Goal: Task Accomplishment & Management: Use online tool/utility

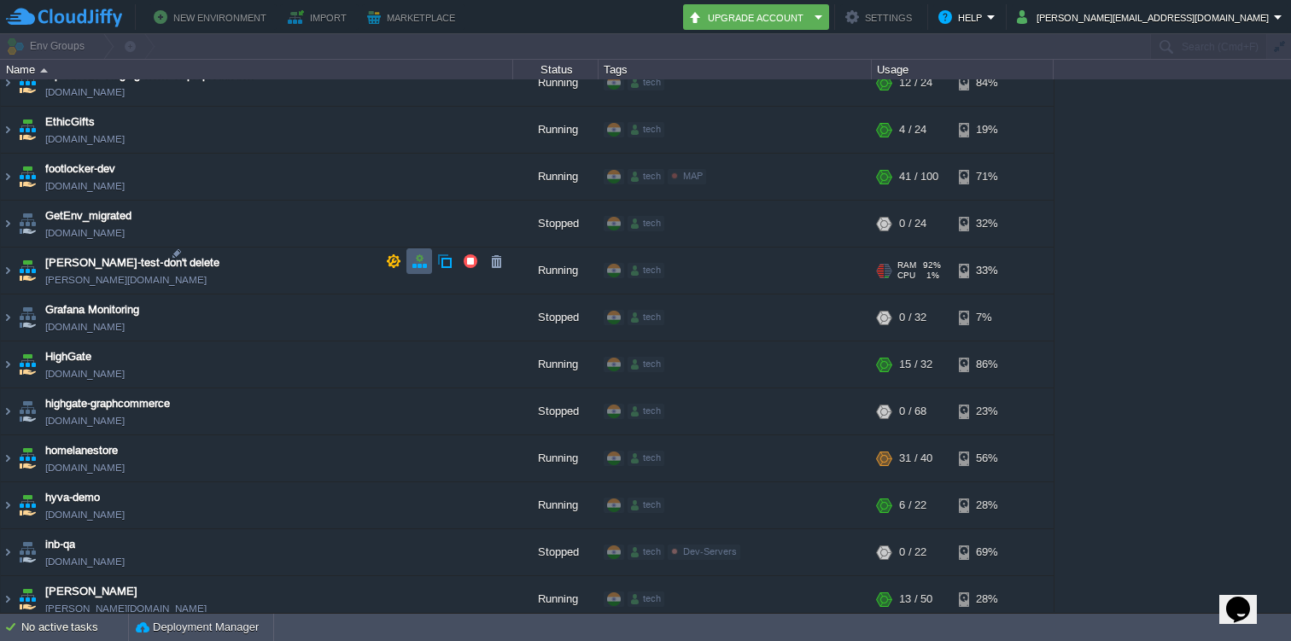
scroll to position [2076, 0]
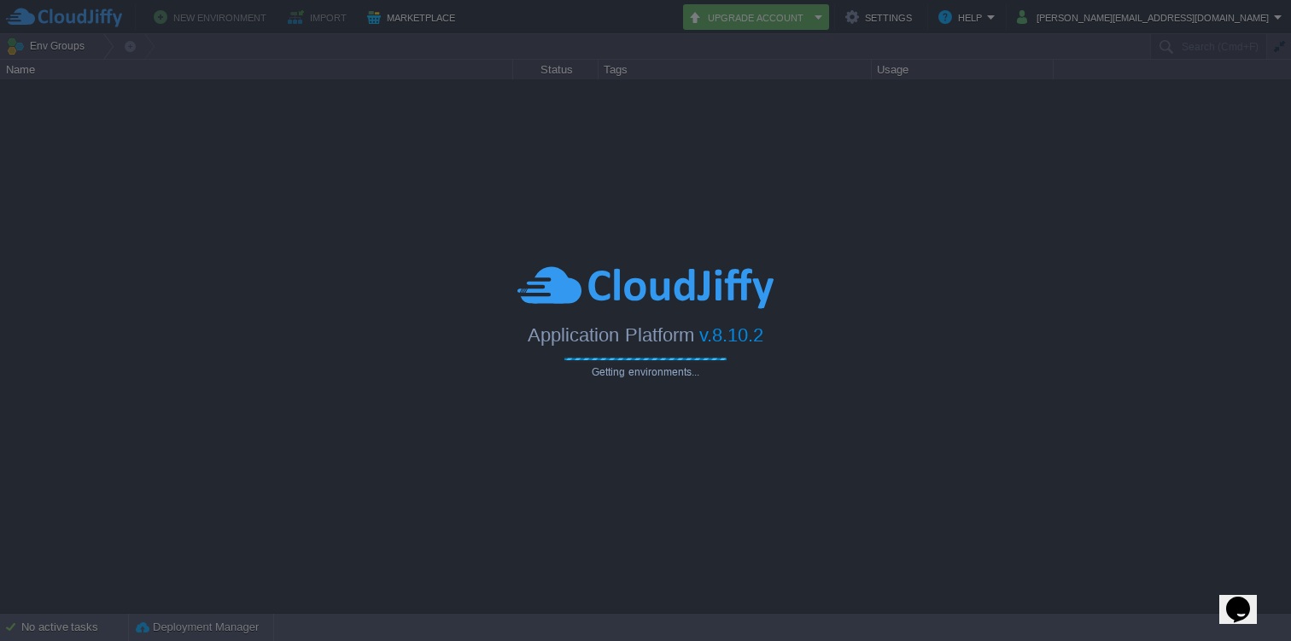
type input "Search (Cmd+F)"
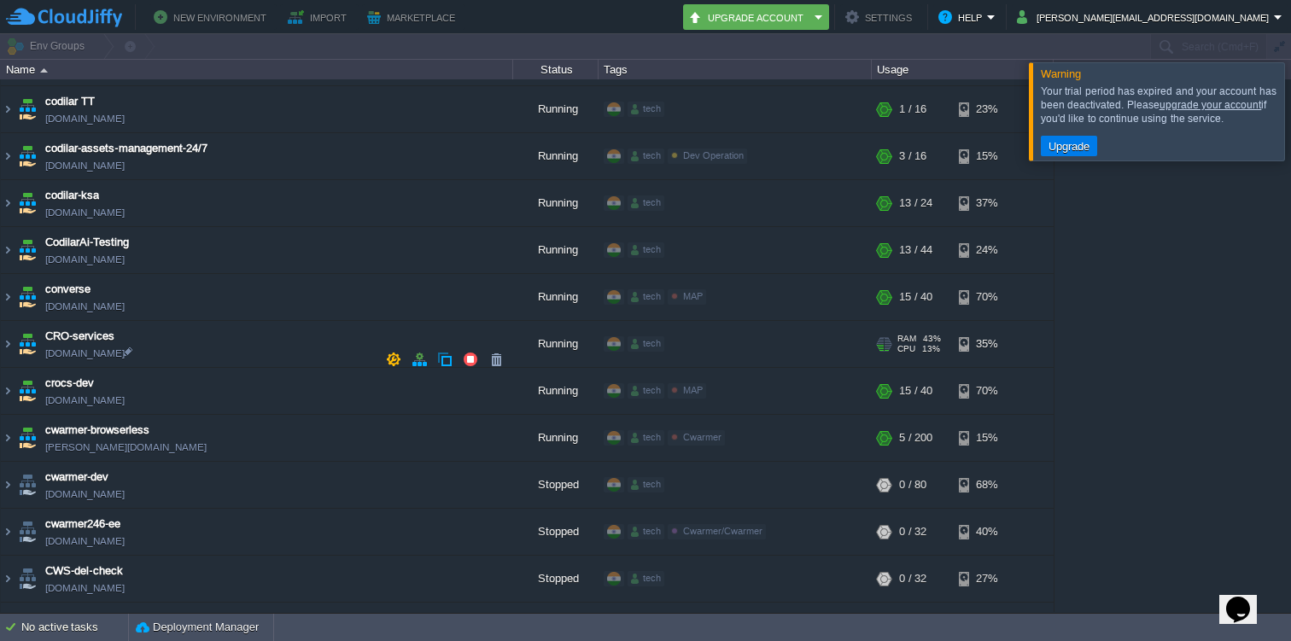
scroll to position [878, 0]
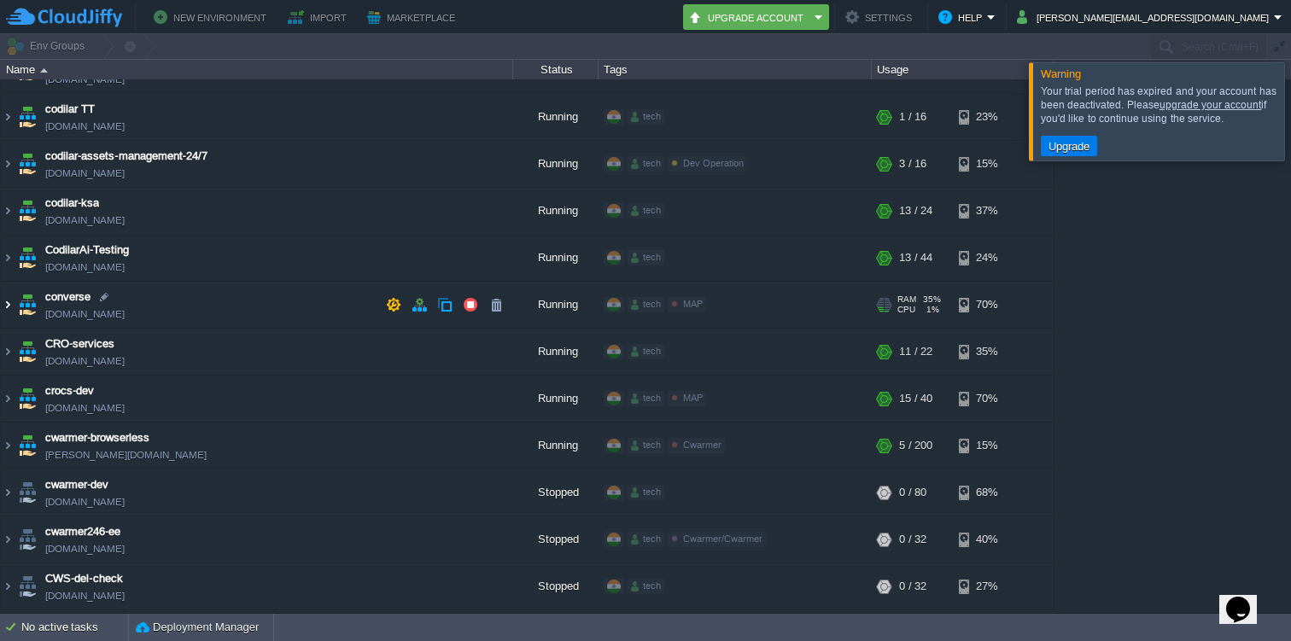
click at [8, 304] on img at bounding box center [8, 305] width 14 height 46
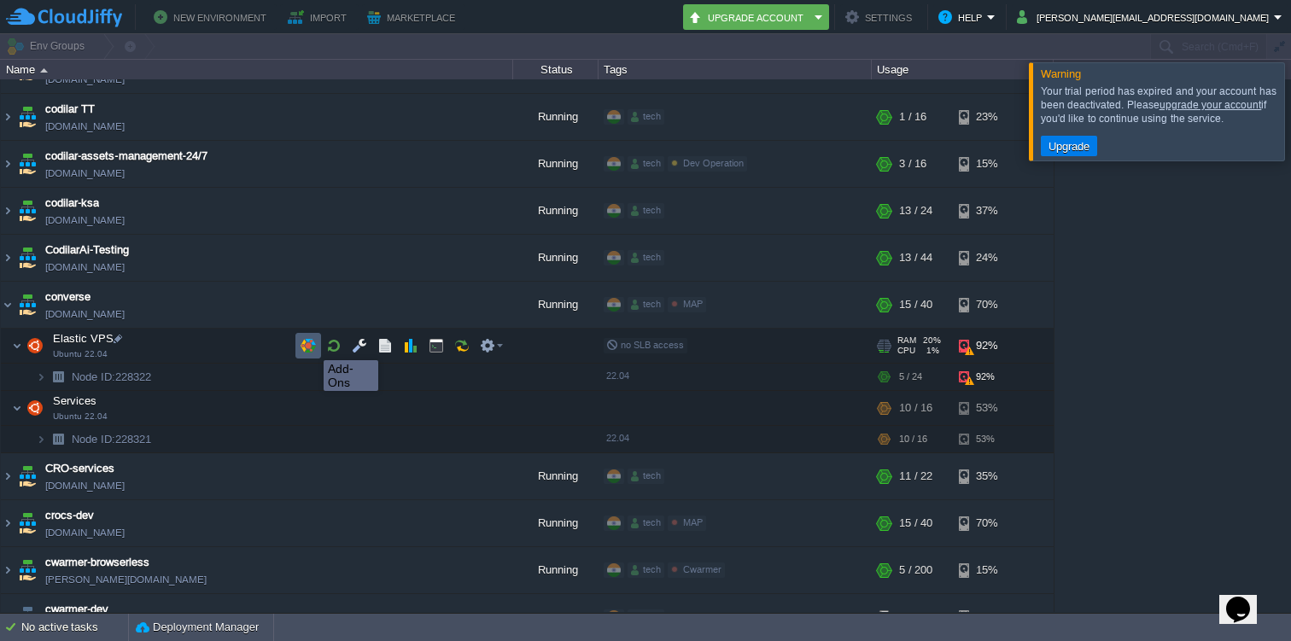
click at [311, 345] on button "button" at bounding box center [307, 345] width 15 height 15
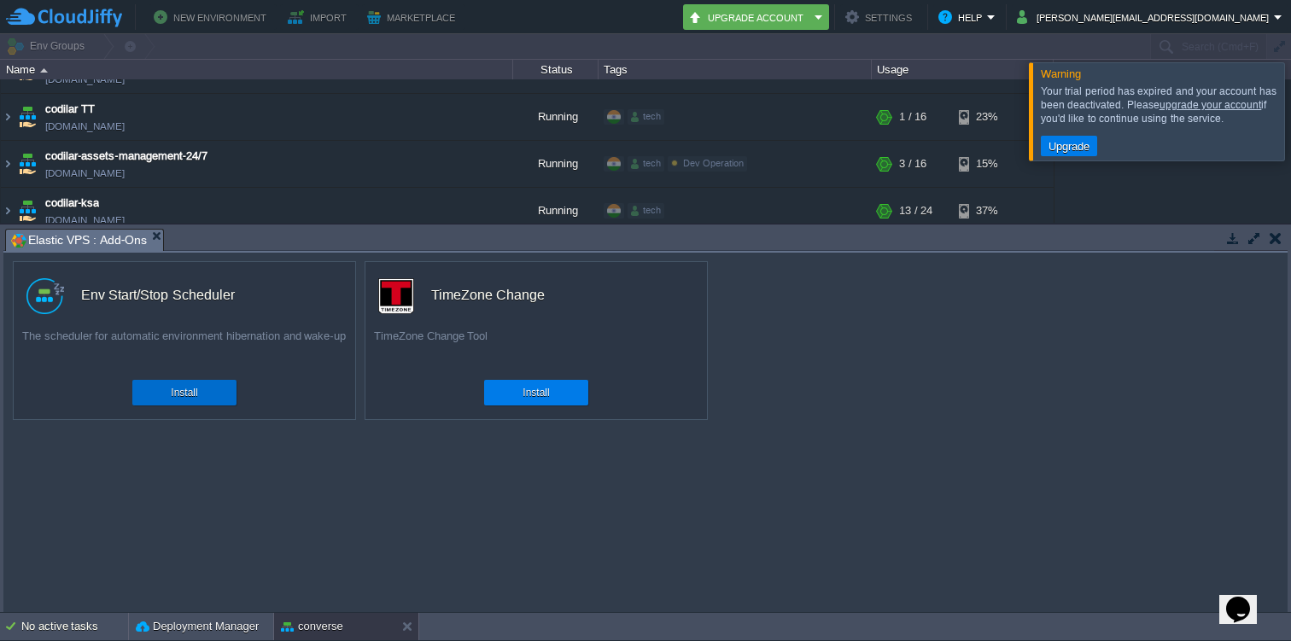
click at [176, 394] on button "Install" at bounding box center [184, 392] width 26 height 17
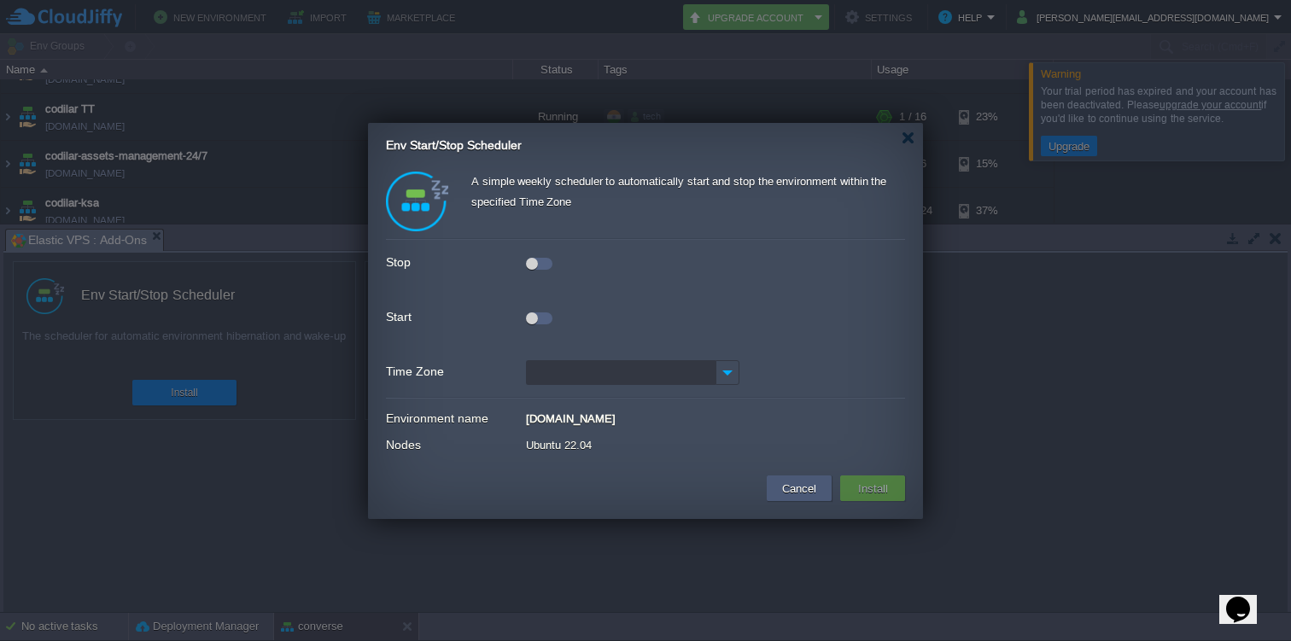
click at [791, 477] on td "Cancel" at bounding box center [799, 488] width 65 height 26
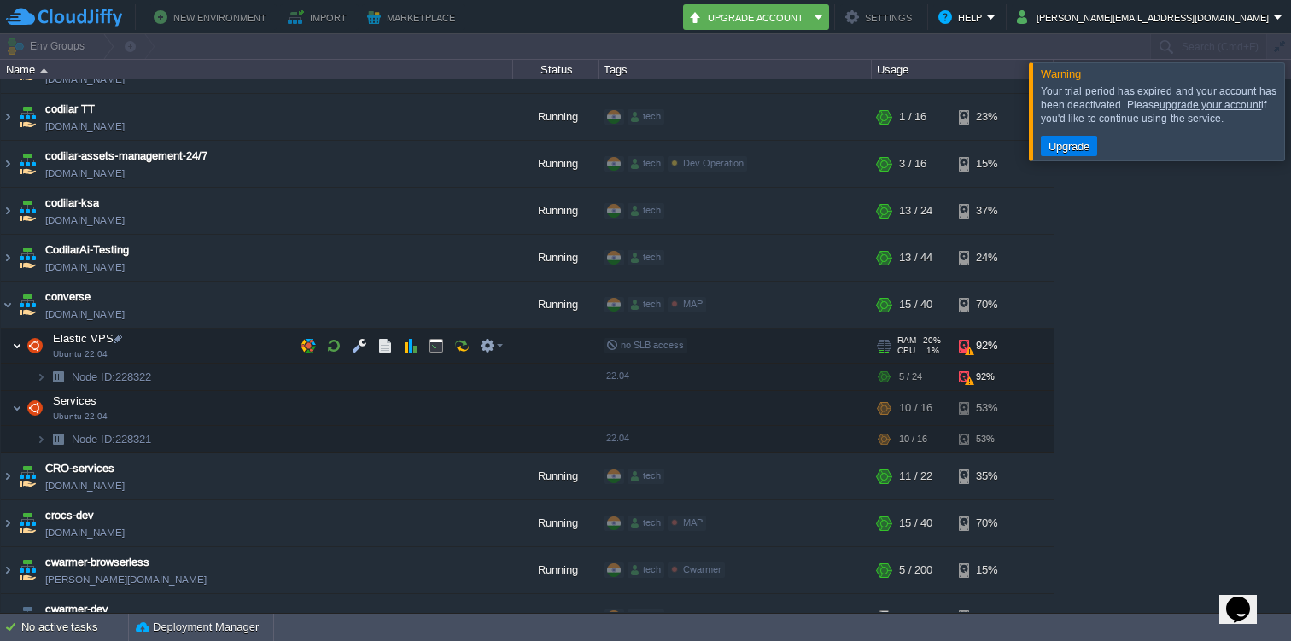
click at [14, 338] on img at bounding box center [17, 346] width 10 height 34
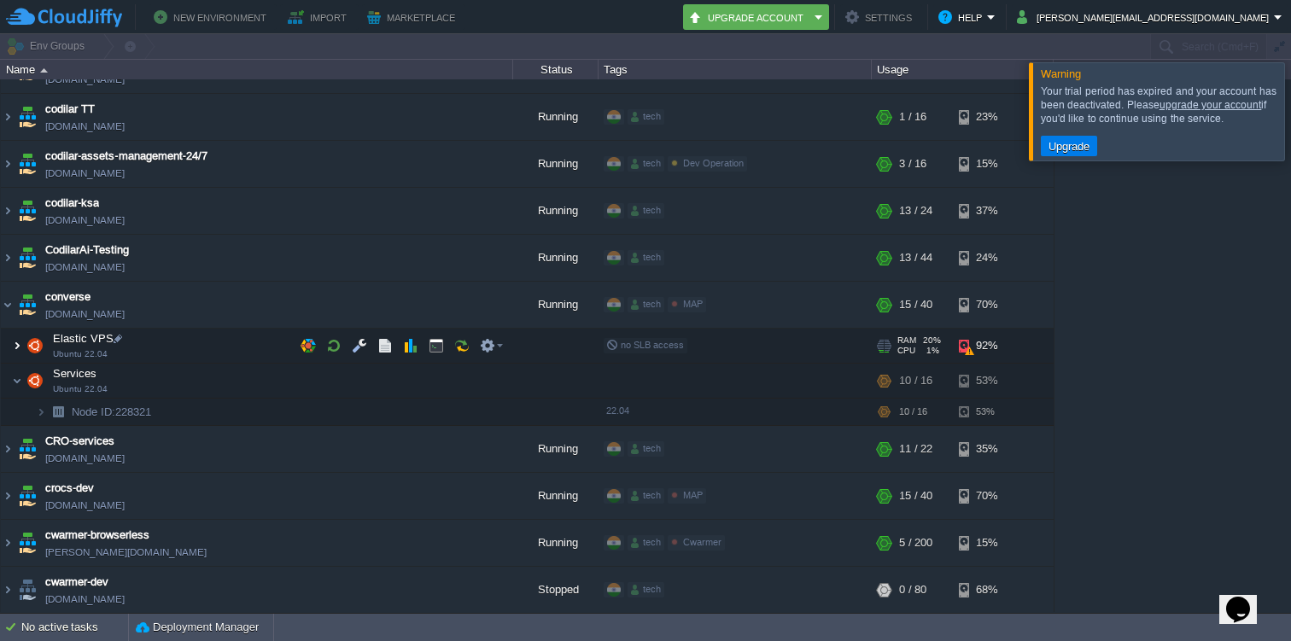
click at [14, 338] on img at bounding box center [17, 346] width 10 height 34
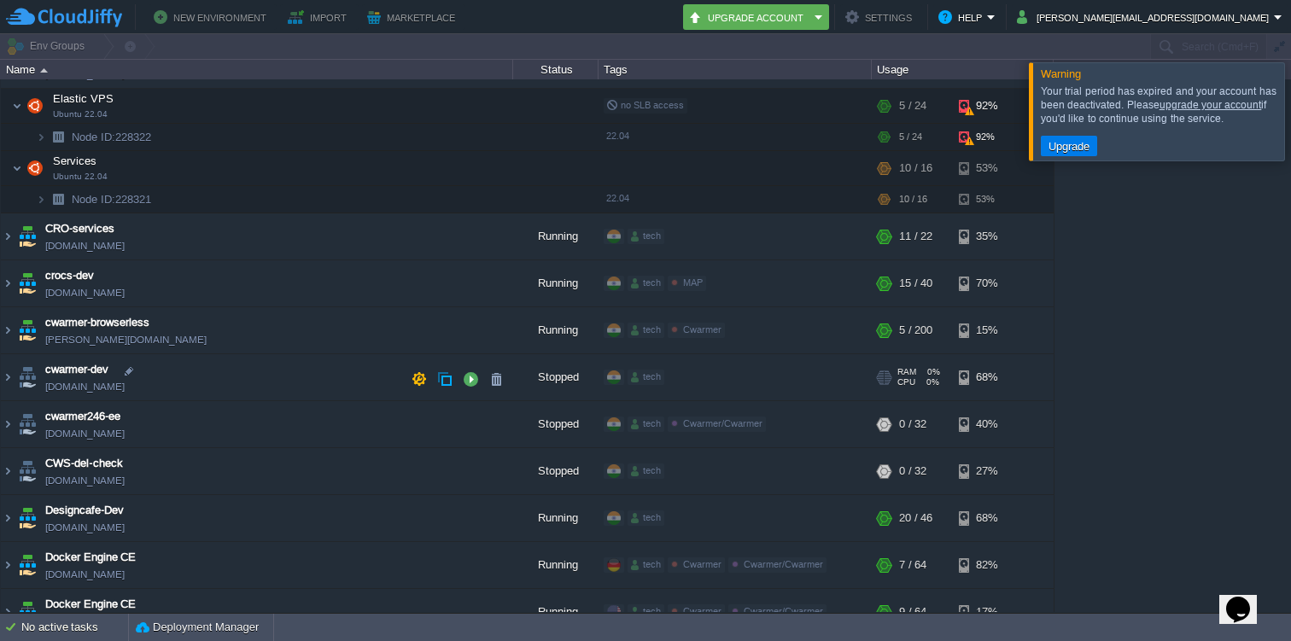
scroll to position [1117, 0]
click at [9, 283] on img at bounding box center [8, 283] width 14 height 46
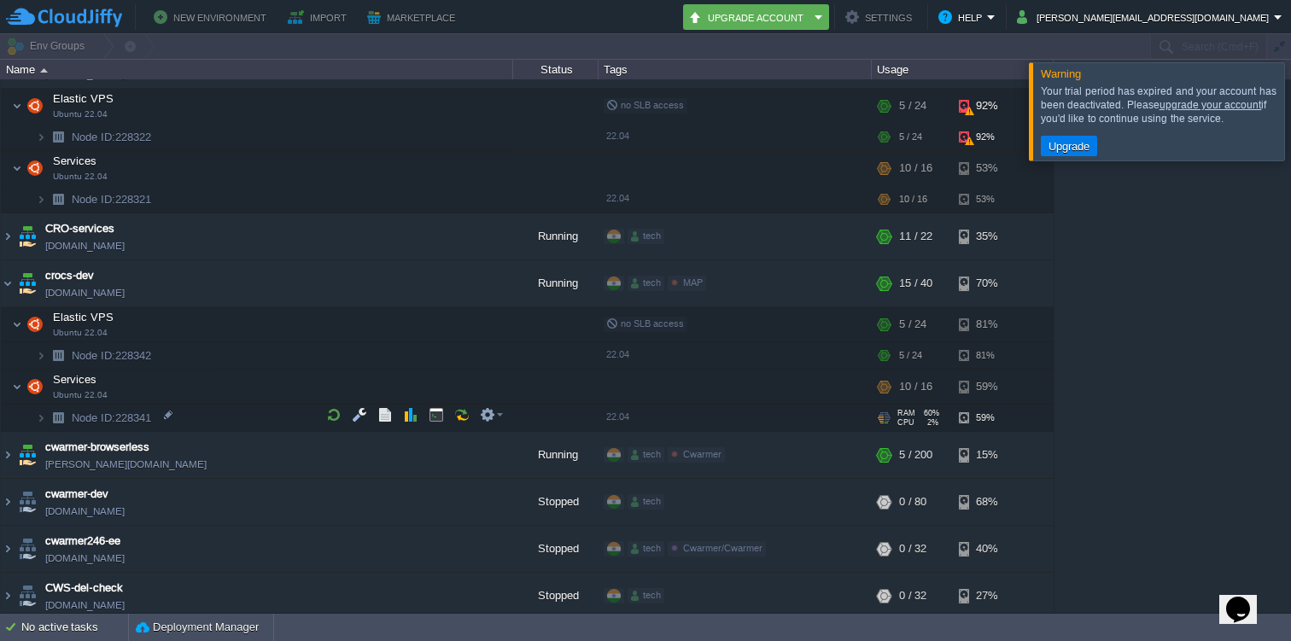
scroll to position [1120, 0]
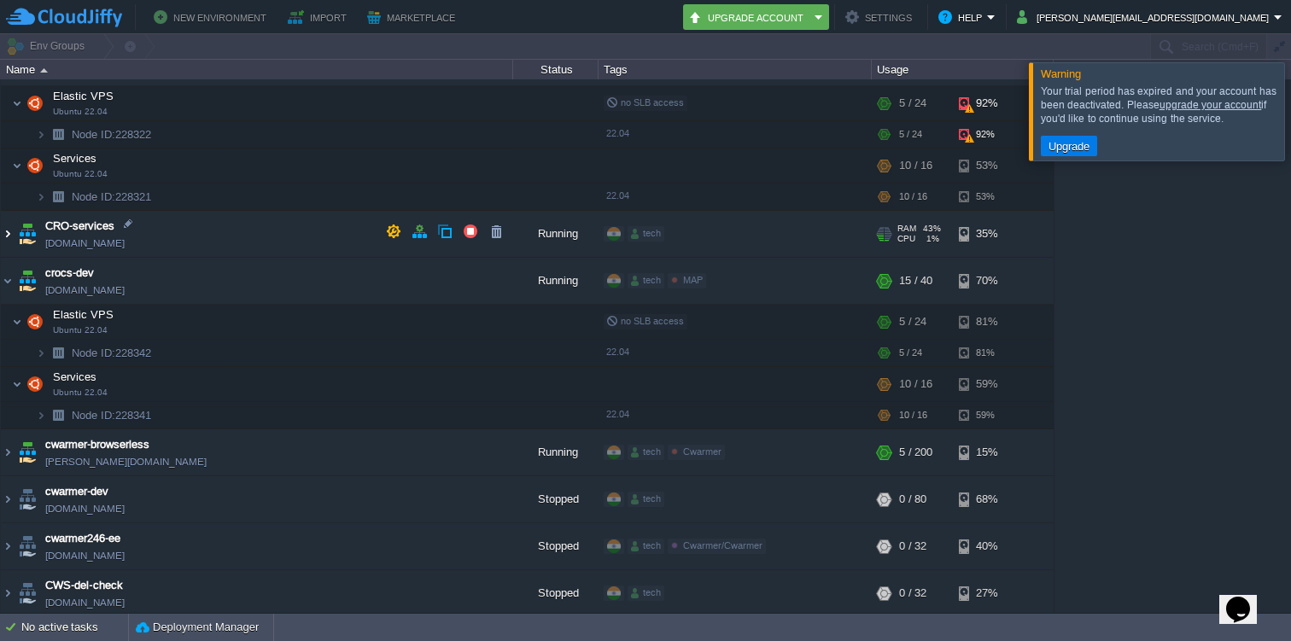
click at [4, 230] on img at bounding box center [8, 234] width 14 height 46
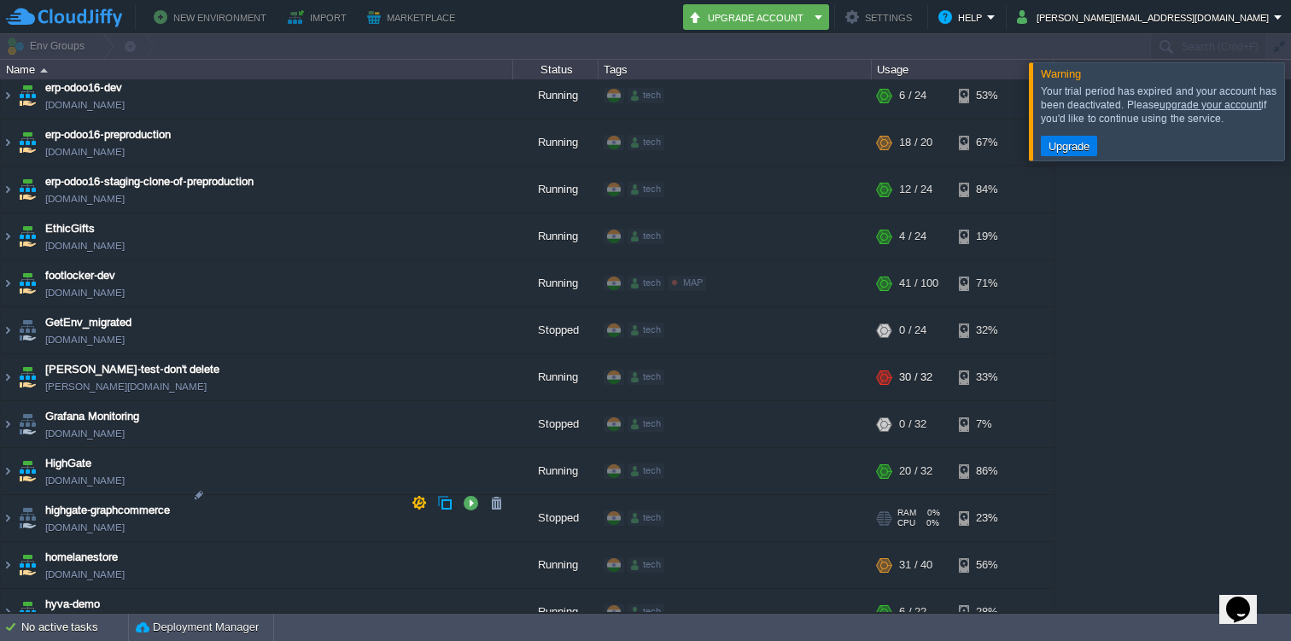
scroll to position [2359, 0]
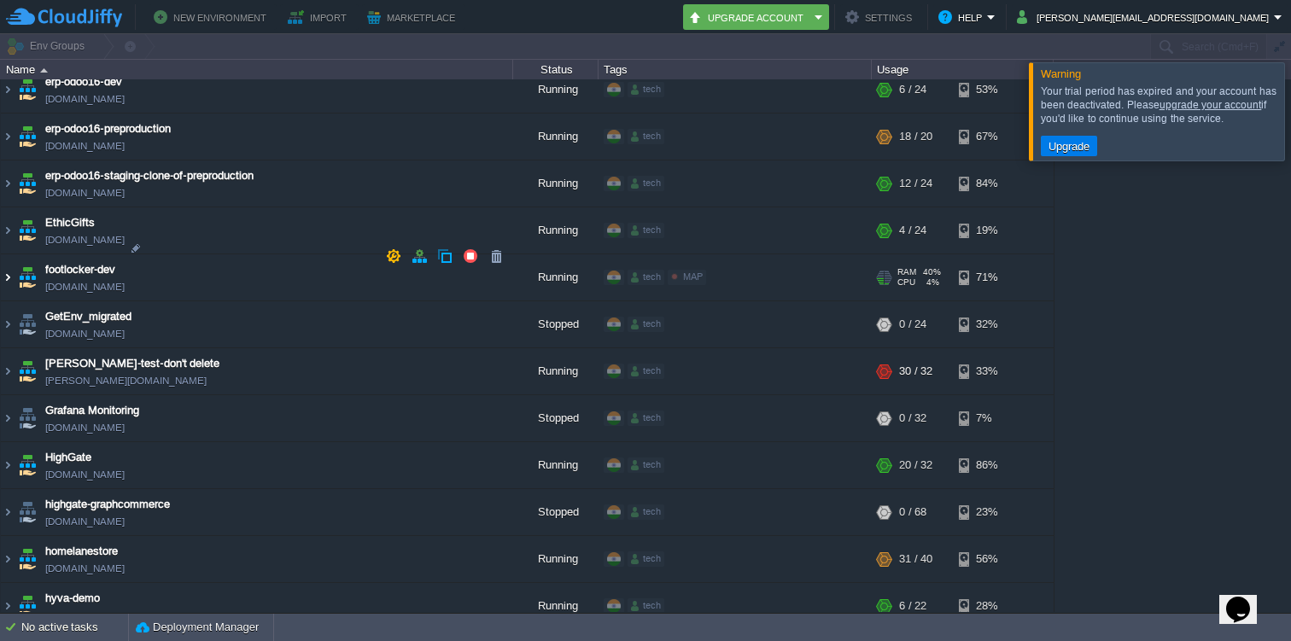
click at [9, 254] on img at bounding box center [8, 277] width 14 height 46
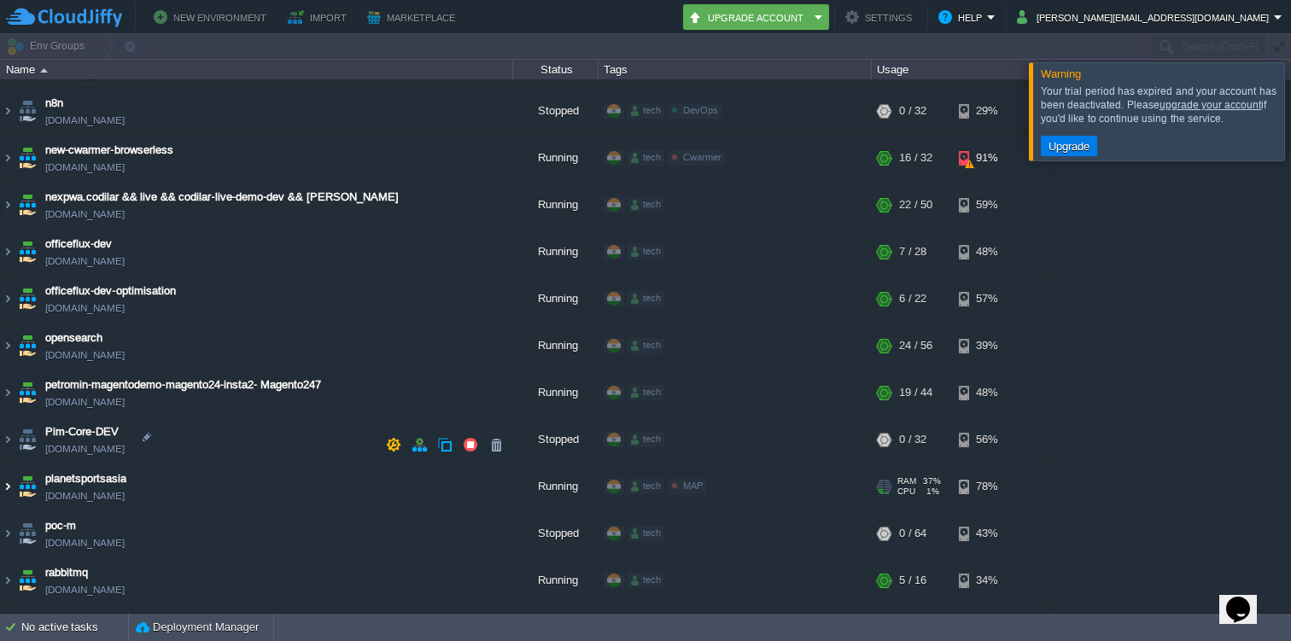
scroll to position [4389, 0]
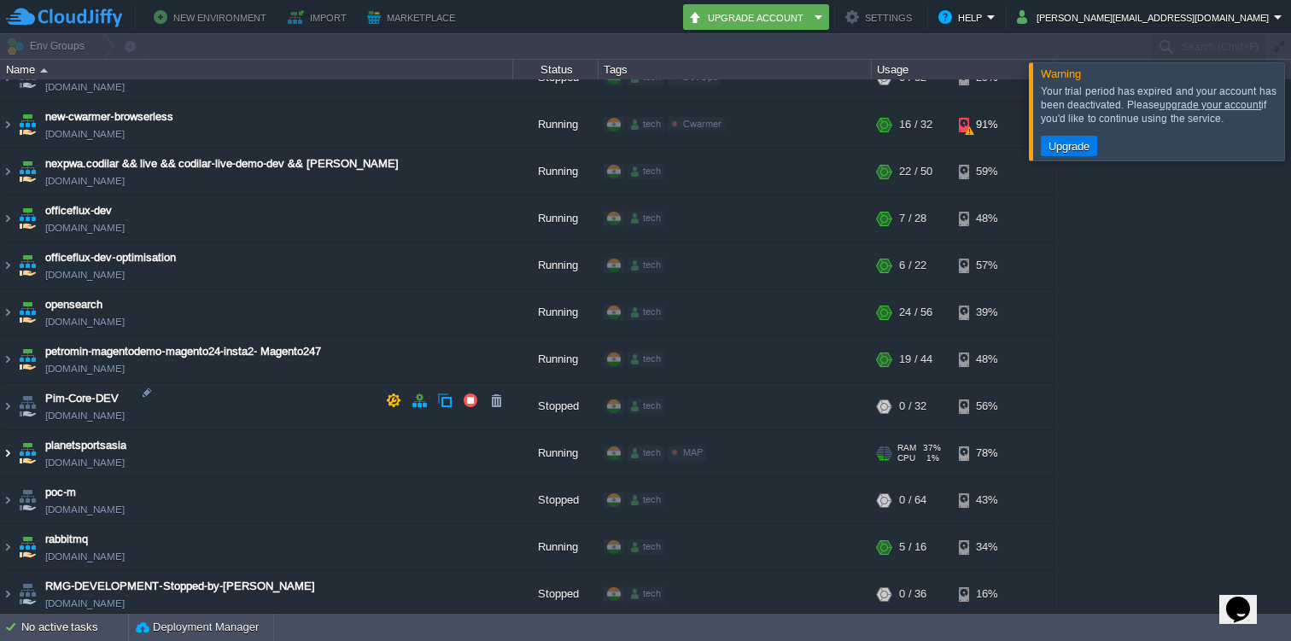
click at [13, 430] on img at bounding box center [8, 453] width 14 height 46
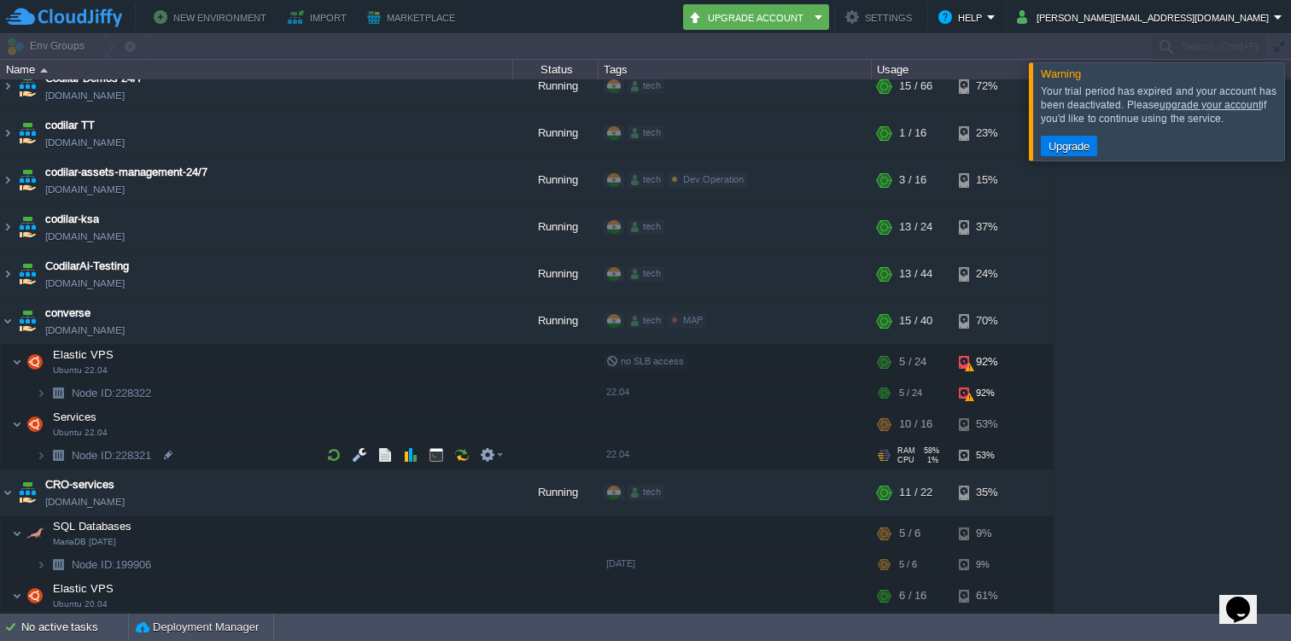
scroll to position [865, 0]
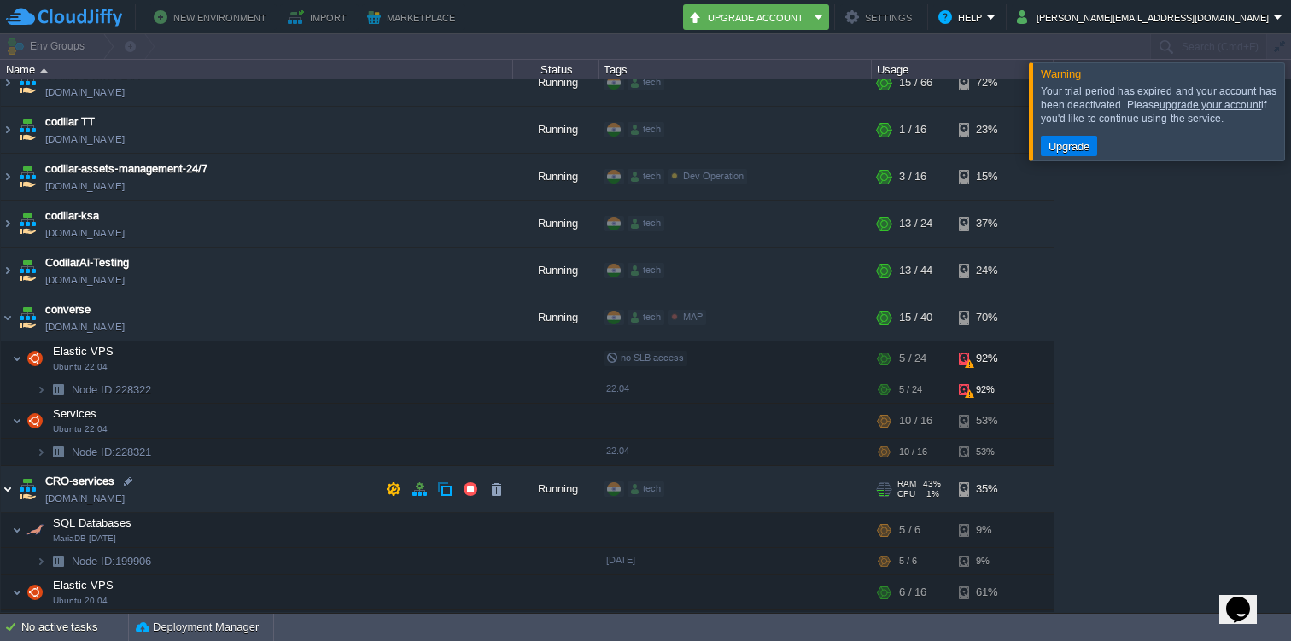
click at [7, 490] on img at bounding box center [8, 489] width 14 height 46
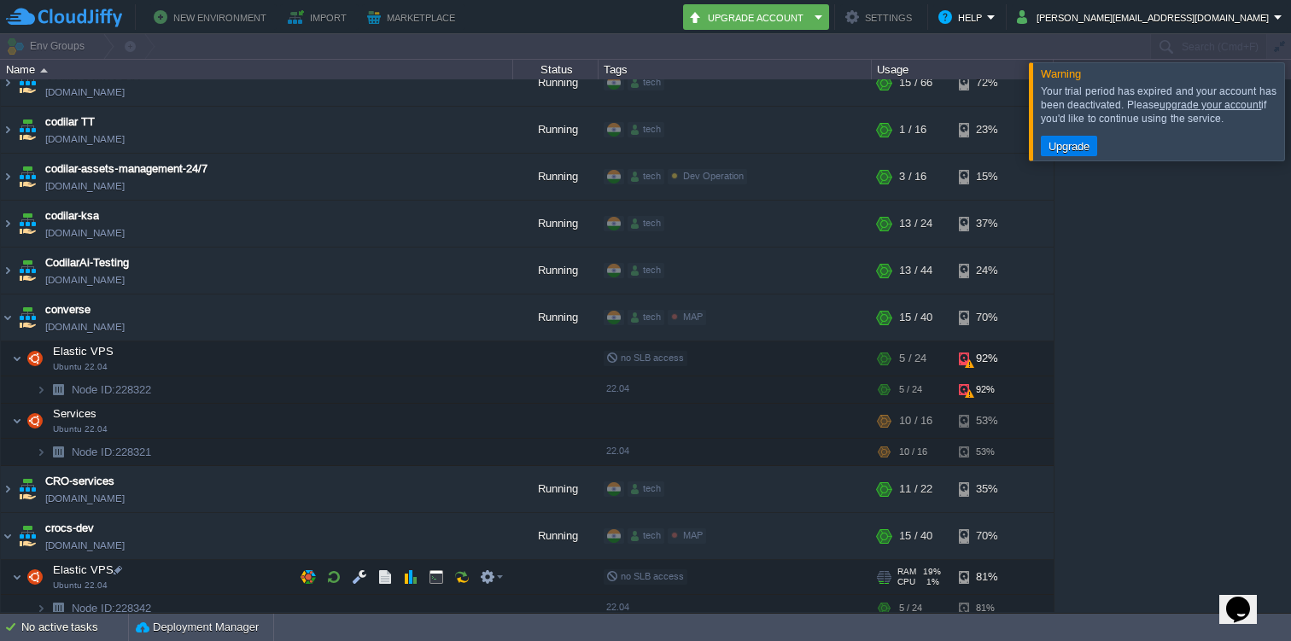
scroll to position [917, 0]
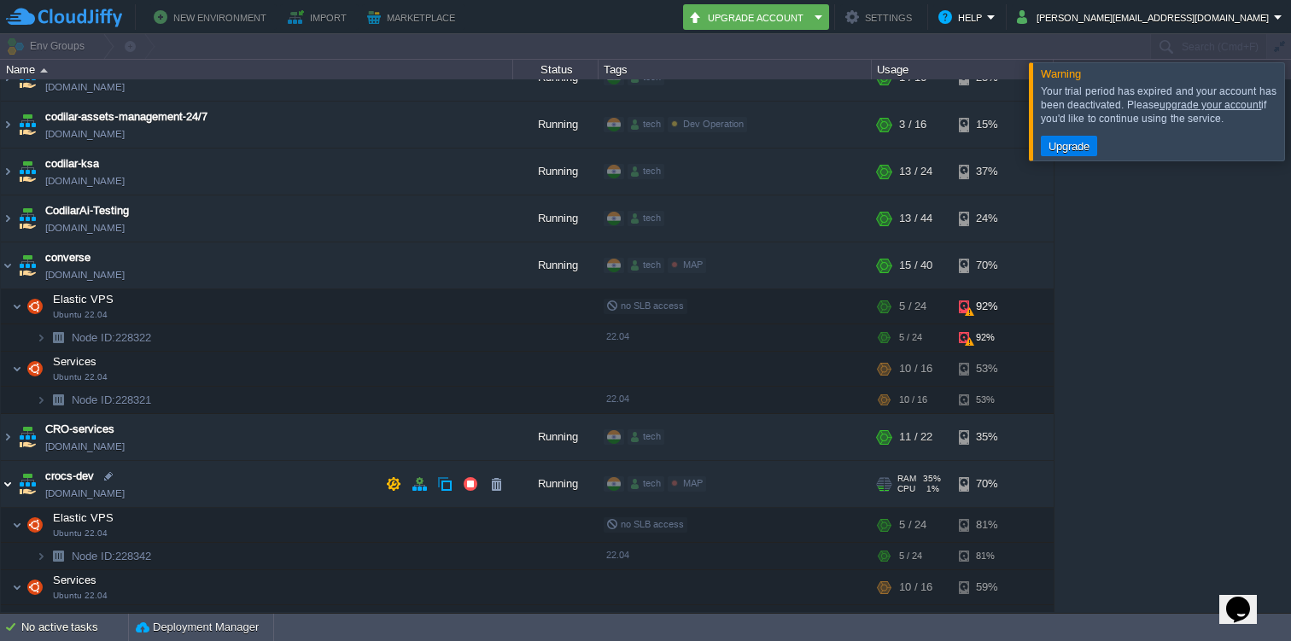
click at [11, 486] on img at bounding box center [8, 484] width 14 height 46
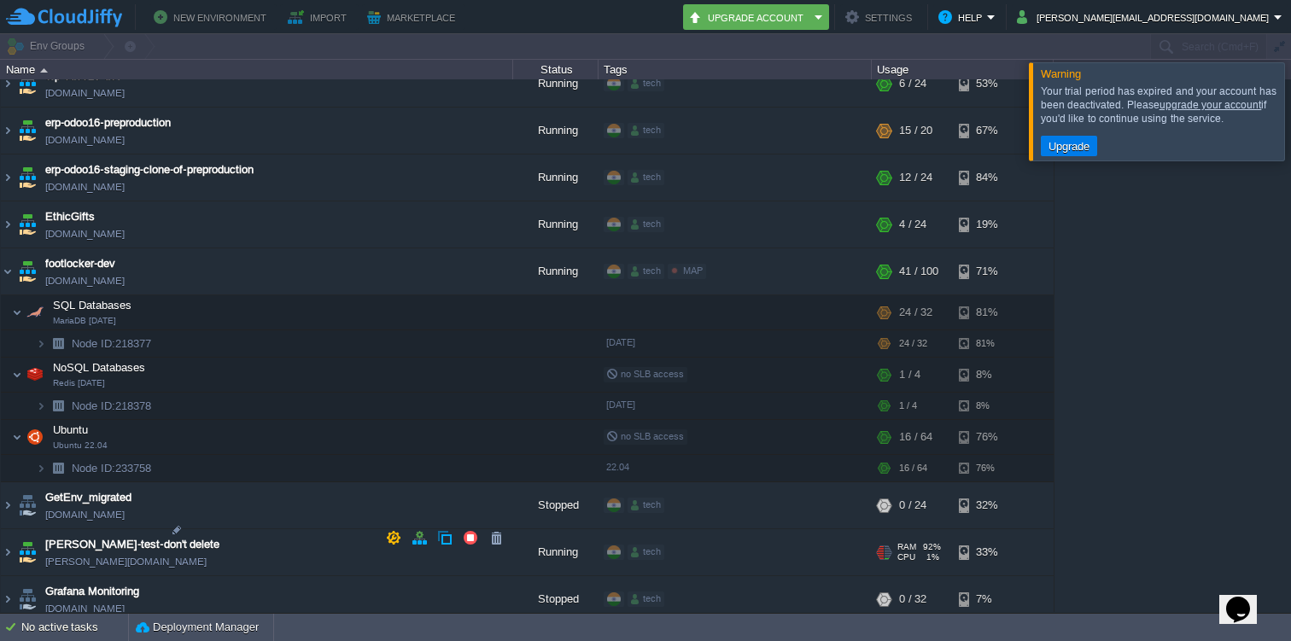
scroll to position [2079, 0]
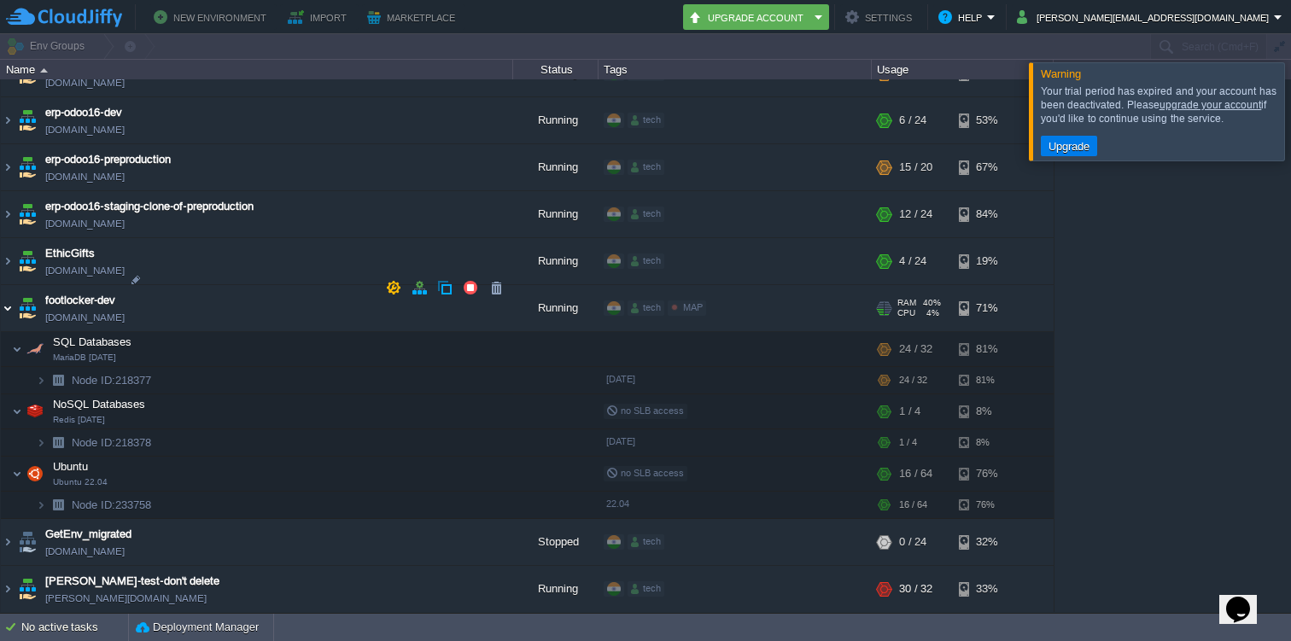
click at [11, 285] on img at bounding box center [8, 308] width 14 height 46
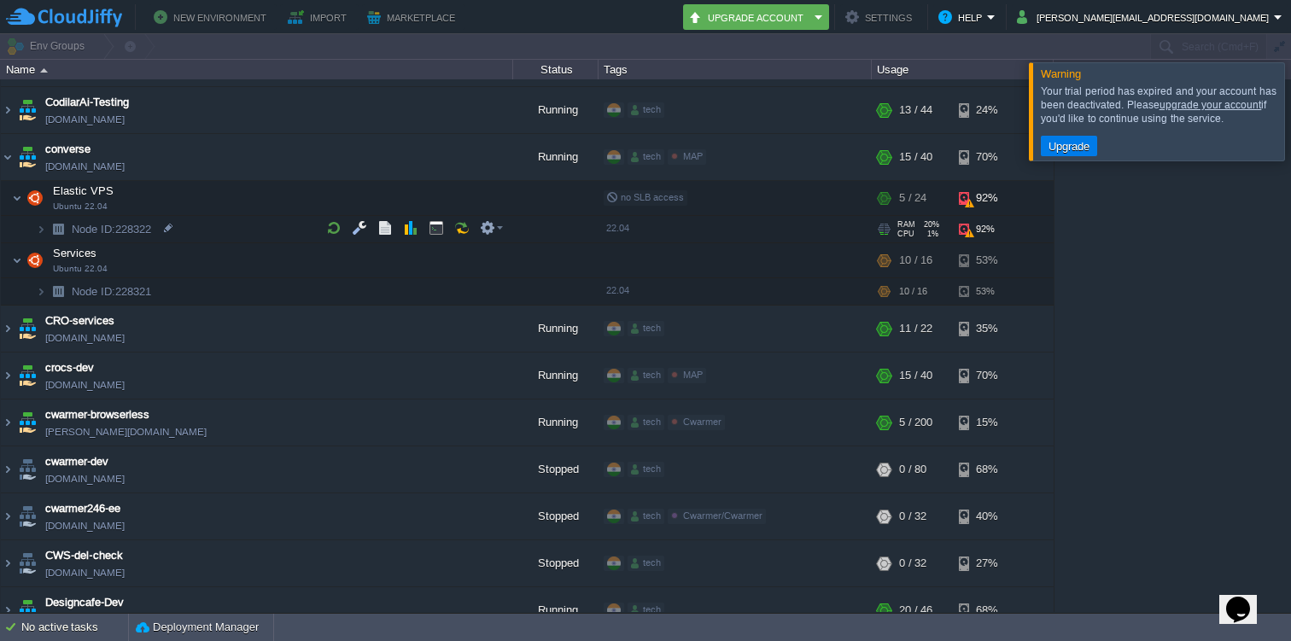
scroll to position [1017, 0]
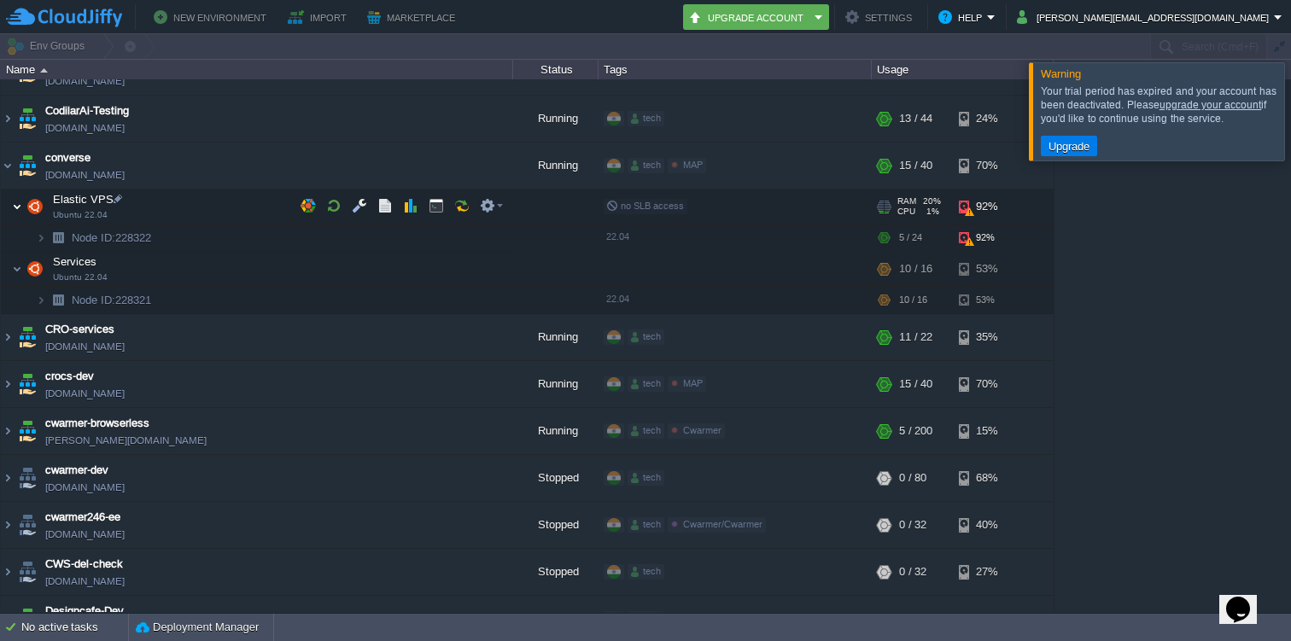
click at [19, 201] on img at bounding box center [17, 207] width 10 height 34
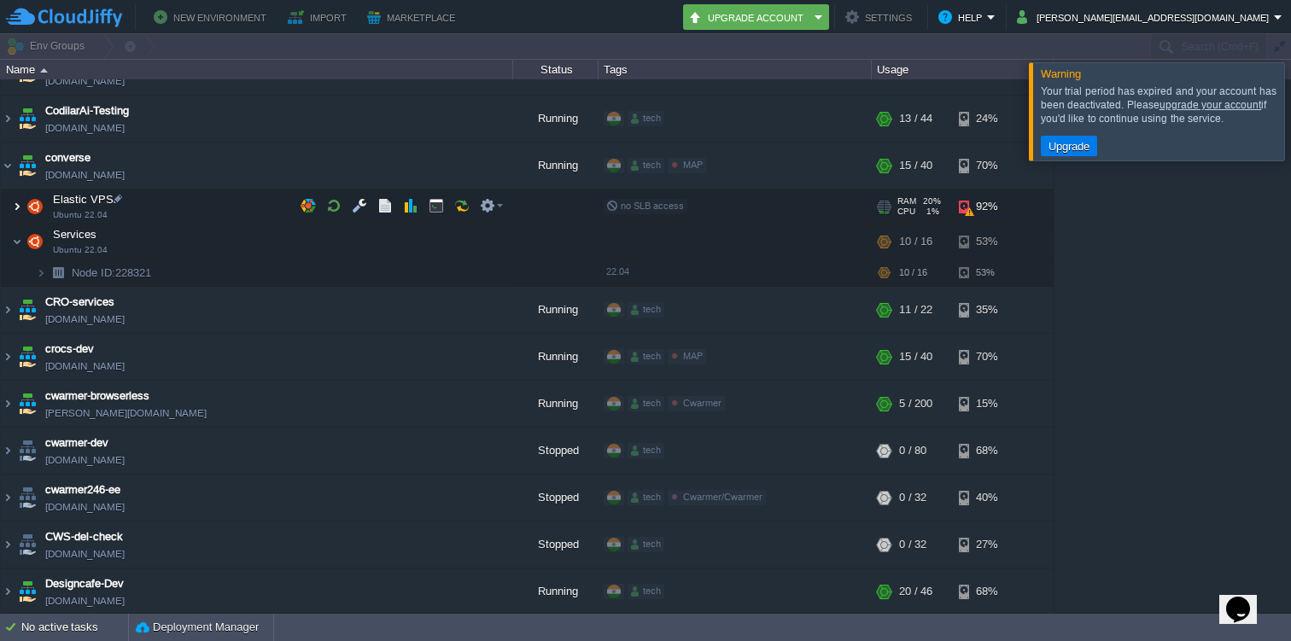
click at [19, 201] on img at bounding box center [17, 207] width 10 height 34
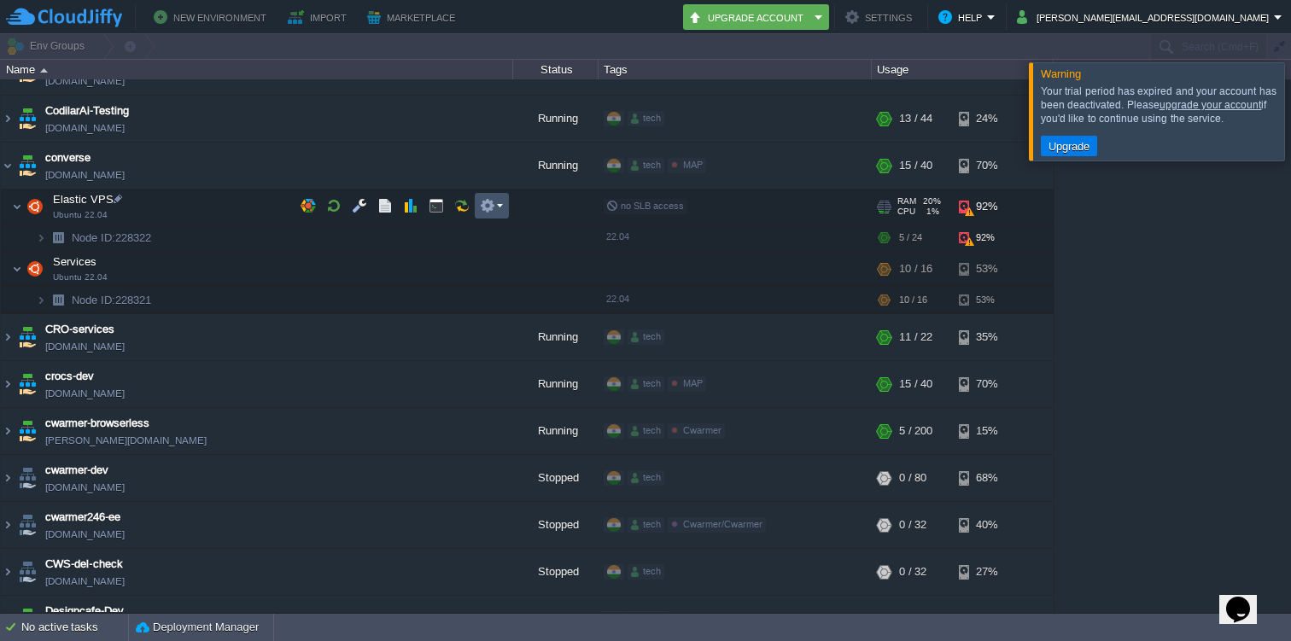
click at [487, 206] on button "button" at bounding box center [487, 205] width 15 height 15
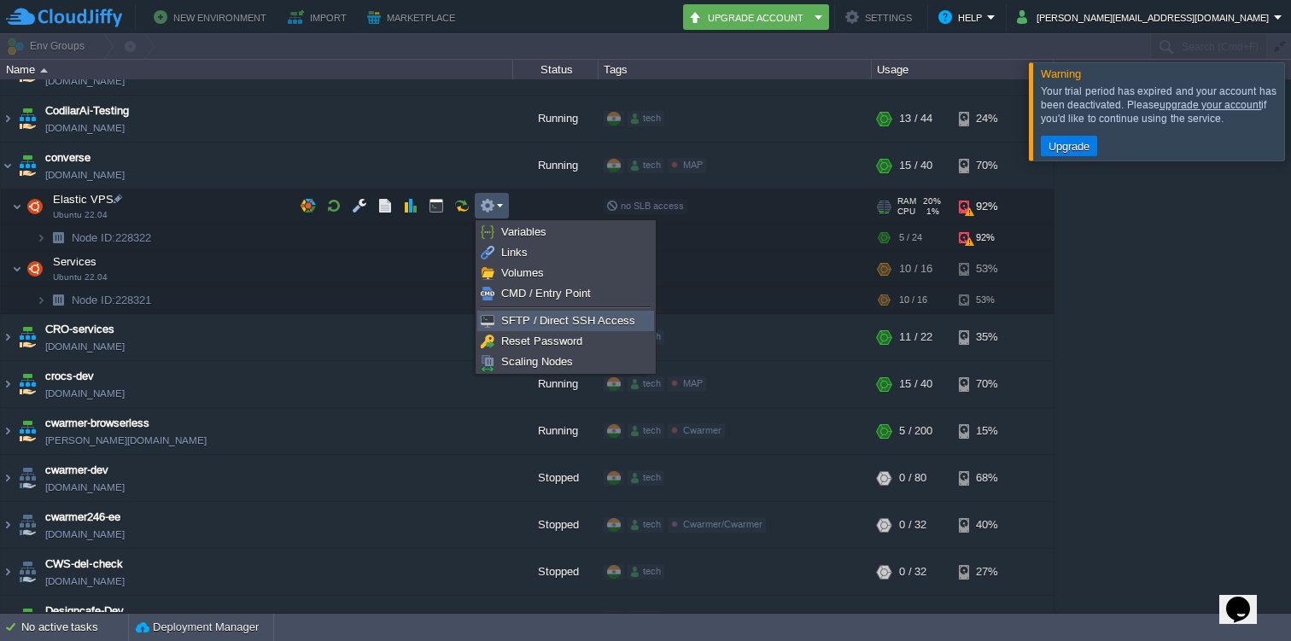
click at [513, 324] on span "SFTP / Direct SSH Access" at bounding box center [568, 320] width 134 height 13
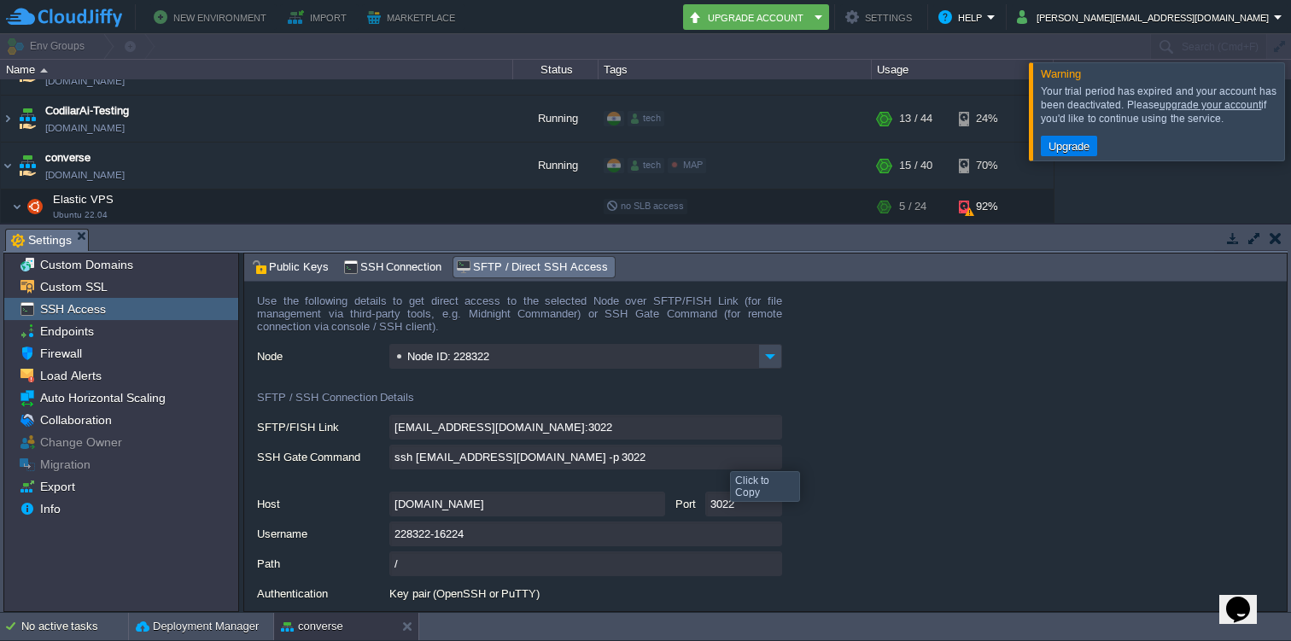
click at [769, 462] on input "ssh 228322-16224@gate.cloudjiffy.com -p 3022" at bounding box center [585, 457] width 393 height 25
click at [770, 461] on input "ssh 228322-16224@gate.cloudjiffy.com -p 3022" at bounding box center [585, 457] width 393 height 25
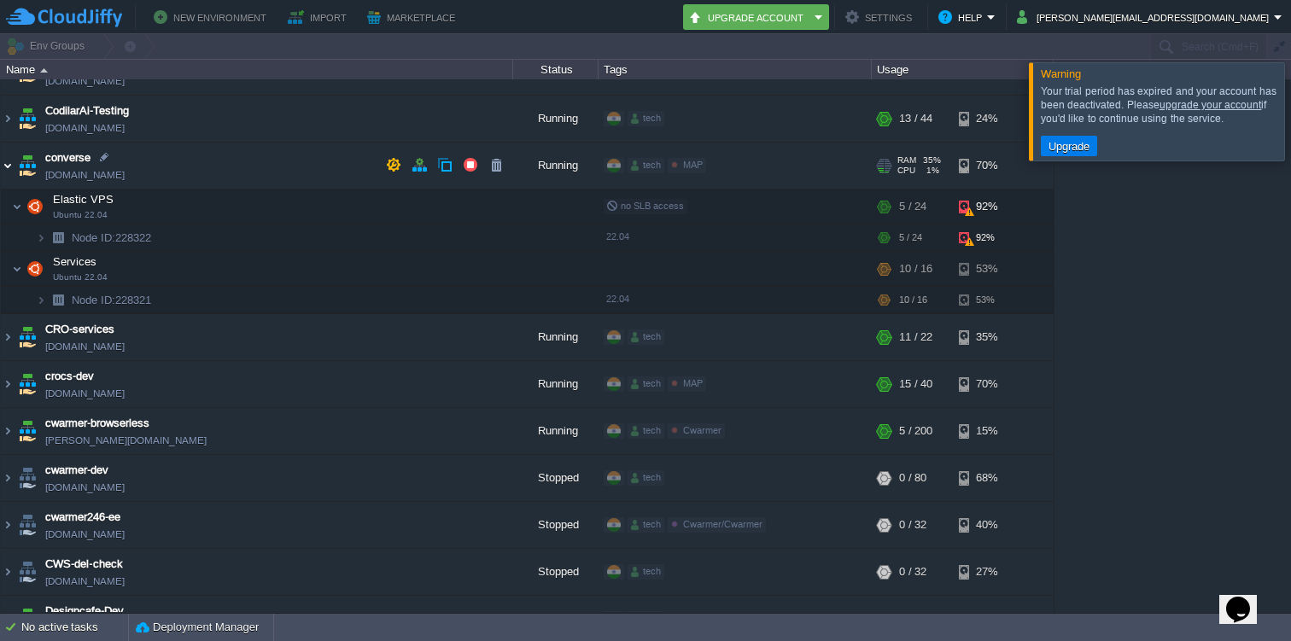
click at [4, 157] on img at bounding box center [8, 166] width 14 height 46
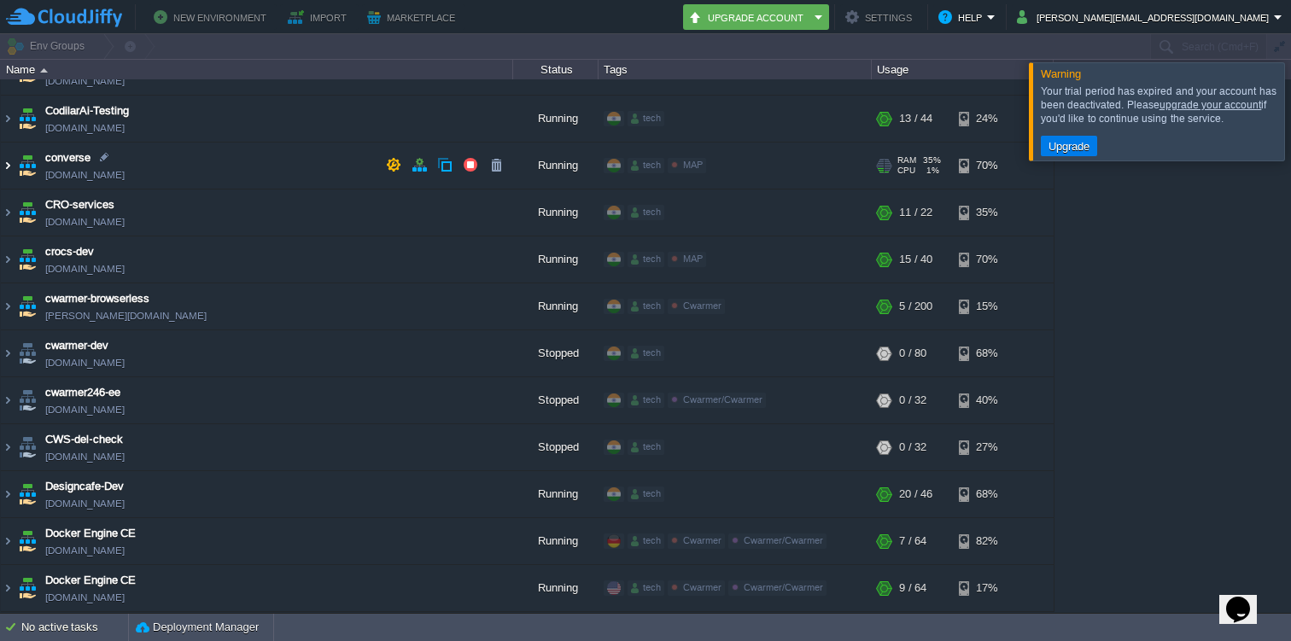
click at [10, 159] on img at bounding box center [8, 166] width 14 height 46
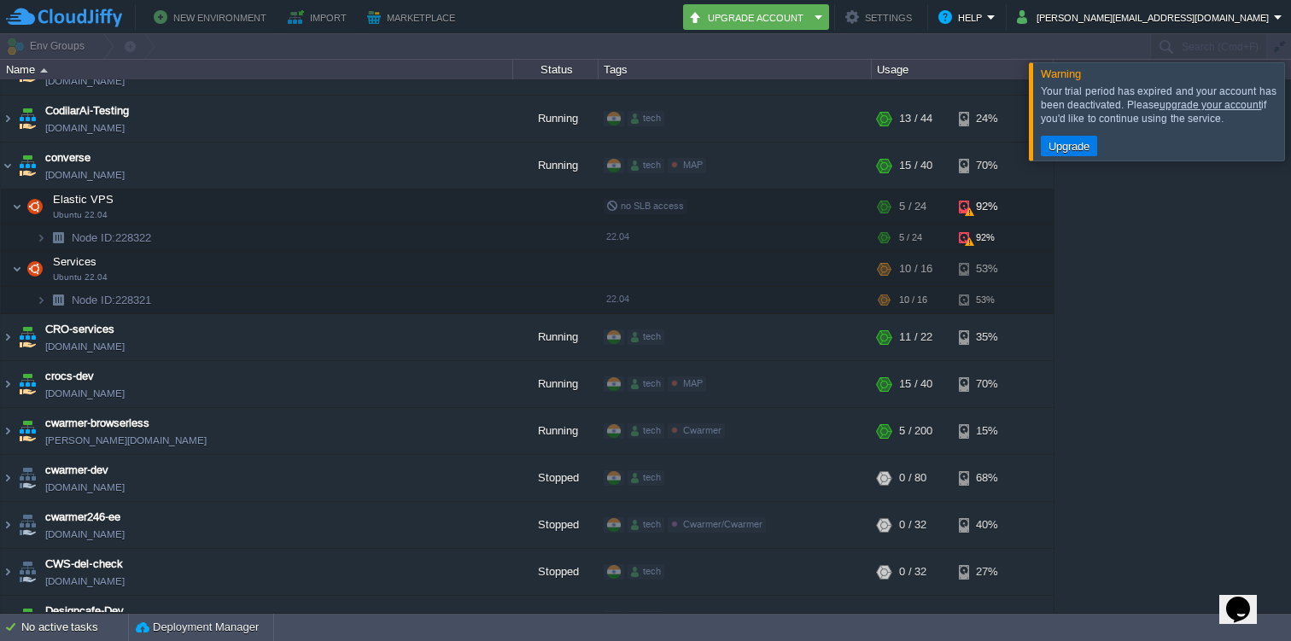
click at [1198, 371] on div "1stdirectpools 1stdirectpools.cloudjiffy.net Stopped tech + Add to Env Group RA…" at bounding box center [645, 345] width 1291 height 533
click at [3, 163] on img at bounding box center [8, 166] width 14 height 46
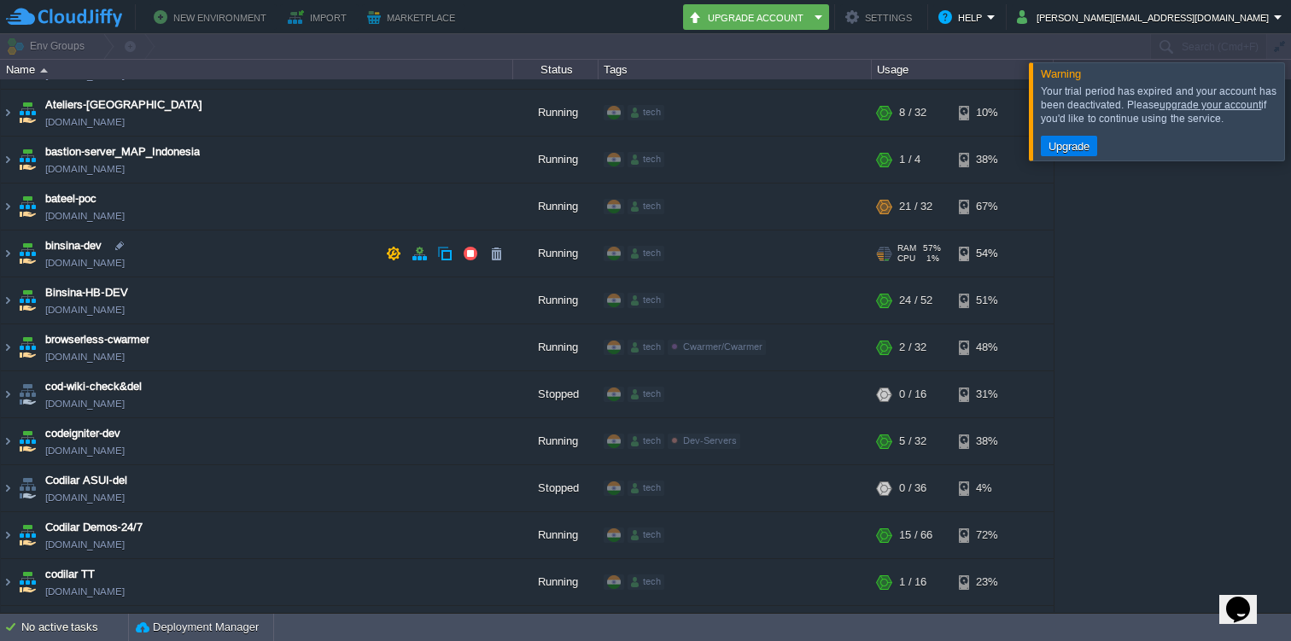
scroll to position [0, 0]
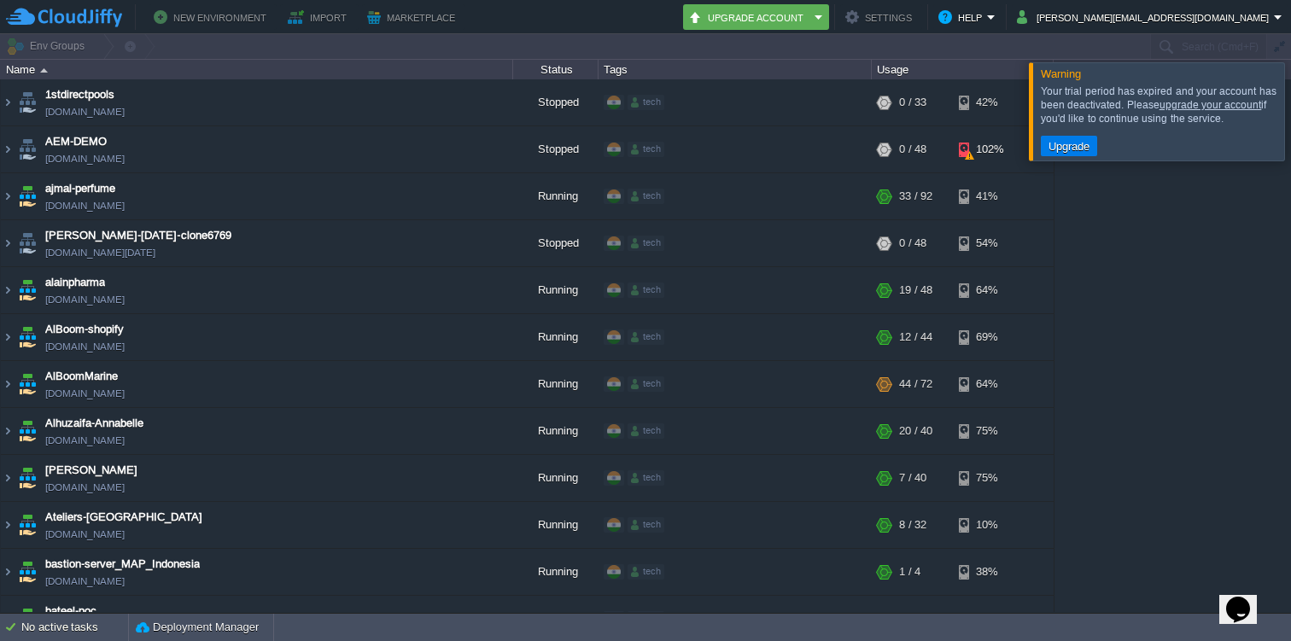
click at [1290, 120] on div at bounding box center [1311, 110] width 0 height 97
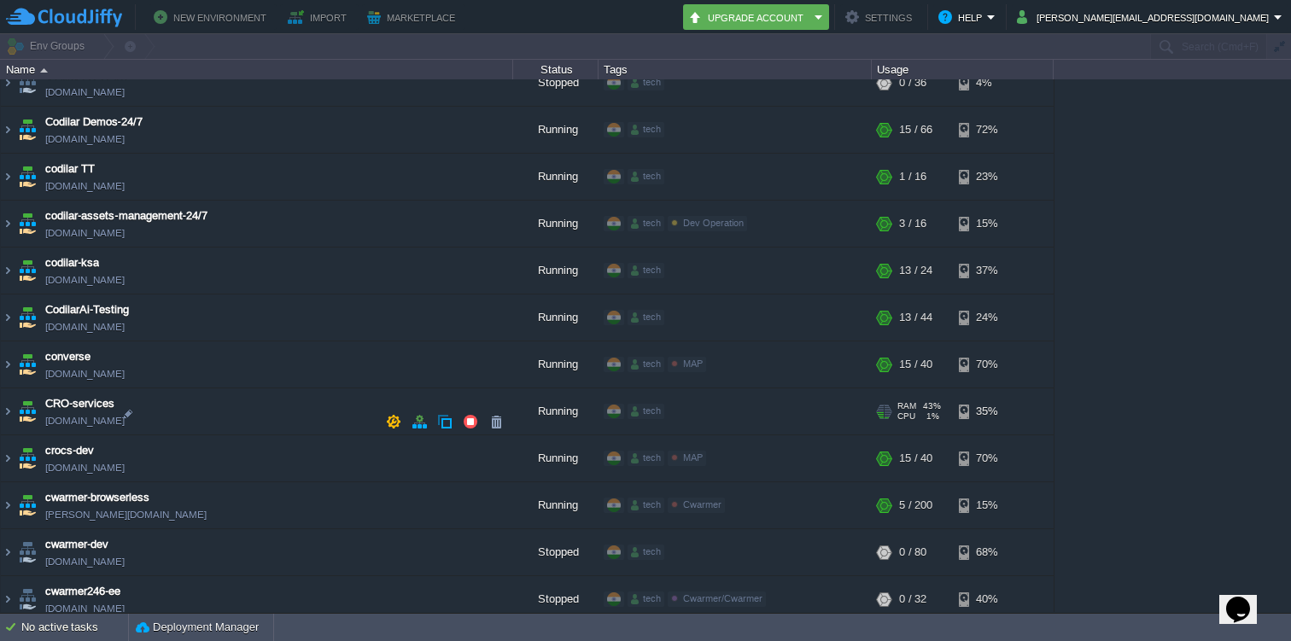
scroll to position [816, 0]
click at [9, 364] on img at bounding box center [8, 366] width 14 height 46
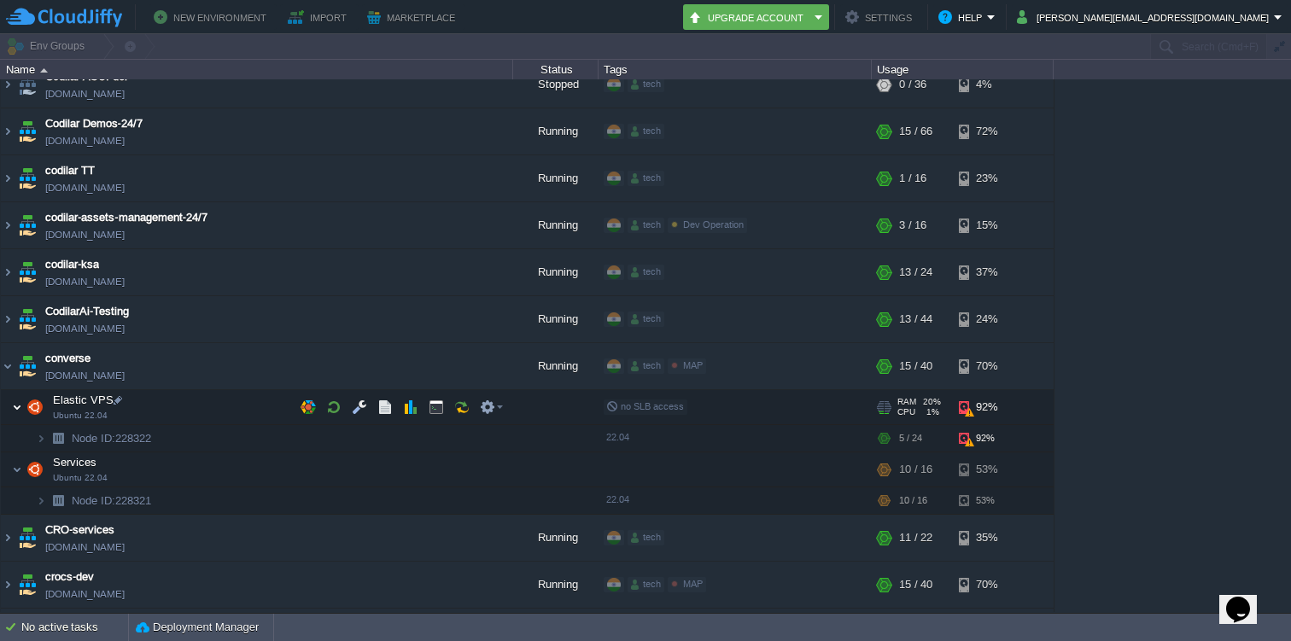
click at [18, 408] on img at bounding box center [17, 407] width 10 height 34
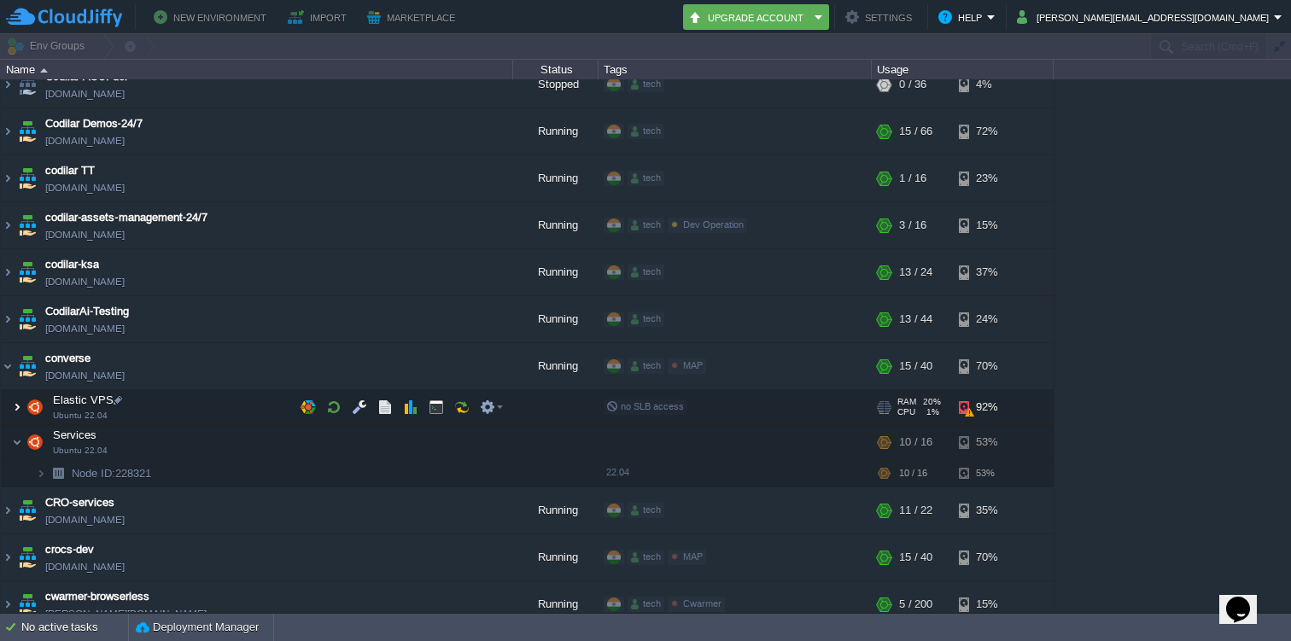
click at [18, 408] on img at bounding box center [17, 407] width 10 height 34
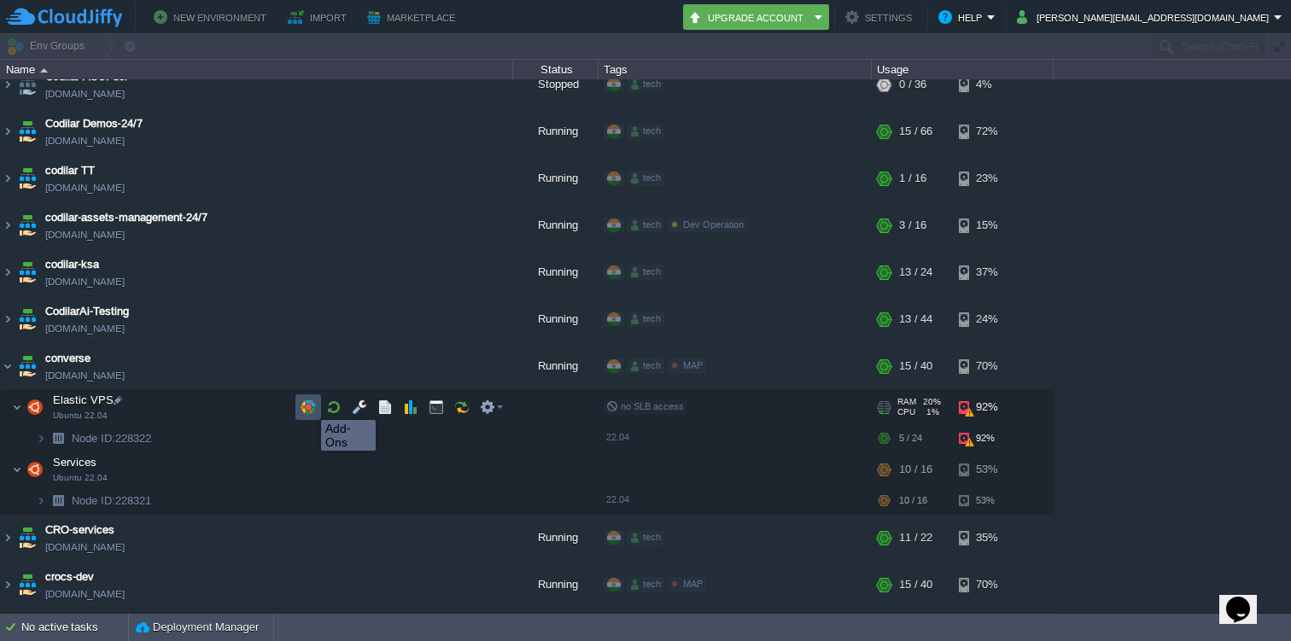
click at [308, 405] on button "button" at bounding box center [307, 407] width 15 height 15
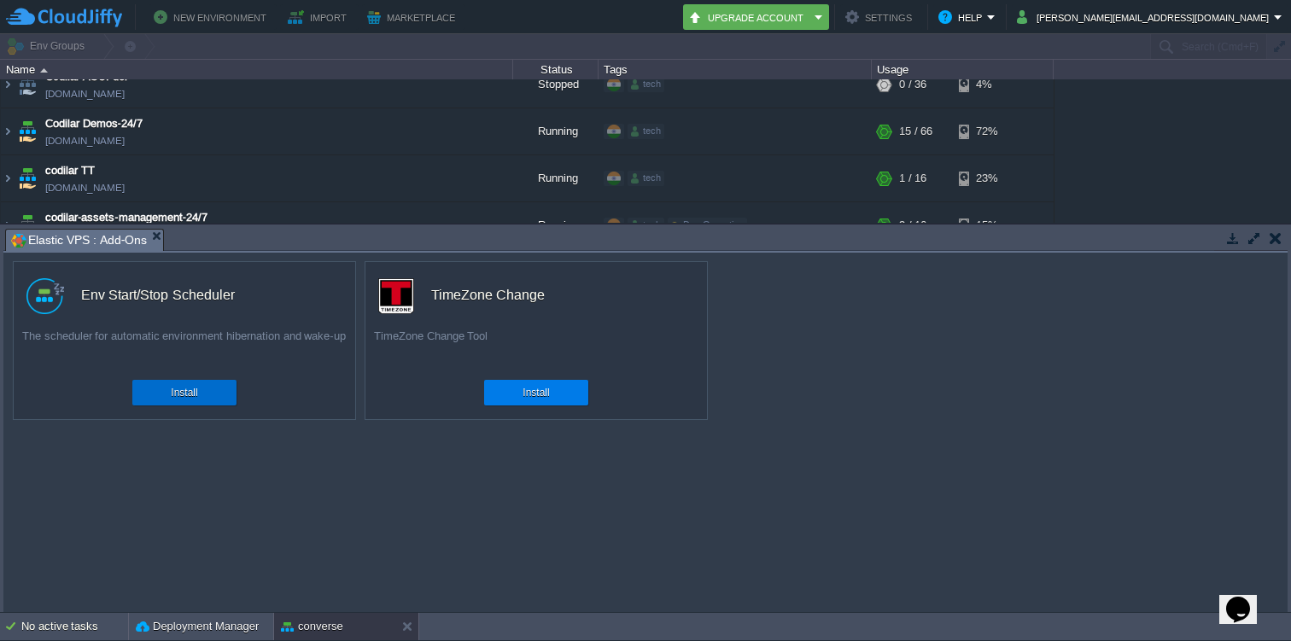
click at [213, 389] on div "Install" at bounding box center [184, 393] width 79 height 26
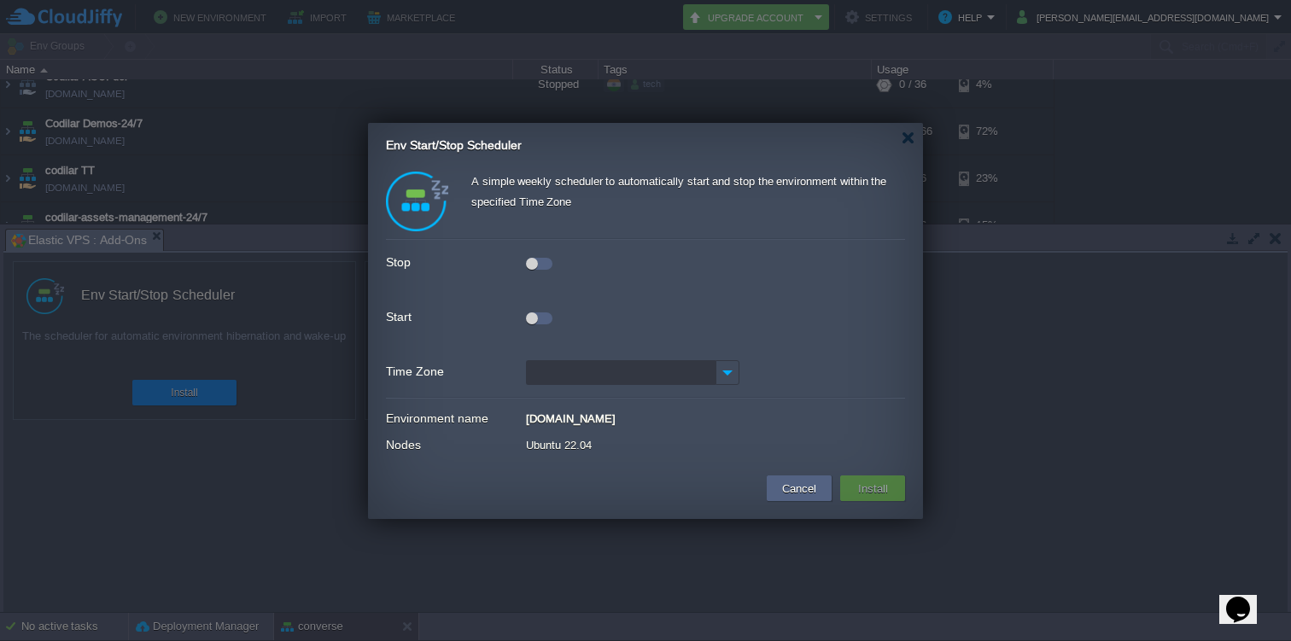
click at [539, 265] on div at bounding box center [539, 264] width 26 height 12
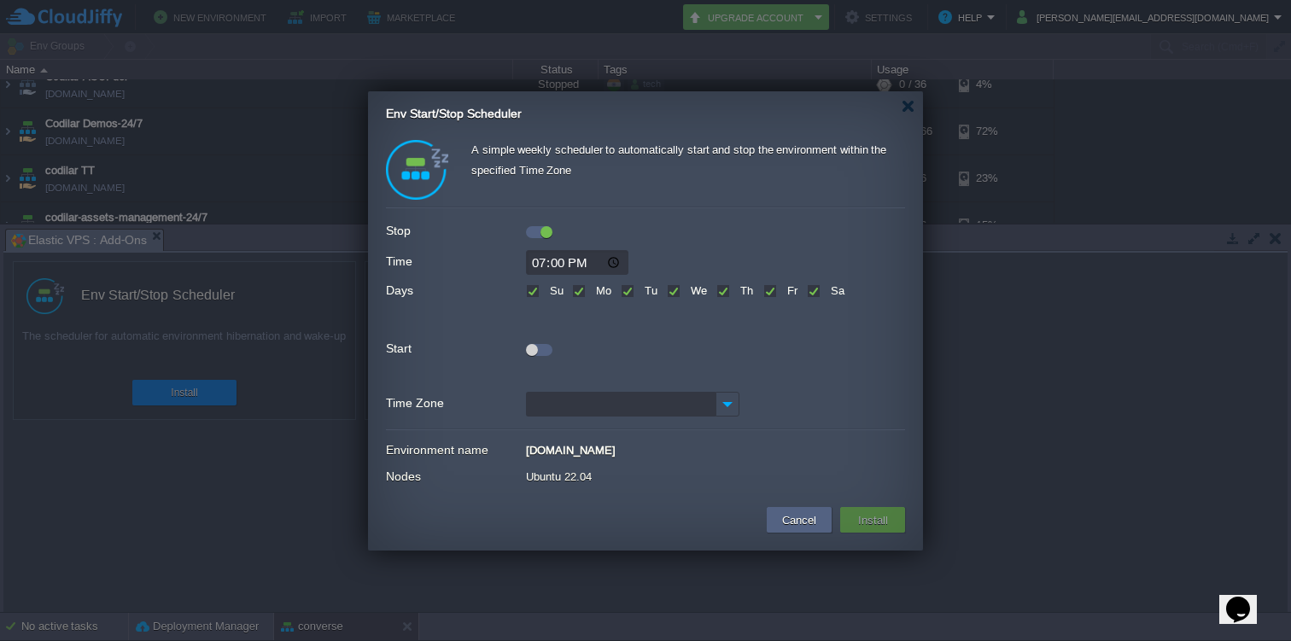
click at [539, 263] on input "19:00" at bounding box center [577, 262] width 102 height 25
type input "21:00"
click at [542, 353] on div at bounding box center [539, 350] width 26 height 12
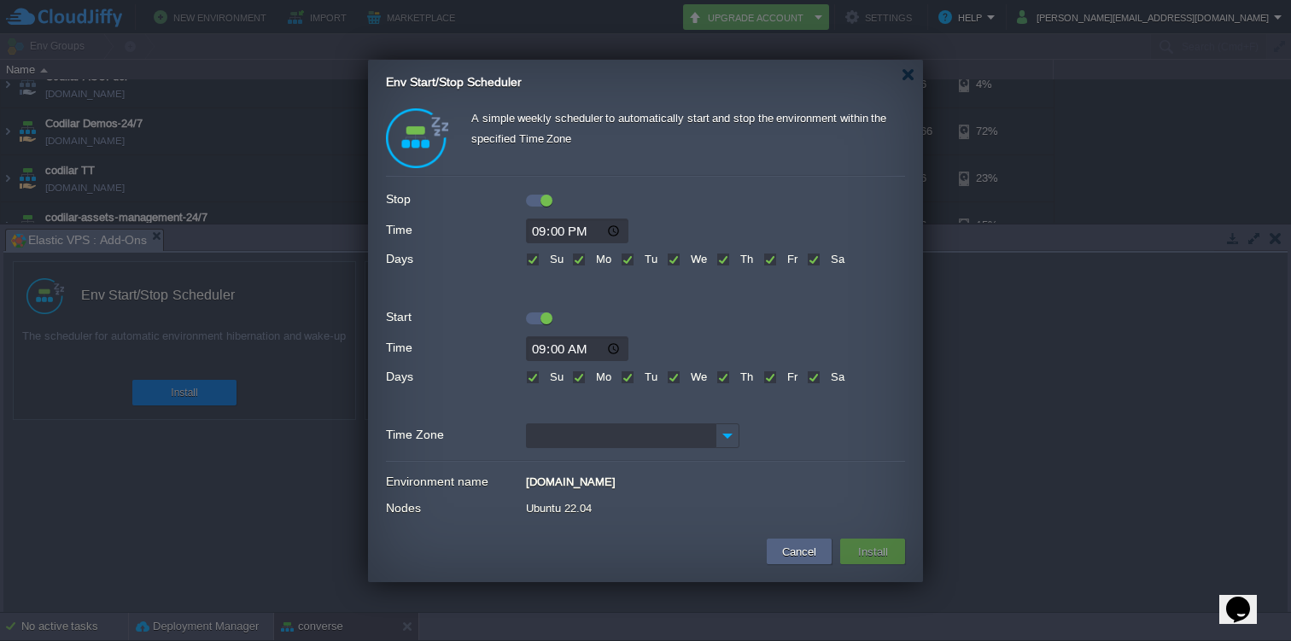
click at [543, 347] on input "09:00" at bounding box center [577, 348] width 102 height 25
type input "08:00"
click at [801, 551] on button "Cancel" at bounding box center [799, 551] width 44 height 20
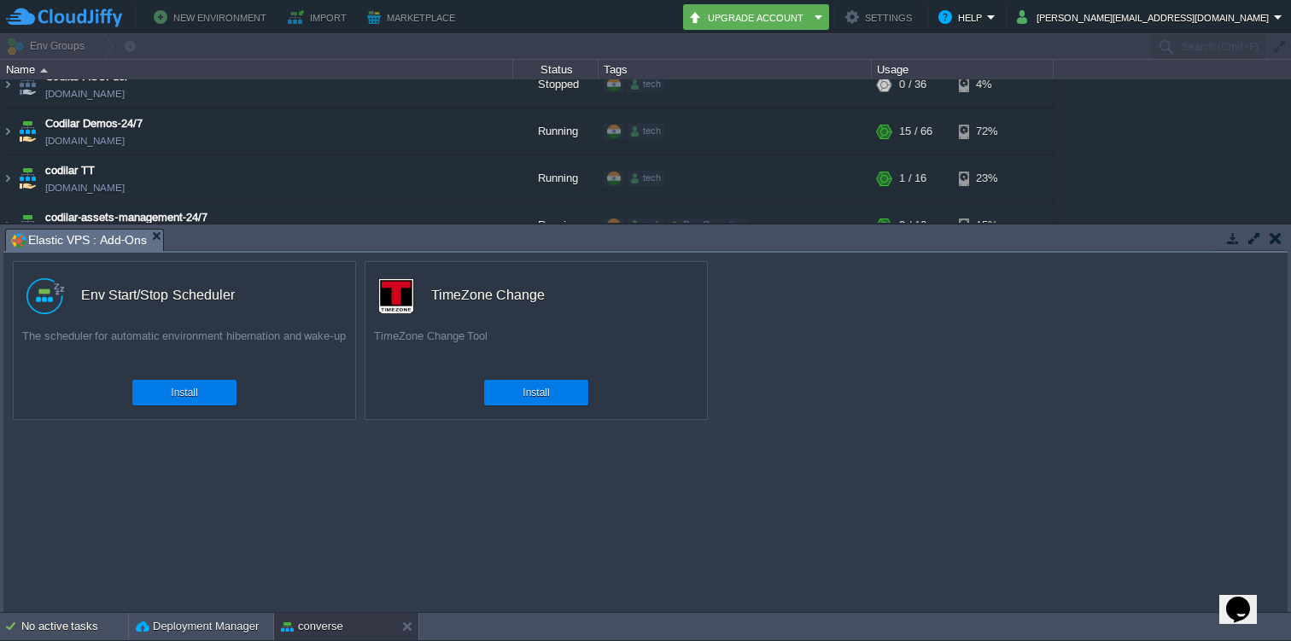
click at [152, 230] on em "Elastic VPS : Add-Ons" at bounding box center [87, 240] width 152 height 21
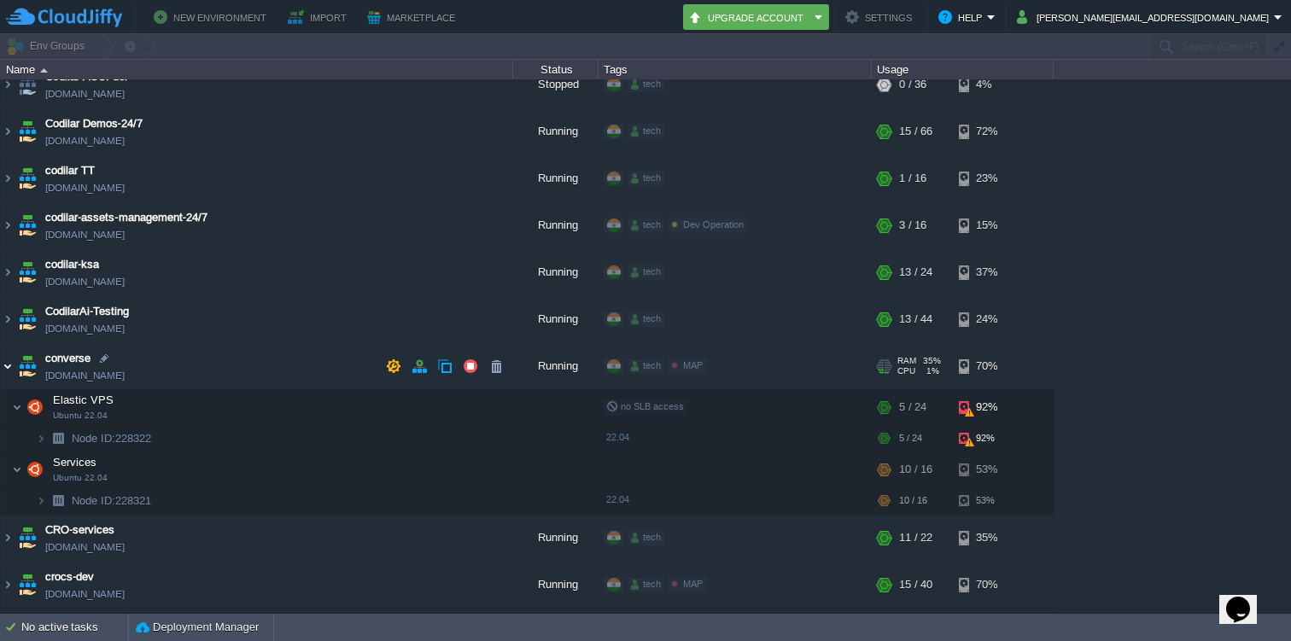
click at [6, 368] on img at bounding box center [8, 366] width 14 height 46
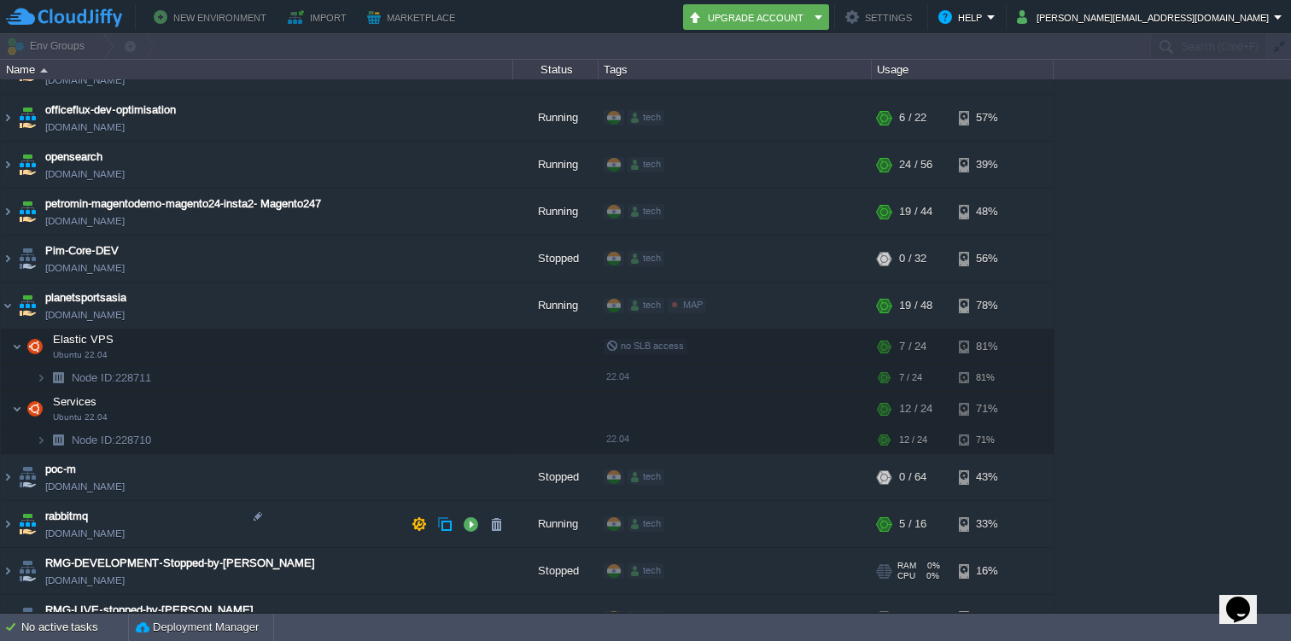
scroll to position [3942, 0]
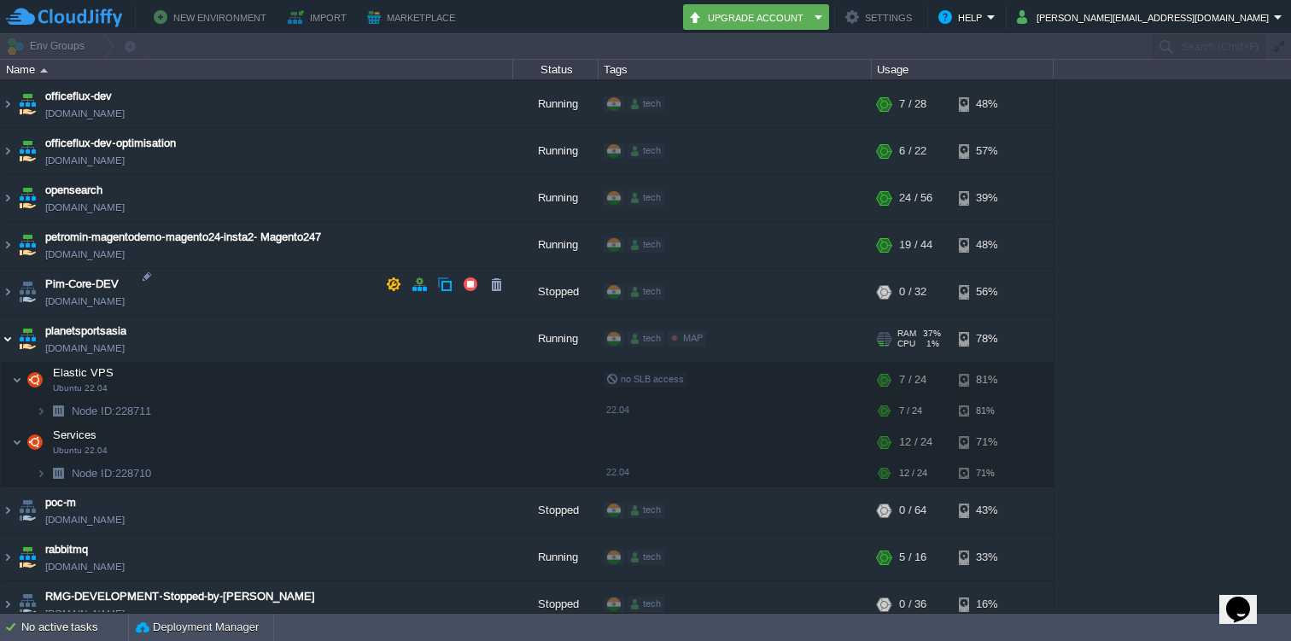
click at [10, 316] on img at bounding box center [8, 339] width 14 height 46
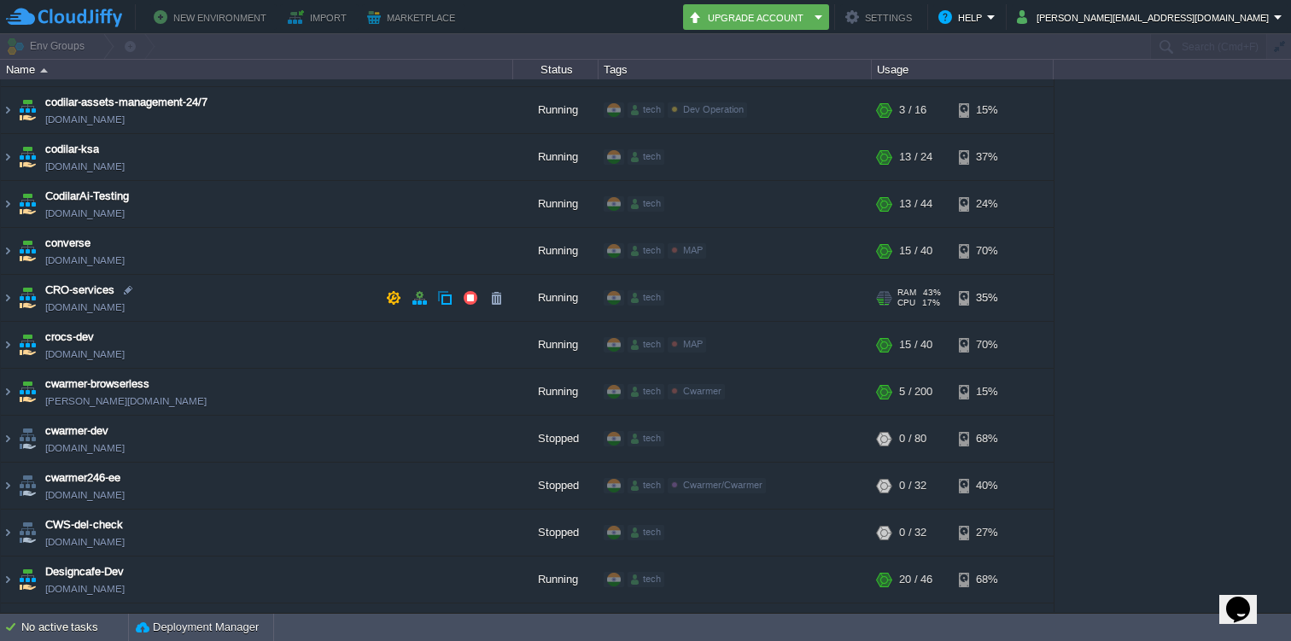
scroll to position [949, 0]
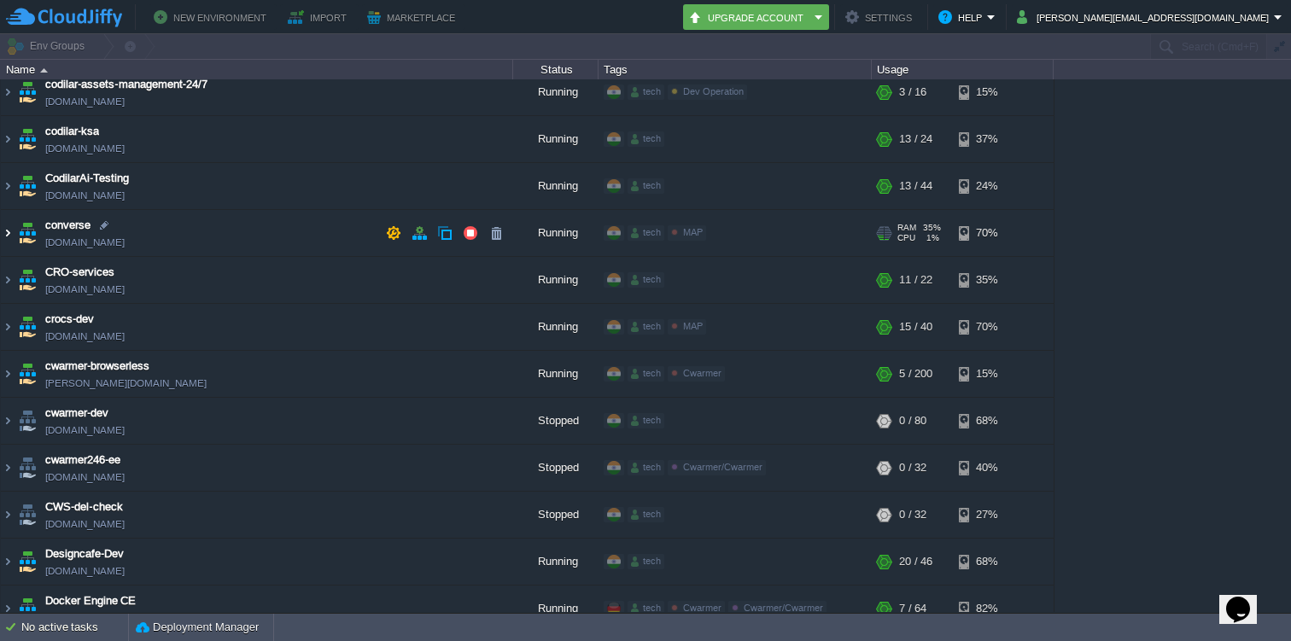
click at [6, 230] on img at bounding box center [8, 233] width 14 height 46
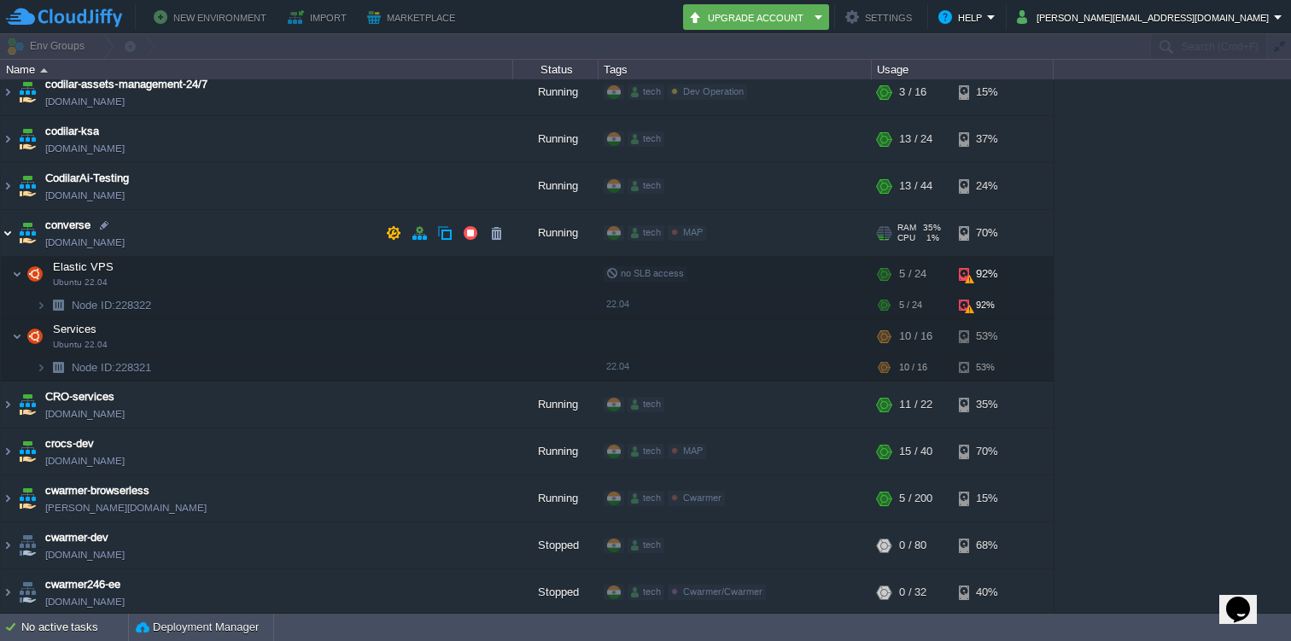
click at [11, 226] on img at bounding box center [8, 233] width 14 height 46
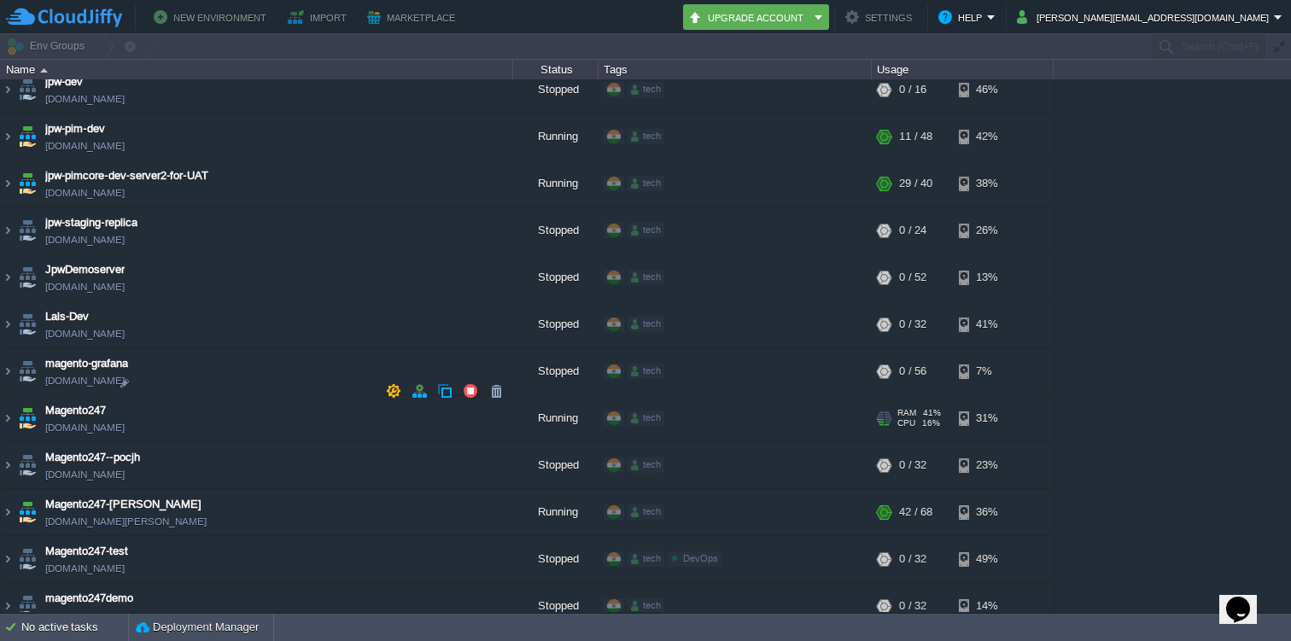
scroll to position [2921, 0]
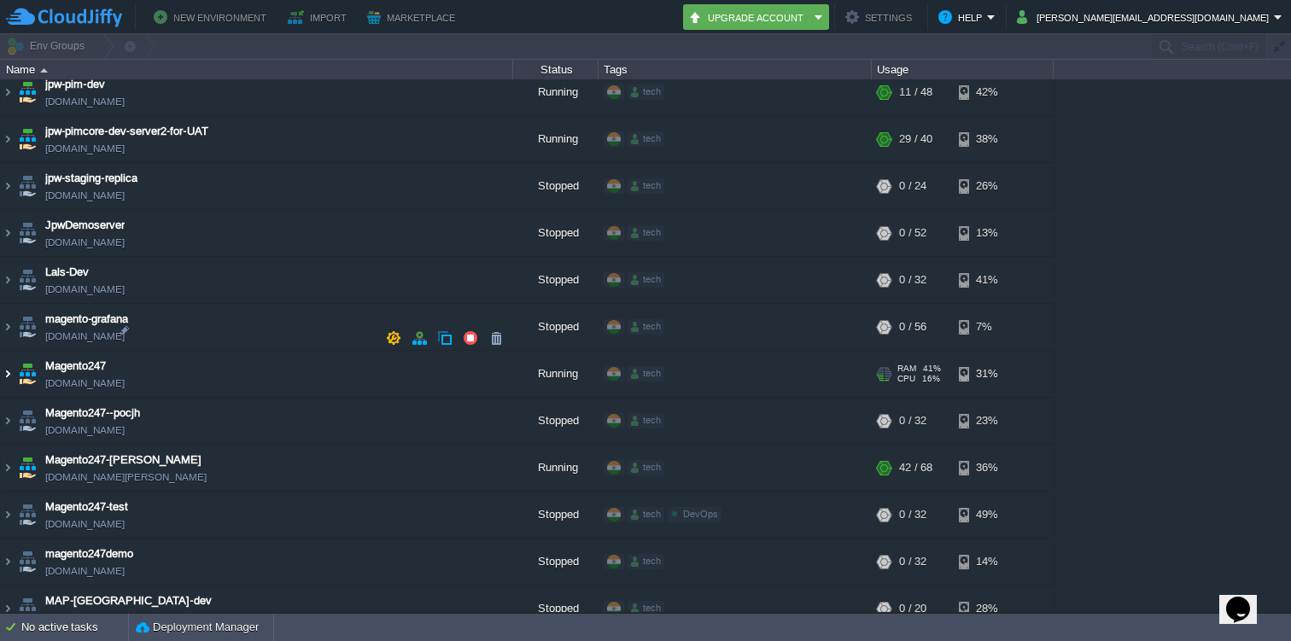
click at [9, 351] on img at bounding box center [8, 374] width 14 height 46
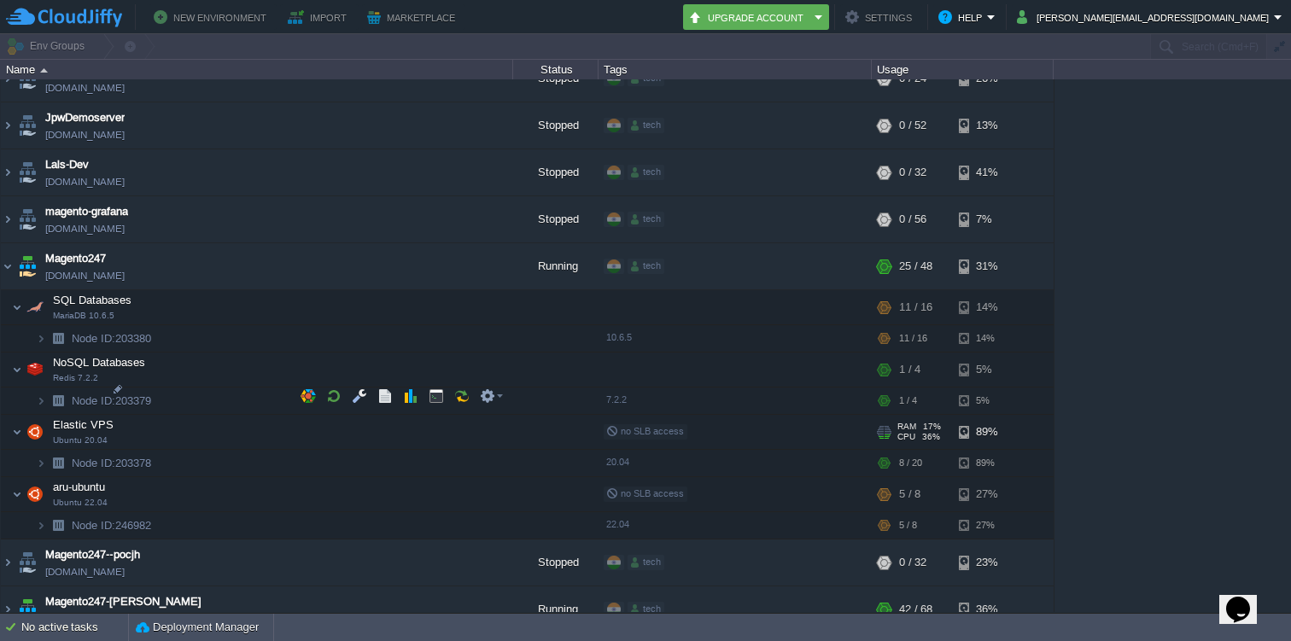
scroll to position [3031, 0]
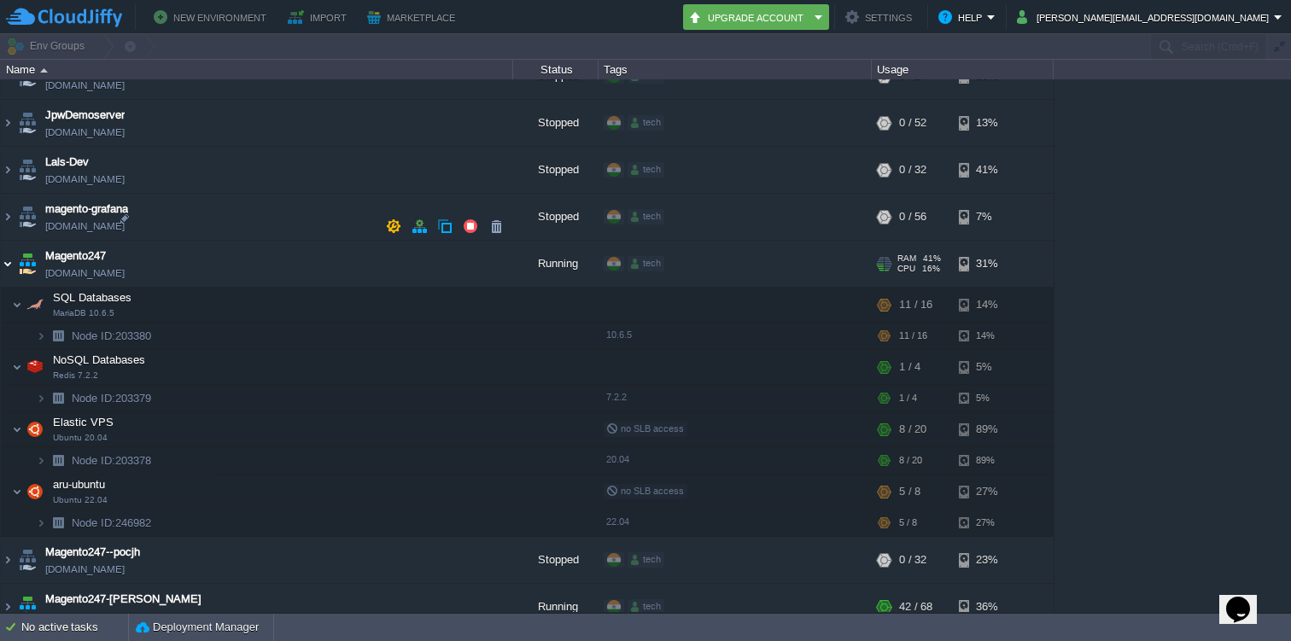
click at [9, 241] on img at bounding box center [8, 264] width 14 height 46
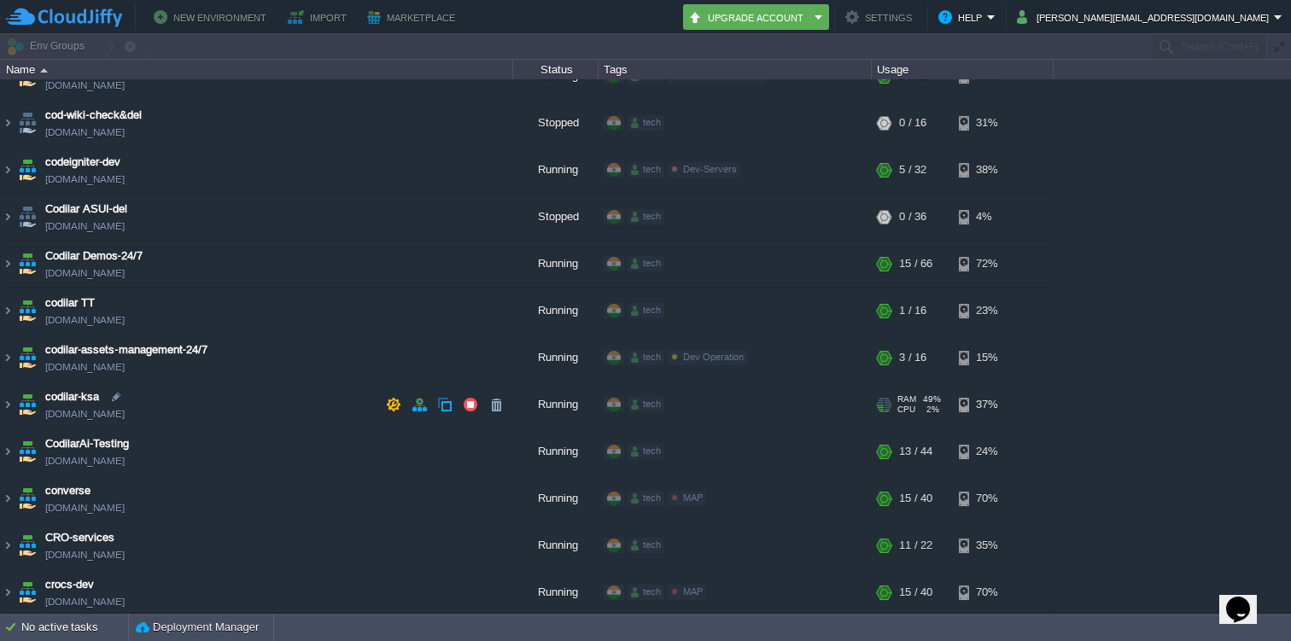
scroll to position [690, 0]
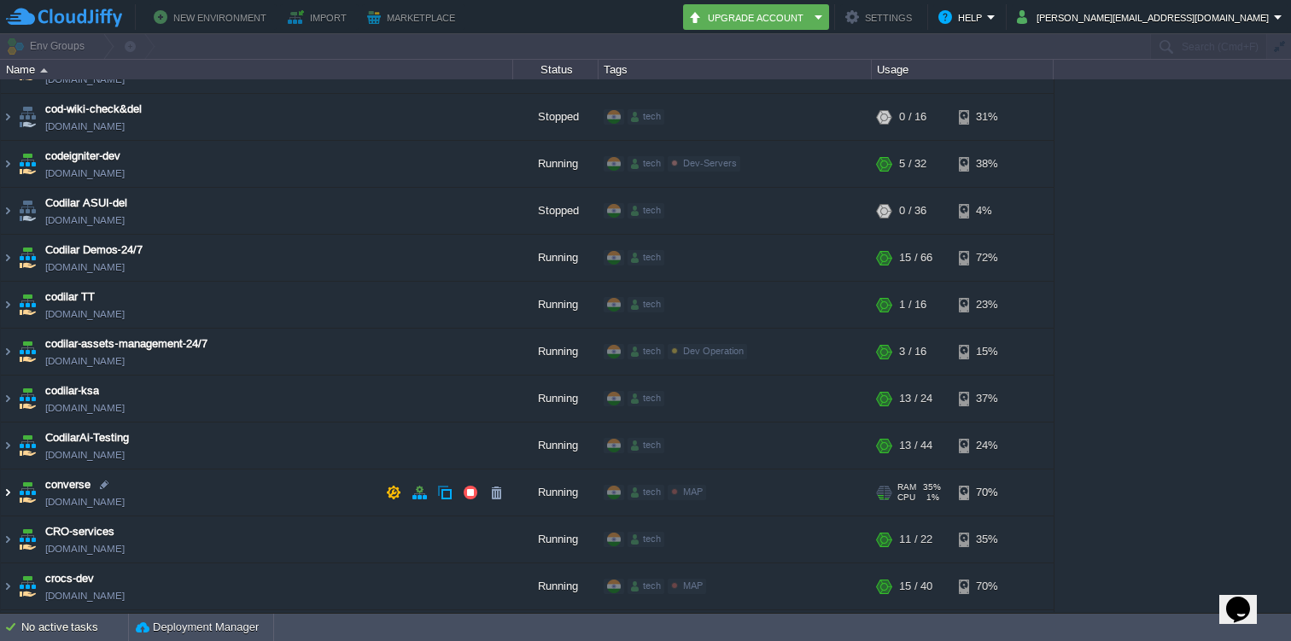
click at [6, 487] on img at bounding box center [8, 493] width 14 height 46
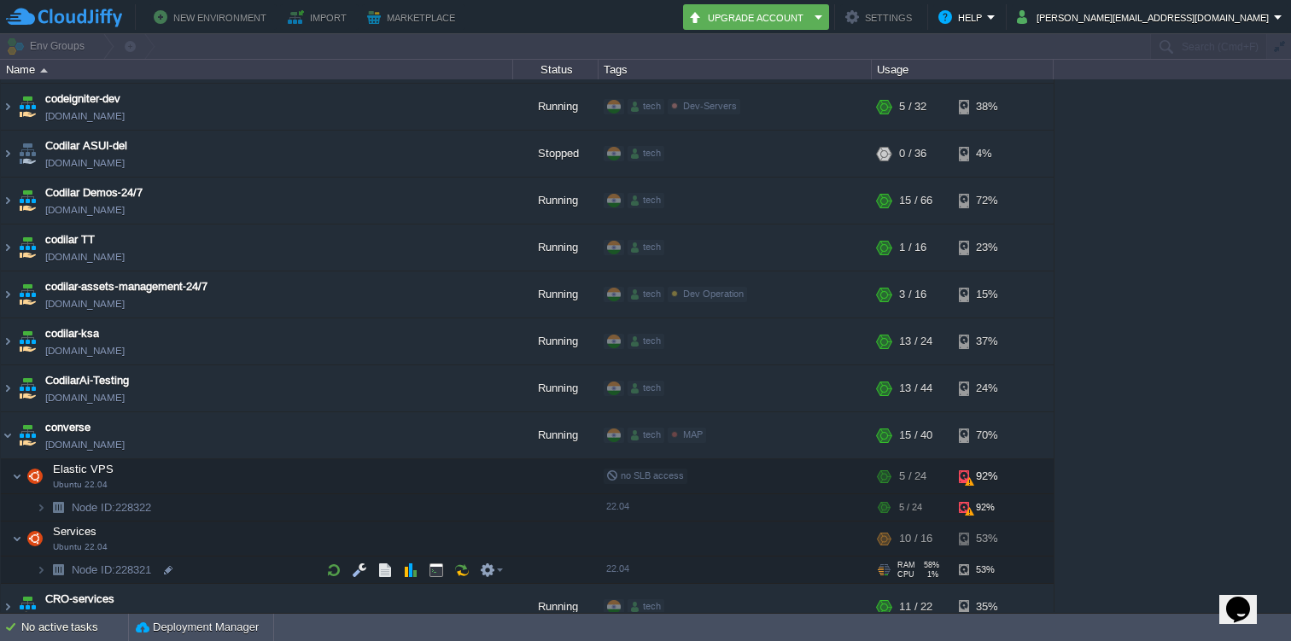
scroll to position [767, 0]
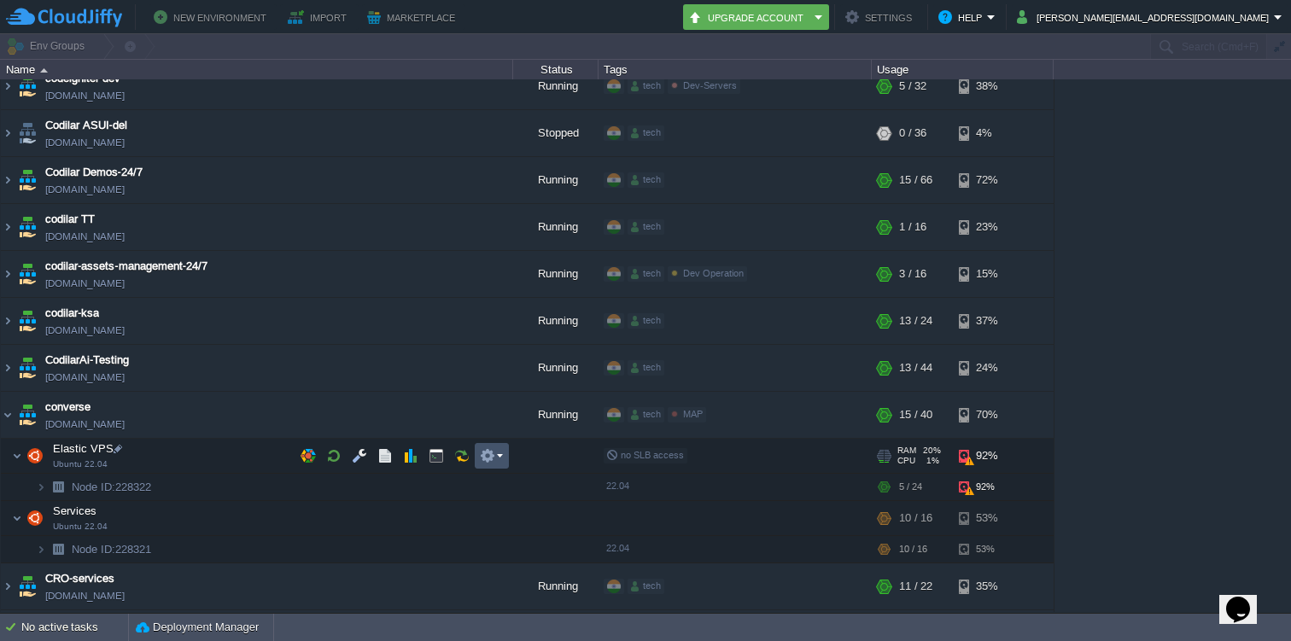
click at [489, 458] on button "button" at bounding box center [487, 455] width 15 height 15
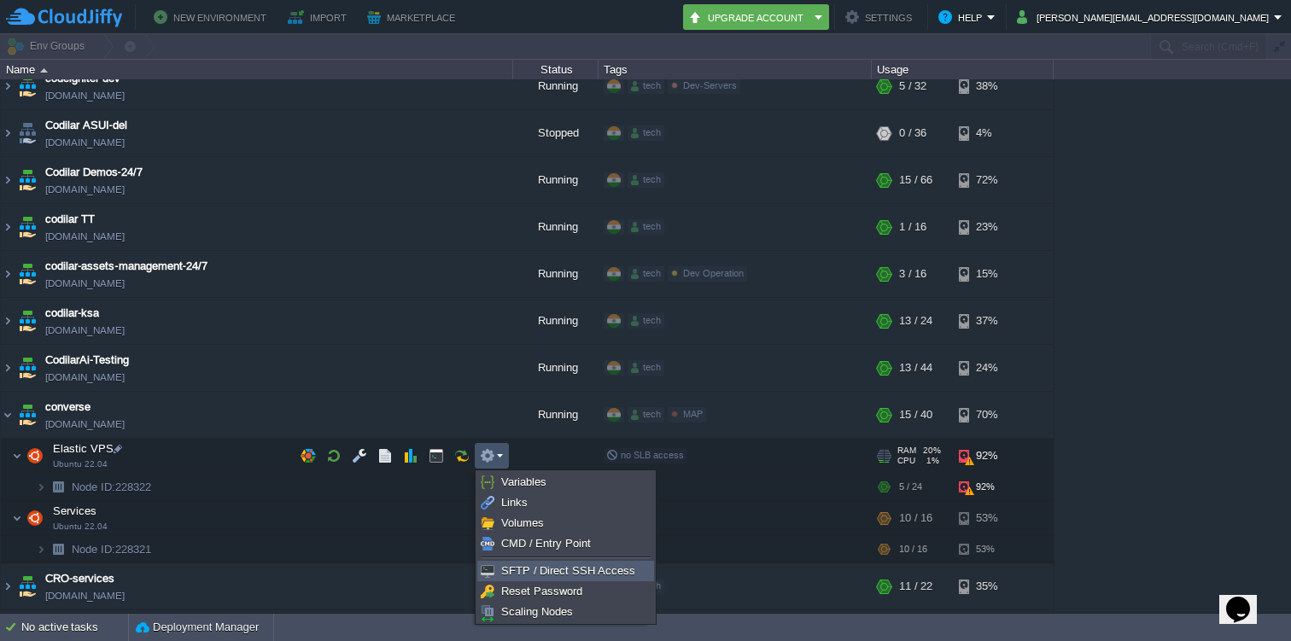
click at [521, 565] on span "SFTP / Direct SSH Access" at bounding box center [568, 570] width 134 height 13
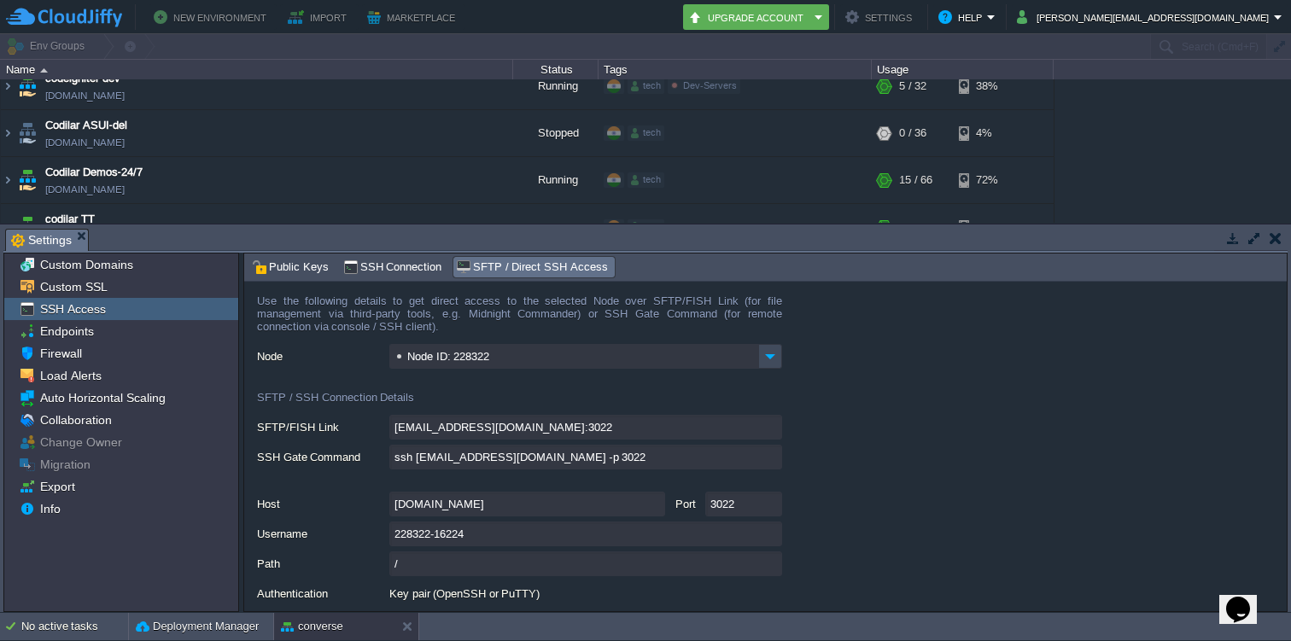
click at [771, 454] on input "ssh 228322-16224@gate.cloudjiffy.com -p 3022" at bounding box center [585, 457] width 393 height 25
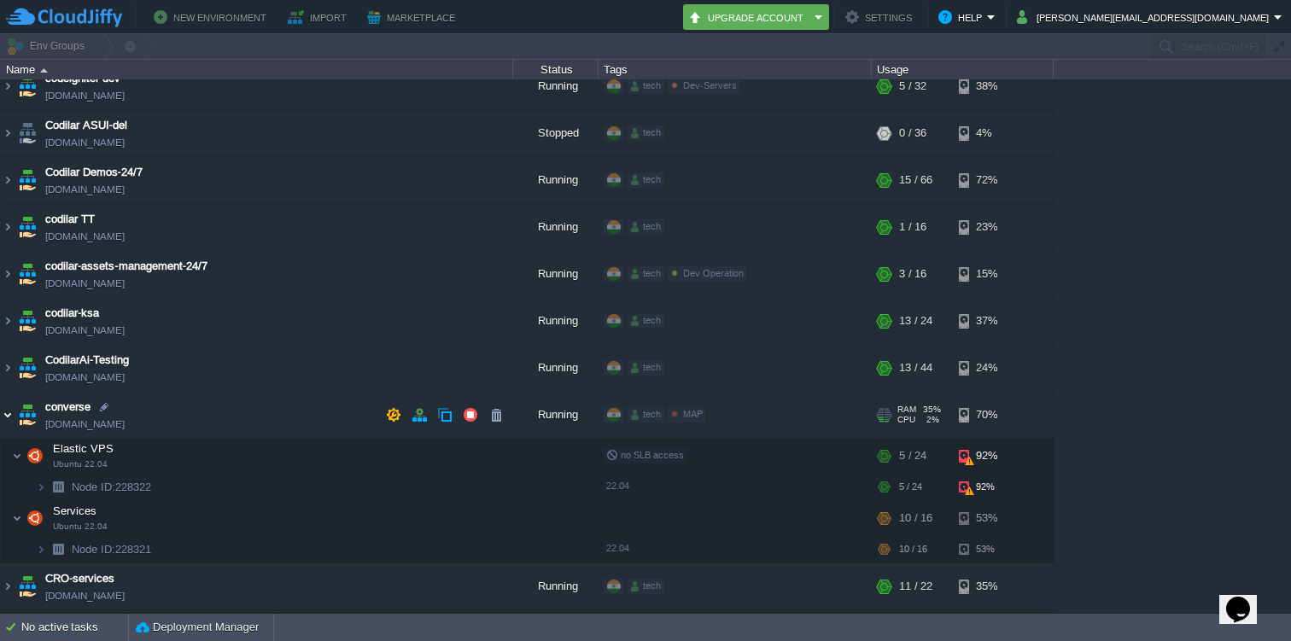
click at [4, 413] on img at bounding box center [8, 415] width 14 height 46
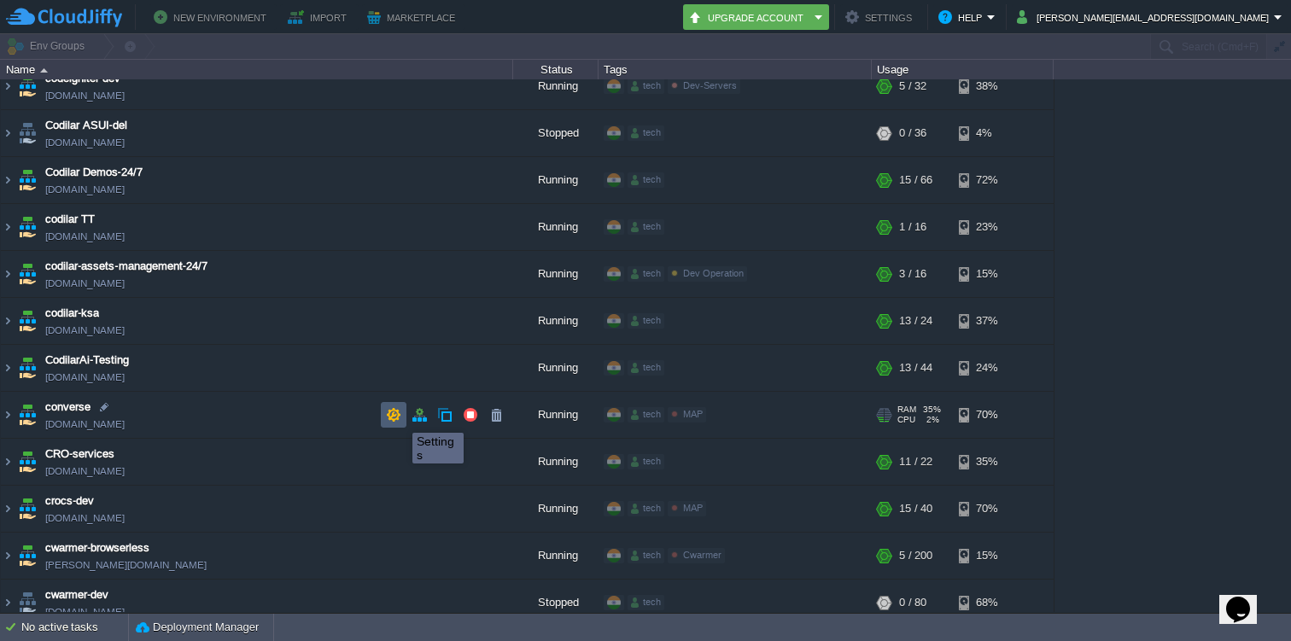
click at [400, 417] on button "button" at bounding box center [393, 414] width 15 height 15
click at [10, 408] on img at bounding box center [8, 415] width 14 height 46
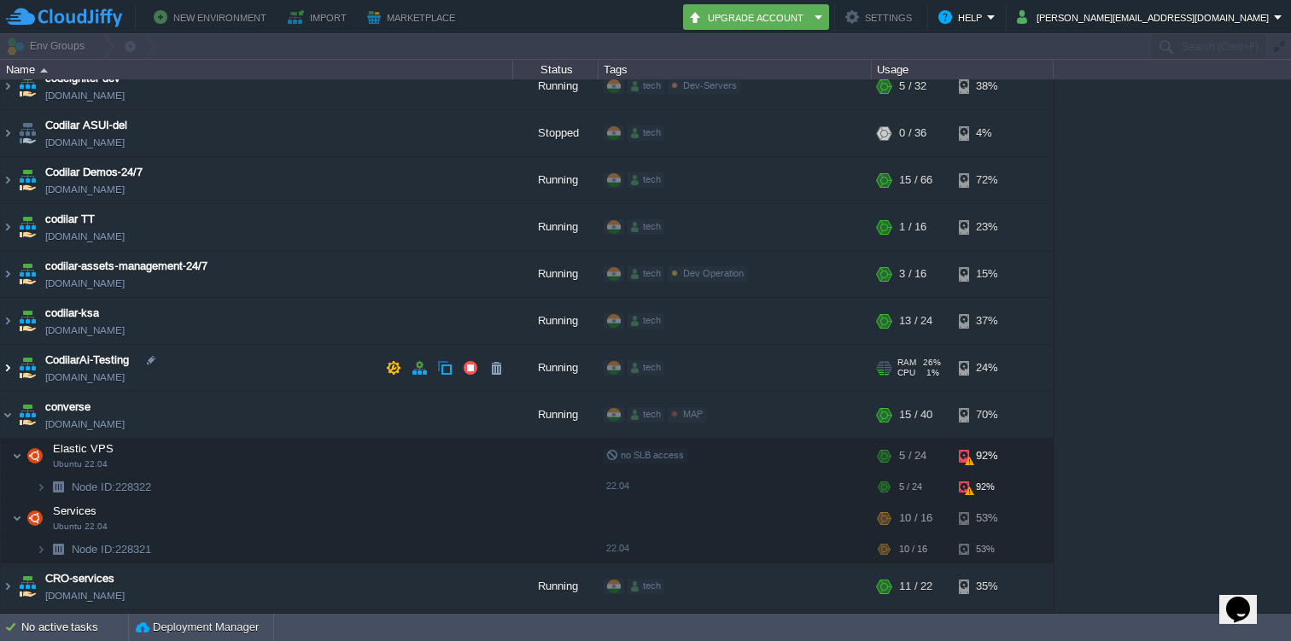
click at [3, 367] on img at bounding box center [8, 368] width 14 height 46
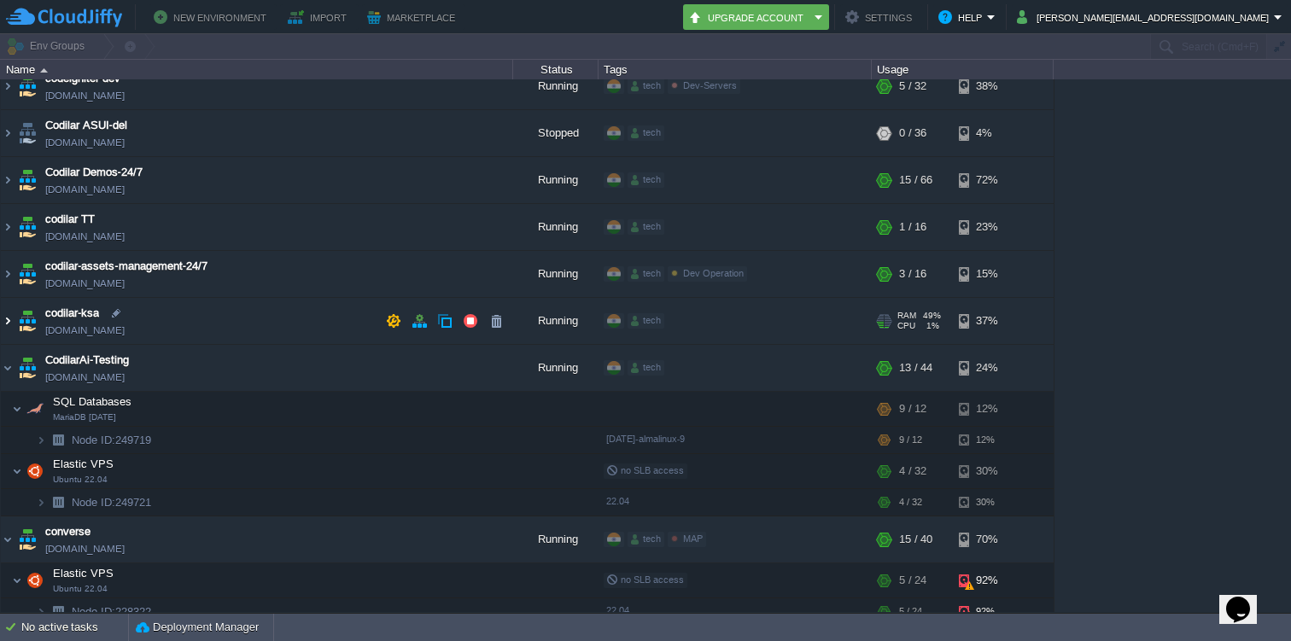
click at [8, 312] on img at bounding box center [8, 321] width 14 height 46
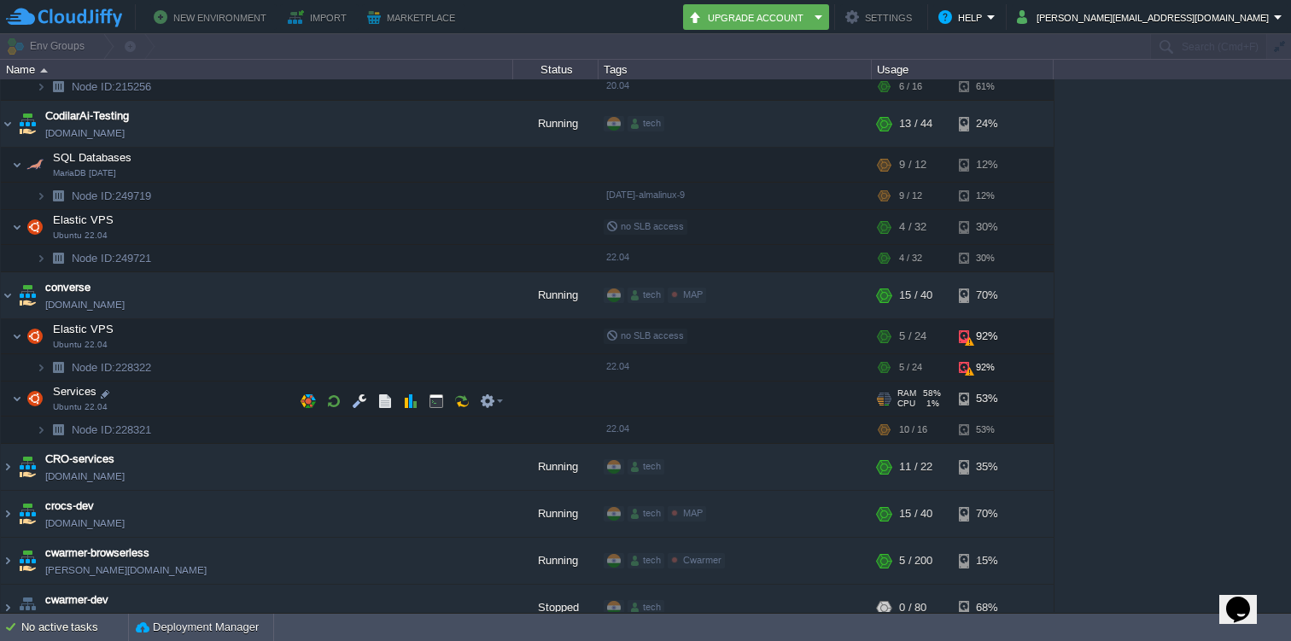
scroll to position [1156, 0]
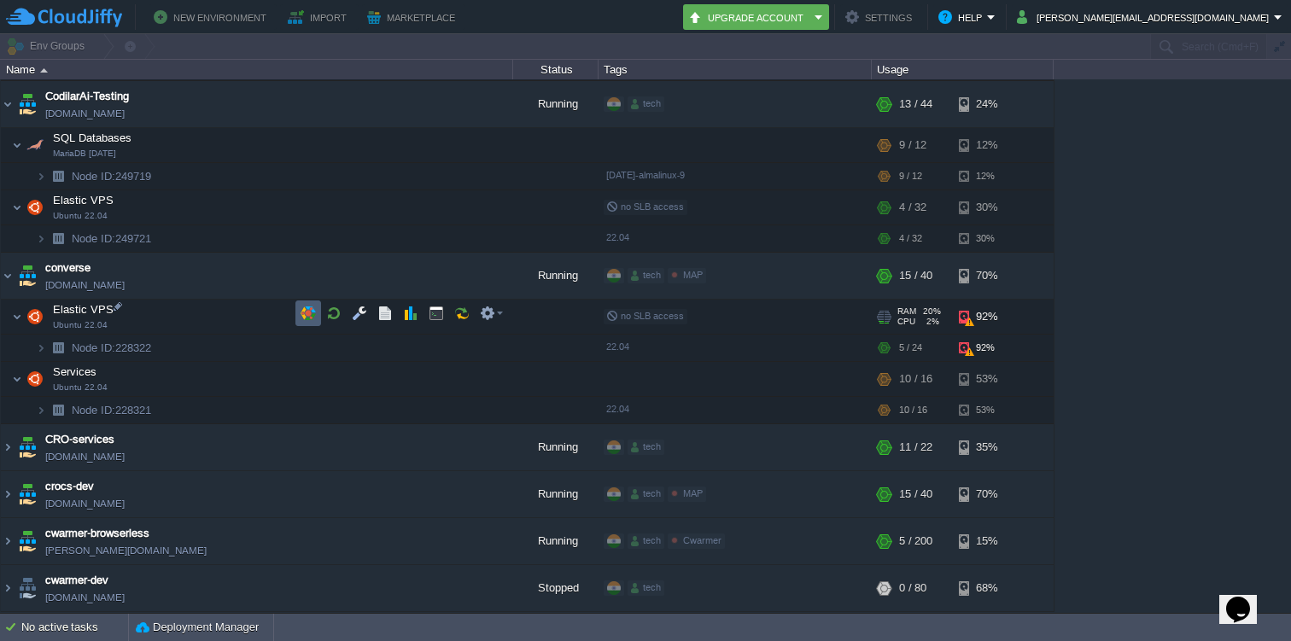
click at [302, 309] on button "button" at bounding box center [307, 313] width 15 height 15
click at [12, 275] on img at bounding box center [8, 276] width 14 height 46
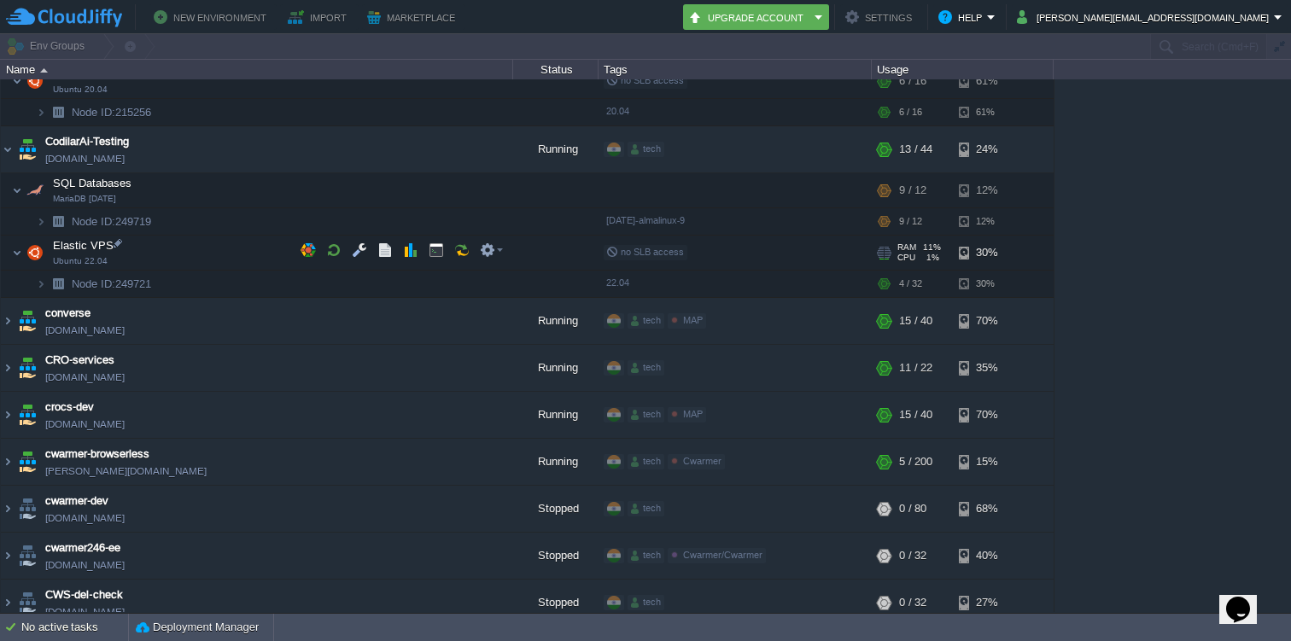
scroll to position [1067, 0]
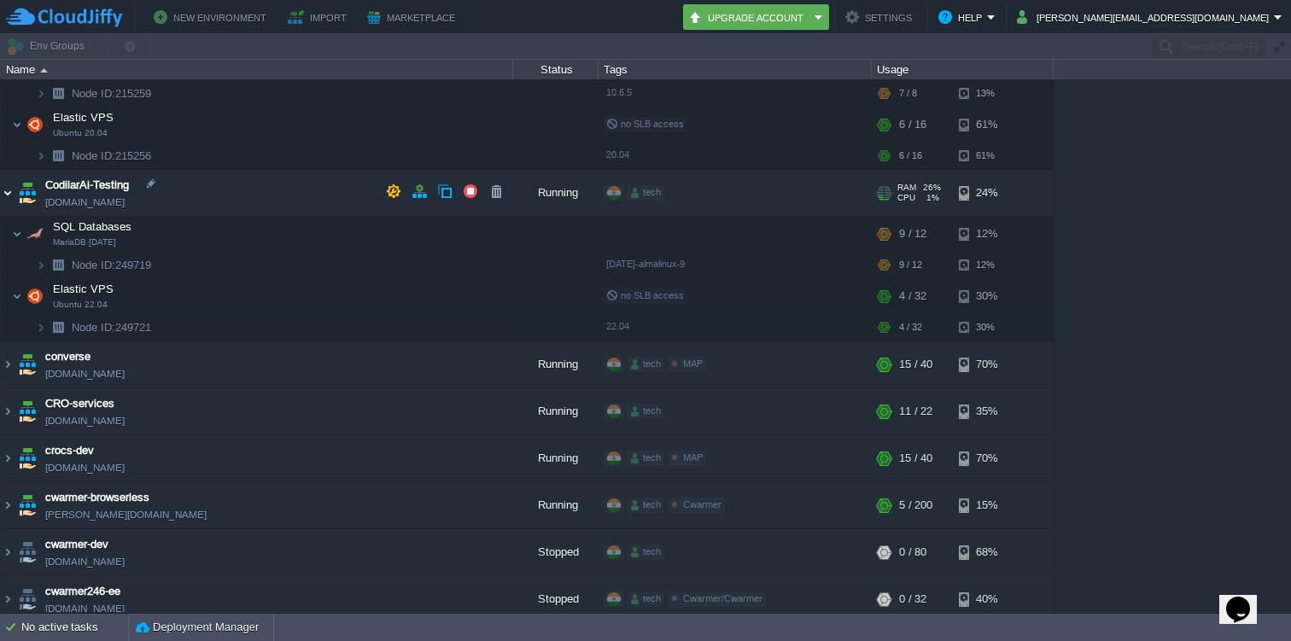
click at [6, 194] on img at bounding box center [8, 193] width 14 height 46
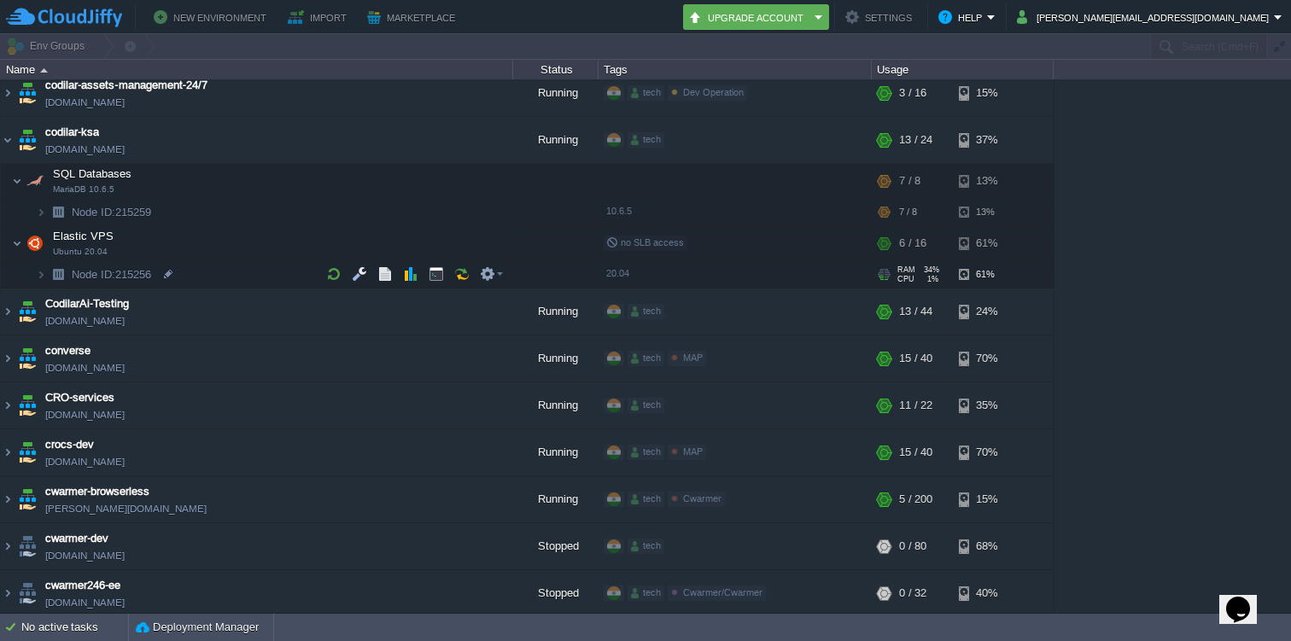
scroll to position [942, 0]
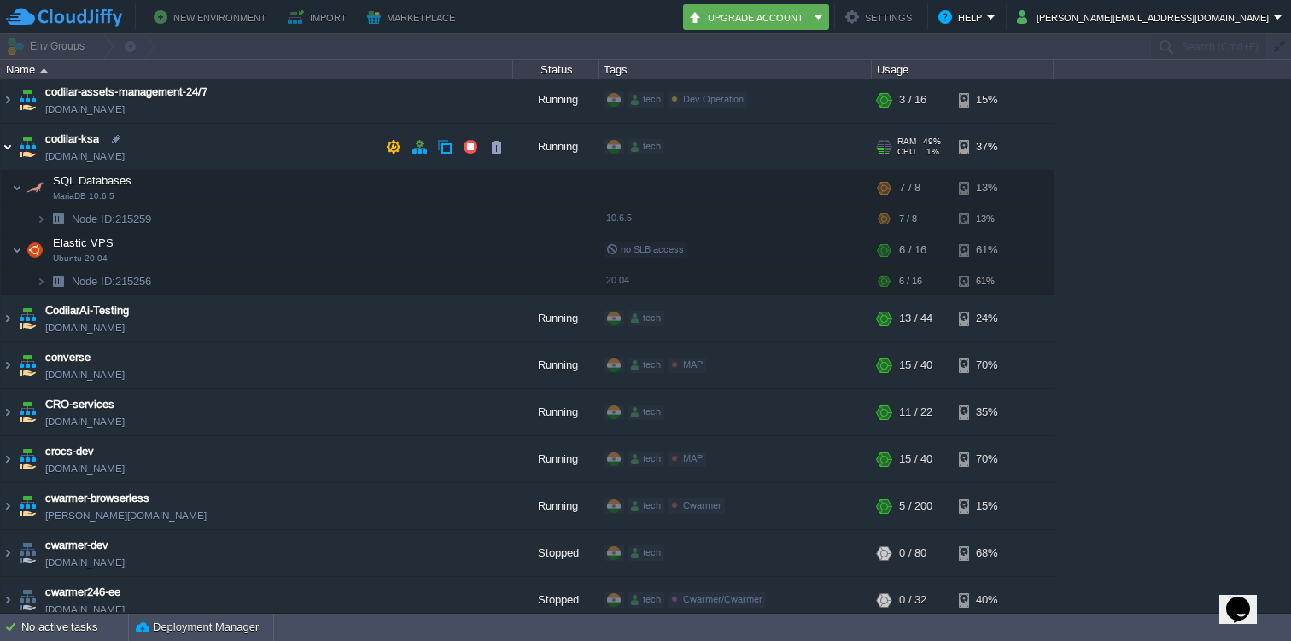
click at [10, 143] on img at bounding box center [8, 147] width 14 height 46
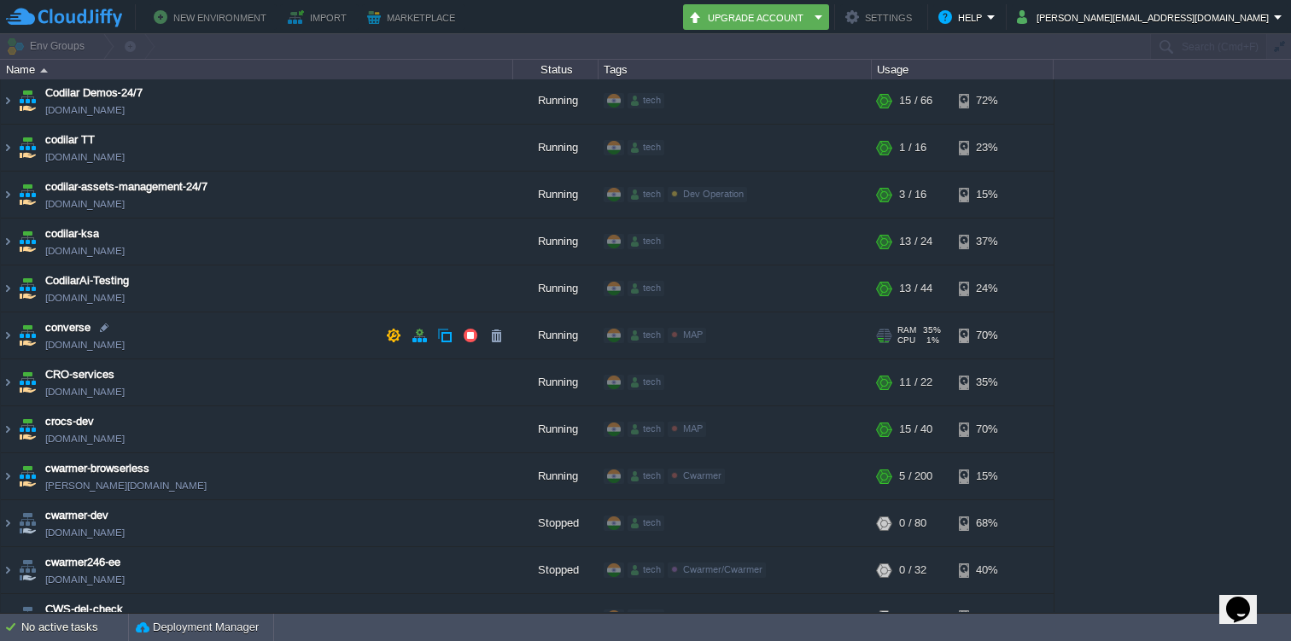
scroll to position [848, 0]
click at [8, 330] on img at bounding box center [8, 335] width 14 height 46
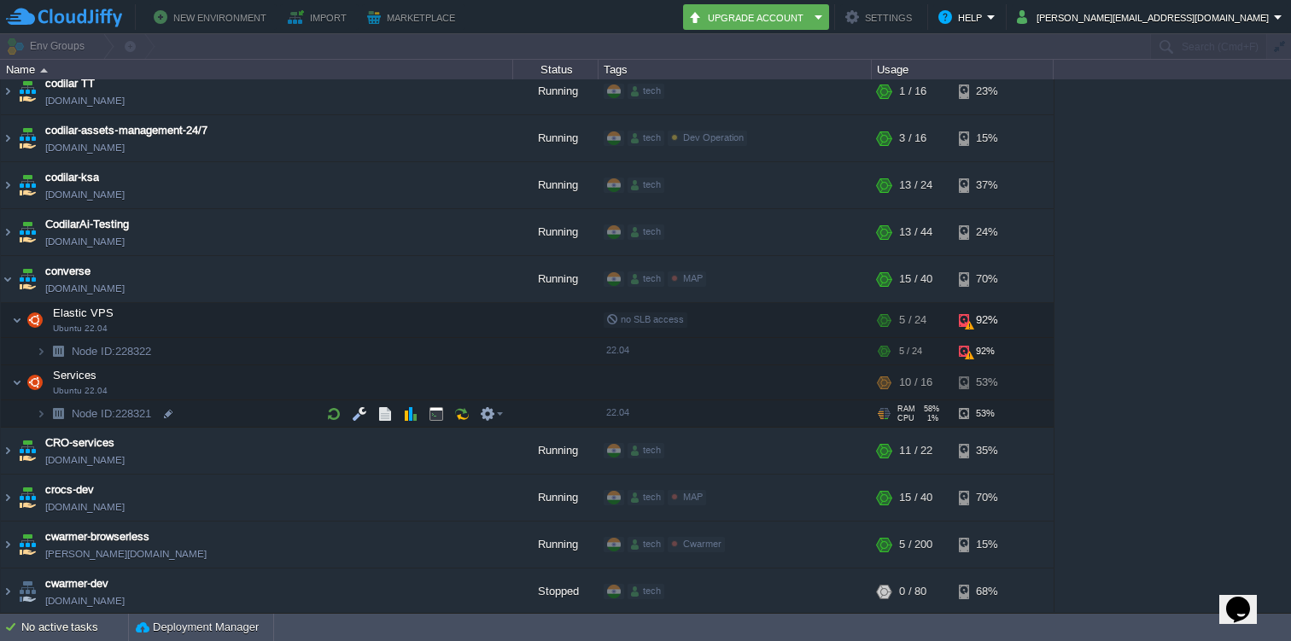
scroll to position [914, 0]
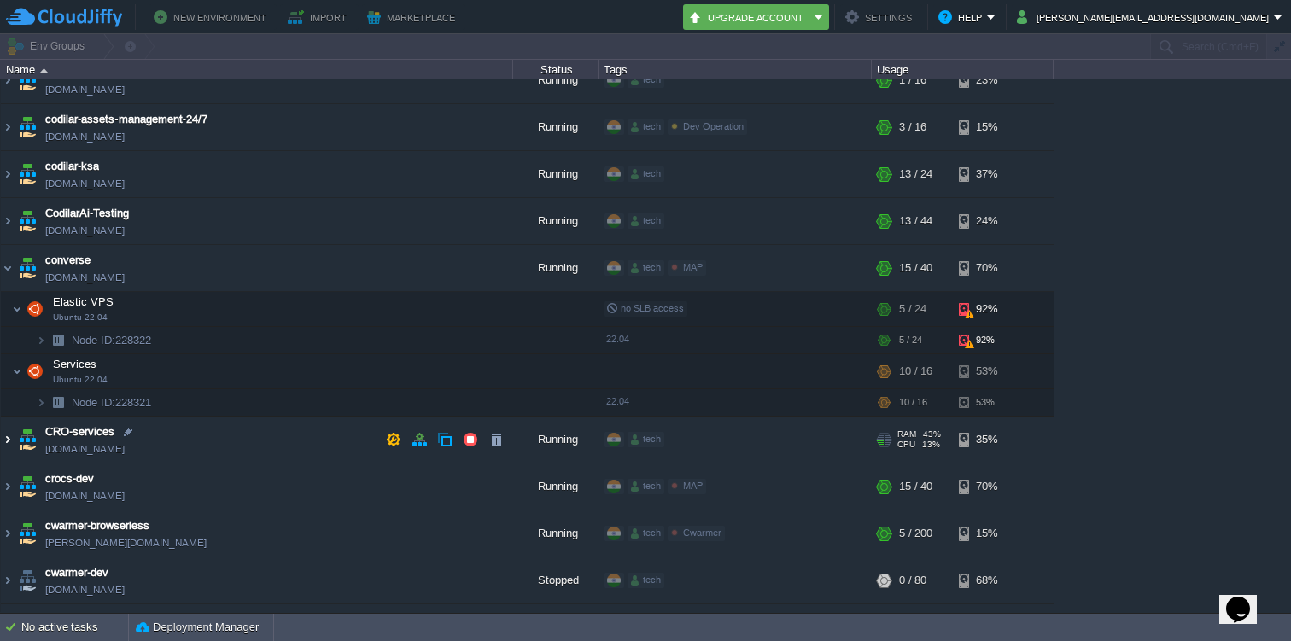
click at [8, 439] on img at bounding box center [8, 440] width 14 height 46
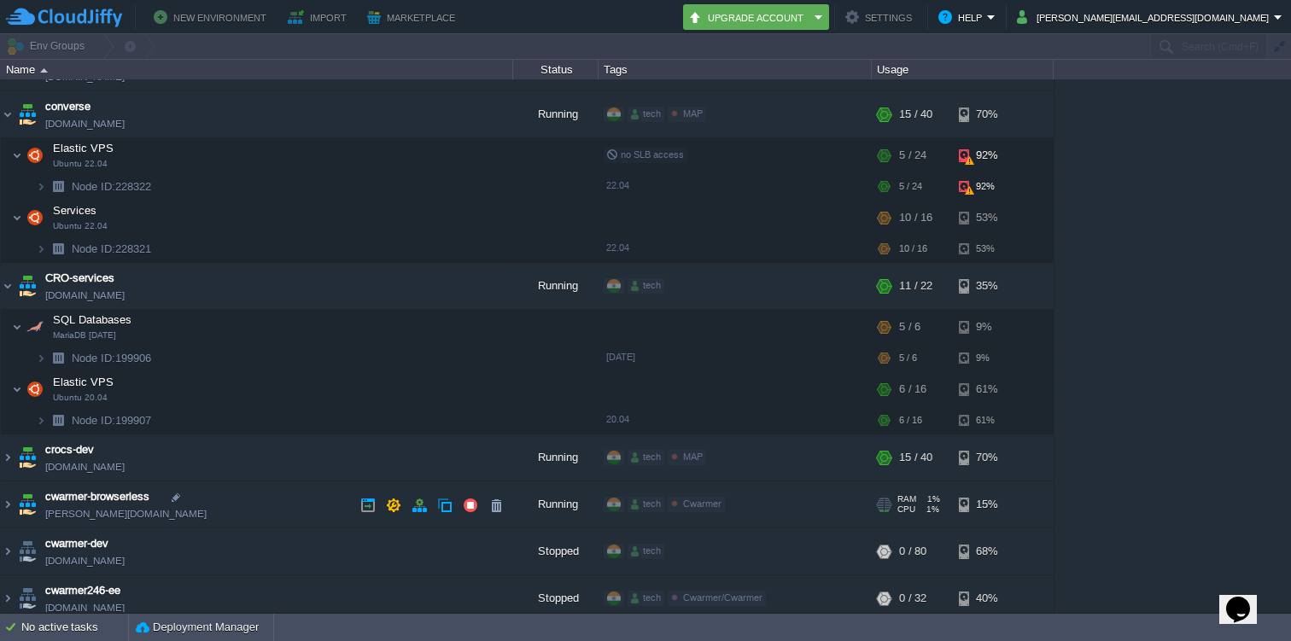
scroll to position [1068, 0]
click at [7, 456] on img at bounding box center [8, 458] width 14 height 46
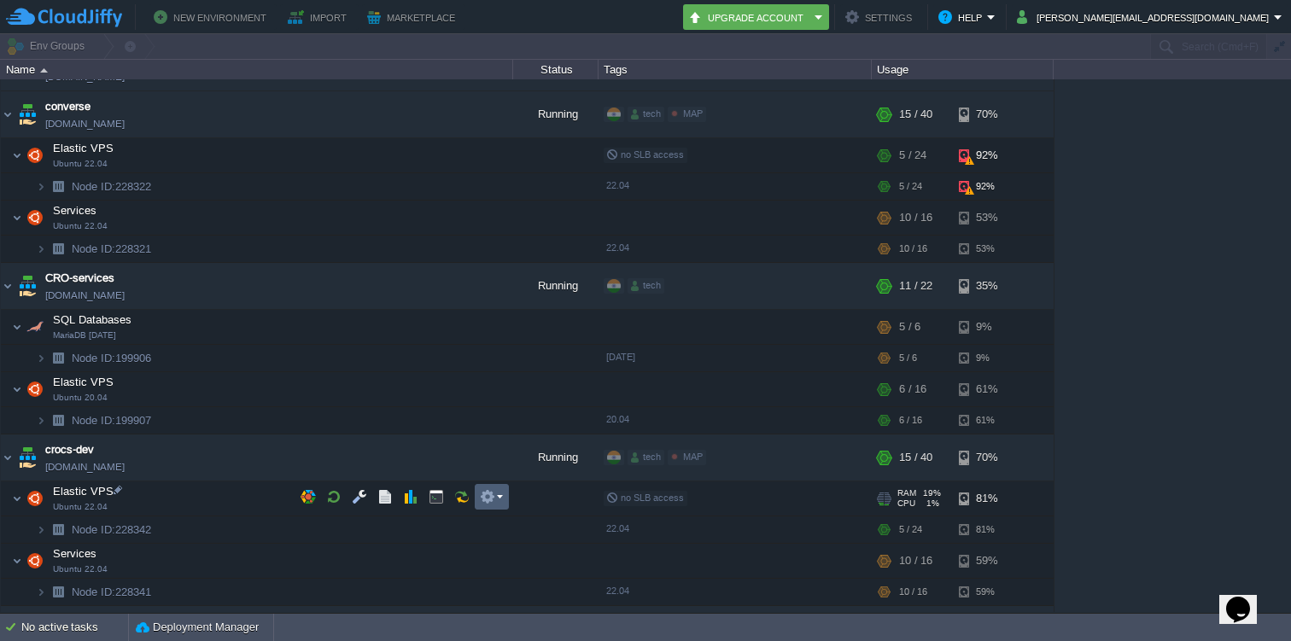
click at [496, 499] on em at bounding box center [491, 496] width 23 height 15
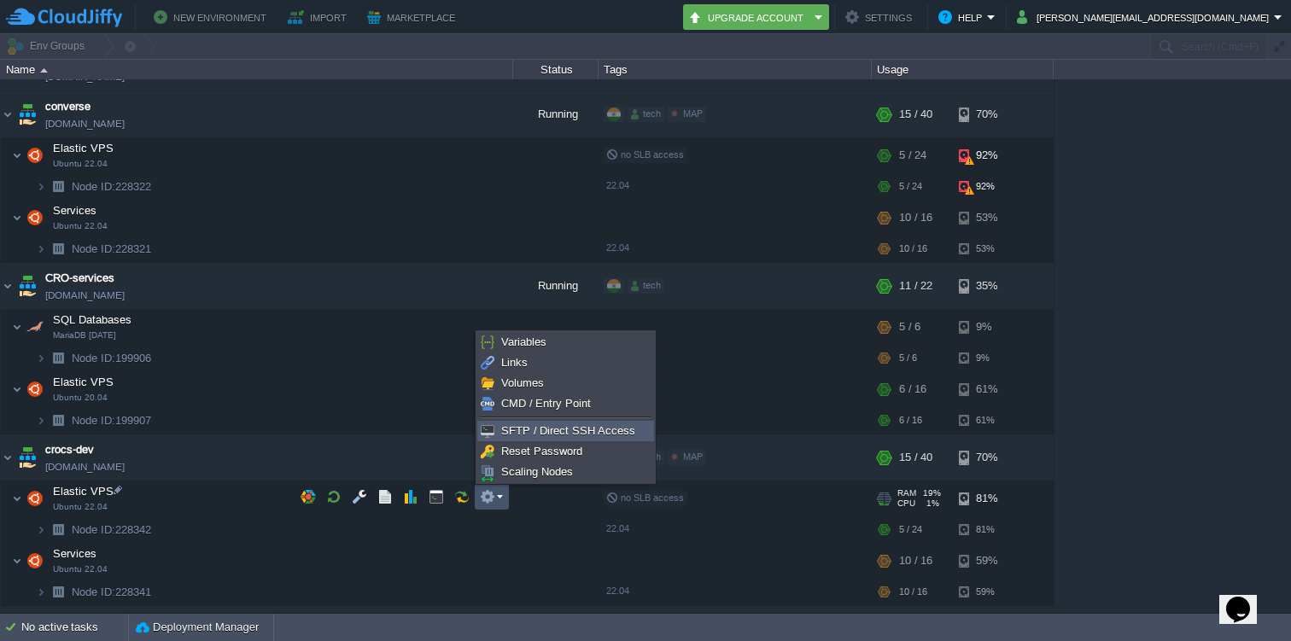
click at [530, 434] on span "SFTP / Direct SSH Access" at bounding box center [568, 430] width 134 height 13
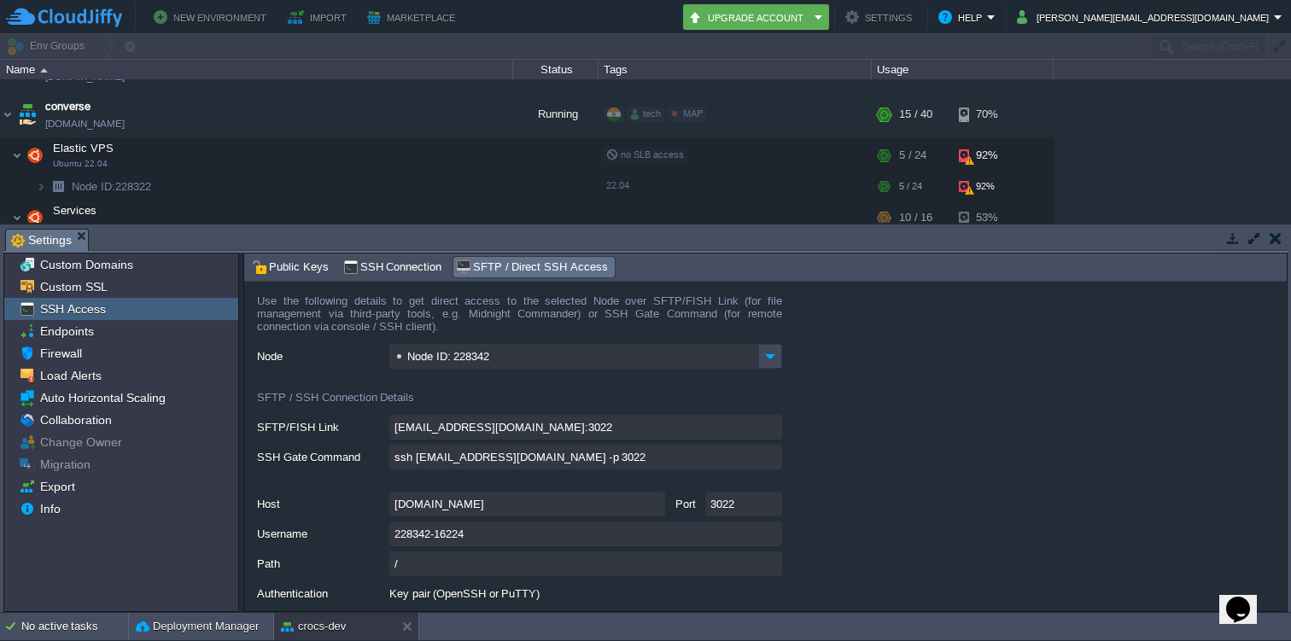
click at [767, 462] on input "ssh 228342-16224@gate.cloudjiffy.com -p 3022" at bounding box center [585, 457] width 393 height 25
type textarea "ssh 228342-16224@gate.cloudjiffy.com -p 3022"
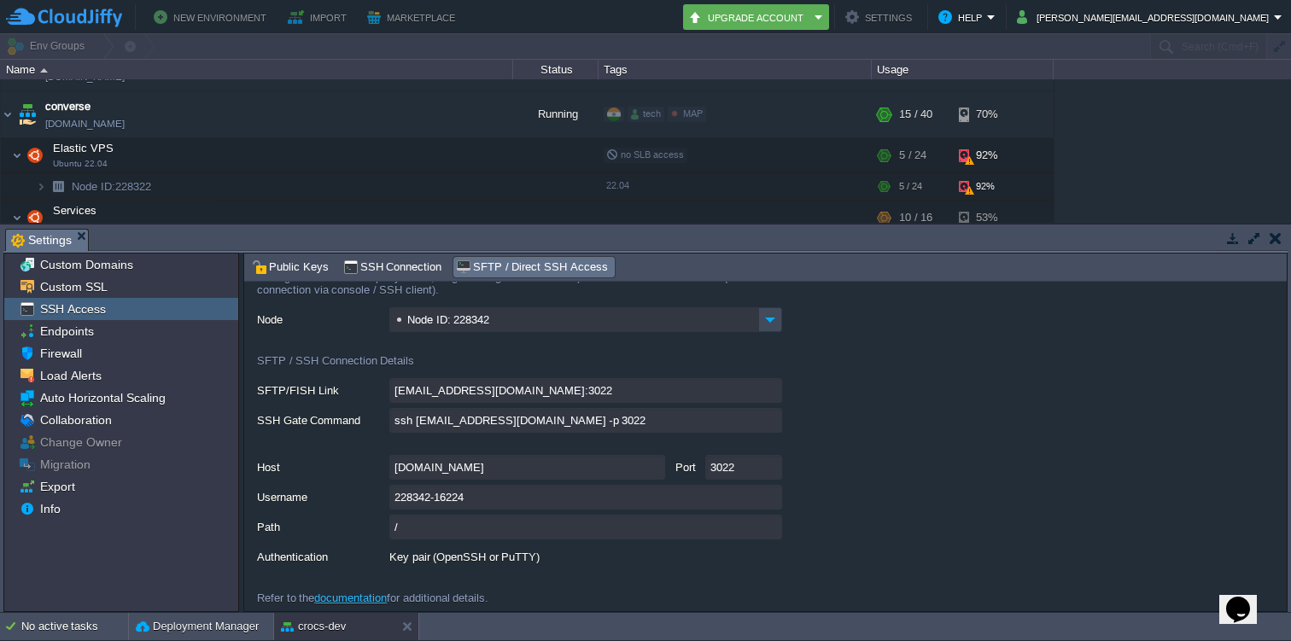
scroll to position [44, 0]
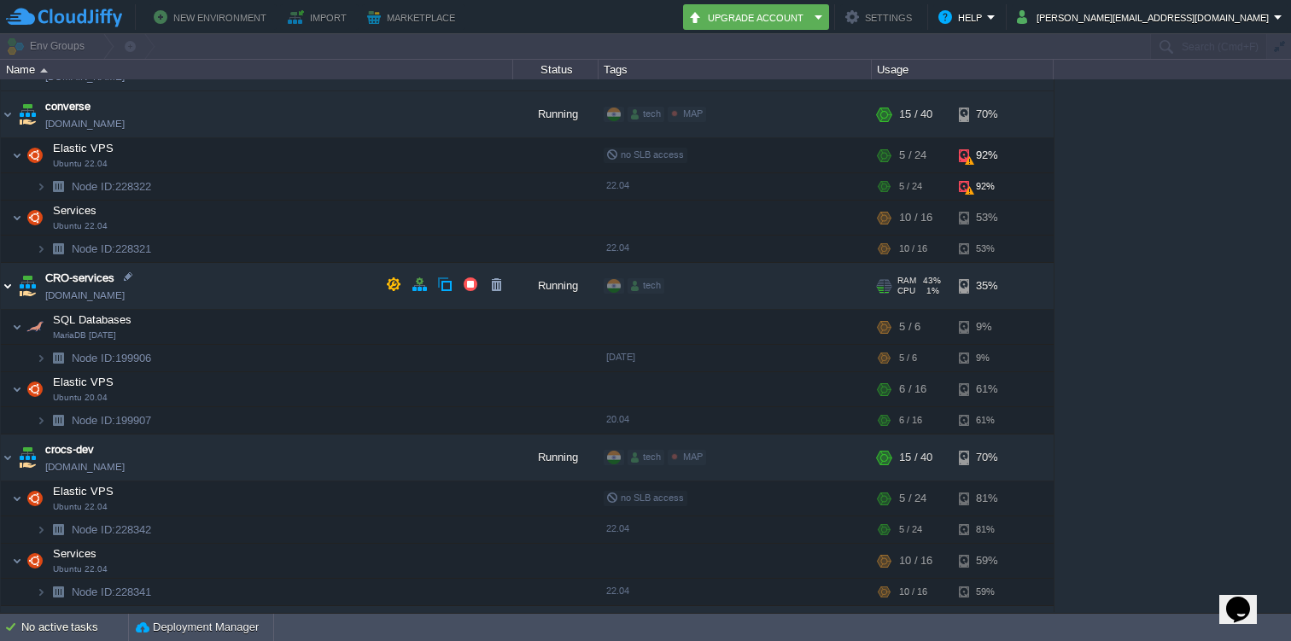
click at [3, 284] on img at bounding box center [8, 286] width 14 height 46
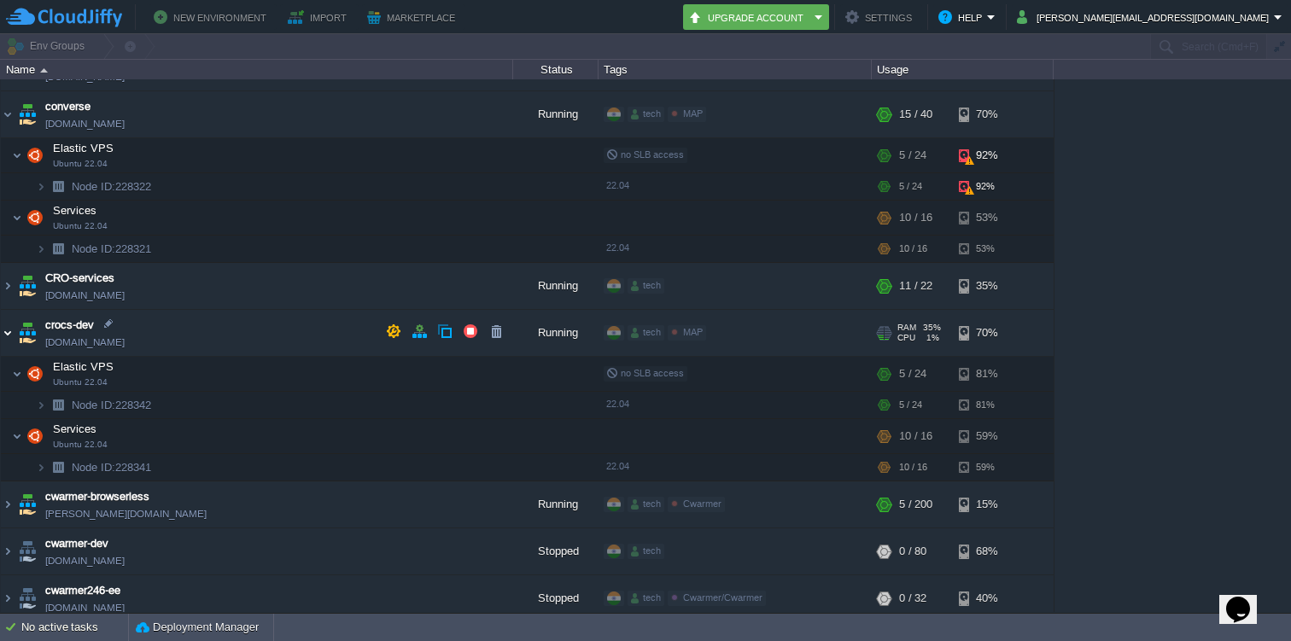
click at [5, 326] on img at bounding box center [8, 333] width 14 height 46
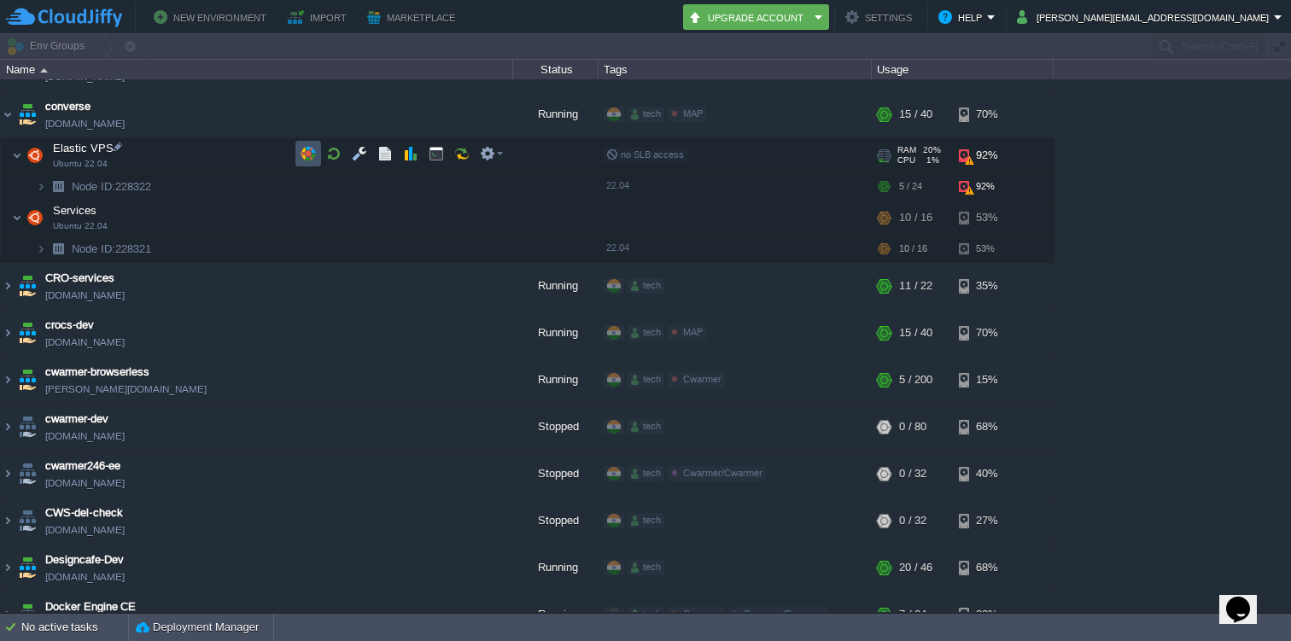
click at [310, 148] on button "button" at bounding box center [307, 153] width 15 height 15
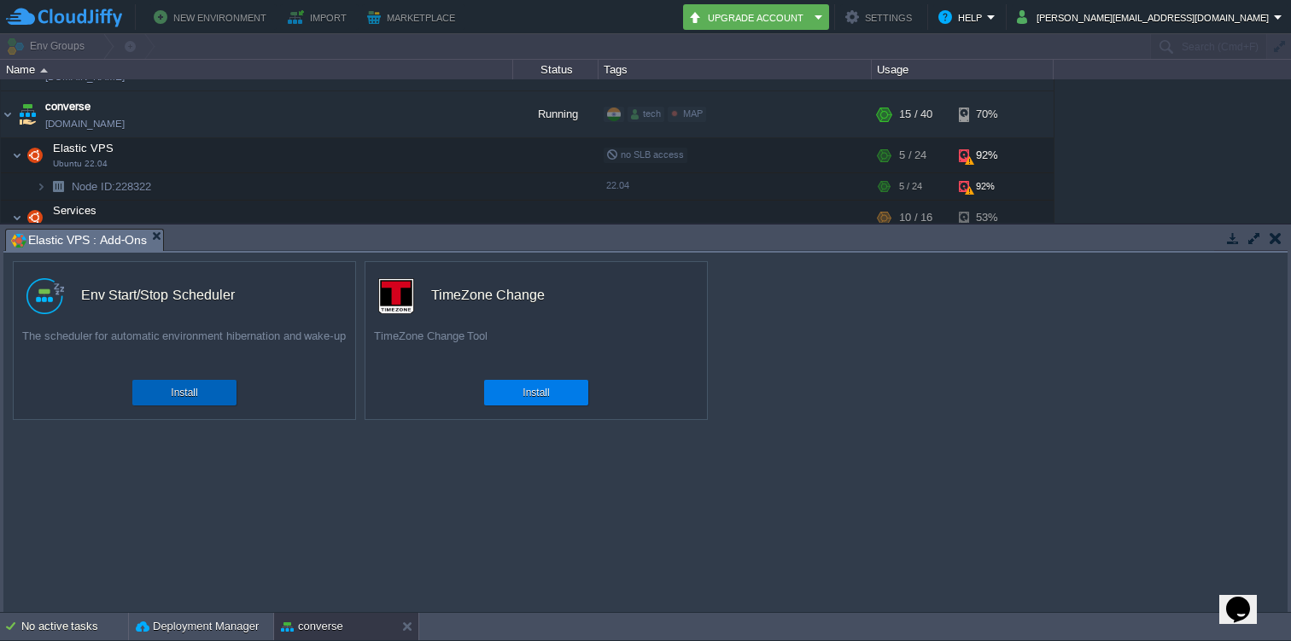
click at [204, 394] on div "Install" at bounding box center [184, 393] width 79 height 26
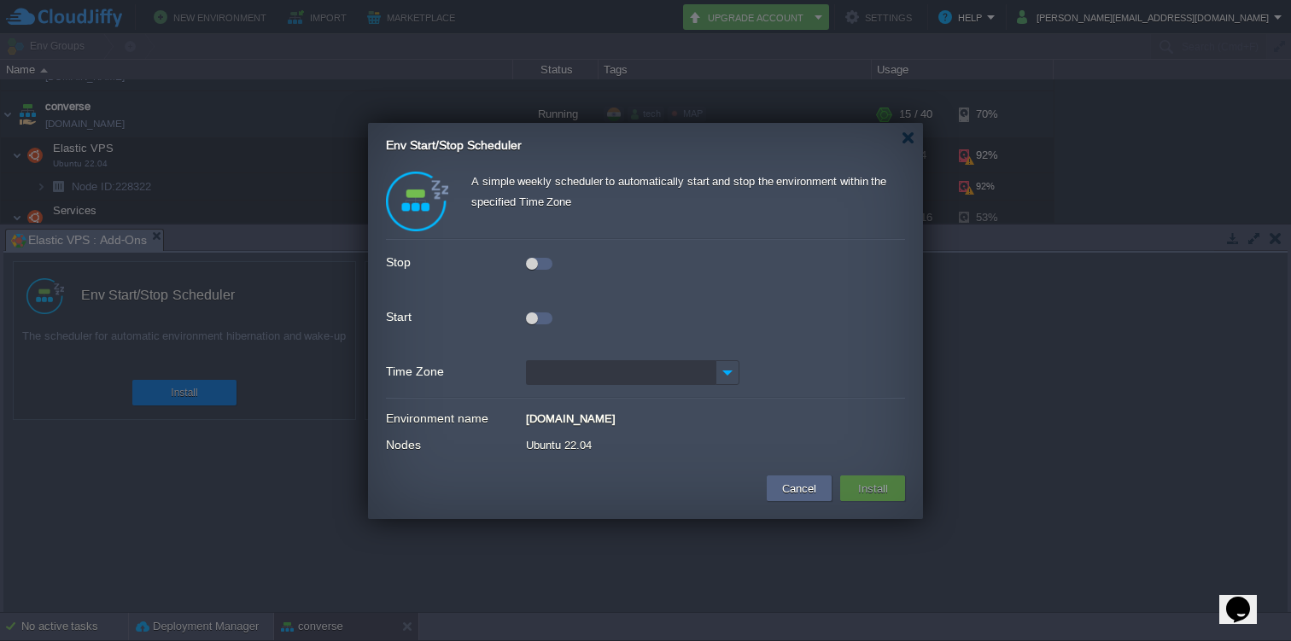
click at [545, 260] on div at bounding box center [539, 264] width 26 height 12
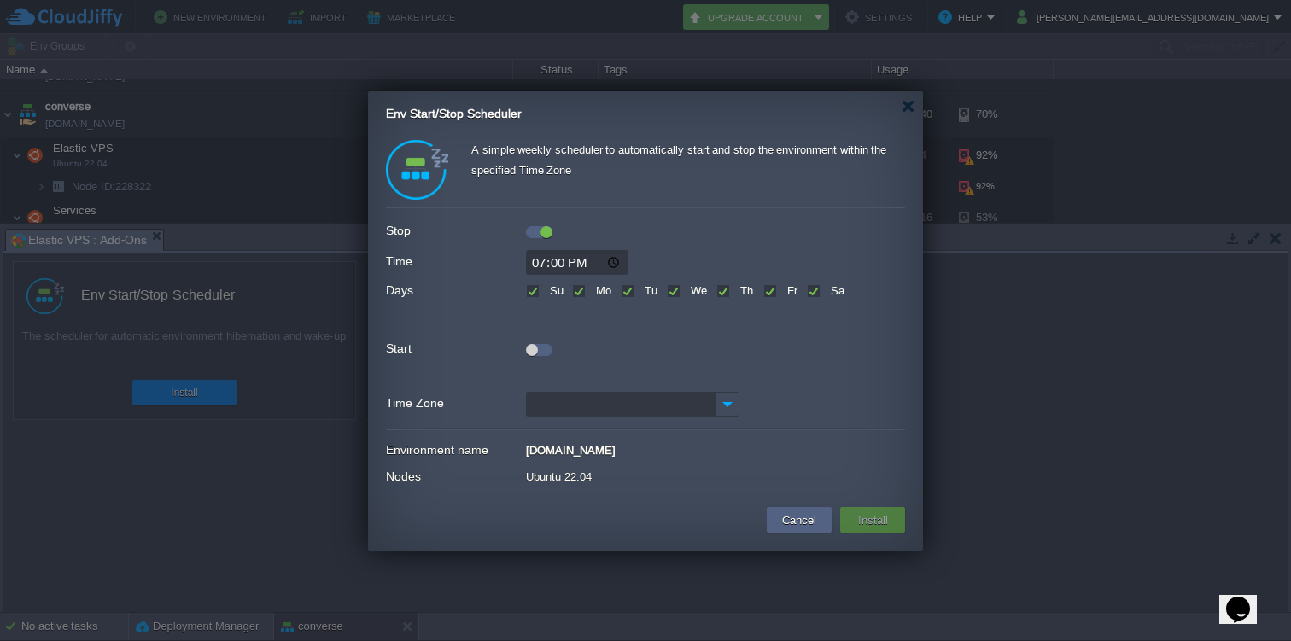
click at [540, 265] on input "19:00" at bounding box center [577, 262] width 102 height 25
click at [536, 347] on div at bounding box center [532, 350] width 12 height 12
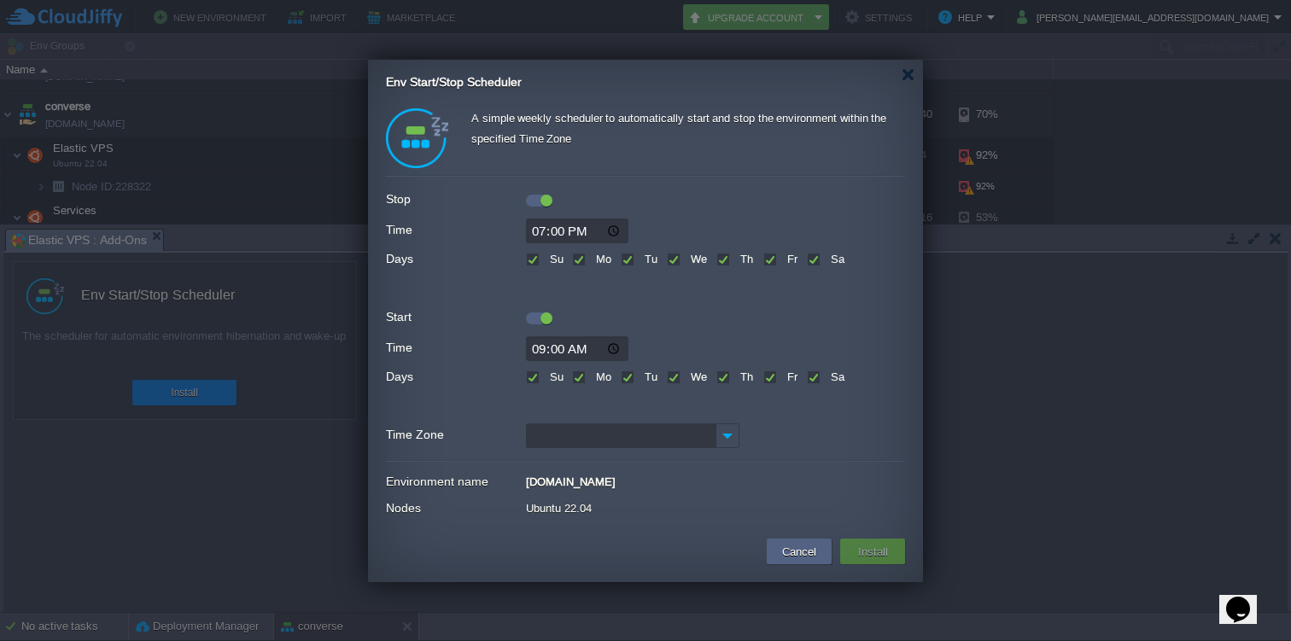
click at [544, 231] on input "19:00" at bounding box center [577, 231] width 102 height 25
click at [729, 434] on img at bounding box center [727, 435] width 24 height 25
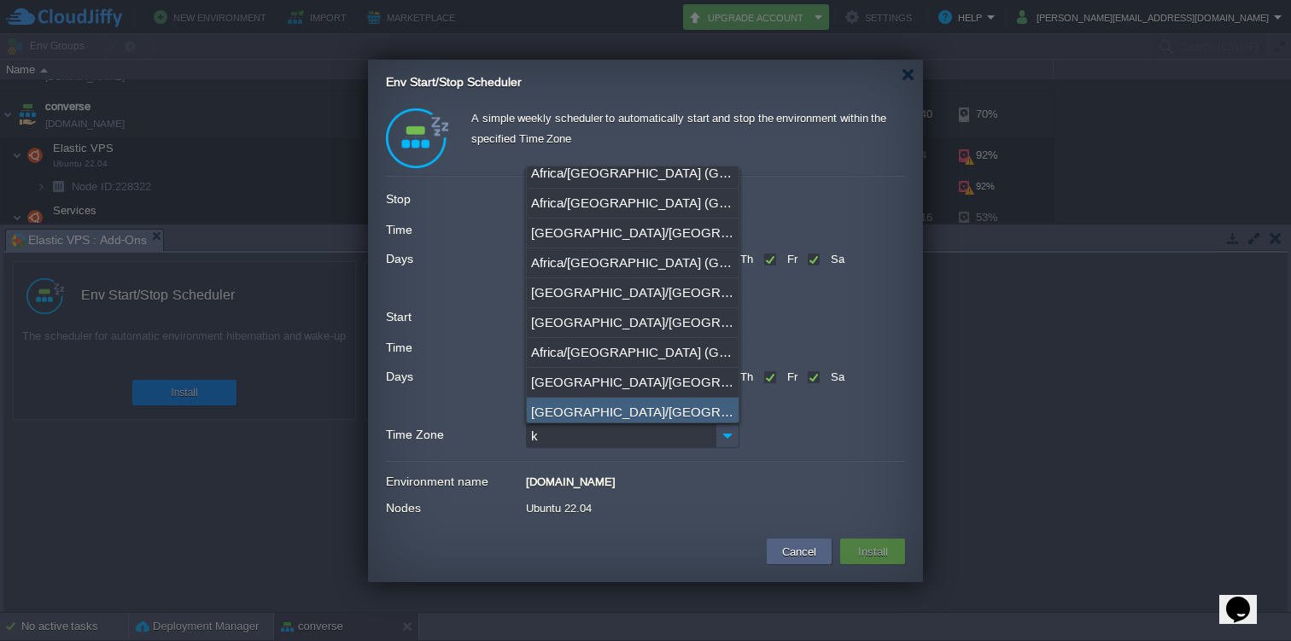
scroll to position [0, 0]
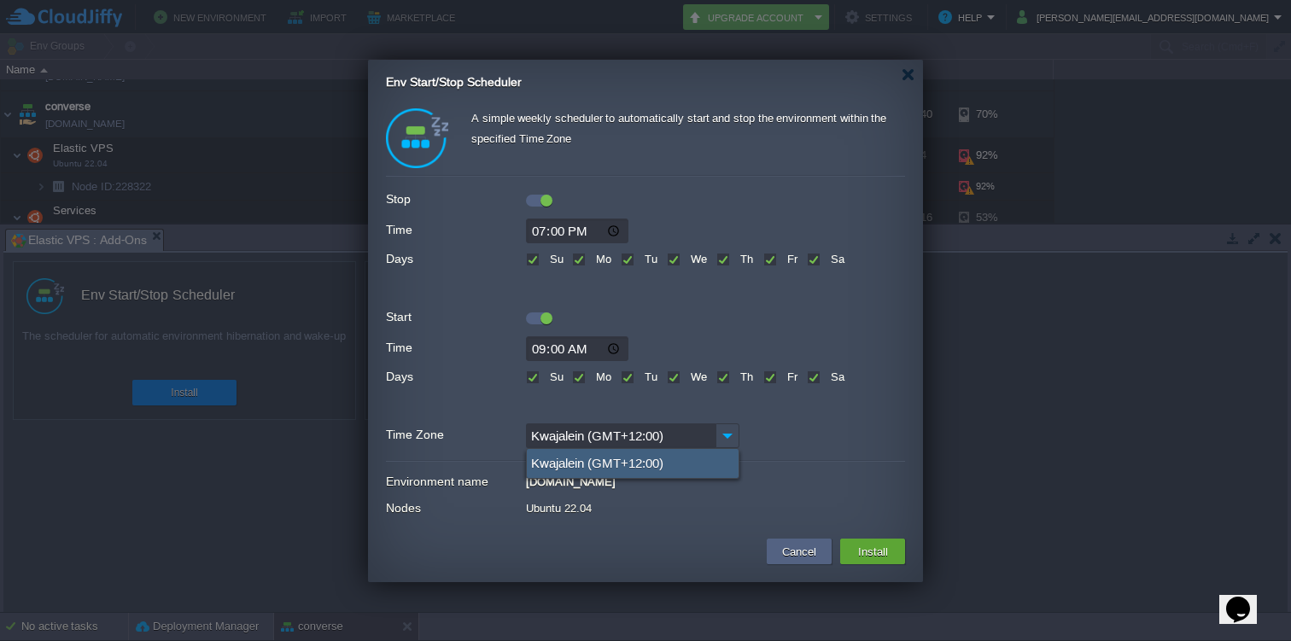
type input "K"
type input "k"
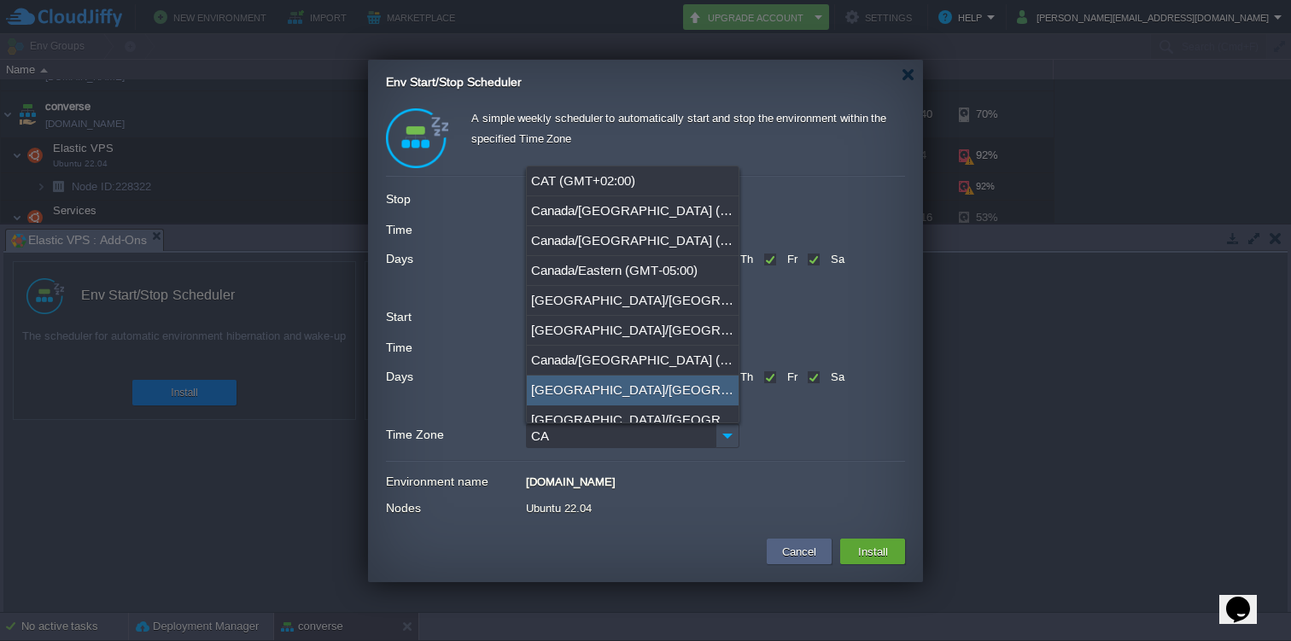
type input "C"
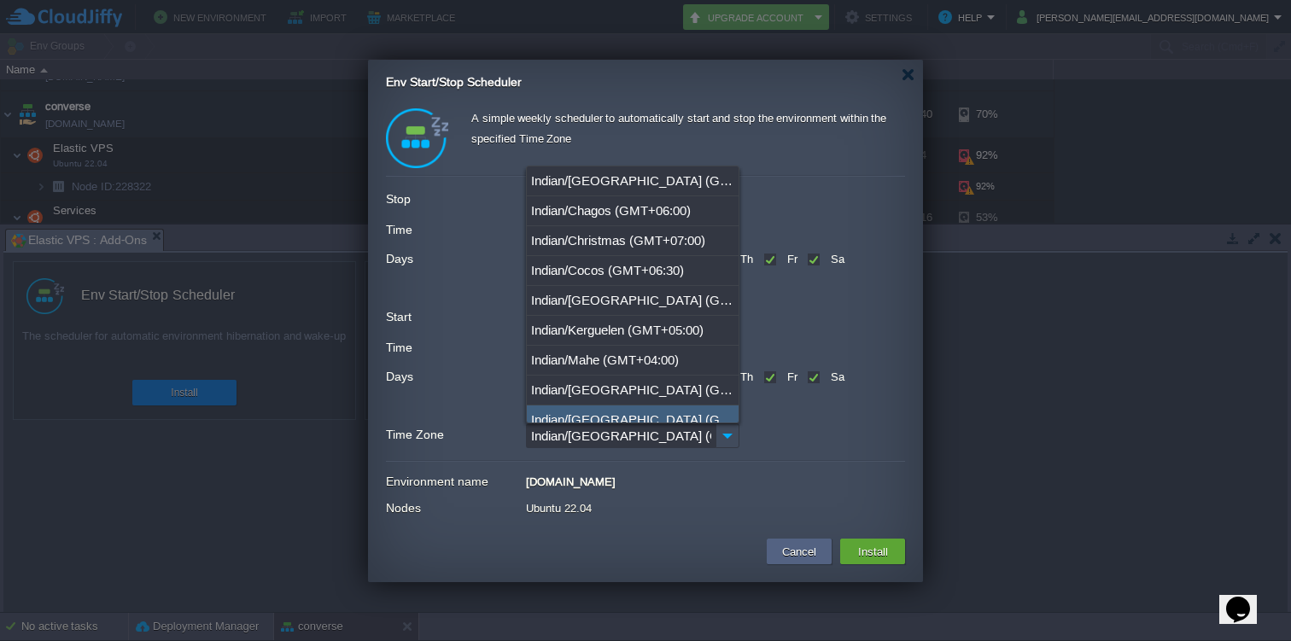
click at [808, 458] on div "A simple weekly scheduler to automatically start and stop the environment withi…" at bounding box center [645, 315] width 519 height 415
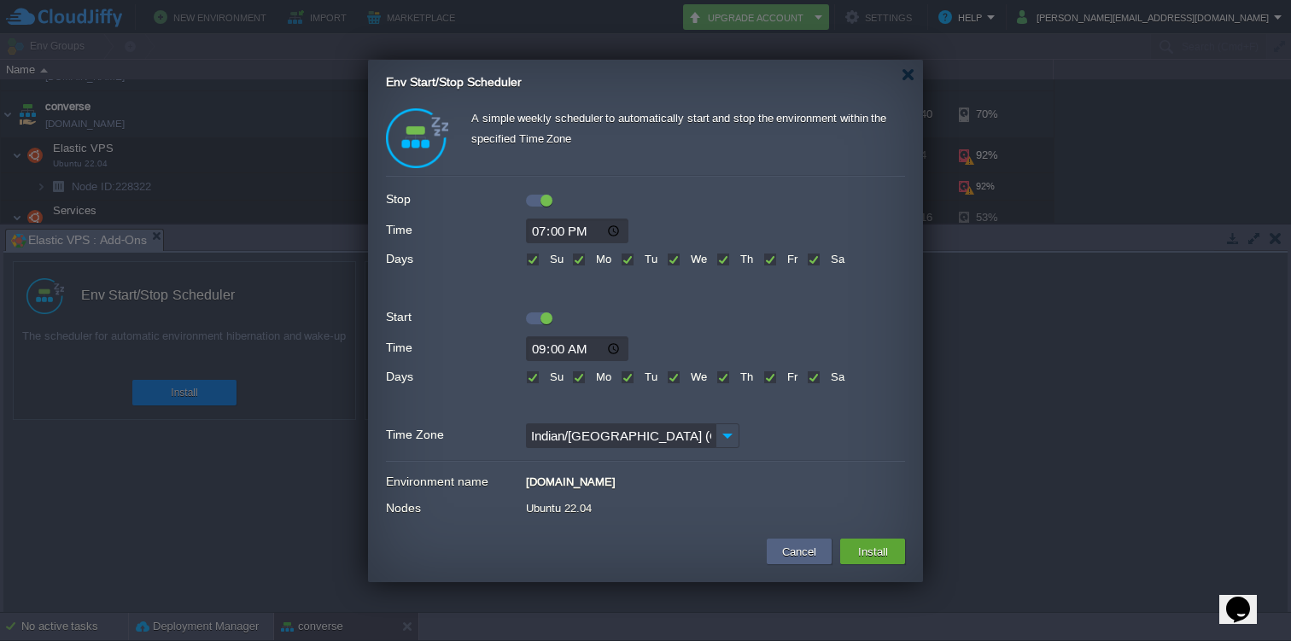
click at [694, 440] on input "Indian/Antananarivo (GMT+03:00)" at bounding box center [621, 435] width 190 height 25
click at [671, 437] on input "Indian/Antananarivo (GMT+03:00)" at bounding box center [621, 435] width 190 height 25
type input "I"
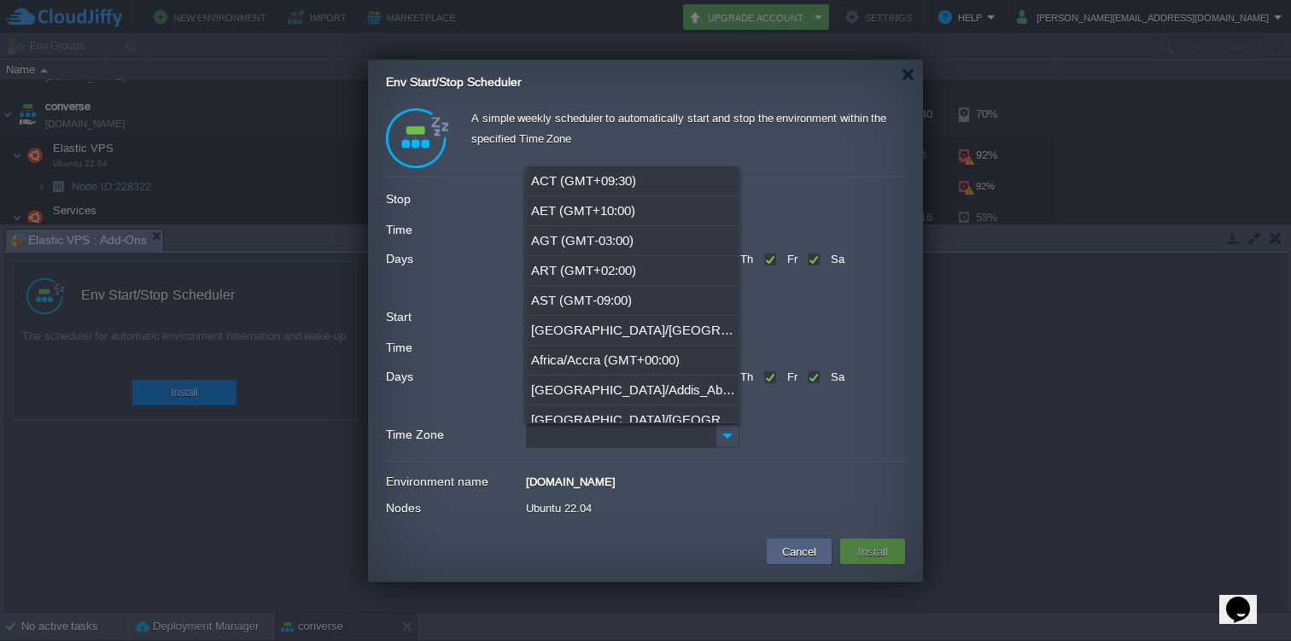
scroll to position [15101, 0]
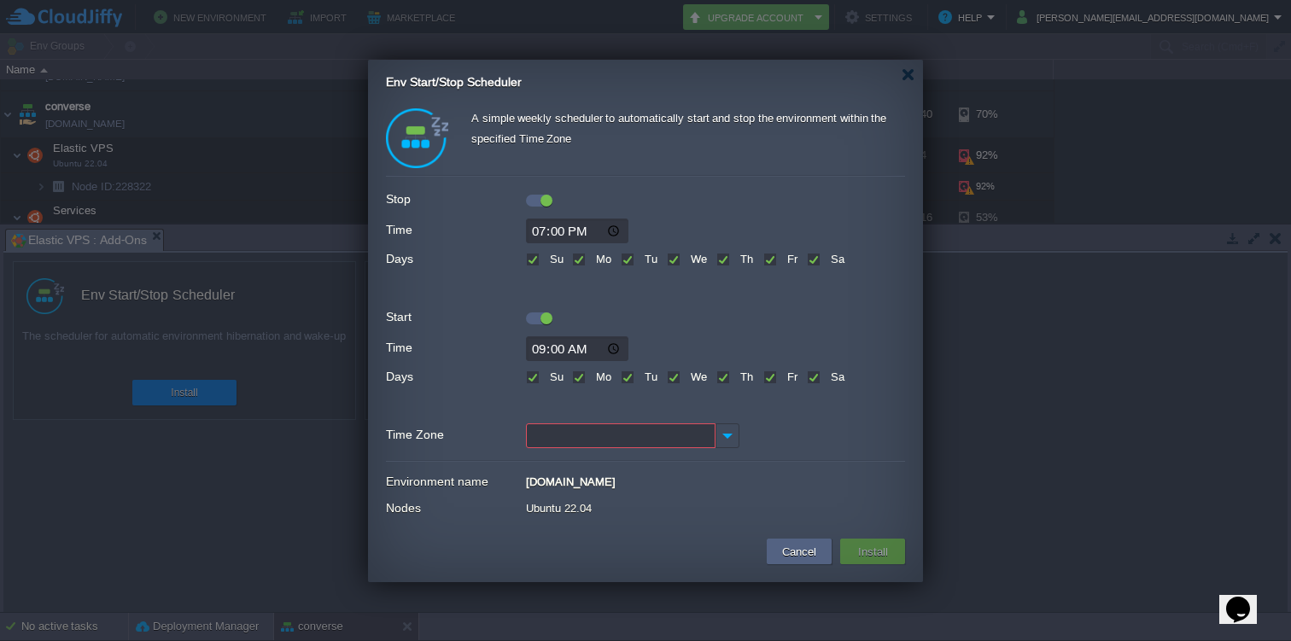
click at [769, 440] on div at bounding box center [645, 435] width 519 height 25
click at [726, 441] on img at bounding box center [727, 435] width 24 height 25
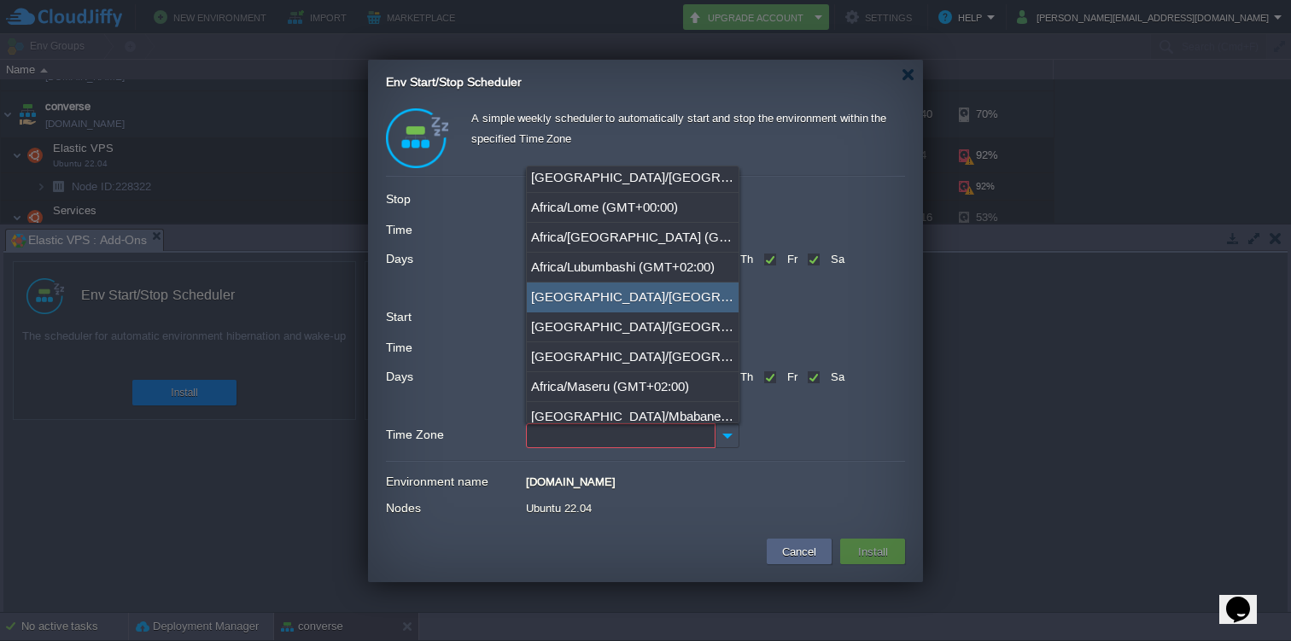
scroll to position [1127, 0]
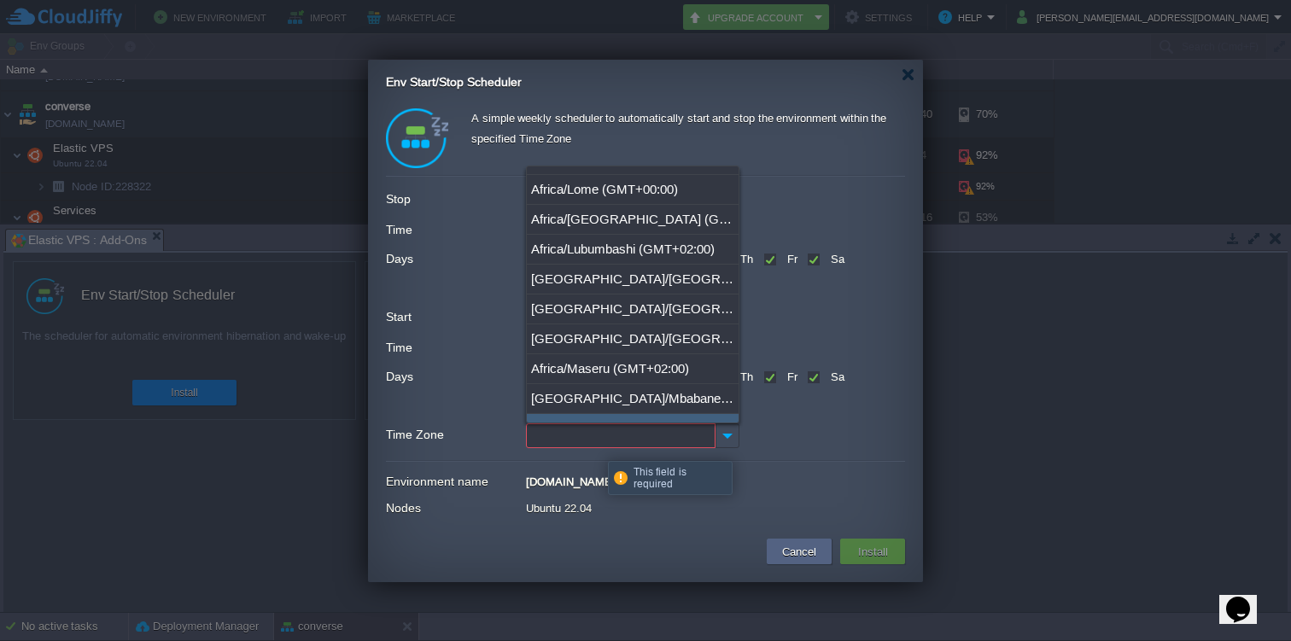
click at [595, 446] on input "Time Zone" at bounding box center [621, 435] width 190 height 25
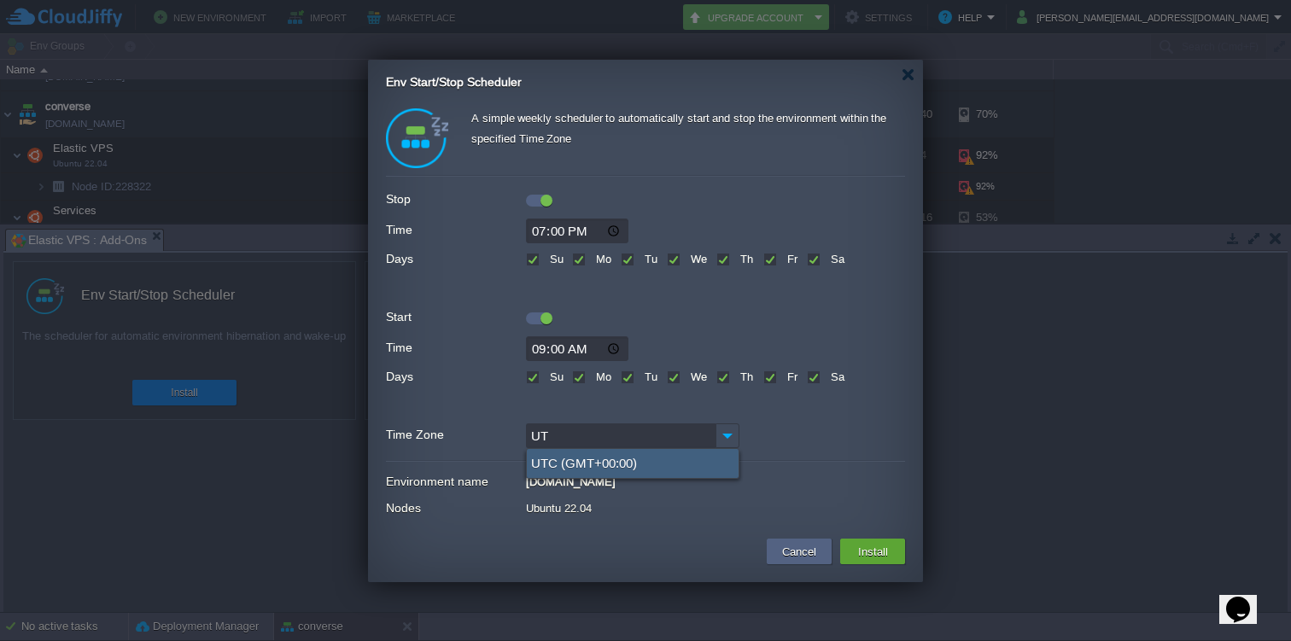
type input "U"
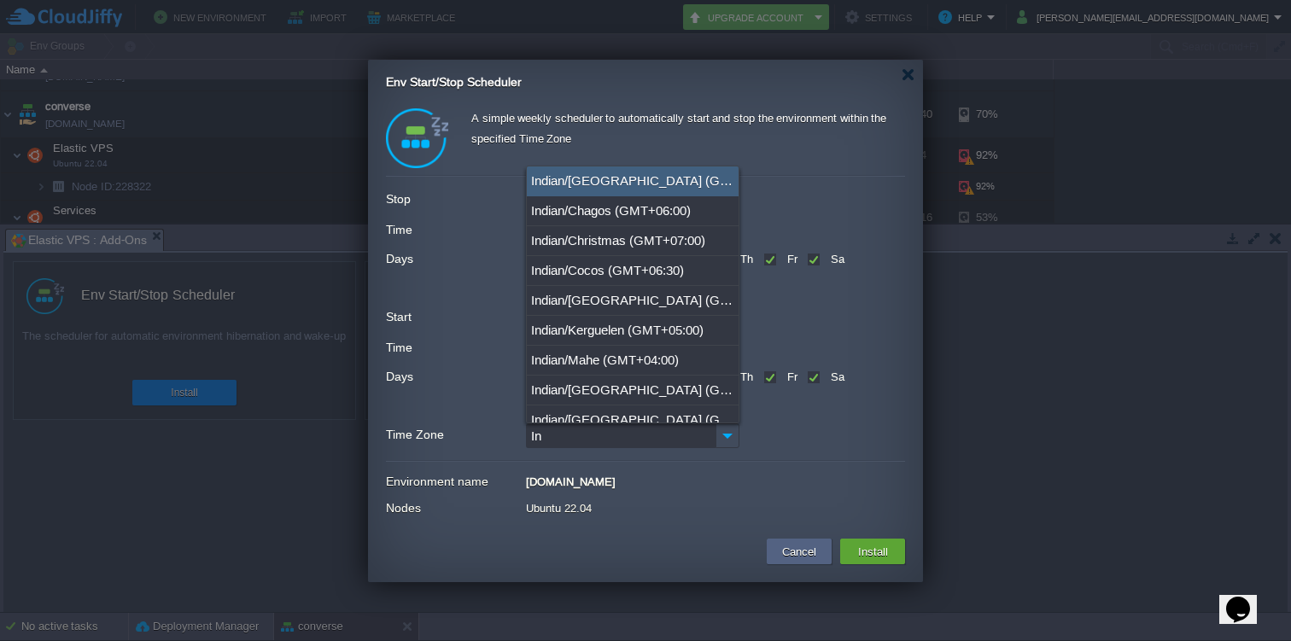
type input "I"
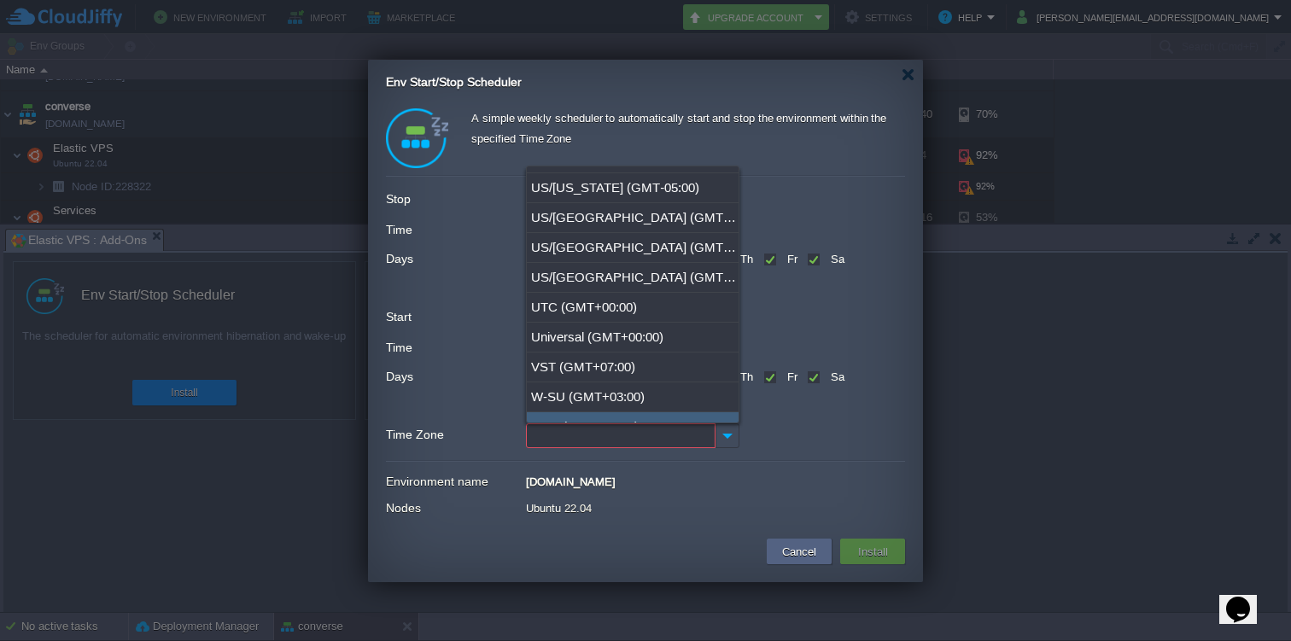
scroll to position [18541, 0]
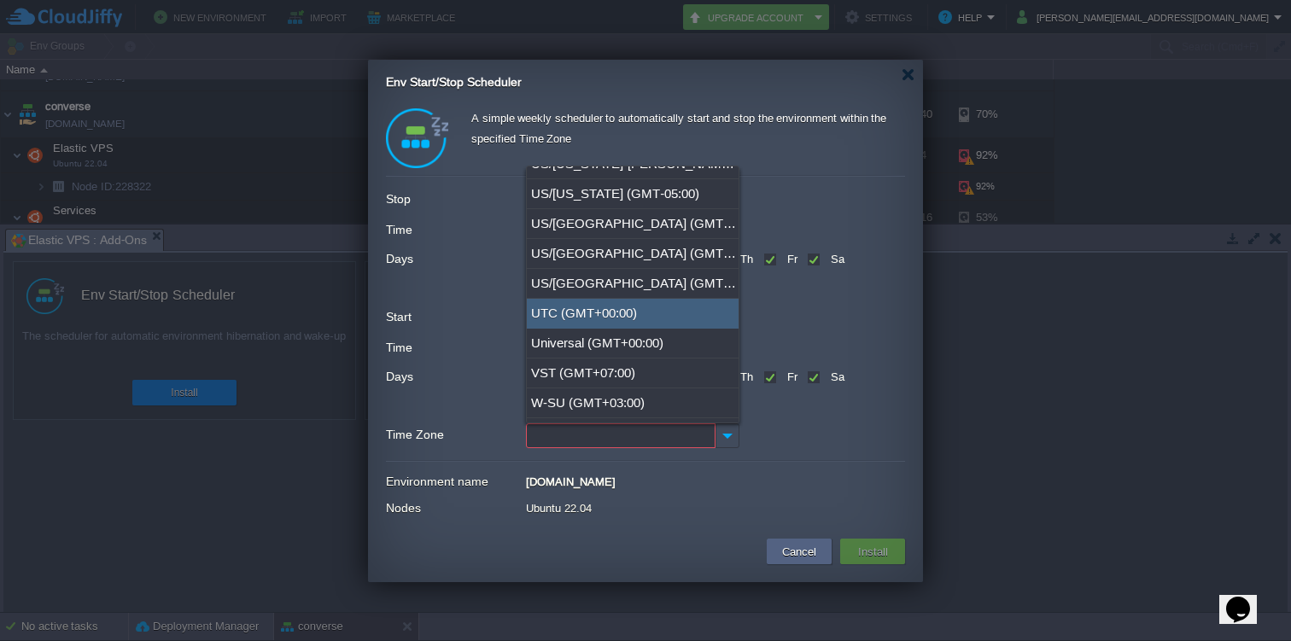
click at [662, 304] on div "UTC (GMT+00:00)" at bounding box center [633, 314] width 212 height 30
type input "UTC (GMT+00:00)"
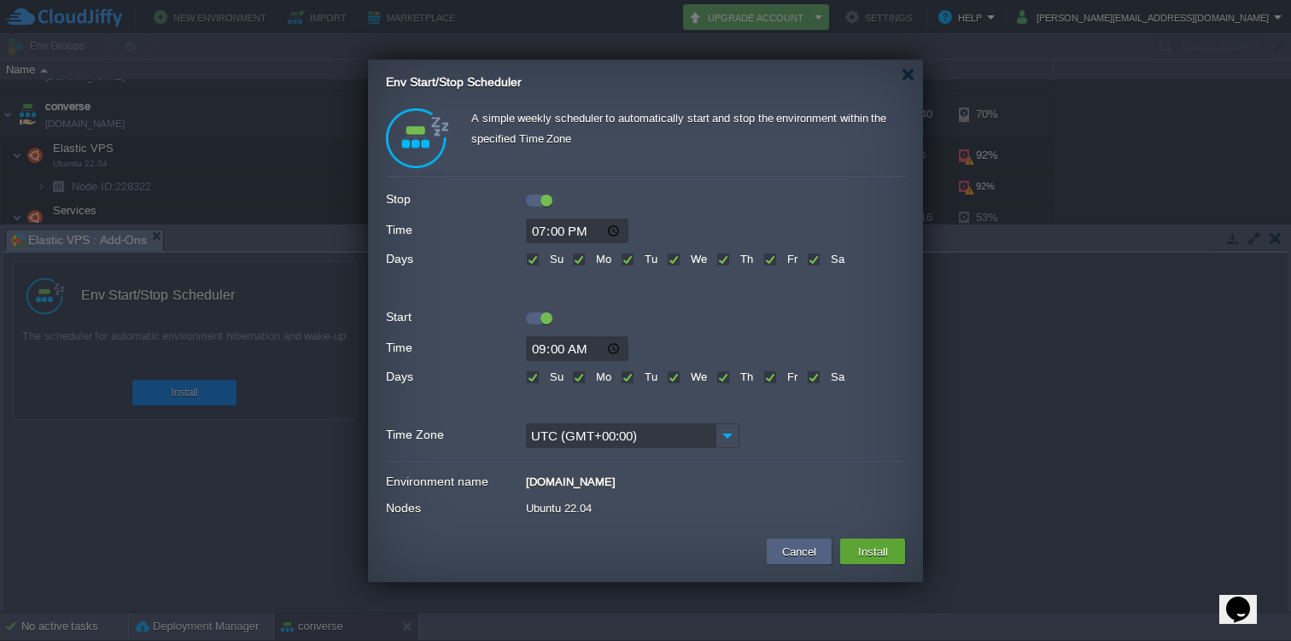
click at [542, 230] on input "19:00" at bounding box center [577, 231] width 102 height 25
type input "21:00"
click at [542, 346] on input "09:00" at bounding box center [577, 348] width 102 height 25
type input "08:00"
click at [784, 543] on button "Cancel" at bounding box center [799, 551] width 44 height 20
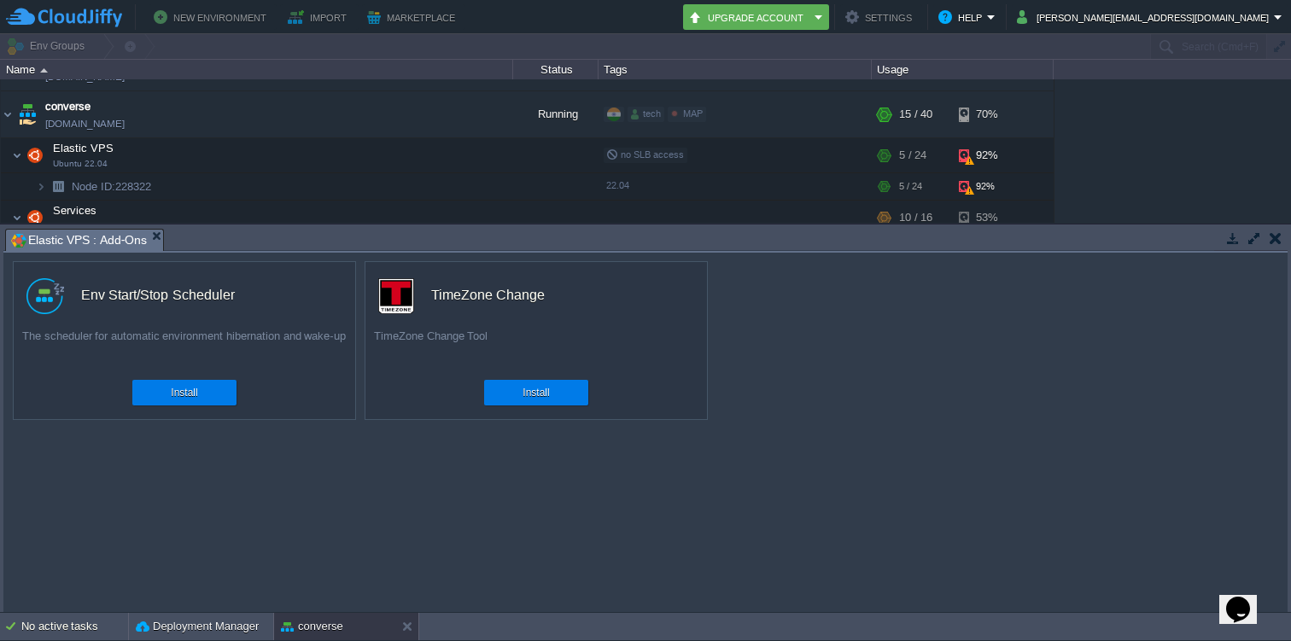
click at [155, 241] on em "Elastic VPS : Add-Ons" at bounding box center [87, 240] width 152 height 21
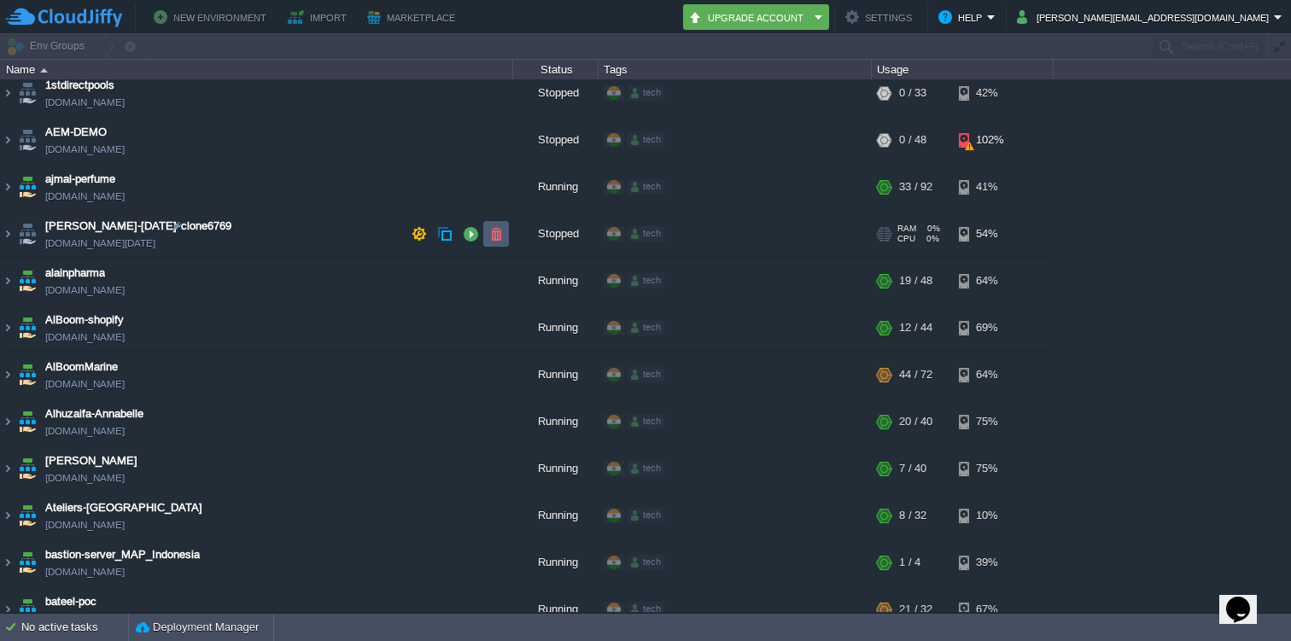
scroll to position [0, 0]
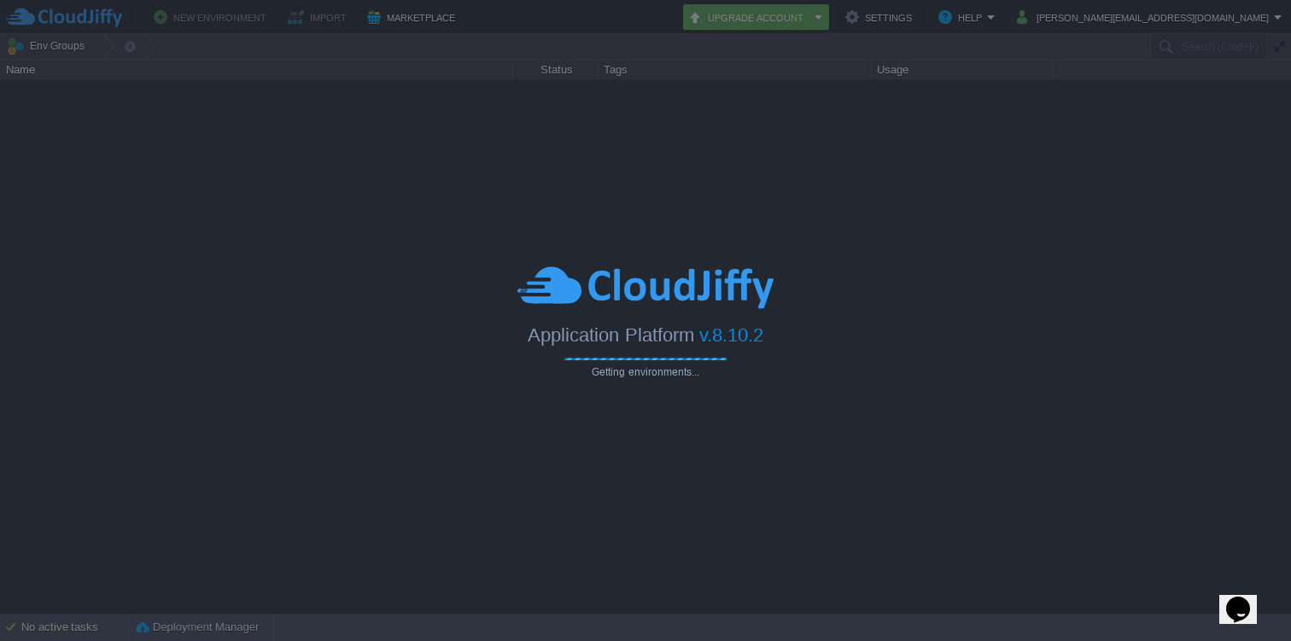
type input "Search (Cmd+F)"
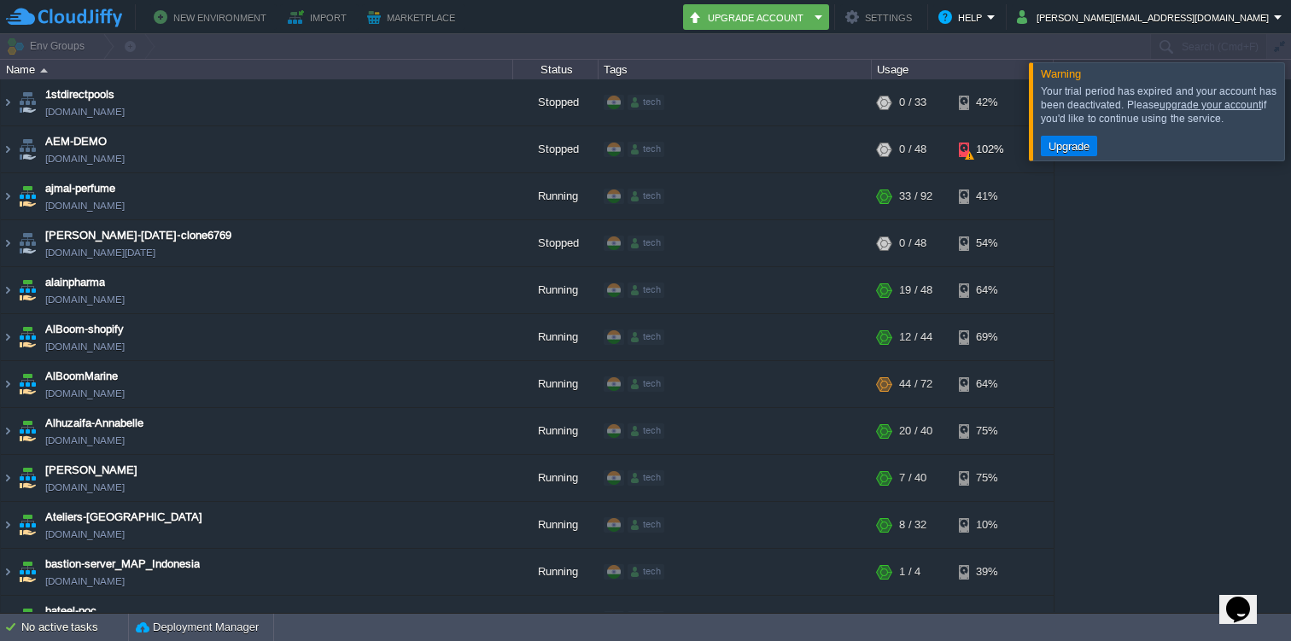
click at [1290, 108] on div at bounding box center [1311, 110] width 0 height 97
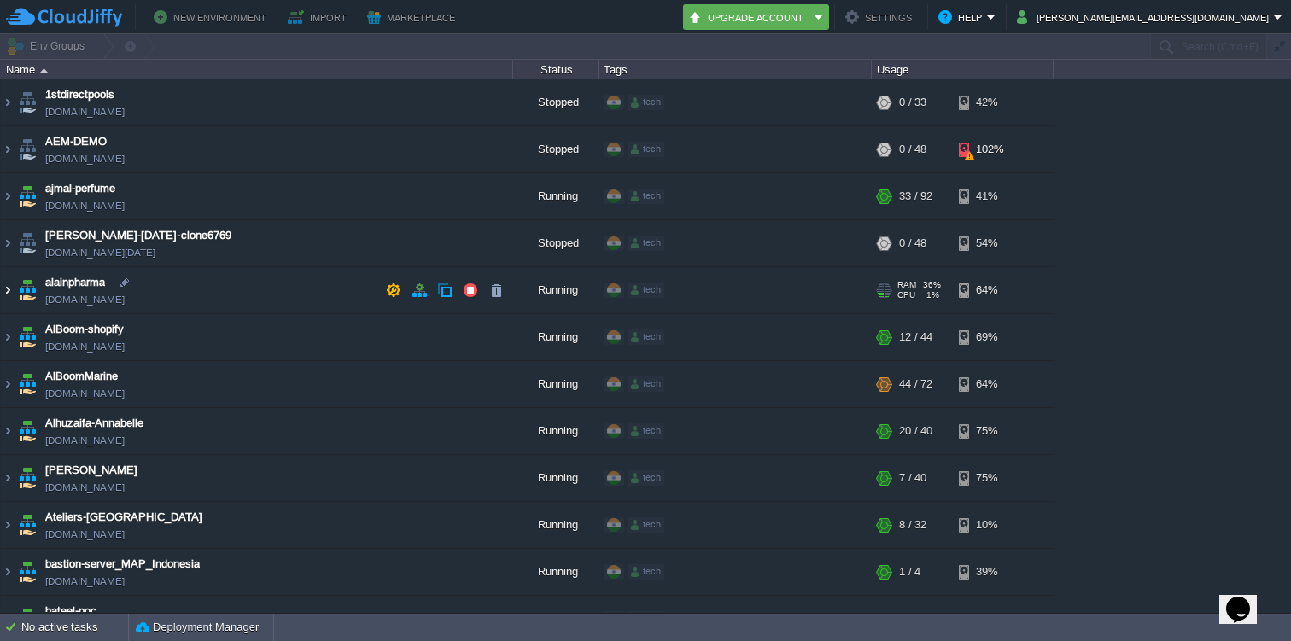
click at [6, 289] on img at bounding box center [8, 290] width 14 height 46
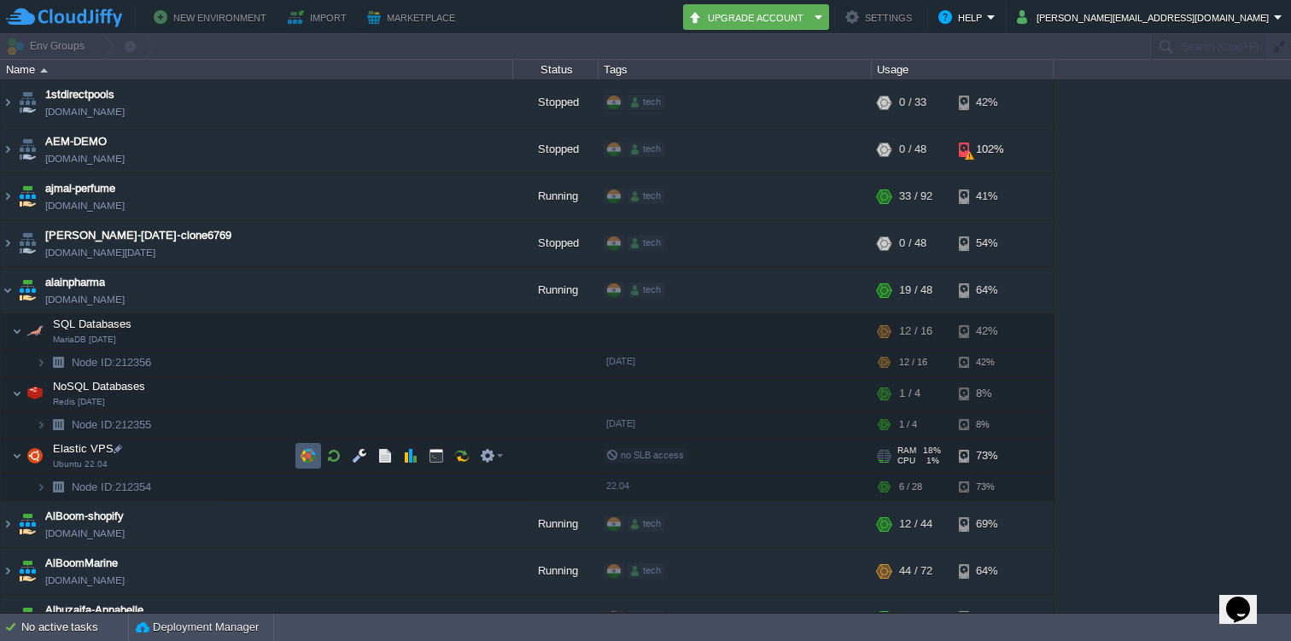
click at [307, 452] on button "button" at bounding box center [307, 455] width 15 height 15
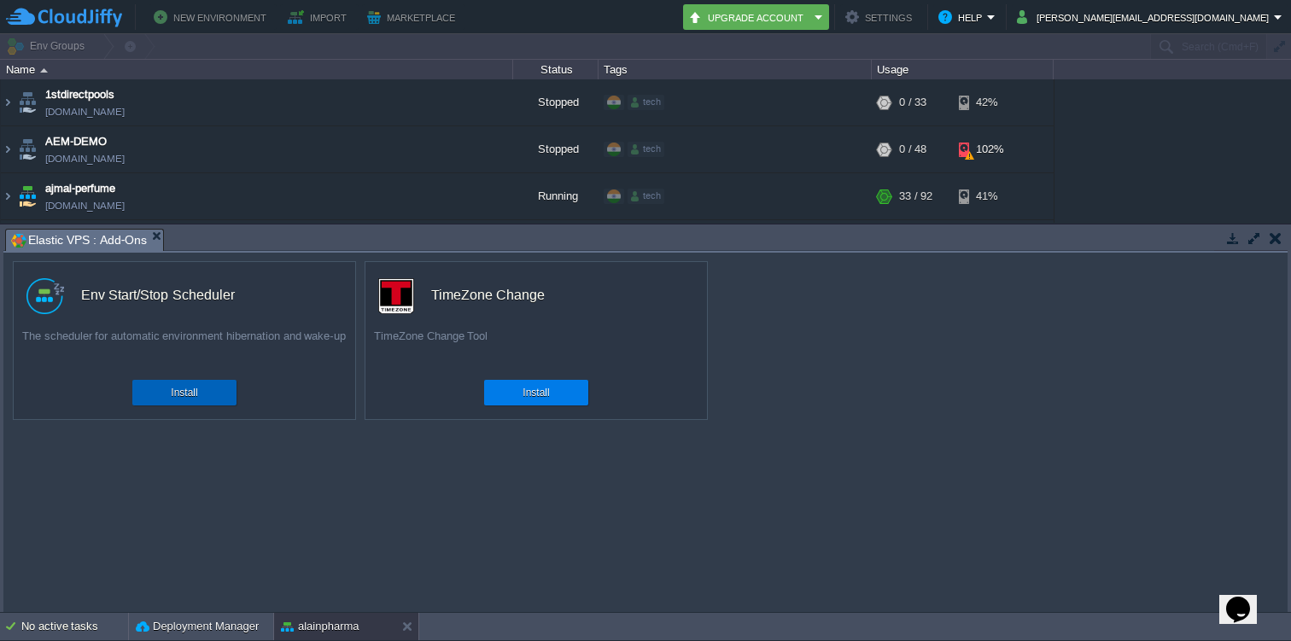
click at [202, 396] on div "Install" at bounding box center [184, 393] width 79 height 26
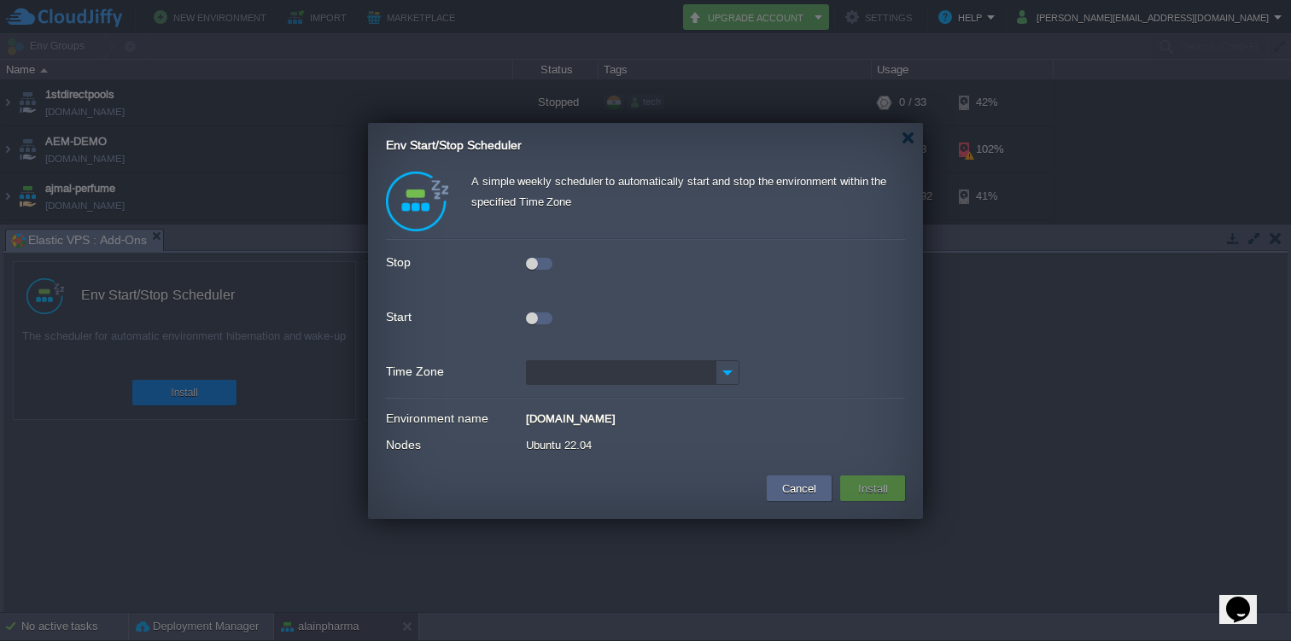
click at [543, 266] on div at bounding box center [539, 264] width 26 height 12
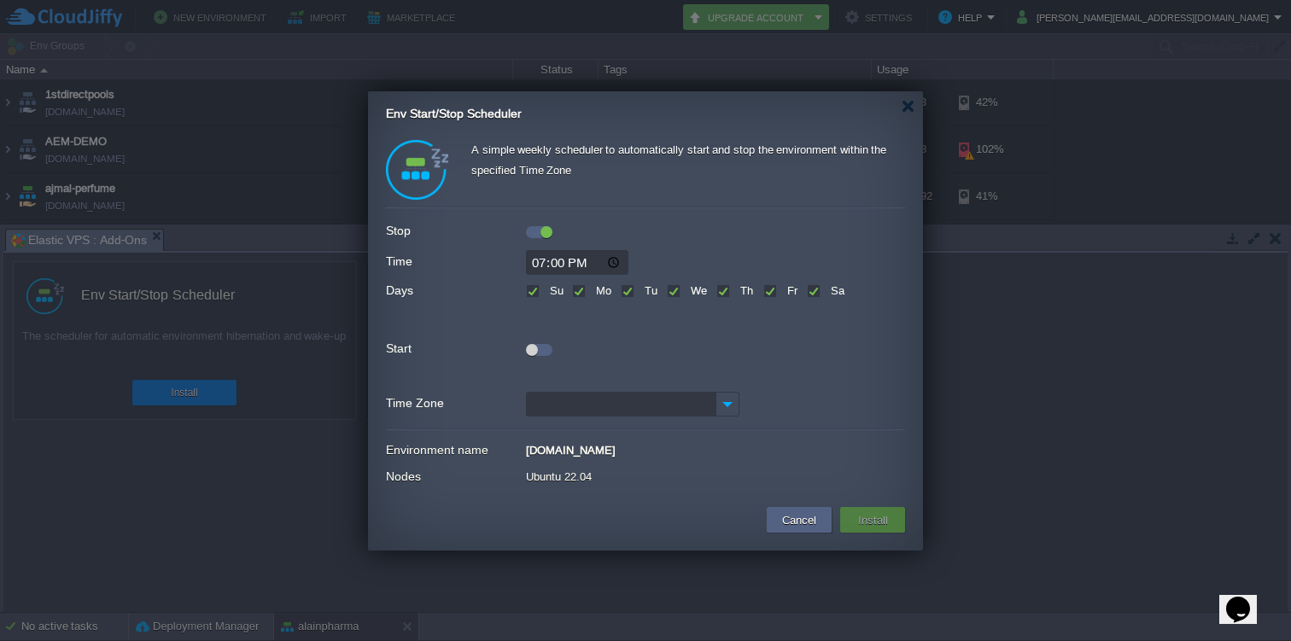
click at [541, 345] on div at bounding box center [539, 350] width 26 height 12
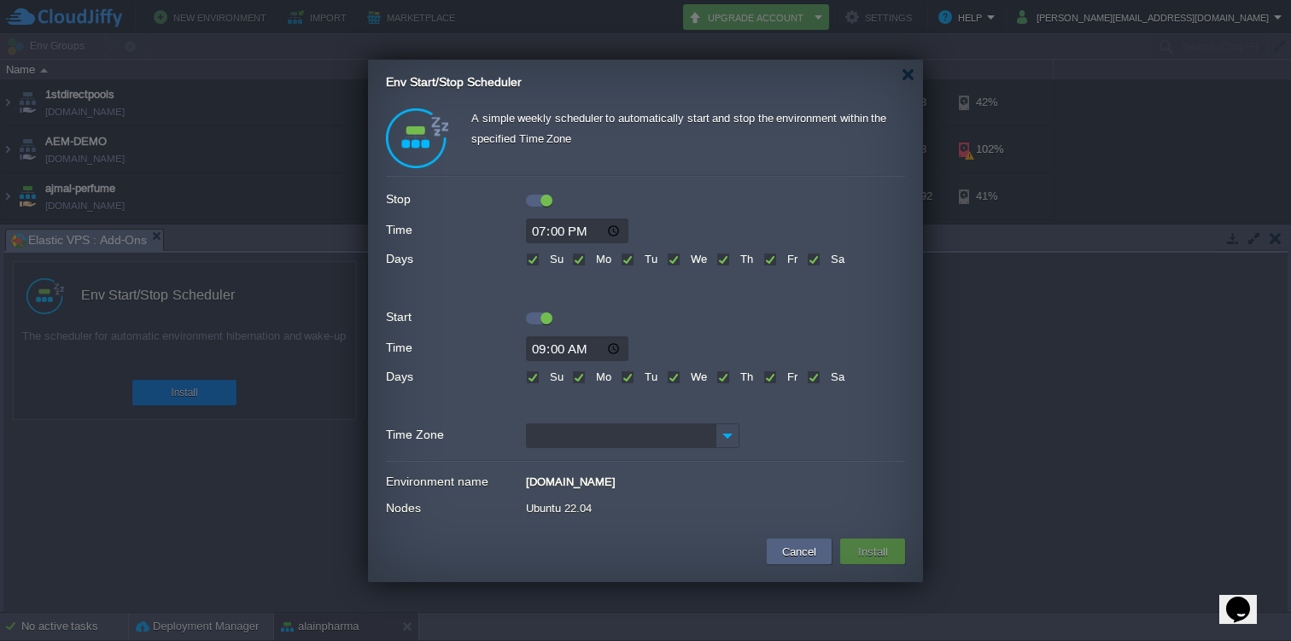
click at [542, 230] on input "19:00" at bounding box center [577, 231] width 102 height 25
type input "22:00"
click at [543, 349] on input "09:00" at bounding box center [577, 348] width 102 height 25
type input "08:00"
click at [674, 437] on input "Time Zone" at bounding box center [621, 435] width 190 height 25
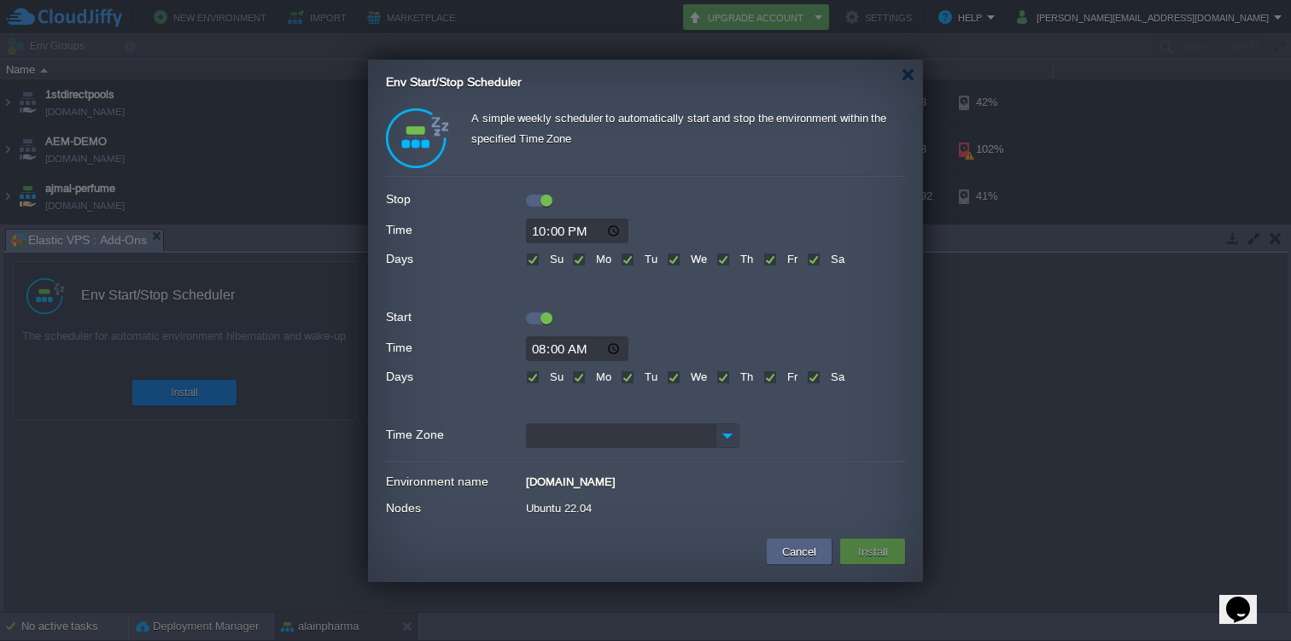
click at [737, 437] on img at bounding box center [727, 435] width 24 height 25
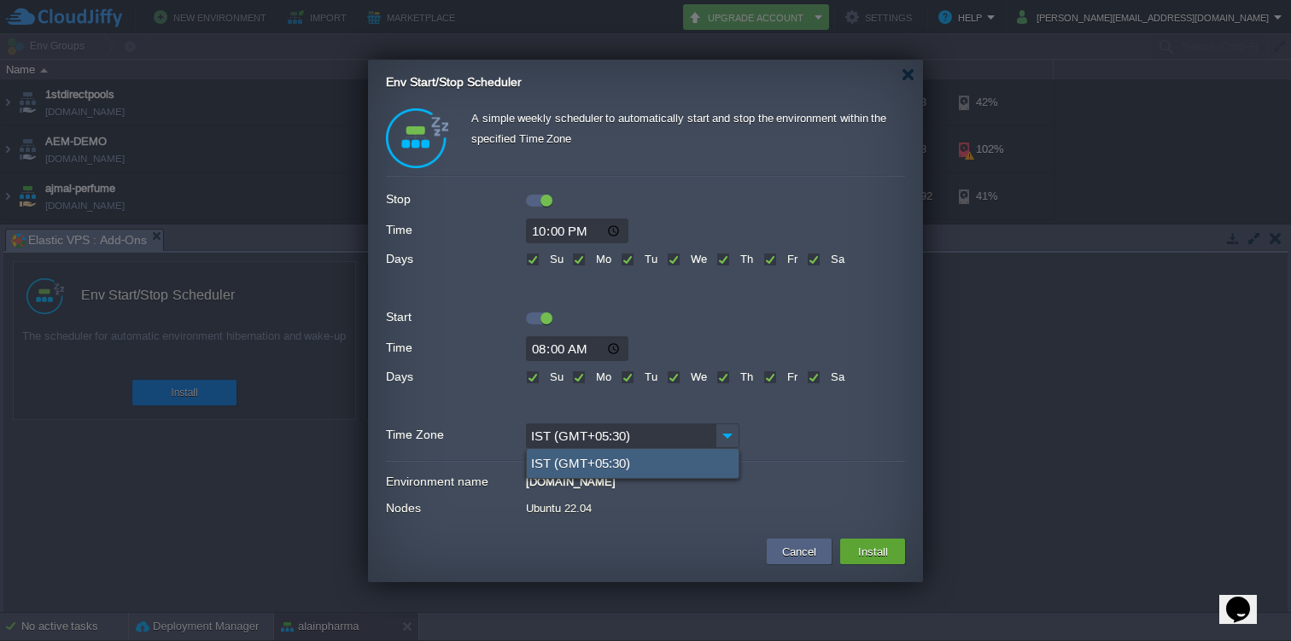
type input "IST (GMT+05:30)"
click at [601, 468] on div "IST (GMT+05:30)" at bounding box center [633, 463] width 212 height 29
click at [651, 441] on input "IST (GMT+05:30)" at bounding box center [621, 435] width 190 height 25
click at [545, 377] on label "Su" at bounding box center [554, 376] width 18 height 13
click at [534, 377] on input "Su" at bounding box center [531, 378] width 11 height 11
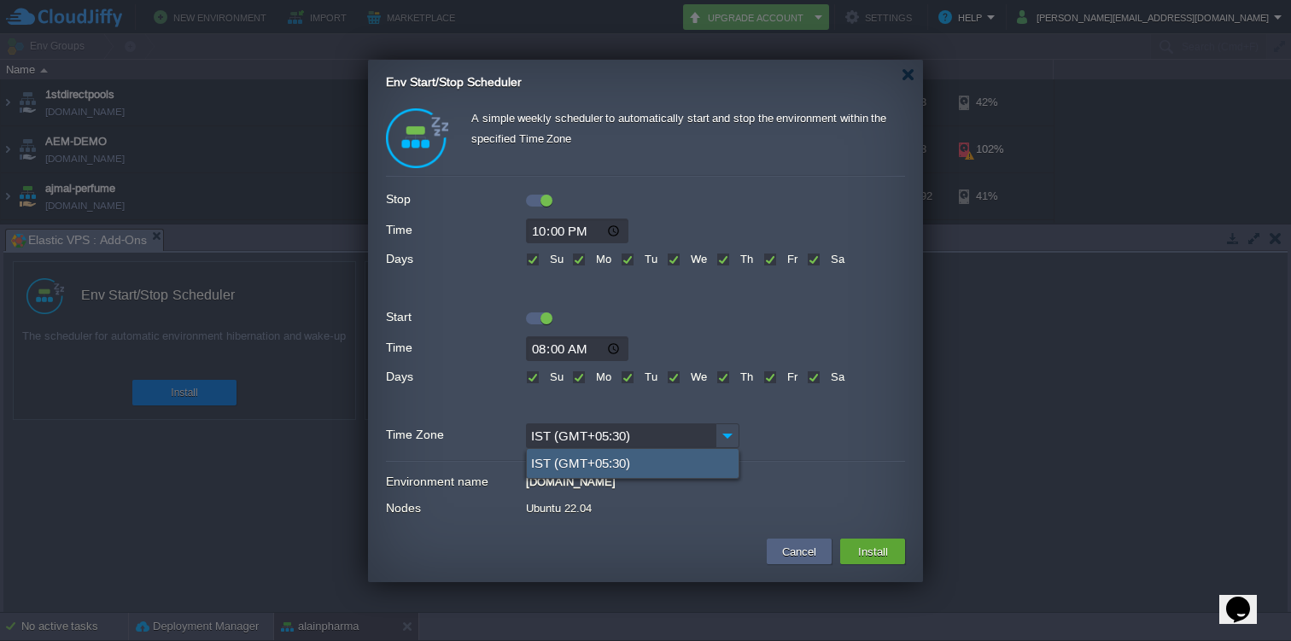
checkbox input "false"
click at [826, 371] on label "Sa" at bounding box center [835, 376] width 18 height 13
click at [808, 373] on input "Sa" at bounding box center [812, 378] width 11 height 11
checkbox input "false"
click at [873, 550] on button "Install" at bounding box center [873, 551] width 40 height 20
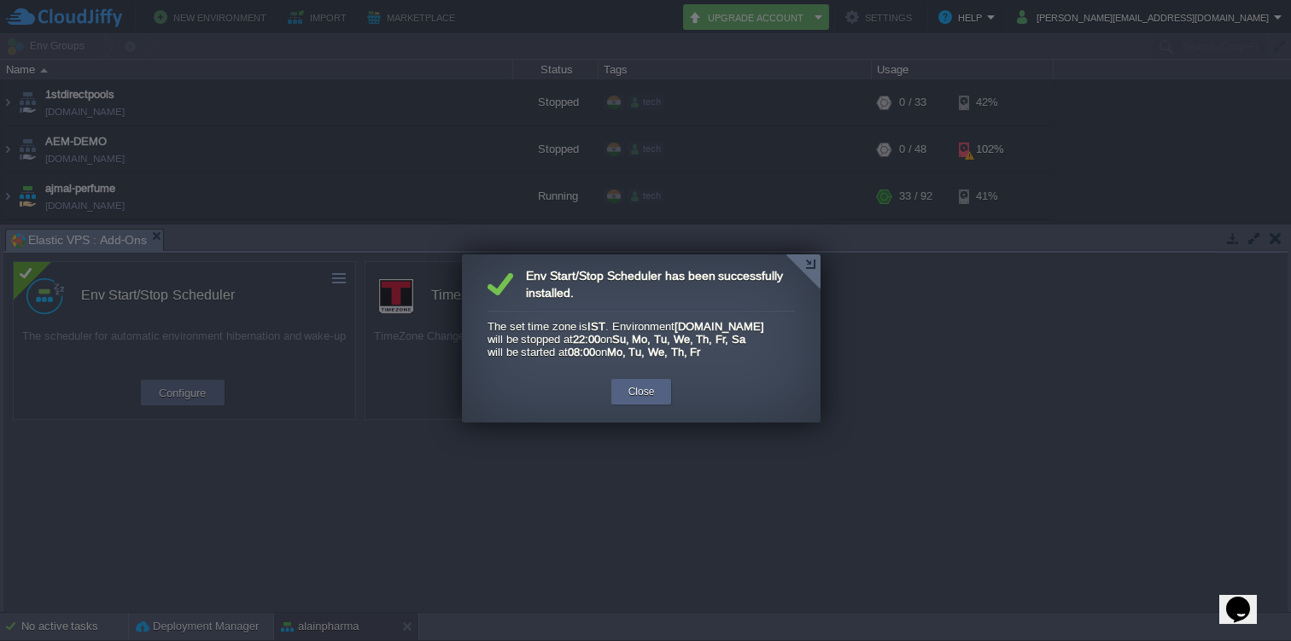
click at [769, 569] on div at bounding box center [645, 320] width 1291 height 641
click at [637, 400] on button "Close" at bounding box center [641, 391] width 26 height 17
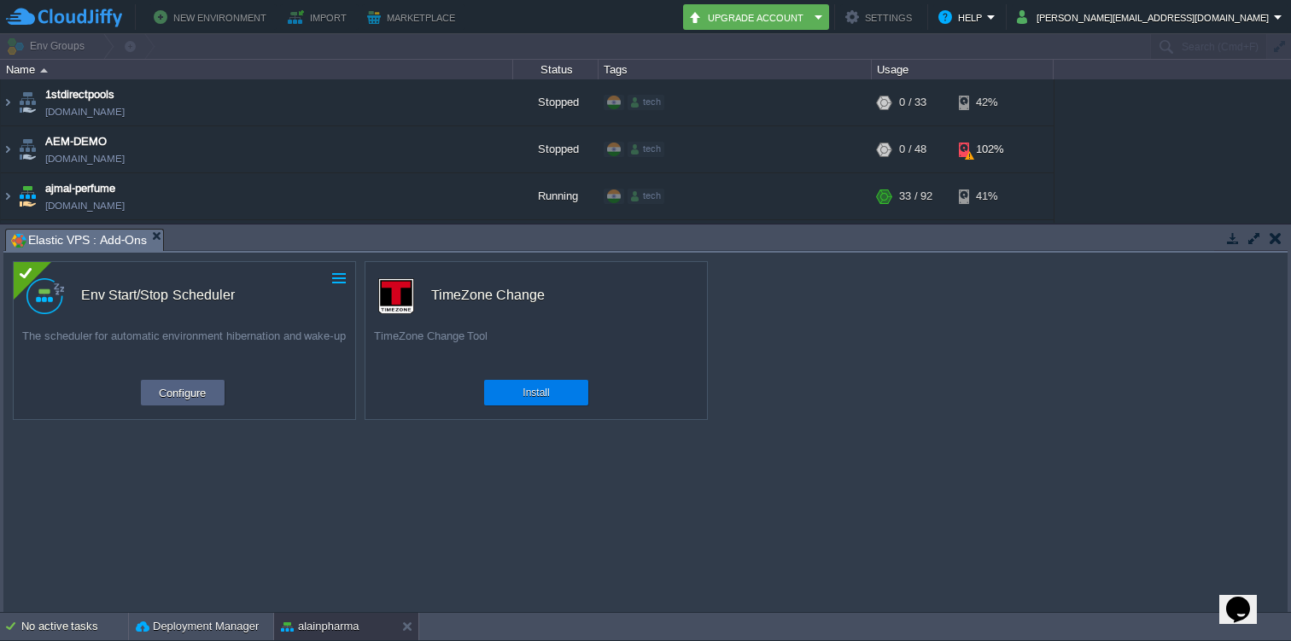
click at [340, 285] on button "button" at bounding box center [338, 278] width 15 height 15
click at [360, 484] on div "custom Env Start/Stop Scheduler The scheduler for automatic environment hiberna…" at bounding box center [645, 432] width 1284 height 359
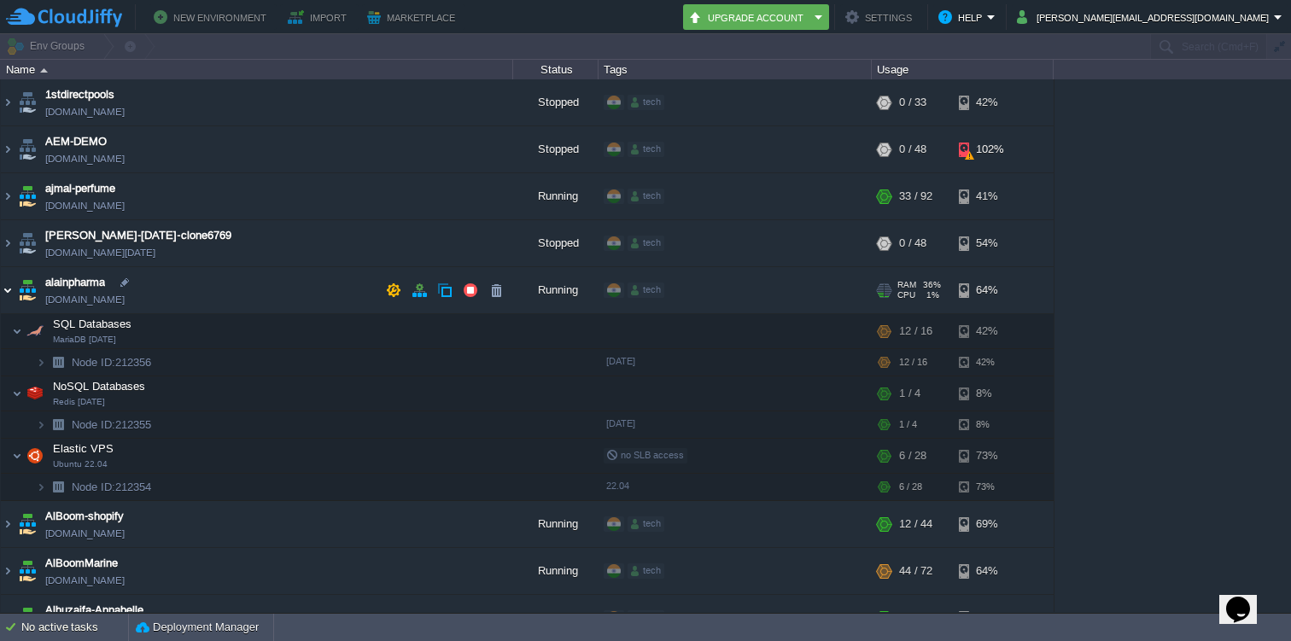
click at [6, 293] on img at bounding box center [8, 290] width 14 height 46
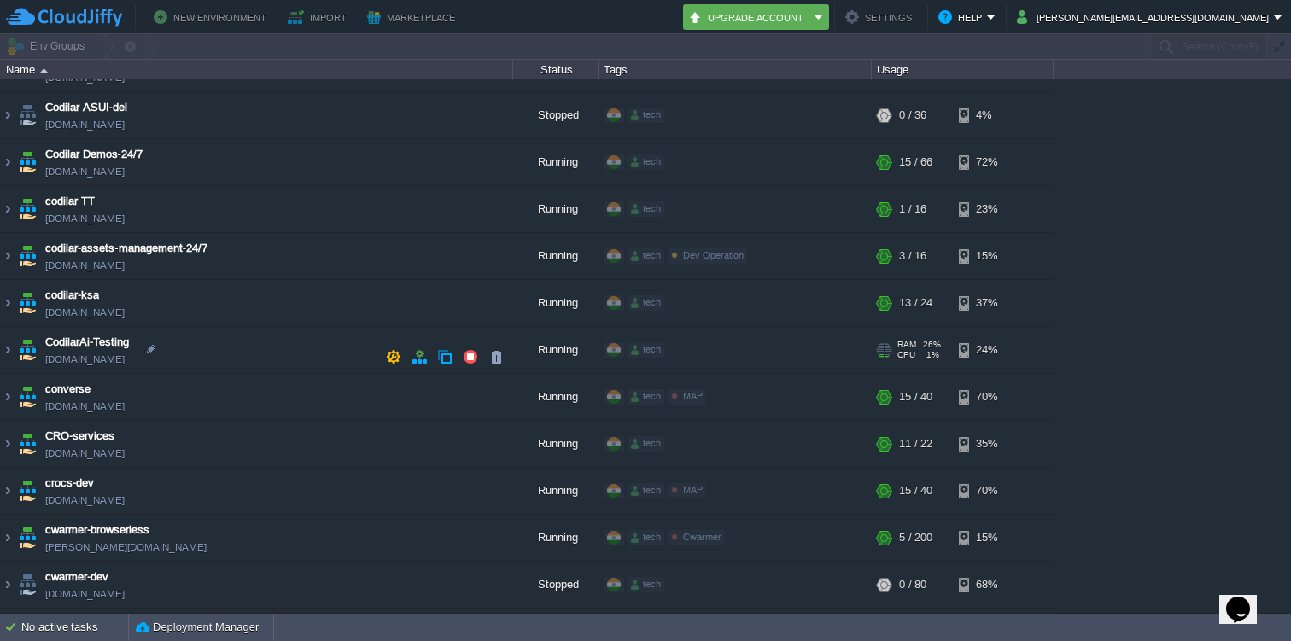
scroll to position [785, 0]
click at [12, 397] on img at bounding box center [8, 398] width 14 height 46
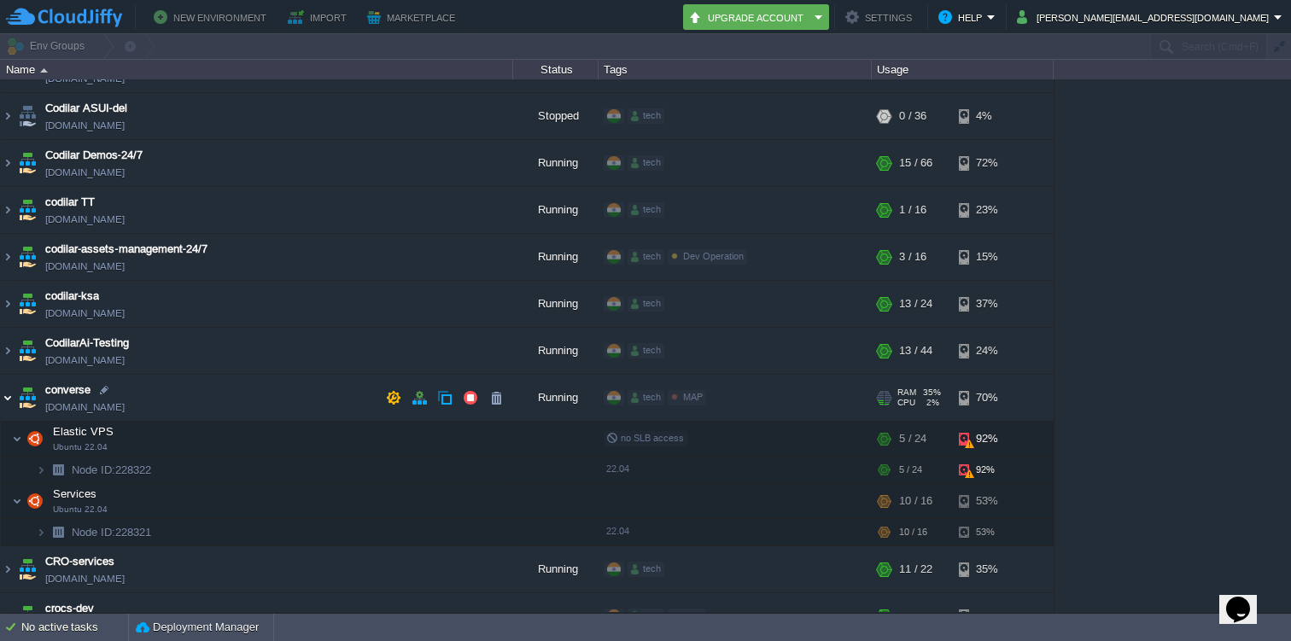
click at [3, 389] on img at bounding box center [8, 398] width 14 height 46
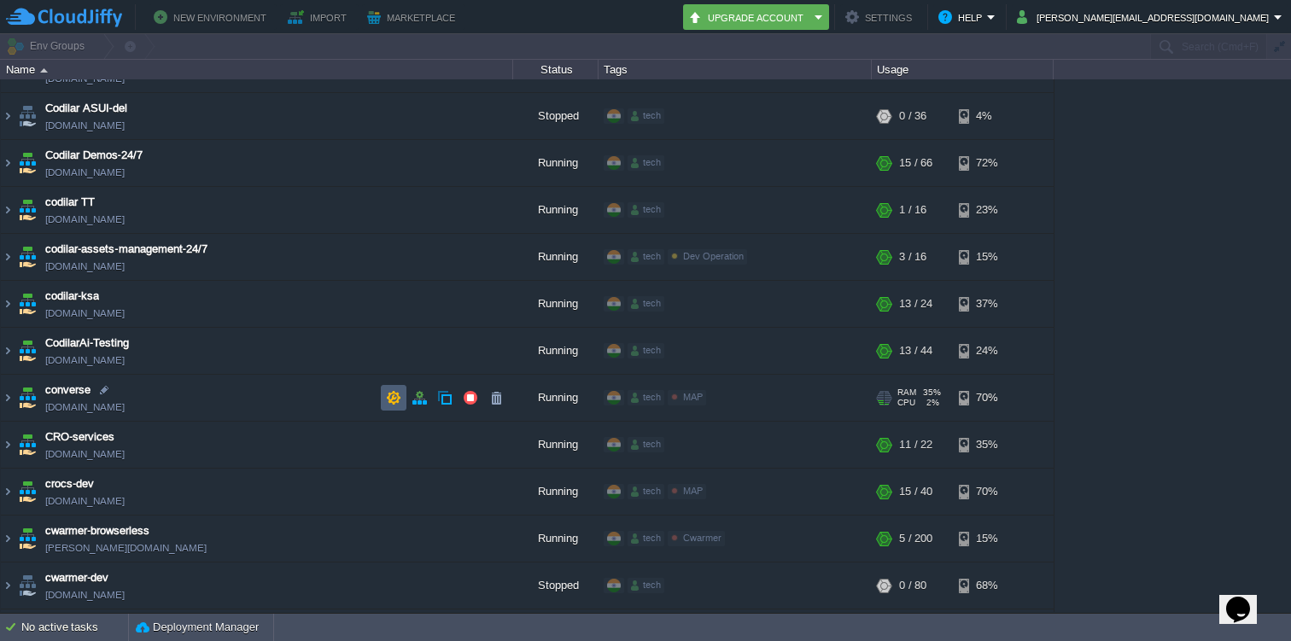
click at [400, 400] on button "button" at bounding box center [393, 397] width 15 height 15
click at [3, 392] on img at bounding box center [8, 398] width 14 height 46
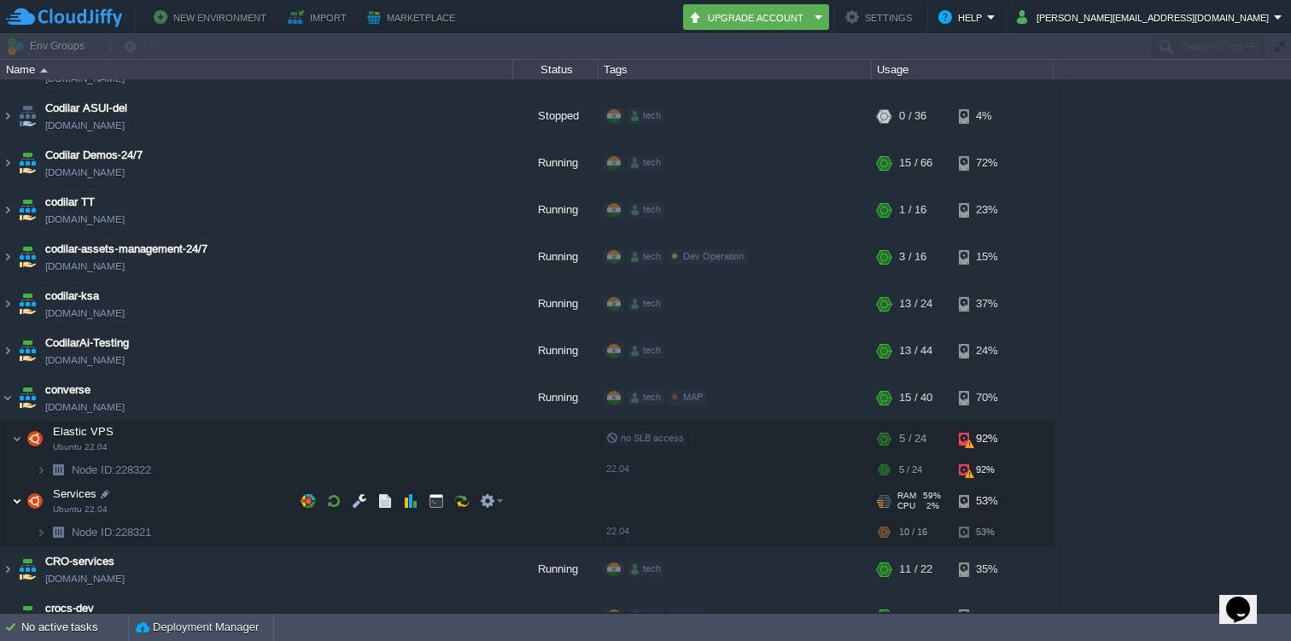
click at [16, 497] on img at bounding box center [17, 501] width 10 height 34
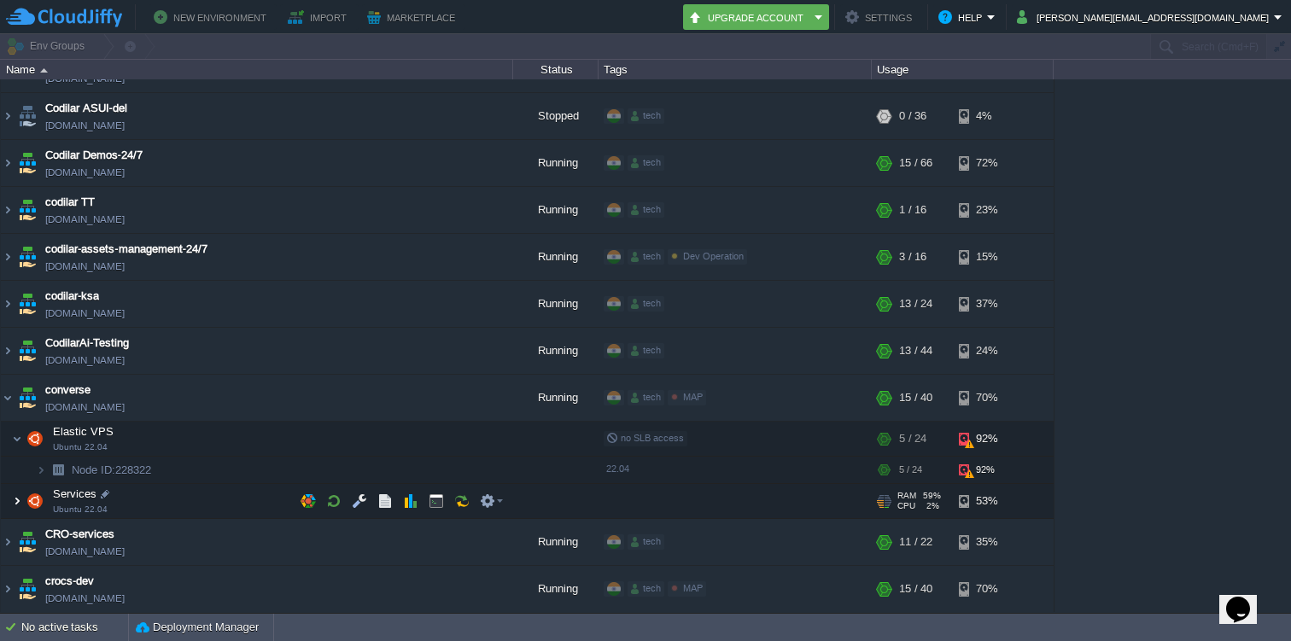
click at [16, 497] on img at bounding box center [17, 501] width 10 height 34
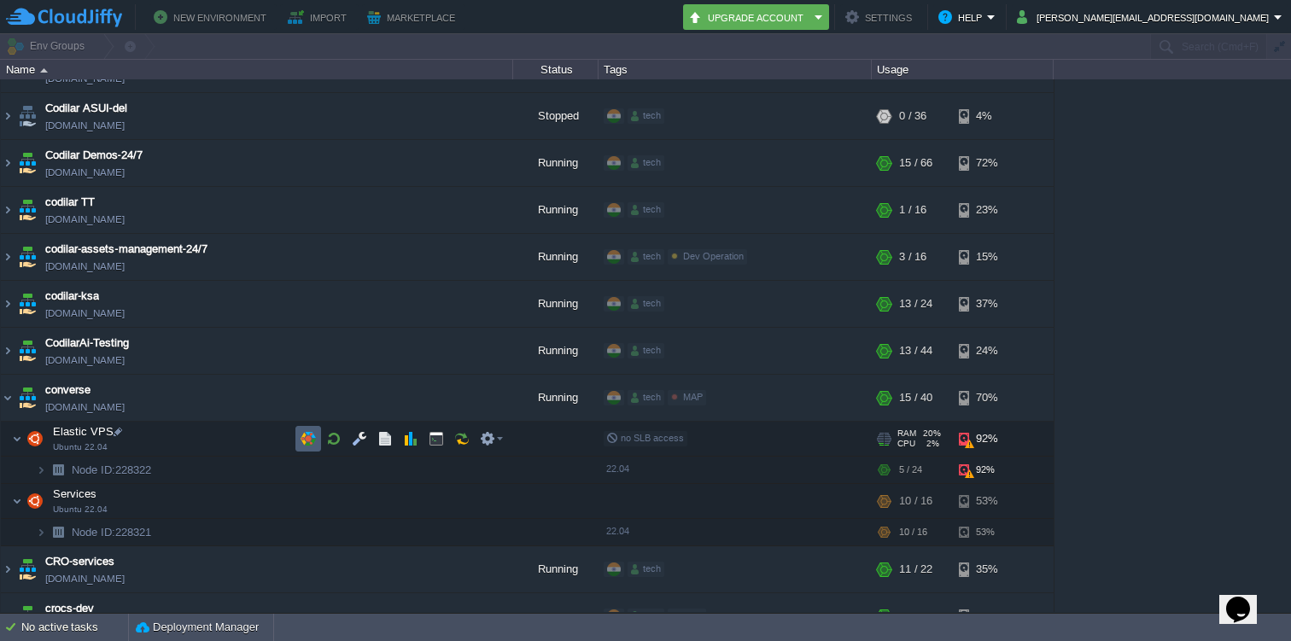
click at [306, 439] on button "button" at bounding box center [307, 438] width 15 height 15
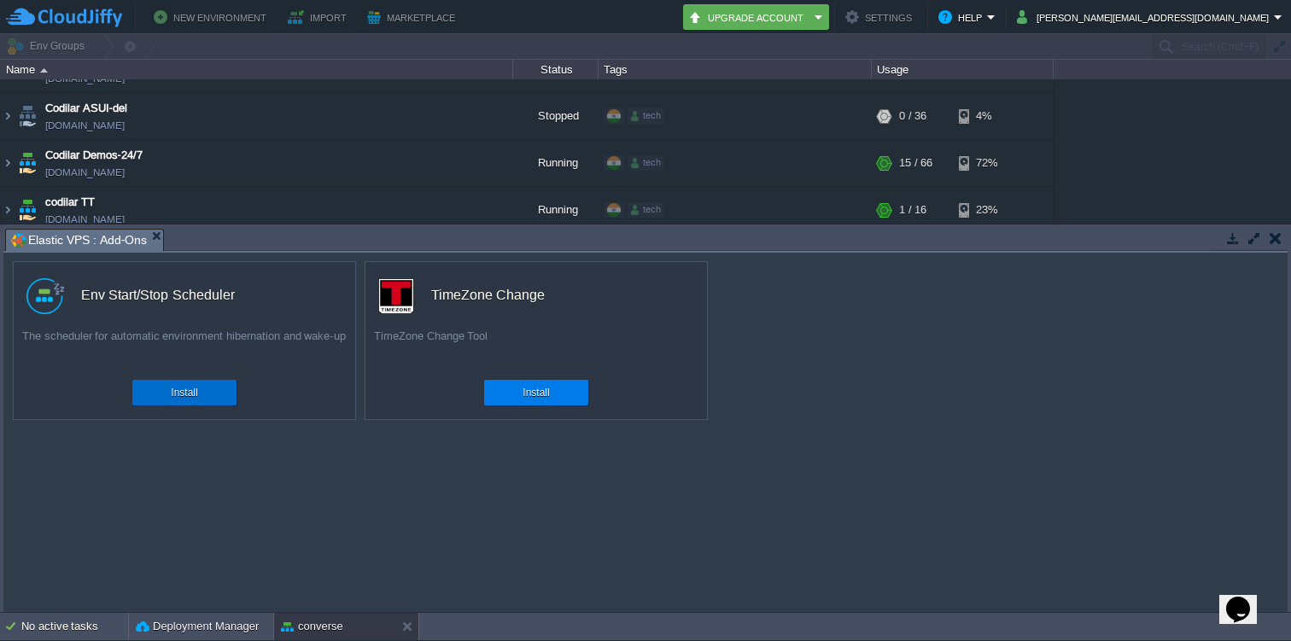
click at [212, 394] on div "Install" at bounding box center [184, 393] width 79 height 26
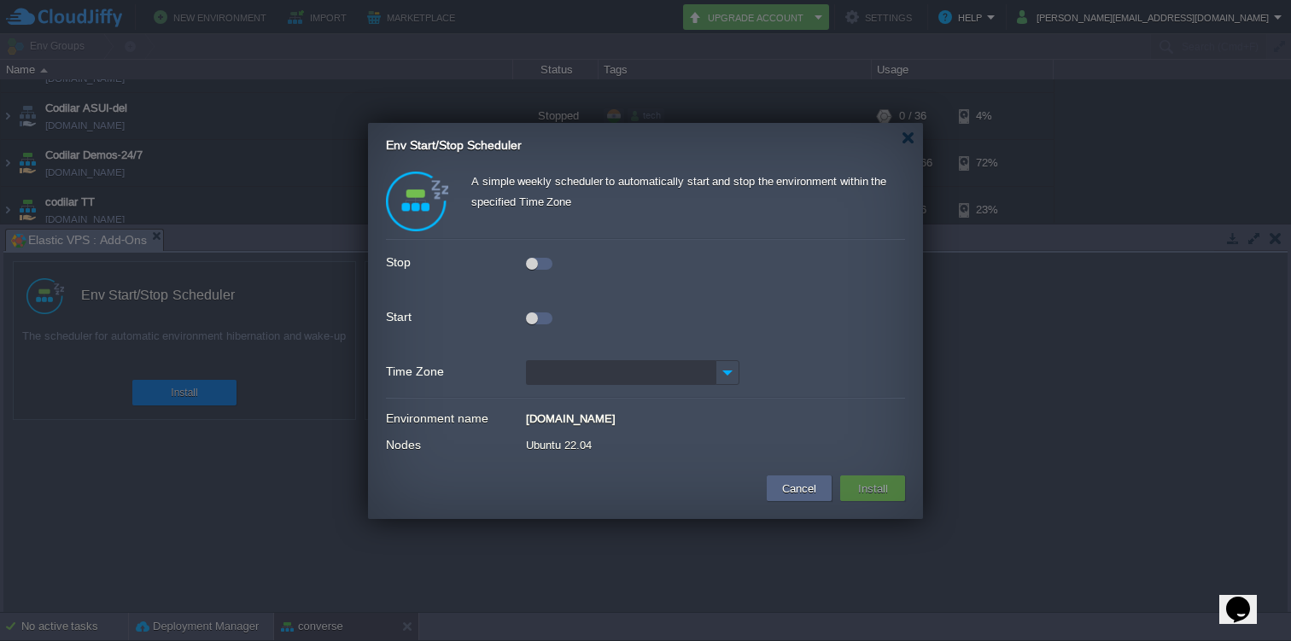
click at [530, 263] on div at bounding box center [532, 264] width 12 height 12
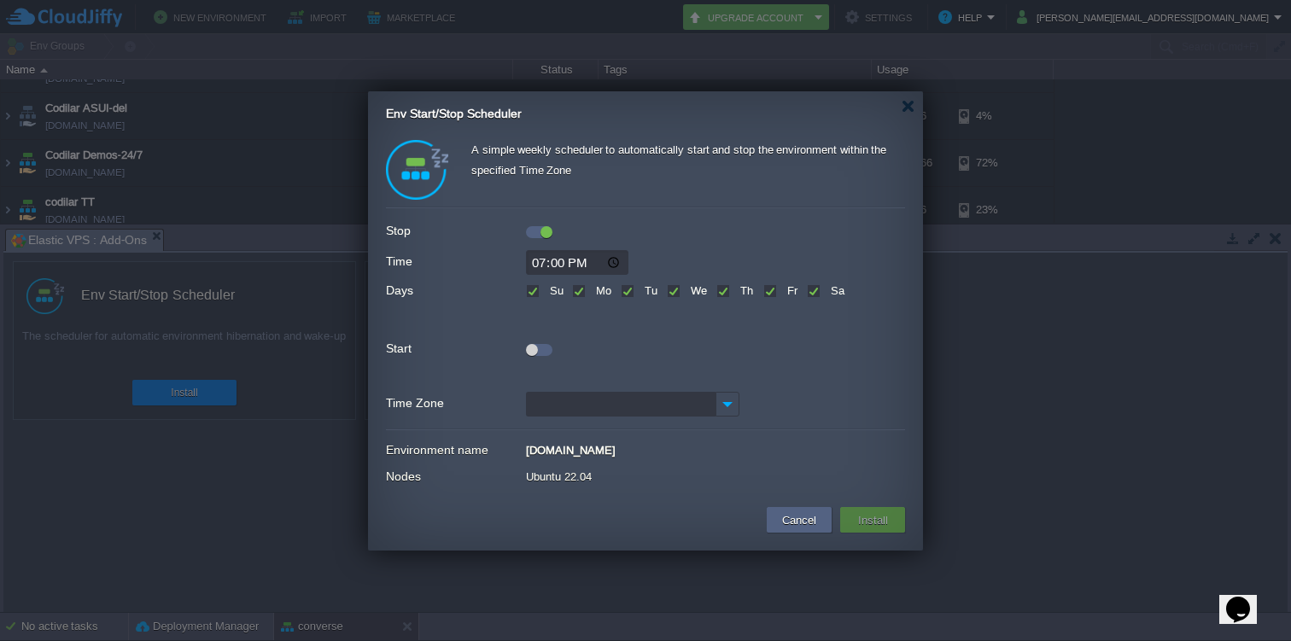
click at [544, 264] on input "19:00" at bounding box center [577, 262] width 102 height 25
type input "21:00"
click at [539, 353] on div at bounding box center [539, 350] width 26 height 12
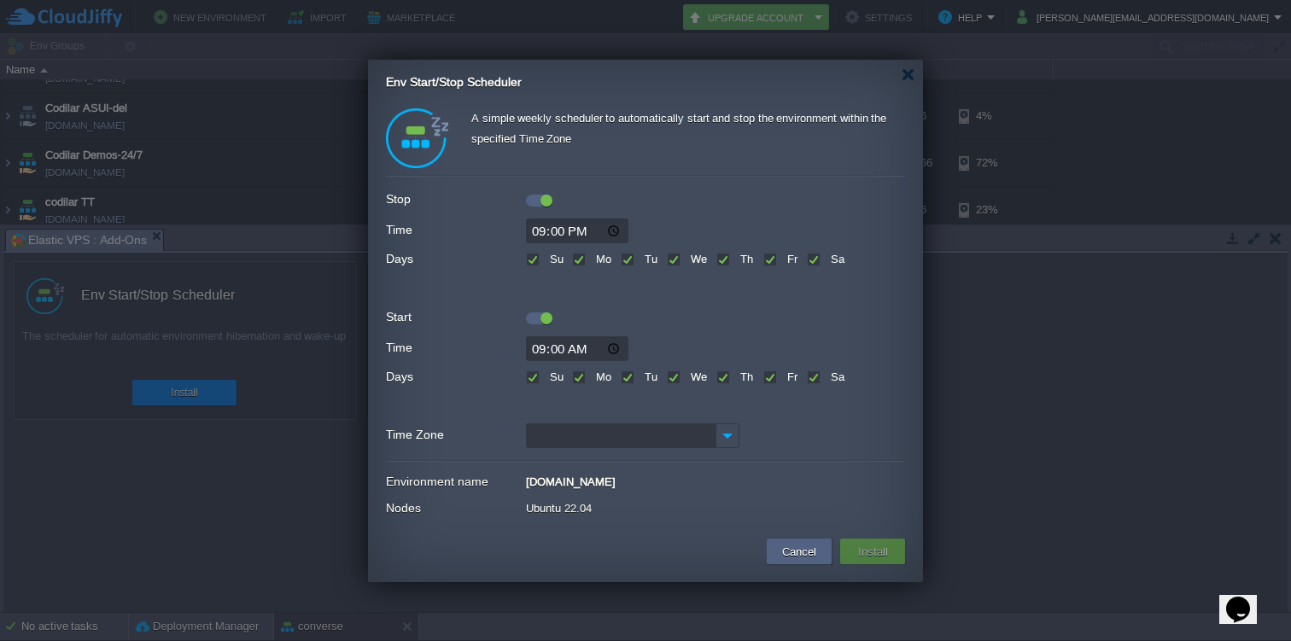
click at [539, 345] on input "09:00" at bounding box center [577, 348] width 102 height 25
type input "08:00"
click at [644, 438] on input "Time Zone" at bounding box center [621, 435] width 190 height 25
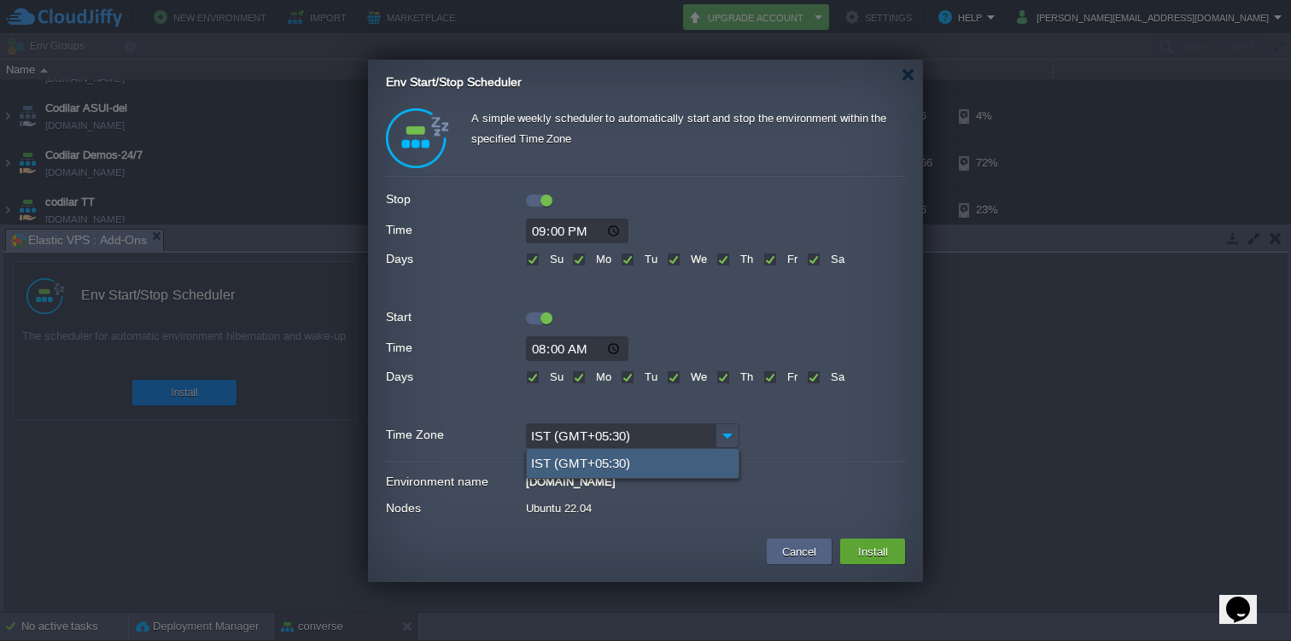
type input "IST (GMT+05:30)"
click at [628, 462] on div "IST (GMT+05:30)" at bounding box center [633, 463] width 212 height 29
click at [872, 546] on button "Install" at bounding box center [873, 551] width 40 height 20
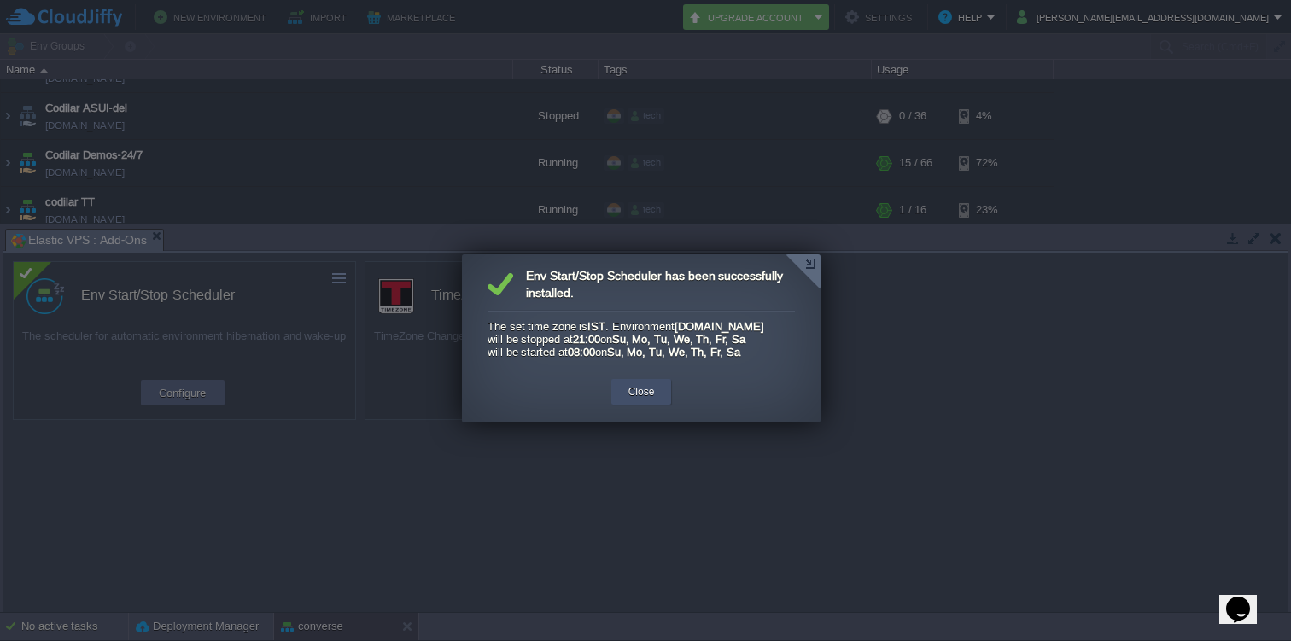
click at [662, 402] on div "Close" at bounding box center [641, 392] width 61 height 26
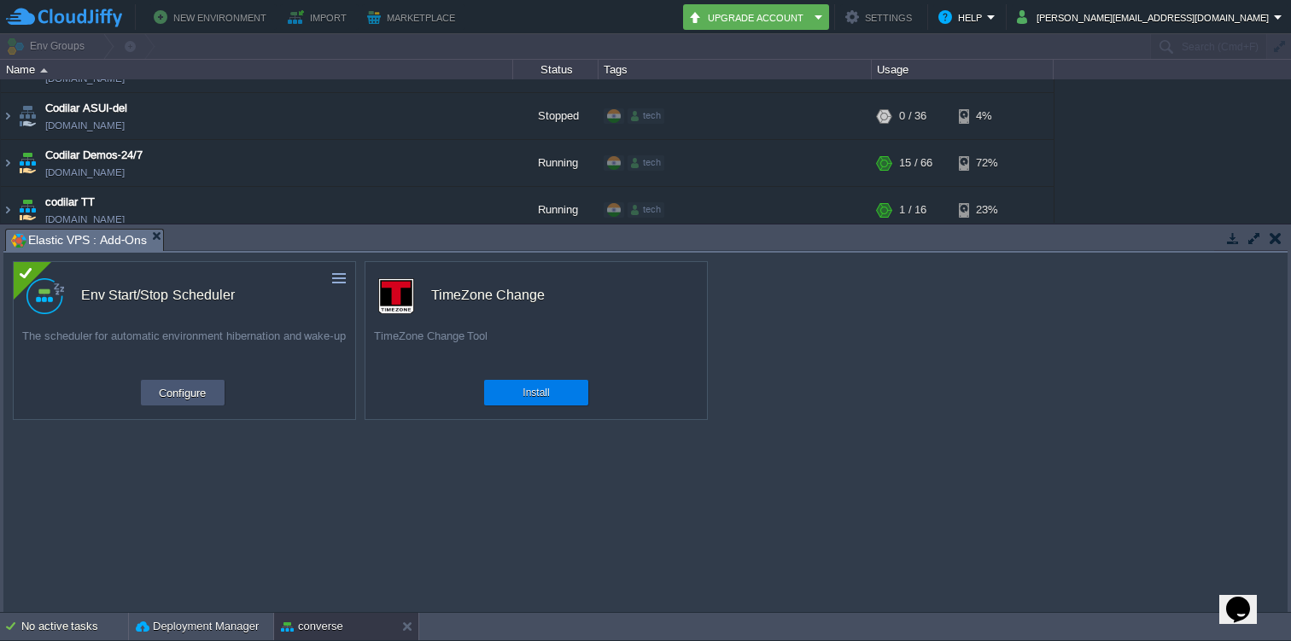
click at [199, 392] on button "Configure" at bounding box center [182, 392] width 57 height 20
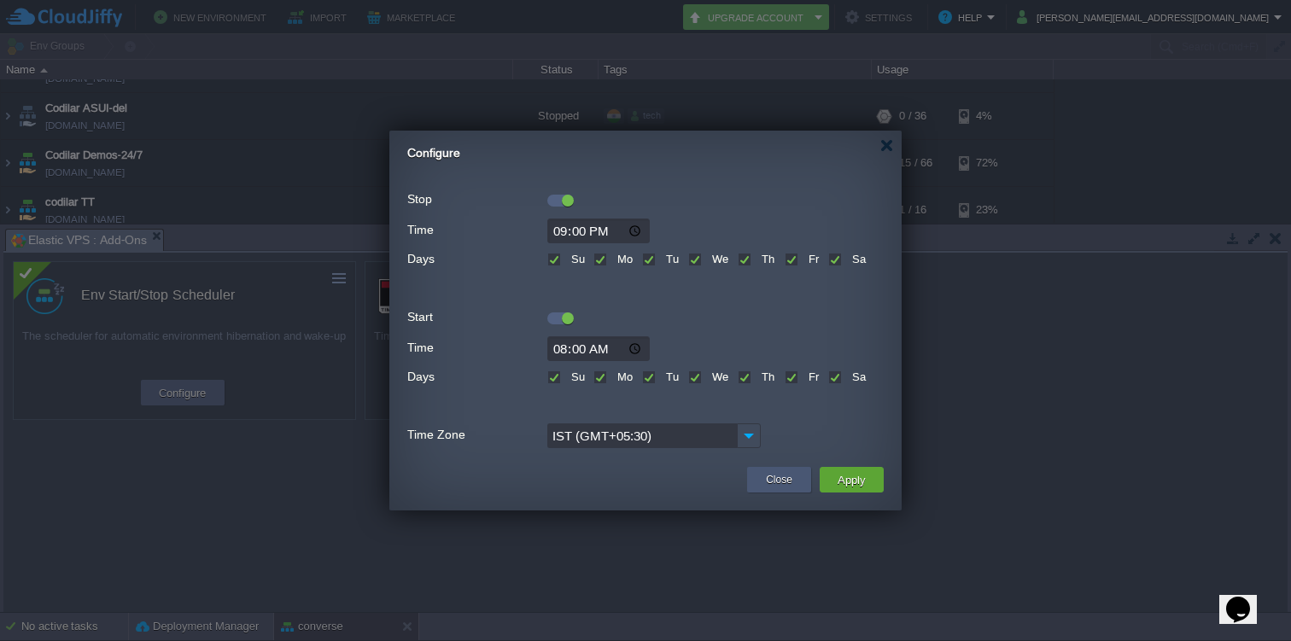
click at [773, 489] on div "Close" at bounding box center [779, 480] width 38 height 26
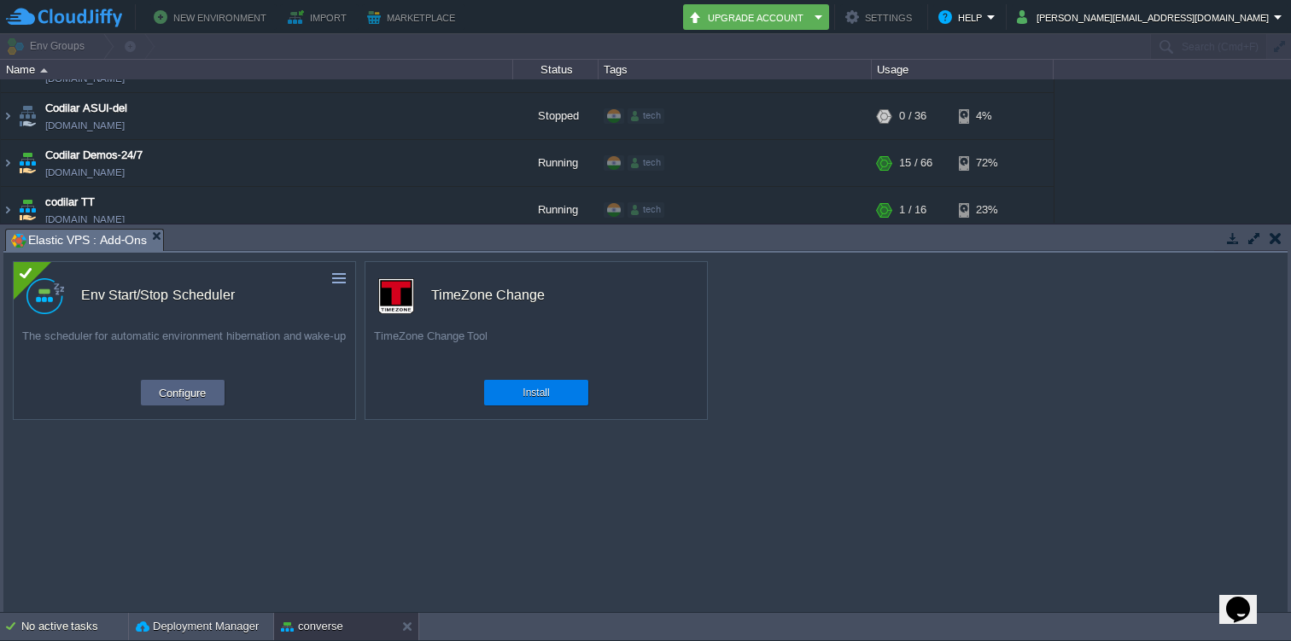
click at [1279, 238] on button "button" at bounding box center [1275, 237] width 12 height 15
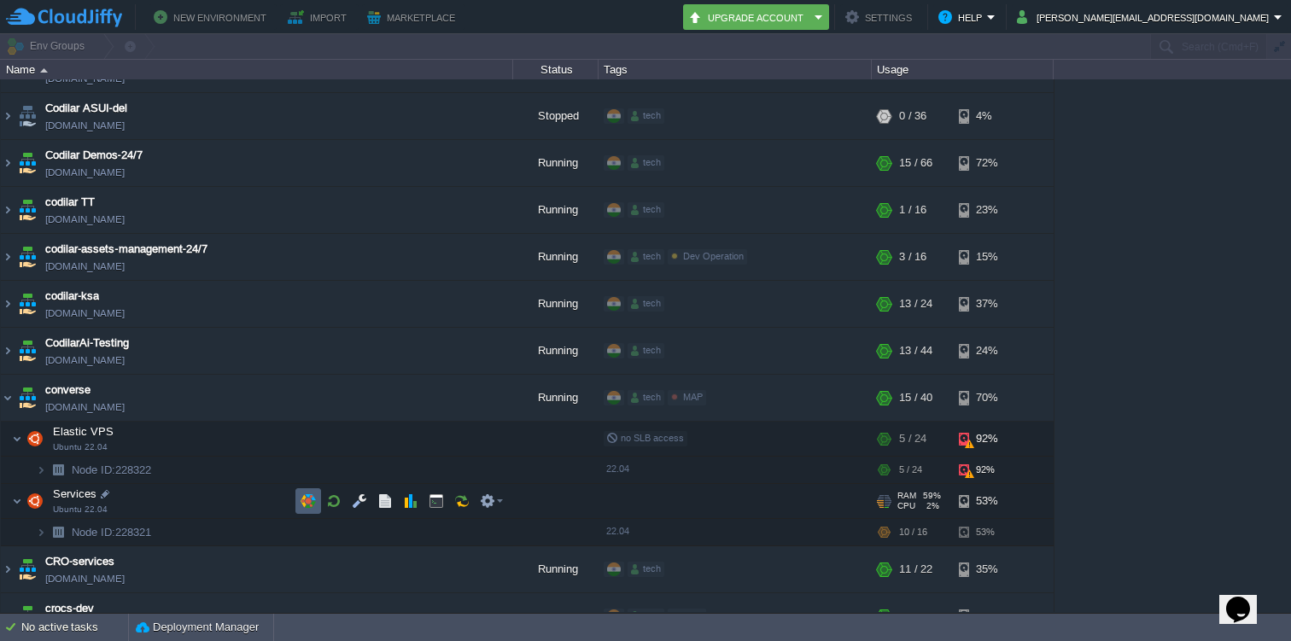
click at [309, 500] on button "button" at bounding box center [307, 500] width 15 height 15
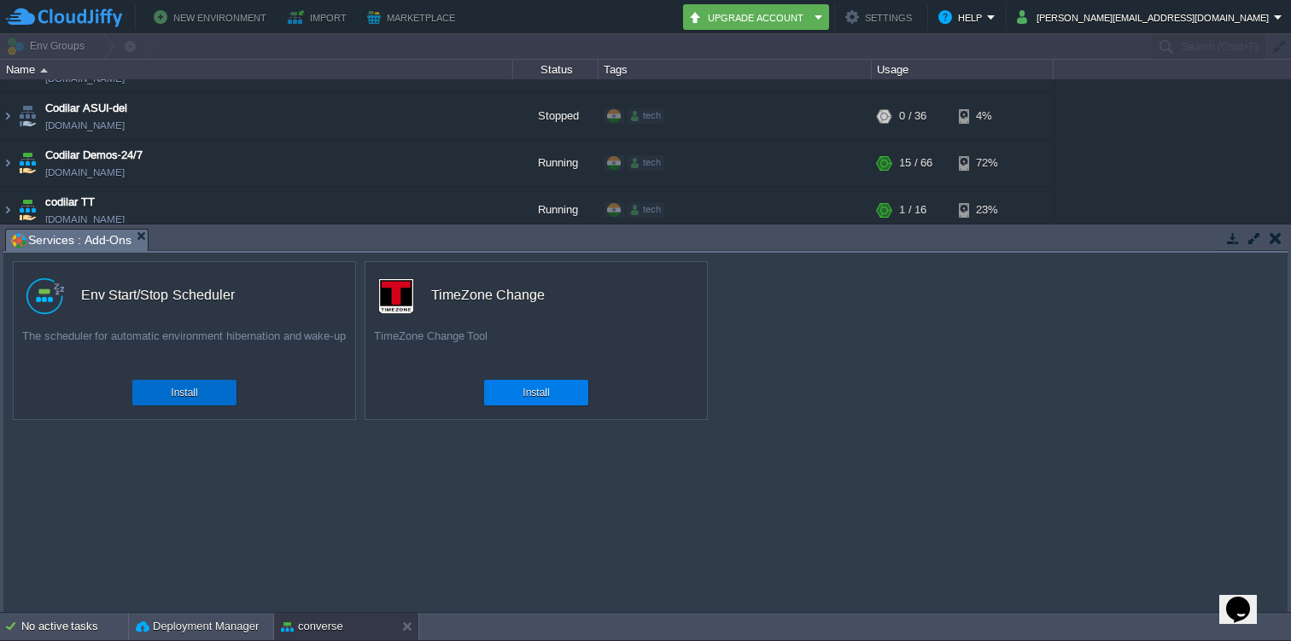
click at [191, 388] on button "Install" at bounding box center [184, 392] width 26 height 17
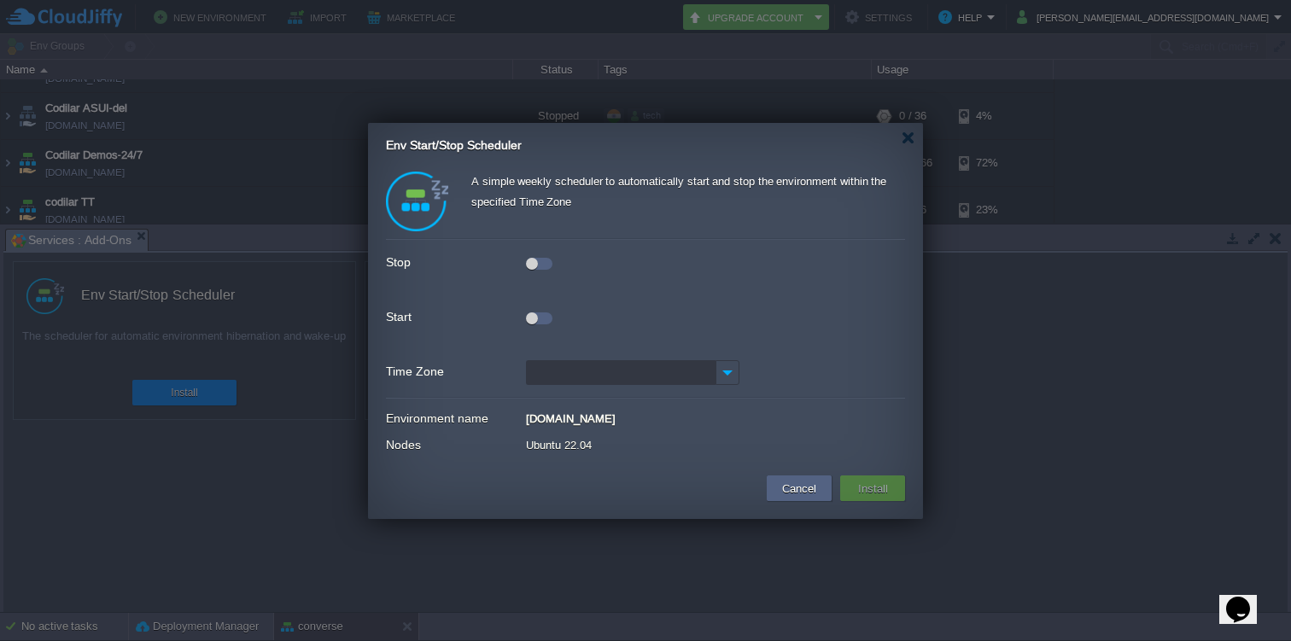
click at [540, 260] on div at bounding box center [539, 264] width 26 height 12
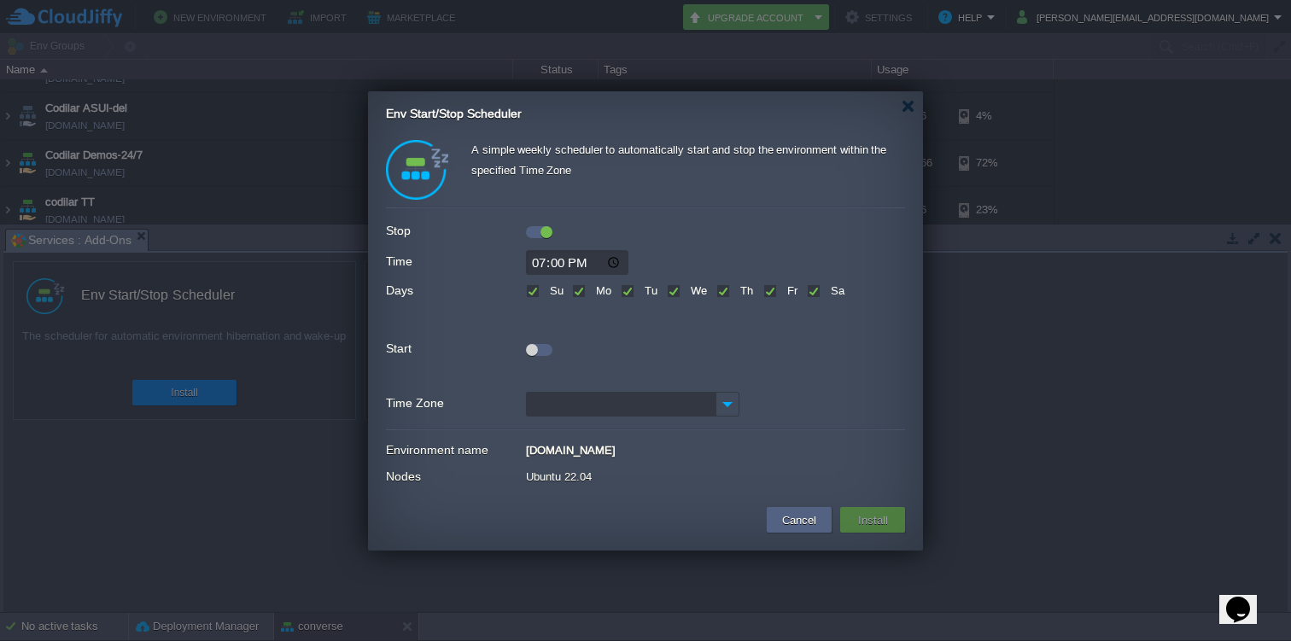
click at [543, 265] on input "19:00" at bounding box center [577, 262] width 102 height 25
type input "21:00"
click at [543, 349] on div at bounding box center [539, 350] width 26 height 12
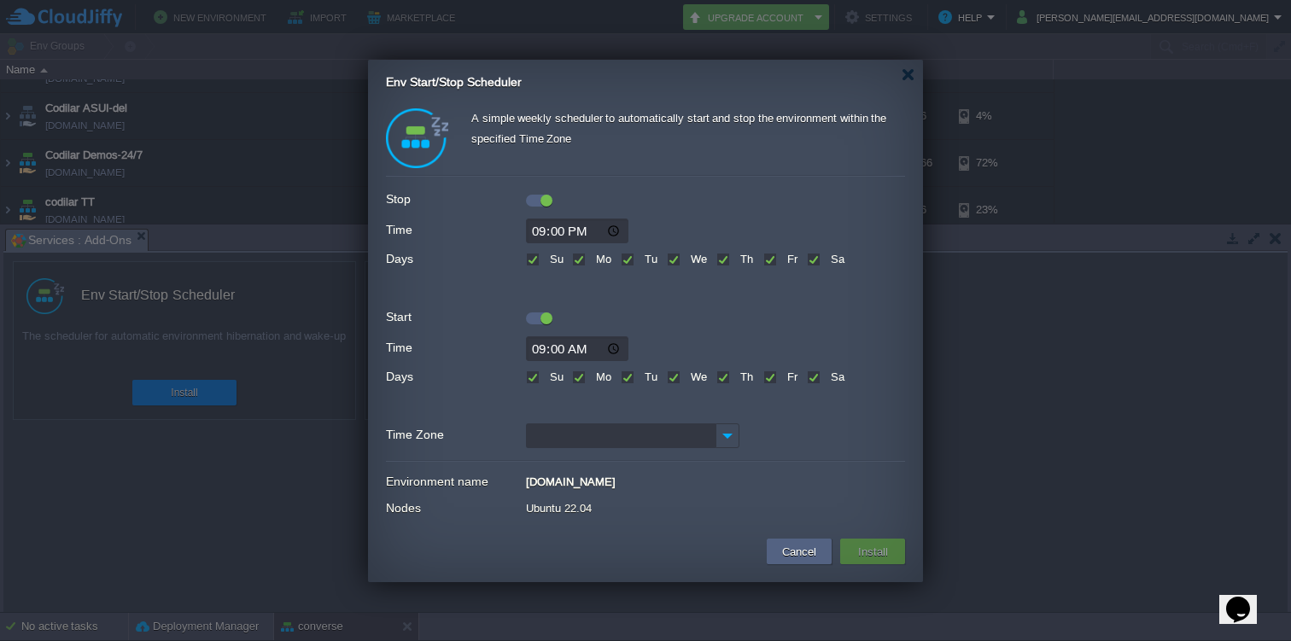
click at [540, 350] on input "09:00" at bounding box center [577, 348] width 102 height 25
type input "08:00"
click at [652, 432] on input "Time Zone" at bounding box center [621, 435] width 190 height 25
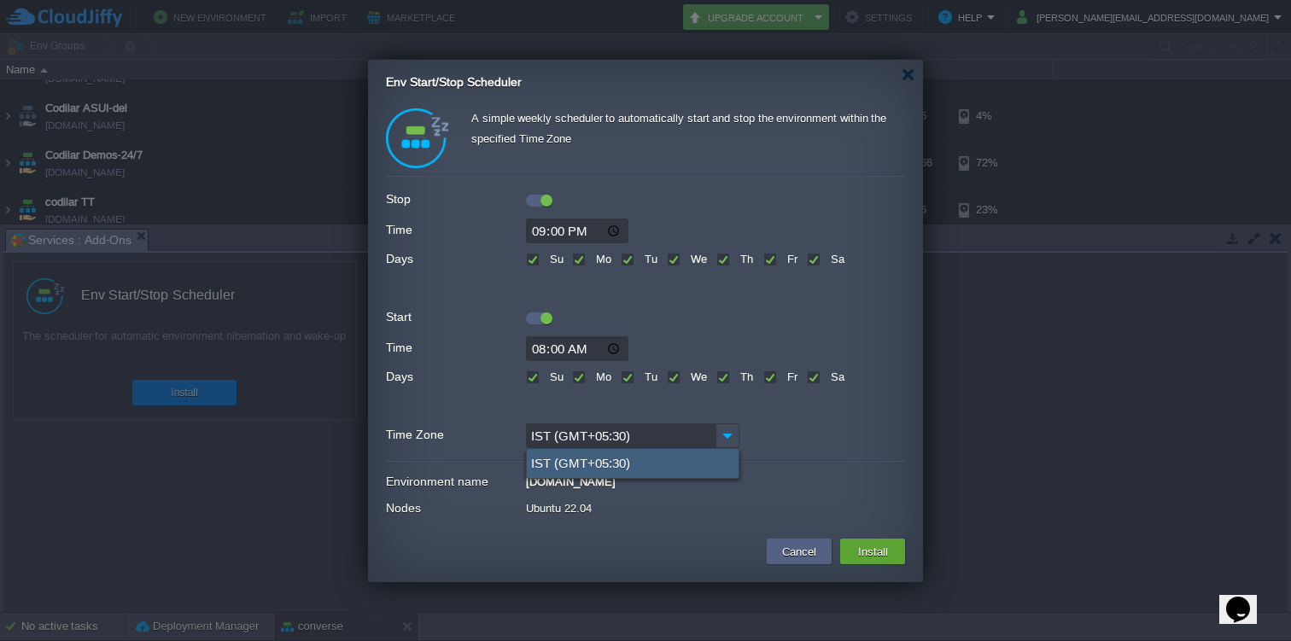
type input "IST (GMT+05:30)"
click at [633, 468] on div "IST (GMT+05:30)" at bounding box center [633, 463] width 212 height 29
click at [884, 554] on button "Install" at bounding box center [873, 551] width 40 height 20
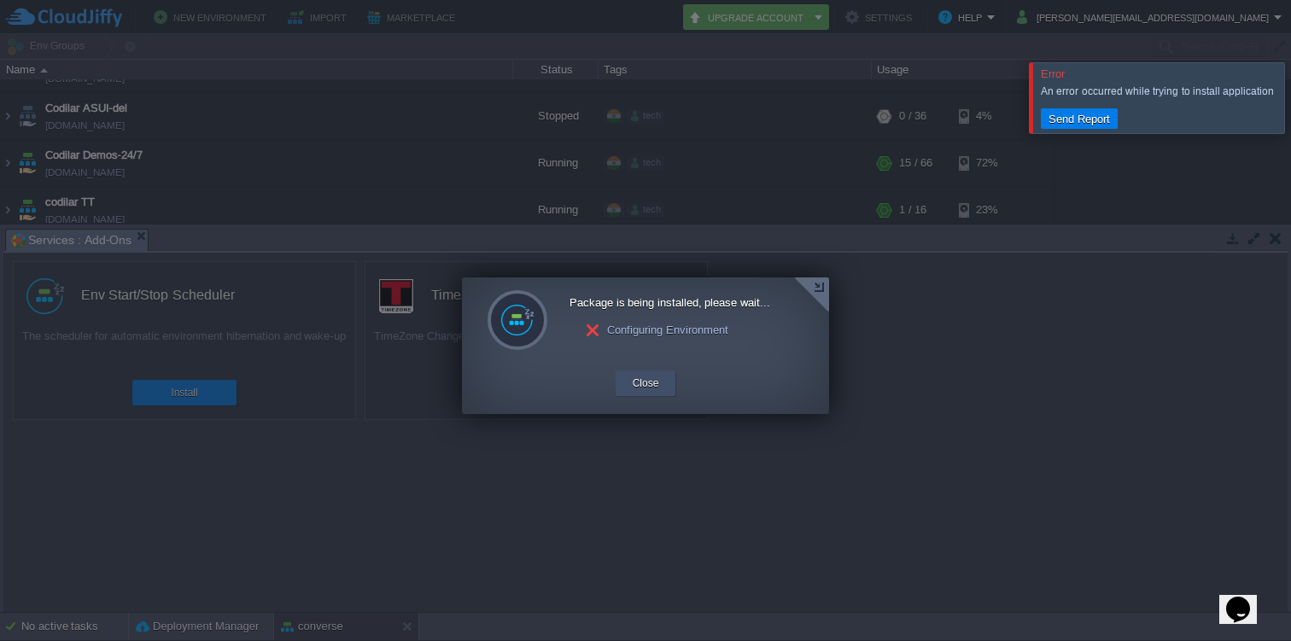
click at [656, 377] on button "Close" at bounding box center [646, 383] width 26 height 17
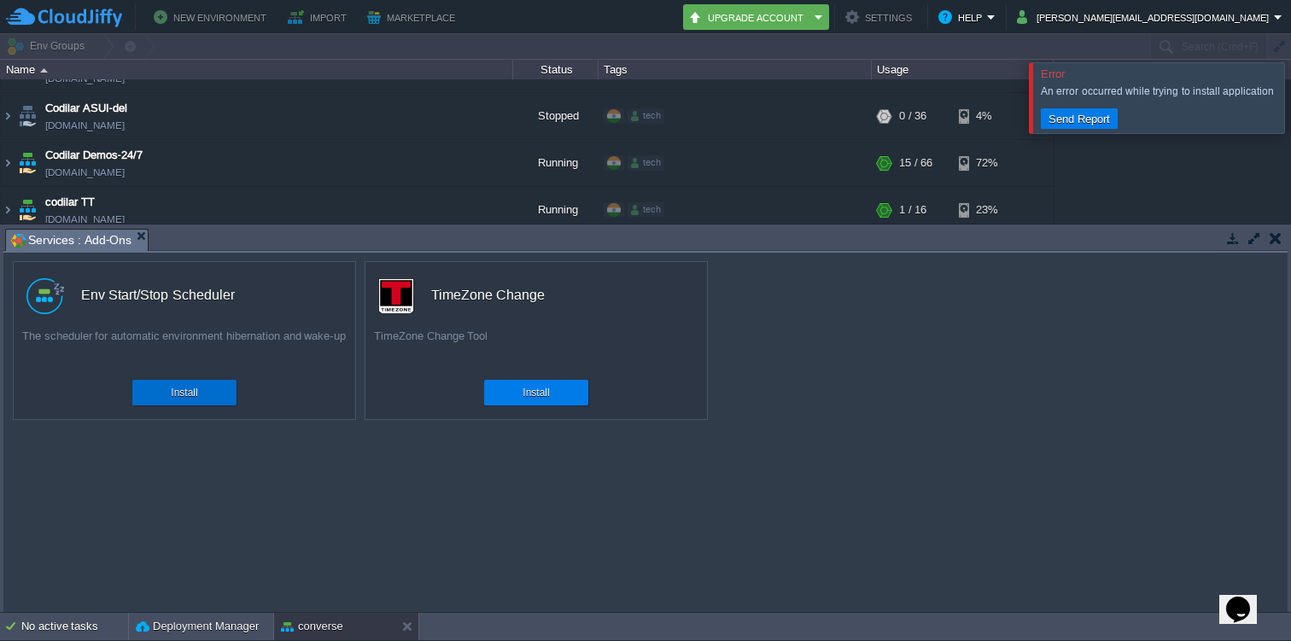
click at [219, 394] on div "Install" at bounding box center [184, 393] width 79 height 26
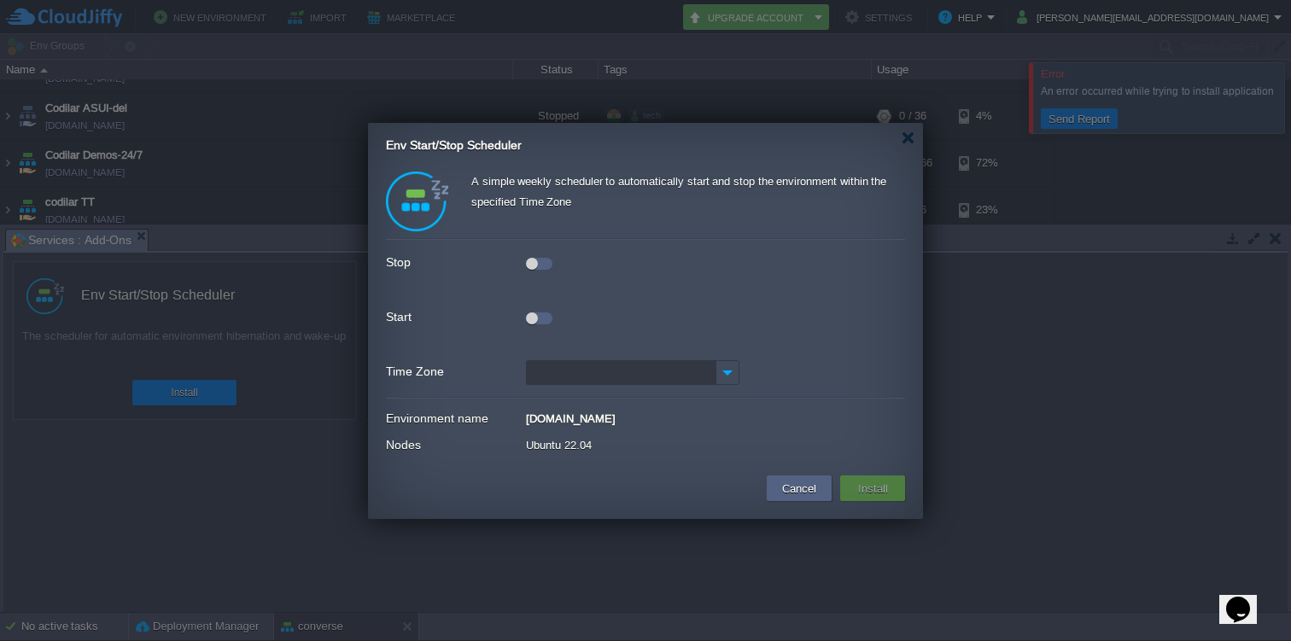
click at [534, 265] on div at bounding box center [532, 264] width 12 height 12
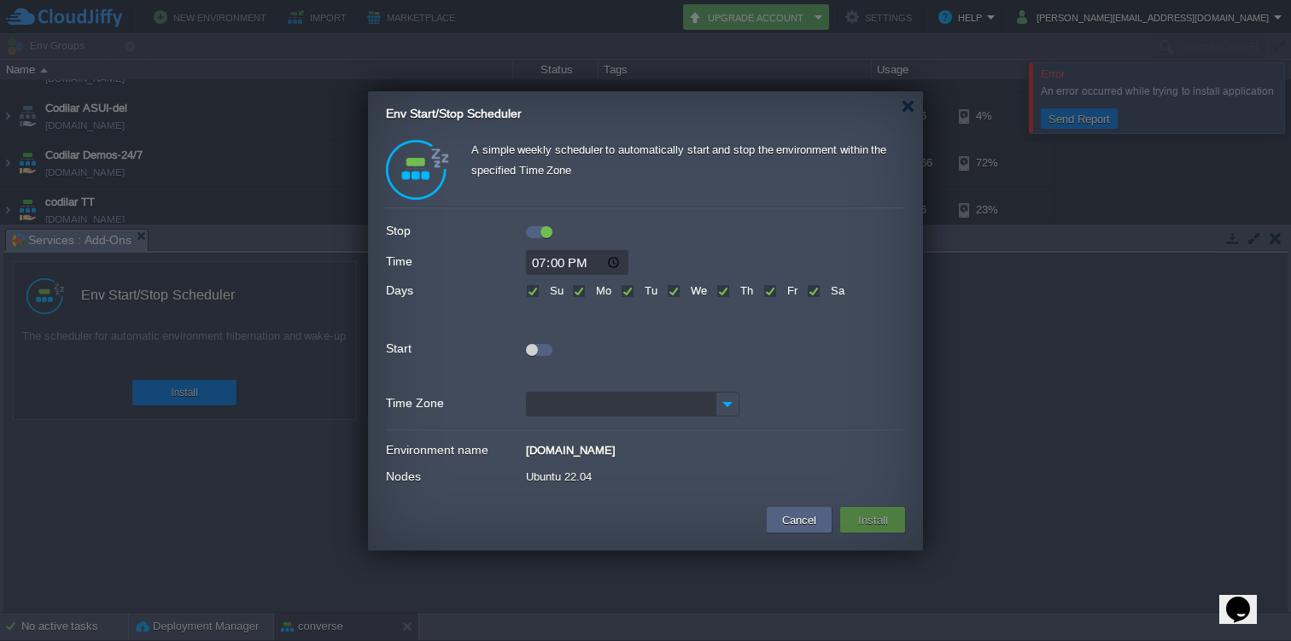
click at [540, 264] on input "19:00" at bounding box center [577, 262] width 102 height 25
type input "21:00"
click at [541, 359] on div "Start" at bounding box center [645, 348] width 519 height 23
click at [544, 345] on div at bounding box center [539, 350] width 26 height 12
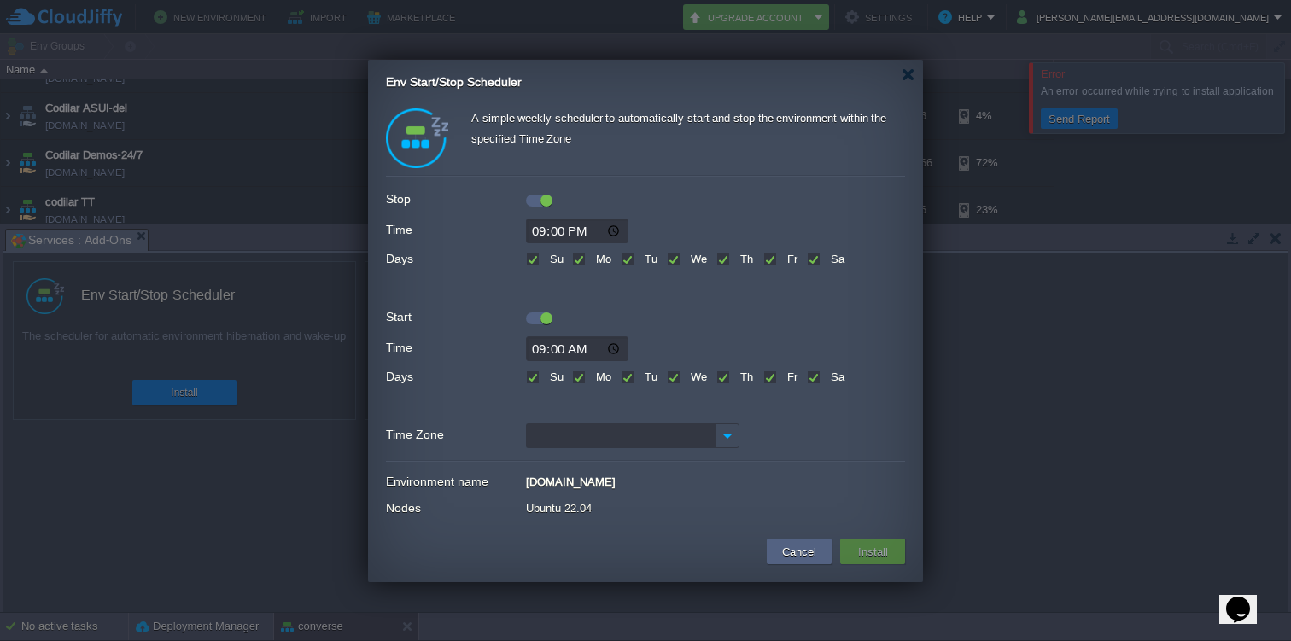
click at [543, 350] on input "09:00" at bounding box center [577, 348] width 102 height 25
type input "08:00"
click at [709, 440] on input "Time Zone" at bounding box center [621, 435] width 190 height 25
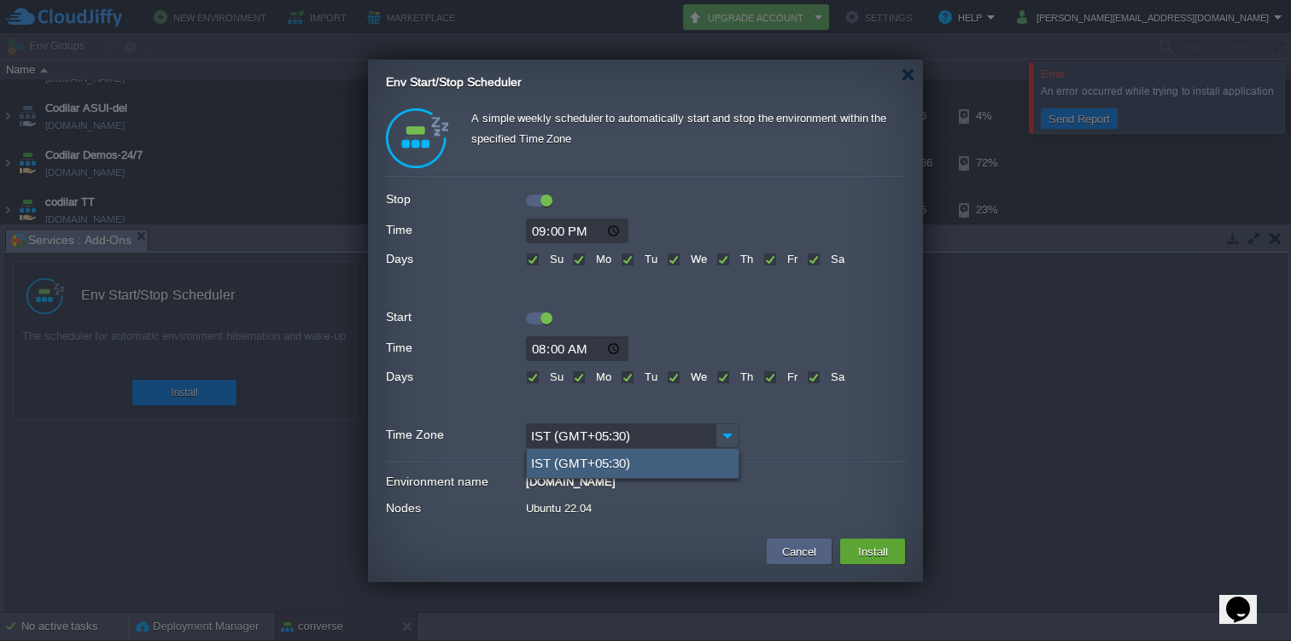
type input "IST (GMT+05:30)"
click at [692, 460] on div "IST (GMT+05:30)" at bounding box center [633, 463] width 212 height 29
click at [878, 556] on button "Install" at bounding box center [873, 551] width 40 height 20
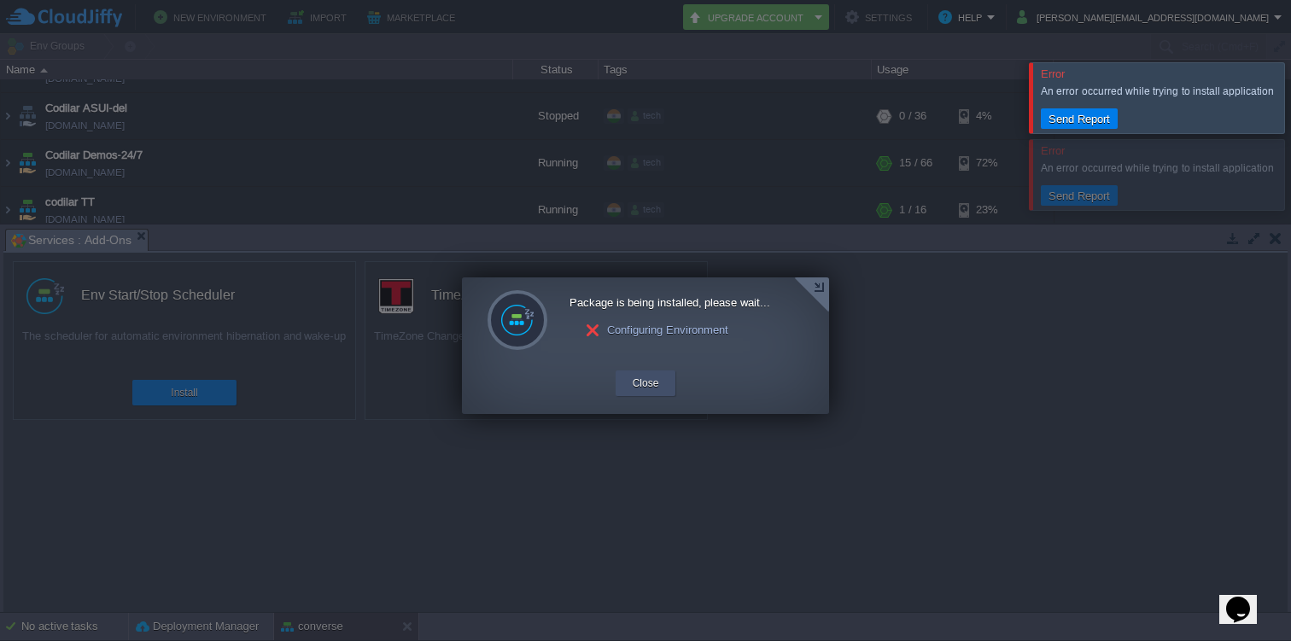
click at [664, 384] on div "Close" at bounding box center [645, 383] width 61 height 26
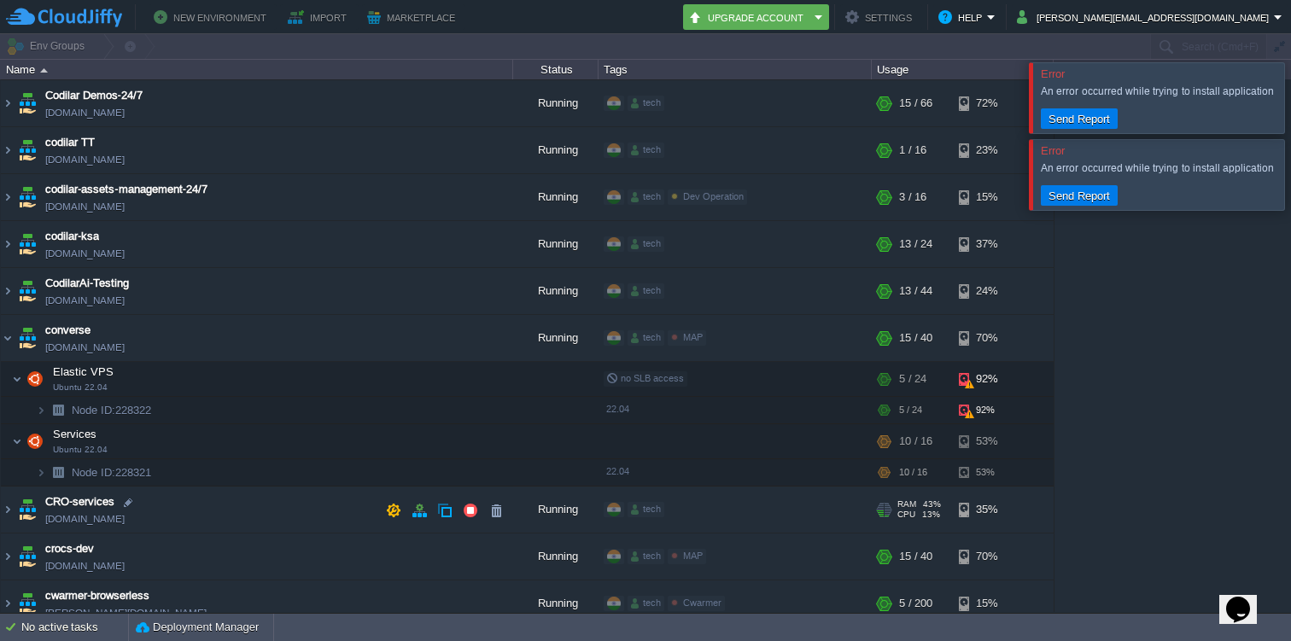
scroll to position [847, 0]
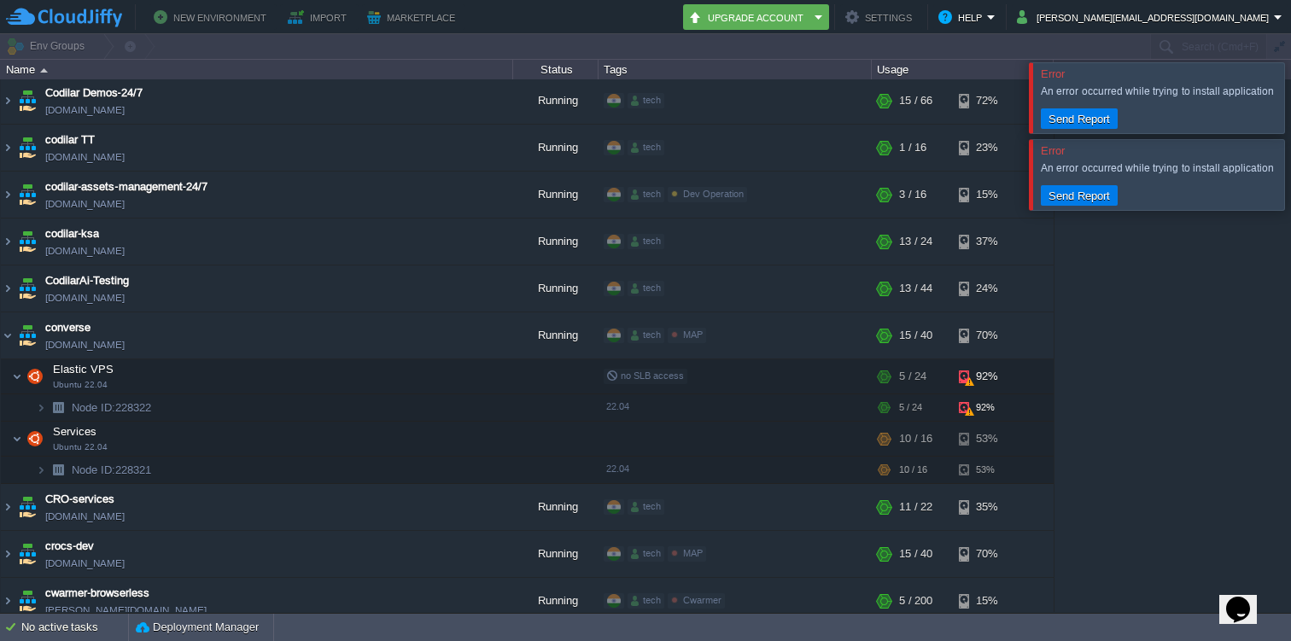
click at [1290, 174] on div at bounding box center [1311, 174] width 0 height 70
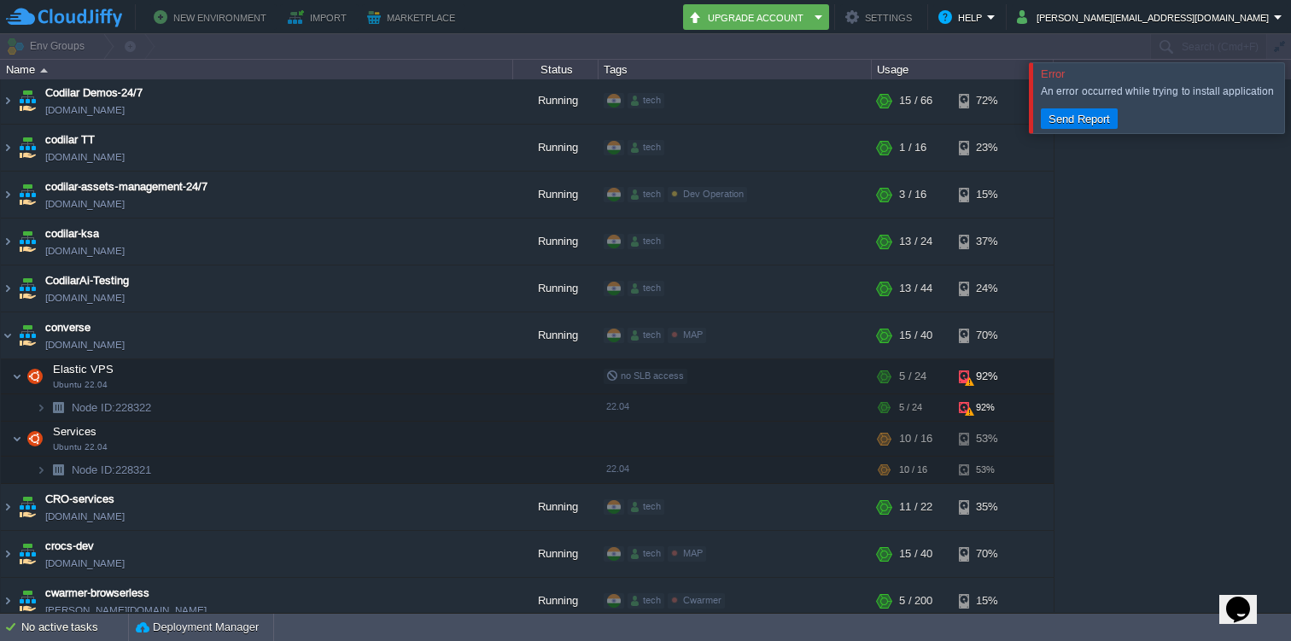
click at [1290, 114] on div at bounding box center [1311, 97] width 0 height 70
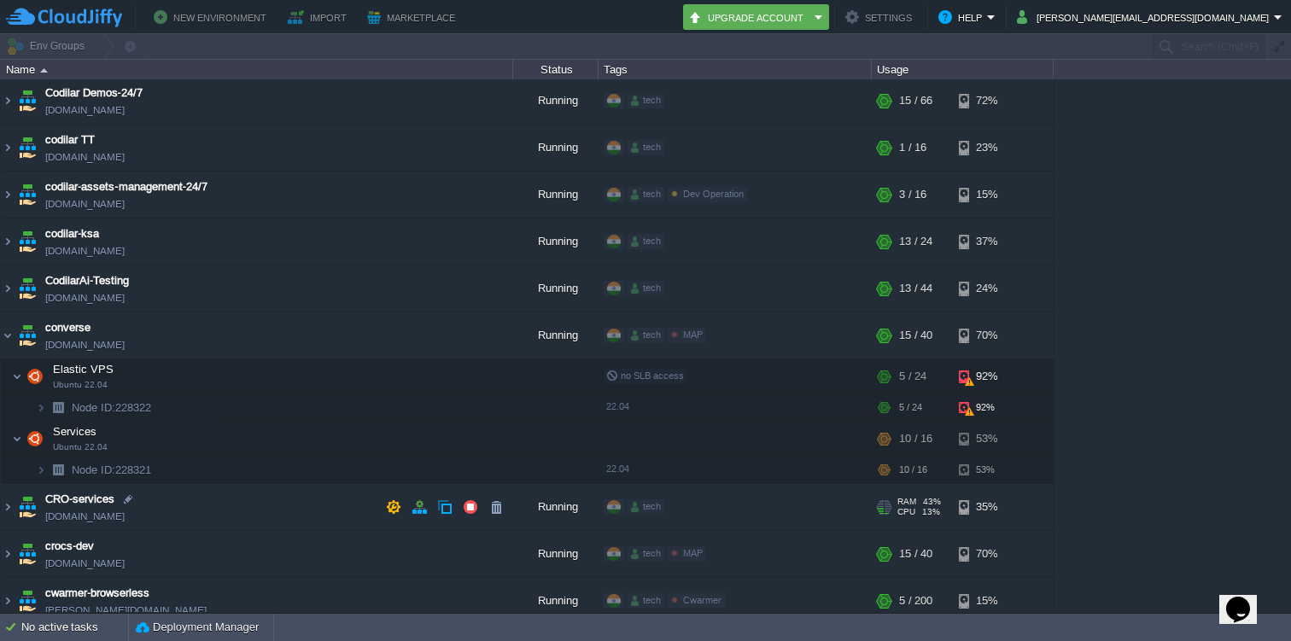
scroll to position [870, 0]
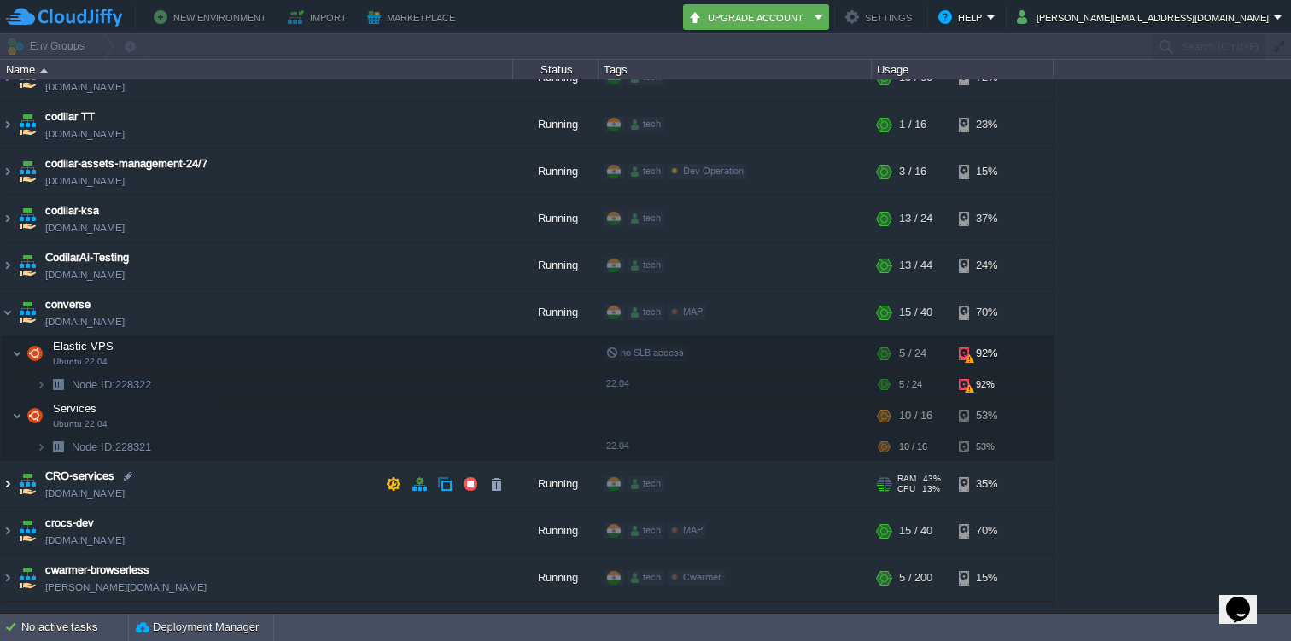
click at [9, 486] on img at bounding box center [8, 484] width 14 height 46
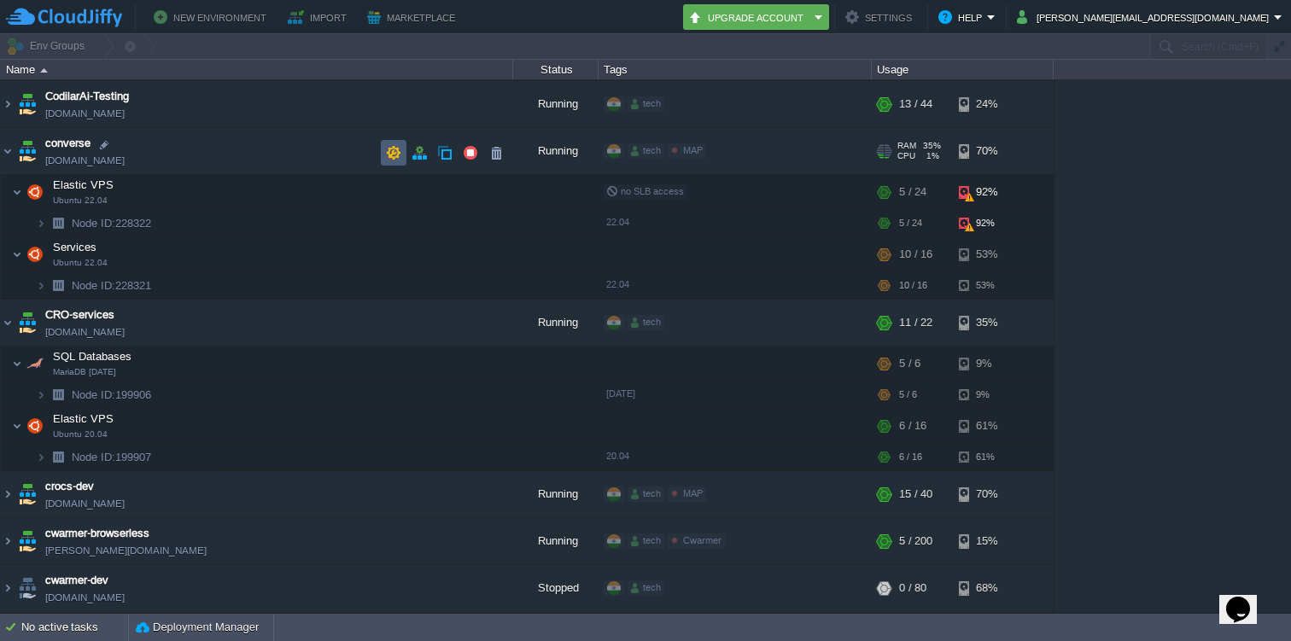
scroll to position [1041, 0]
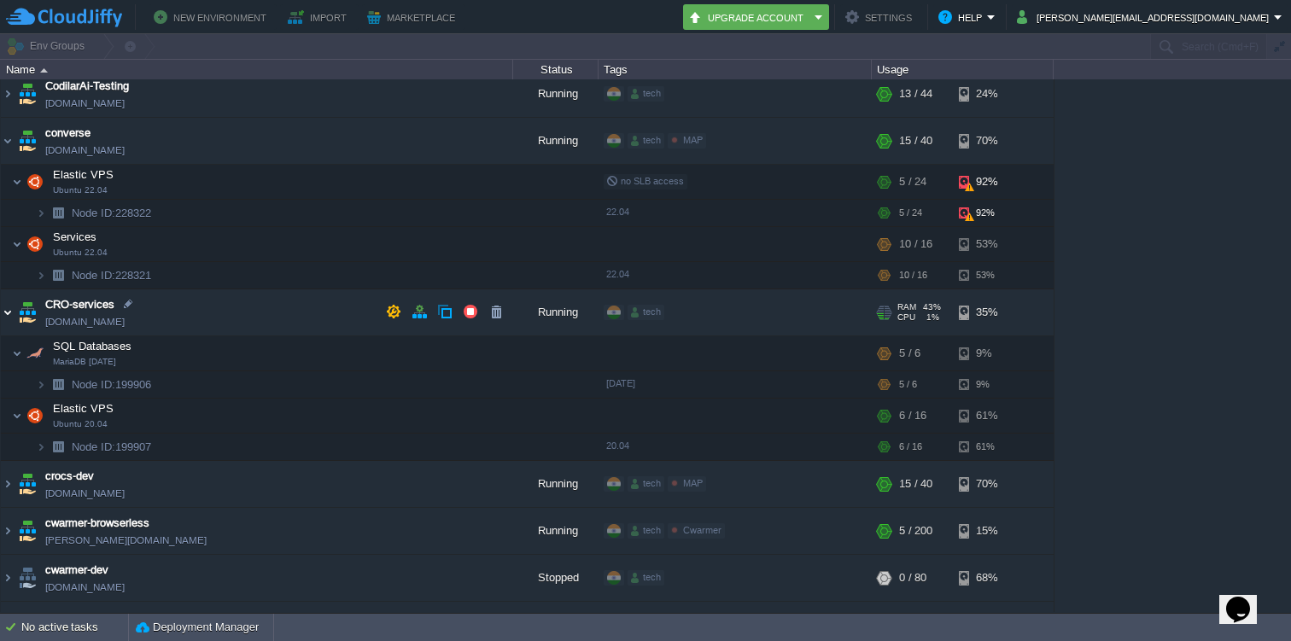
click at [10, 307] on img at bounding box center [8, 312] width 14 height 46
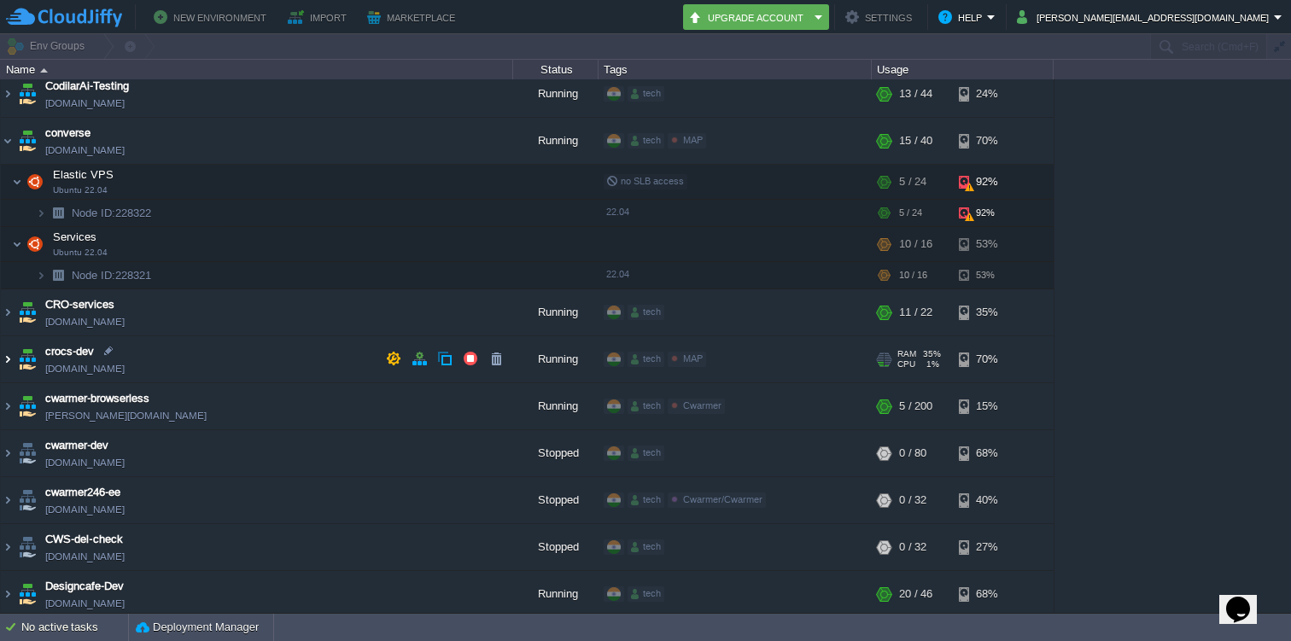
click at [11, 355] on img at bounding box center [8, 359] width 14 height 46
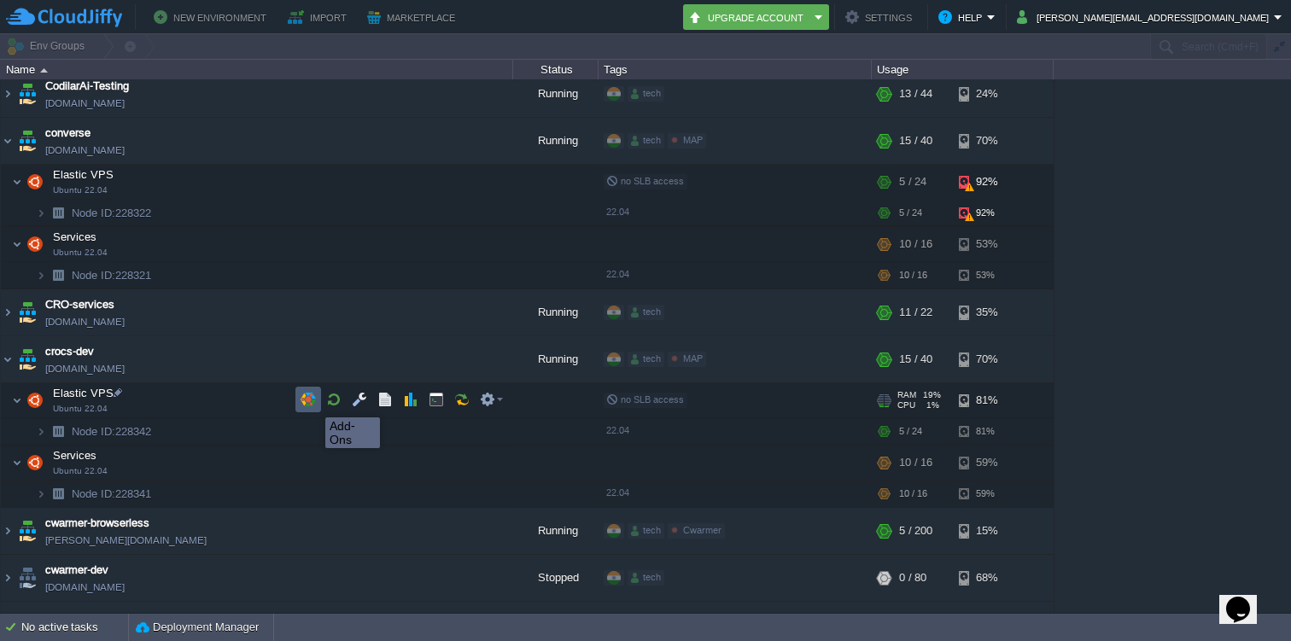
click at [310, 402] on button "button" at bounding box center [307, 399] width 15 height 15
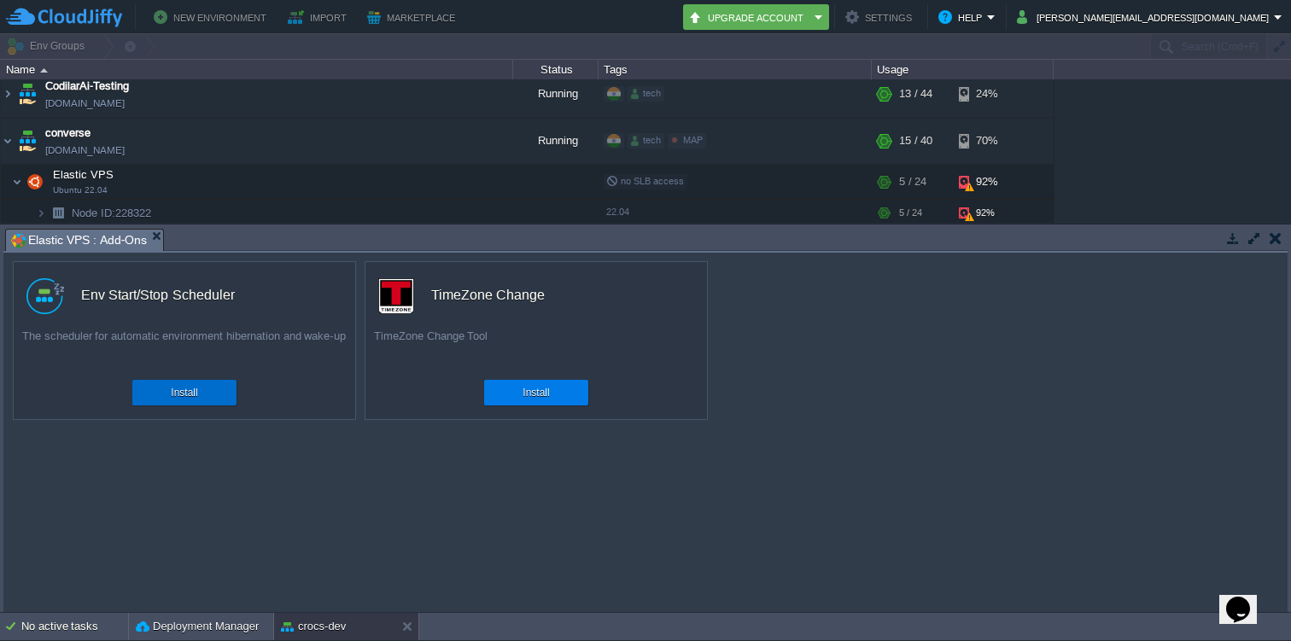
click at [217, 394] on div "Install" at bounding box center [184, 393] width 79 height 26
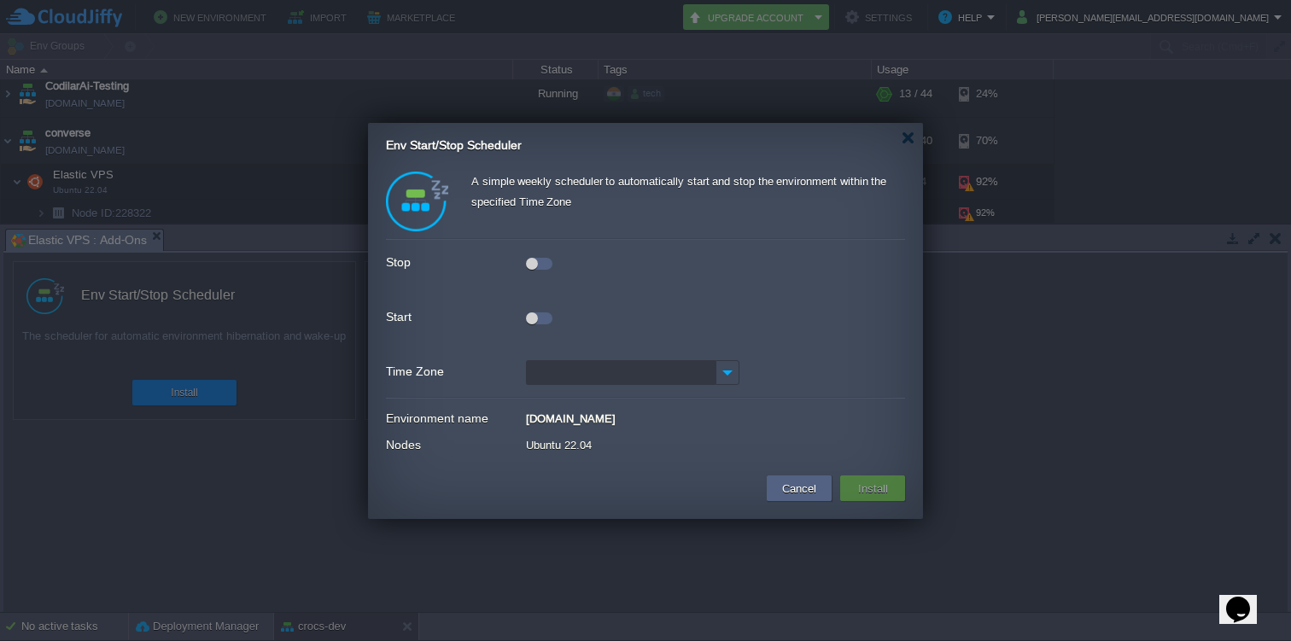
click at [542, 271] on div "Stop" at bounding box center [645, 262] width 519 height 23
click at [539, 266] on div at bounding box center [539, 264] width 26 height 12
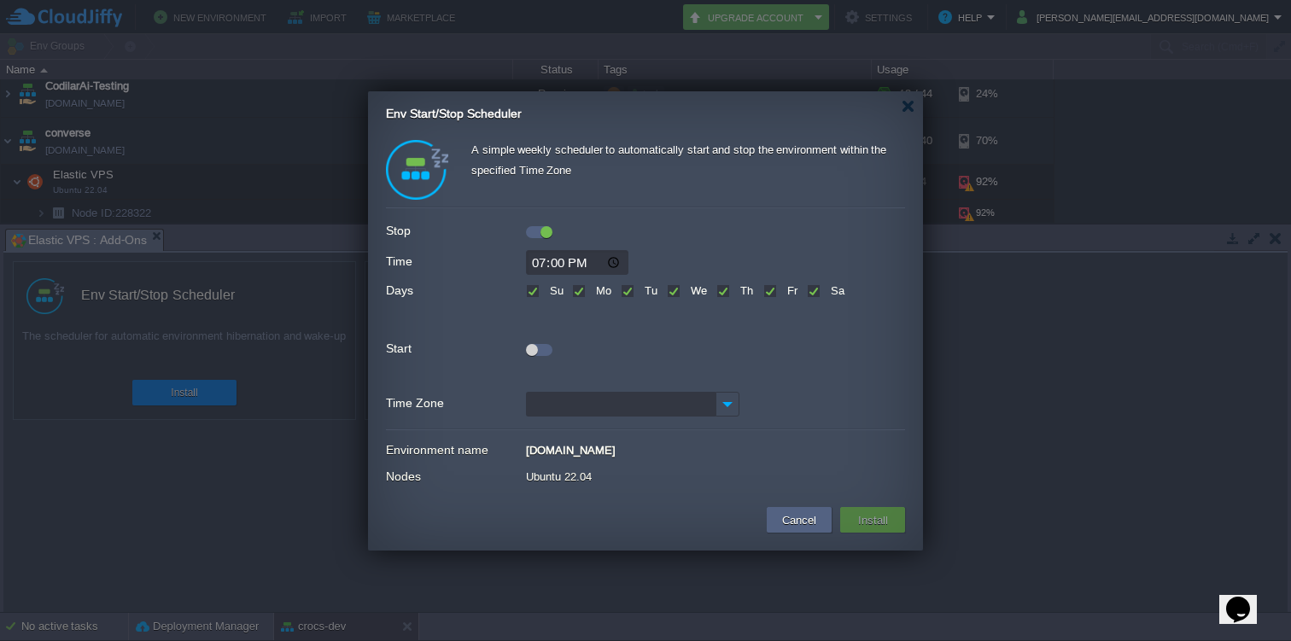
click at [541, 263] on input "19:00" at bounding box center [577, 262] width 102 height 25
type input "21:00"
click at [544, 338] on div at bounding box center [539, 346] width 26 height 19
click at [539, 349] on div at bounding box center [539, 350] width 26 height 12
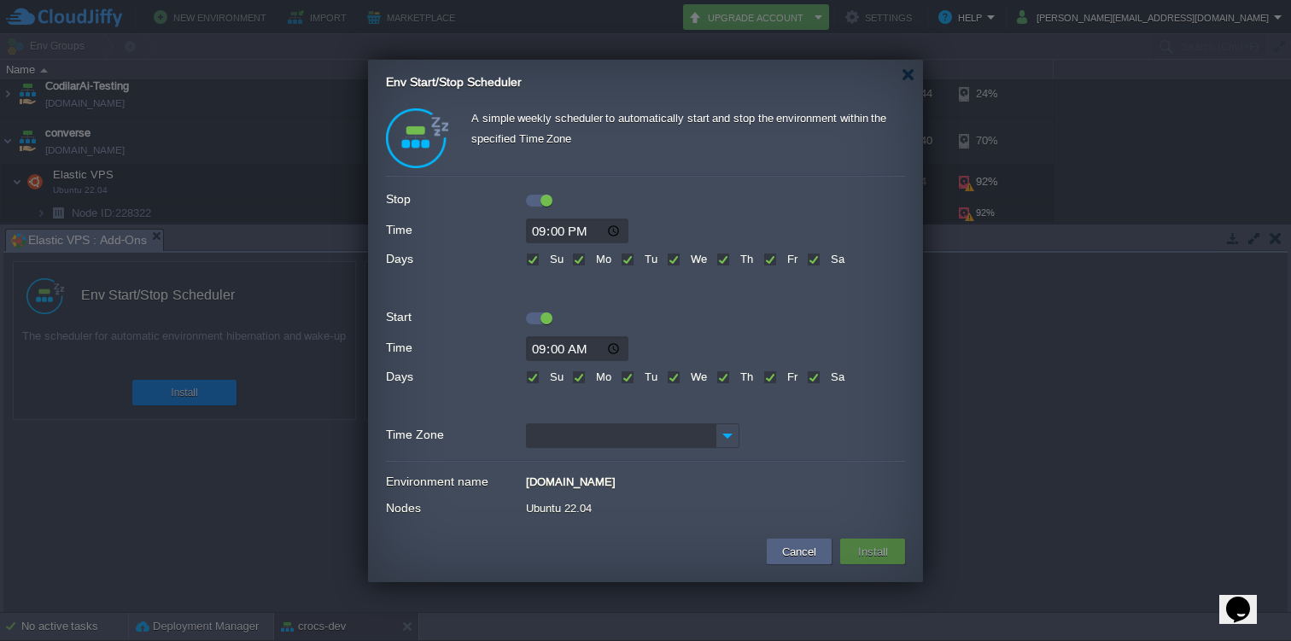
click at [540, 352] on input "09:00" at bounding box center [577, 348] width 102 height 25
type input "08:00"
click at [604, 437] on input "Time Zone" at bounding box center [621, 435] width 190 height 25
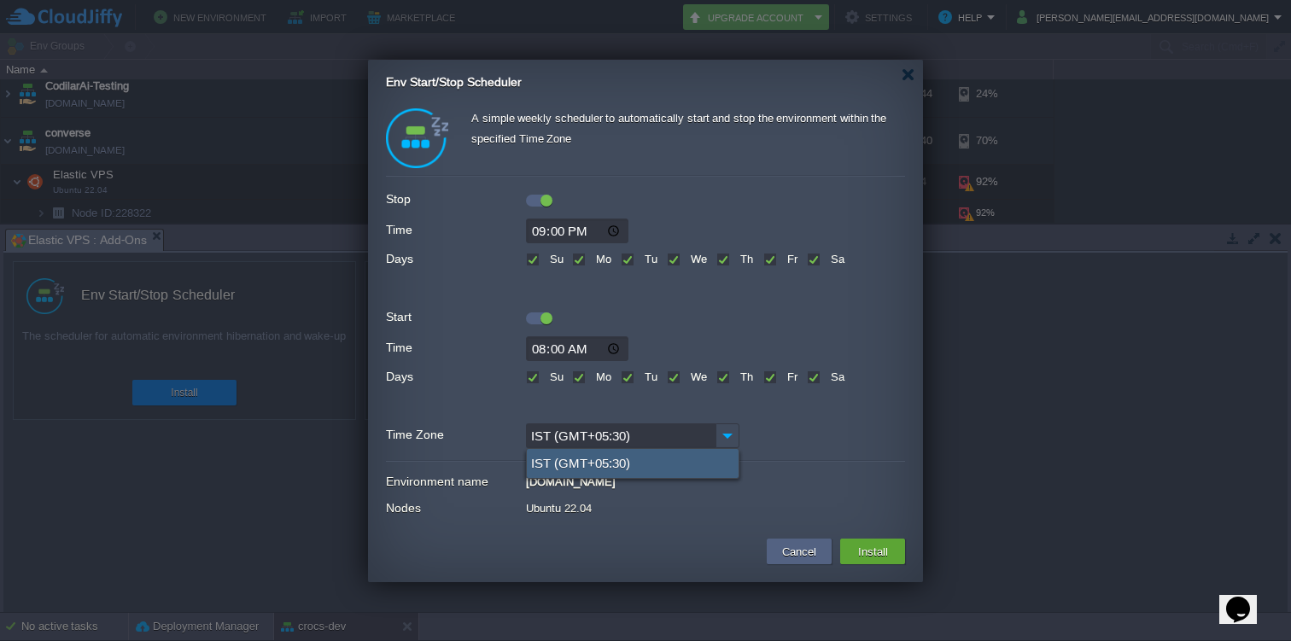
type input "IST (GMT+05:30)"
click at [703, 464] on div "IST (GMT+05:30)" at bounding box center [633, 463] width 212 height 29
click at [870, 557] on button "Install" at bounding box center [873, 551] width 40 height 20
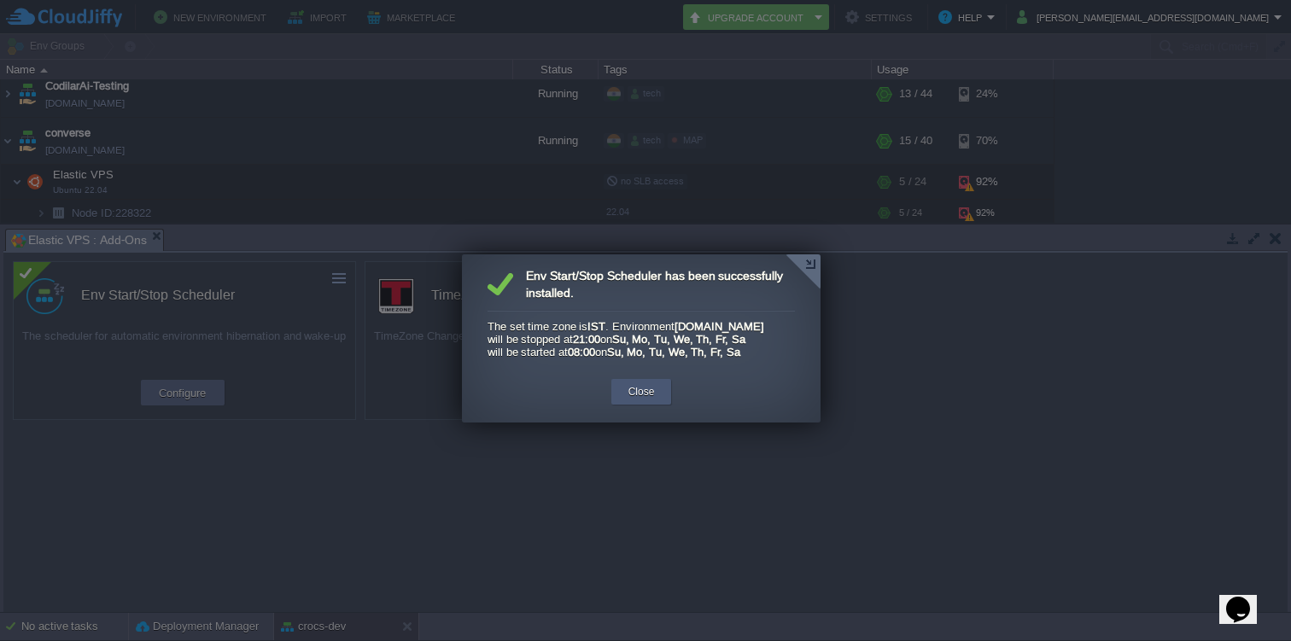
click at [656, 405] on div "Close" at bounding box center [641, 392] width 35 height 26
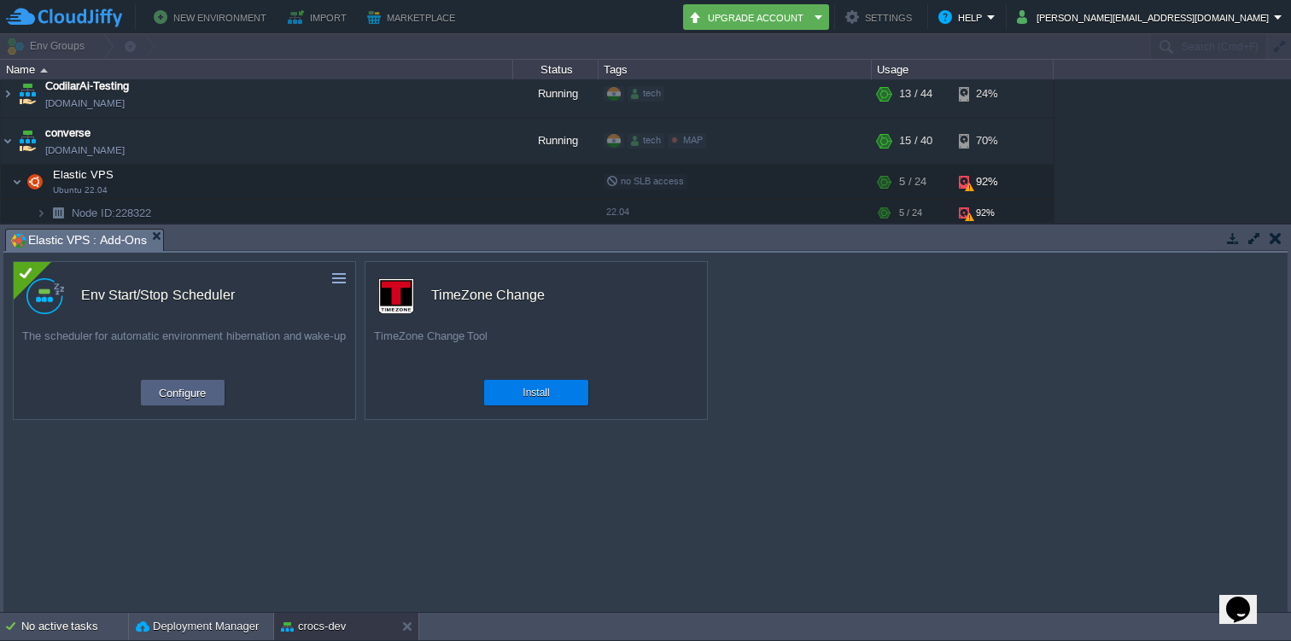
click at [1277, 237] on button "button" at bounding box center [1275, 237] width 12 height 15
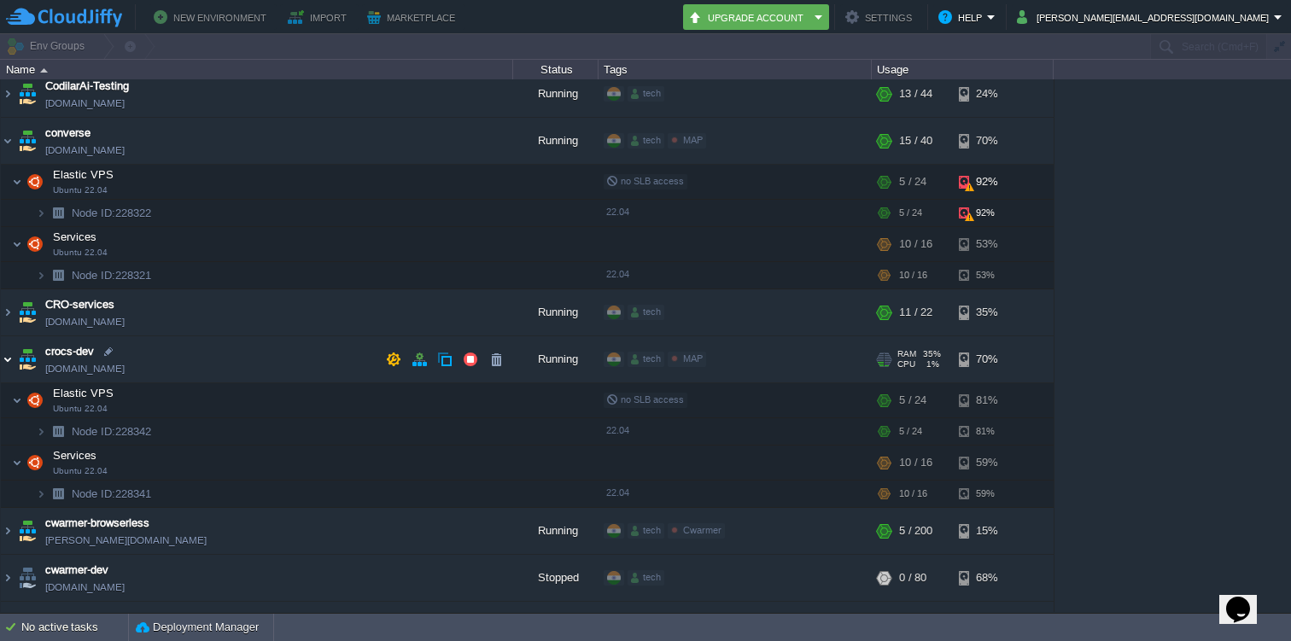
click at [6, 364] on img at bounding box center [8, 359] width 14 height 46
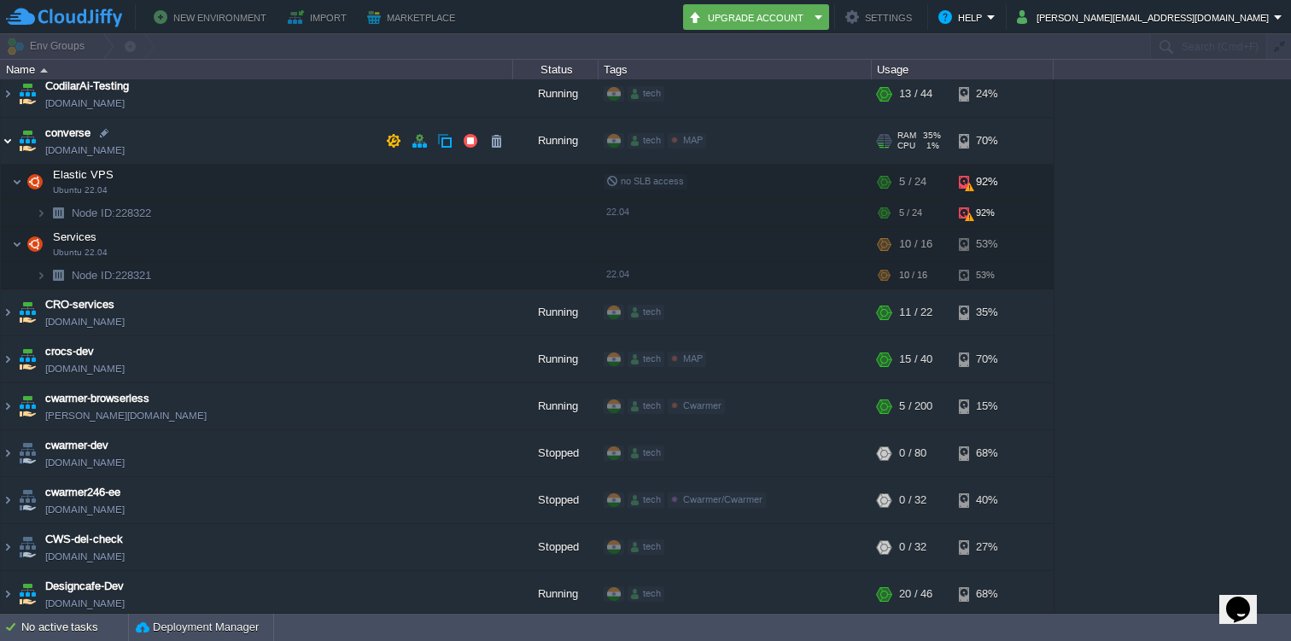
click at [12, 138] on img at bounding box center [8, 141] width 14 height 46
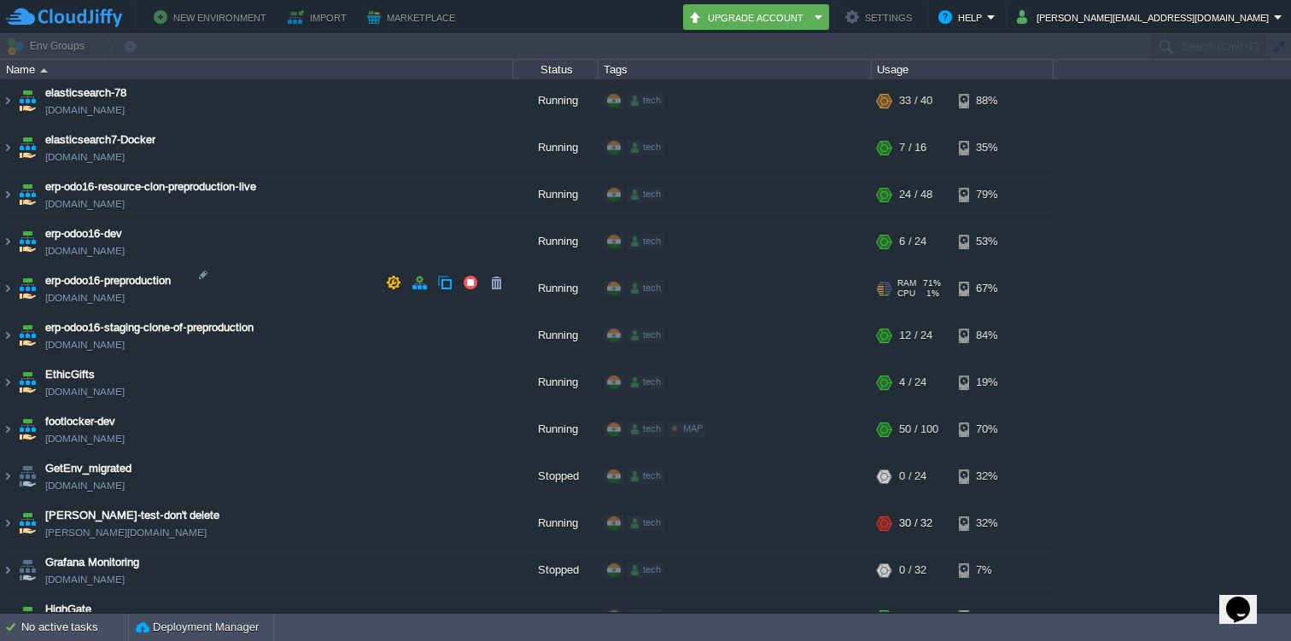
scroll to position [1841, 0]
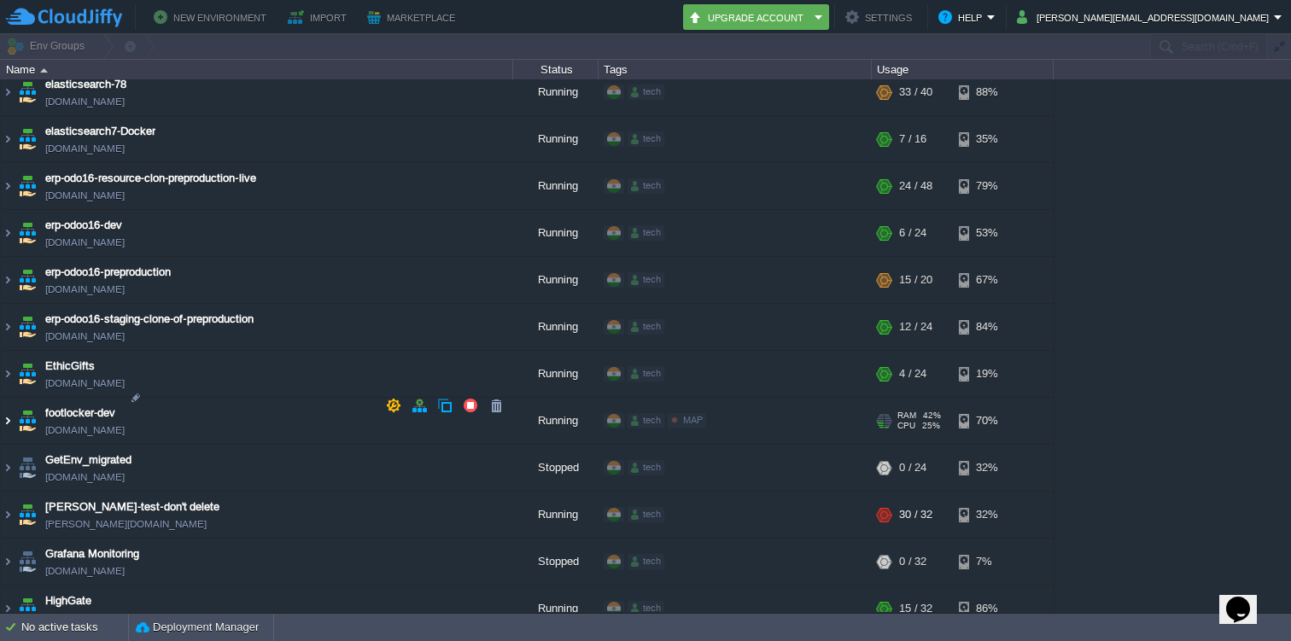
click at [7, 400] on img at bounding box center [8, 421] width 14 height 46
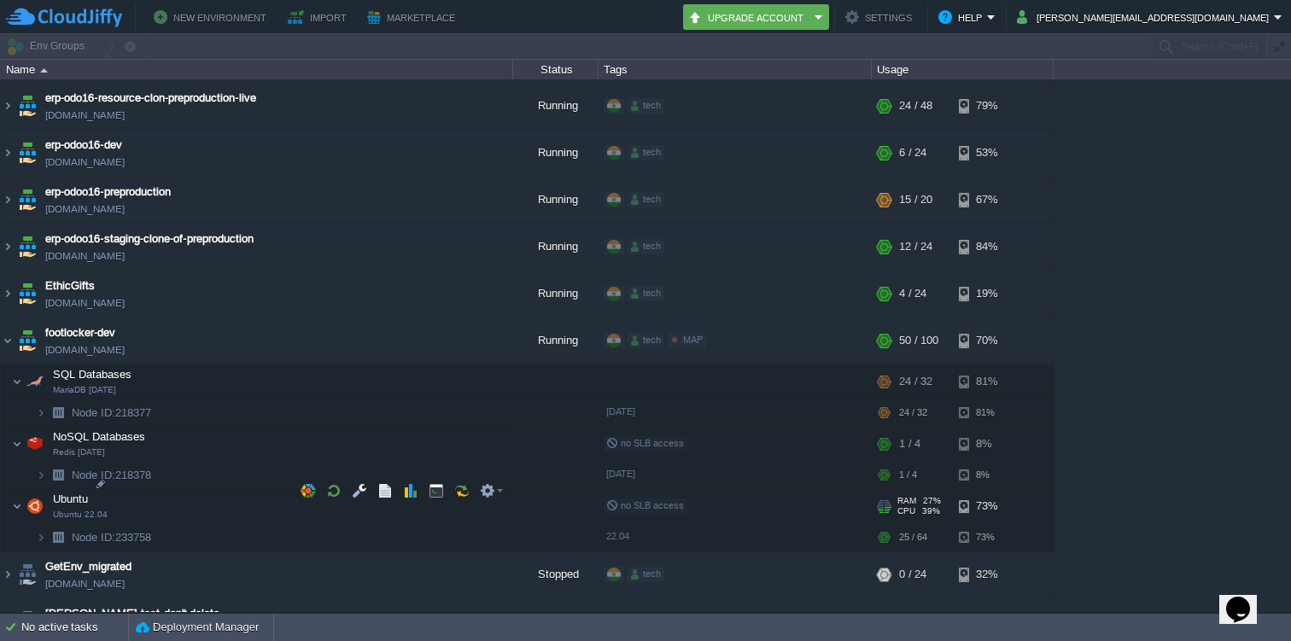
scroll to position [1924, 0]
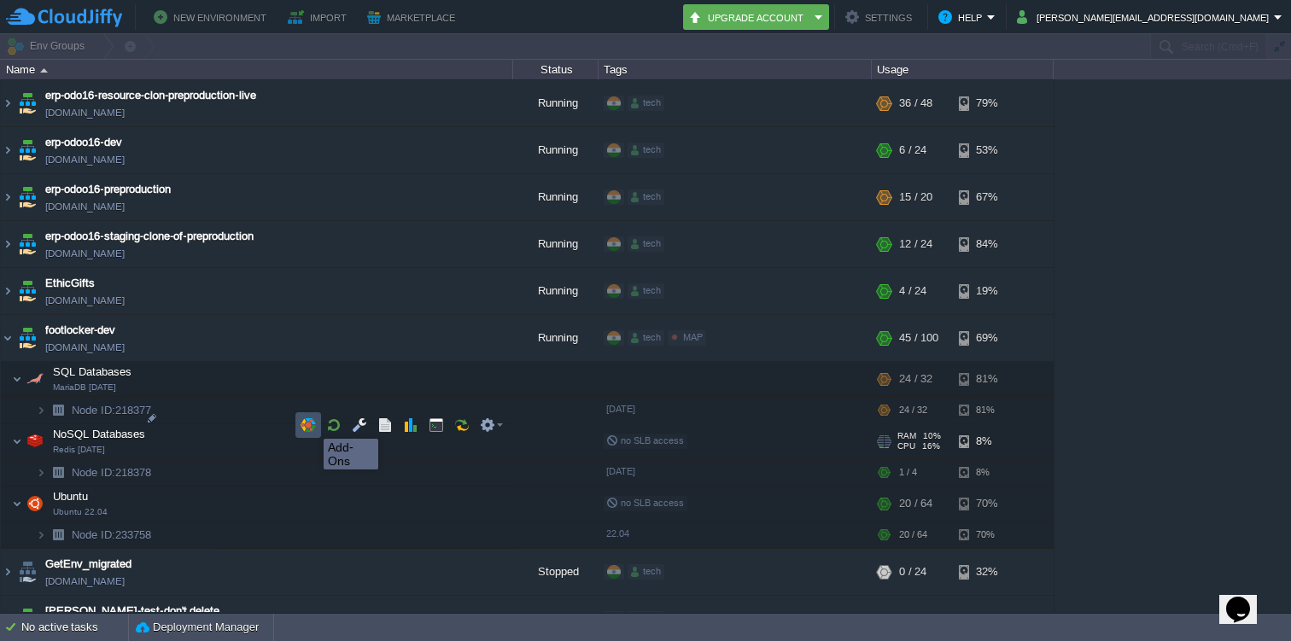
click at [311, 423] on button "button" at bounding box center [307, 424] width 15 height 15
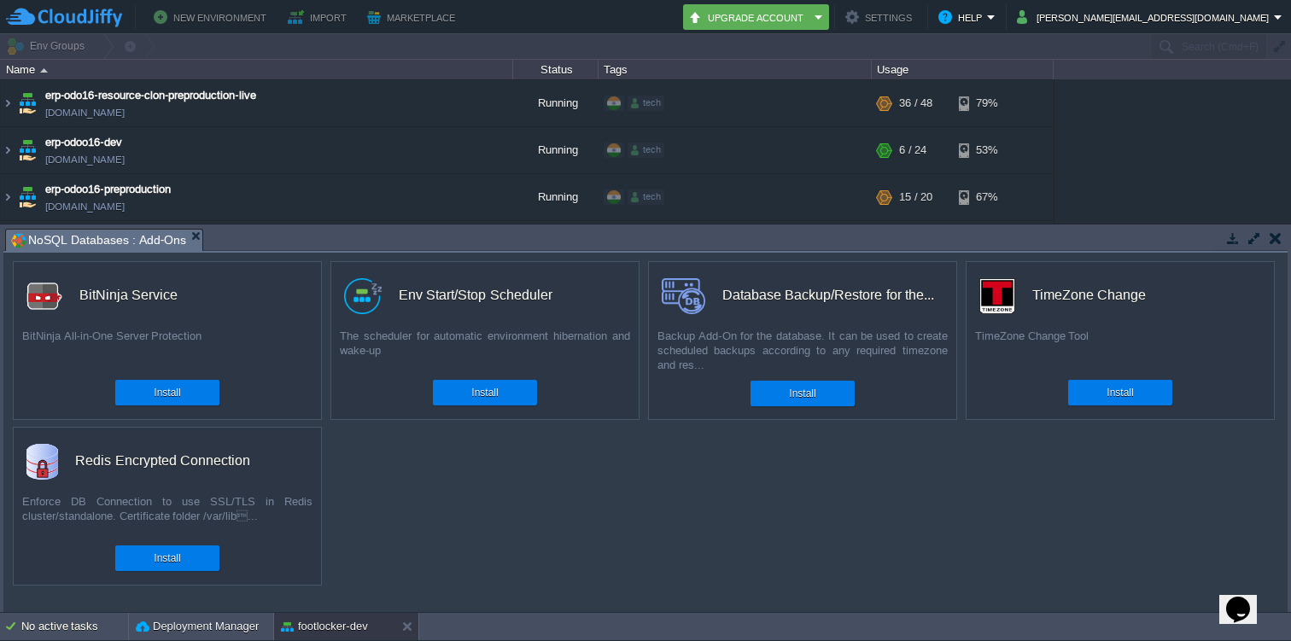
click at [1280, 239] on td at bounding box center [1274, 238] width 21 height 20
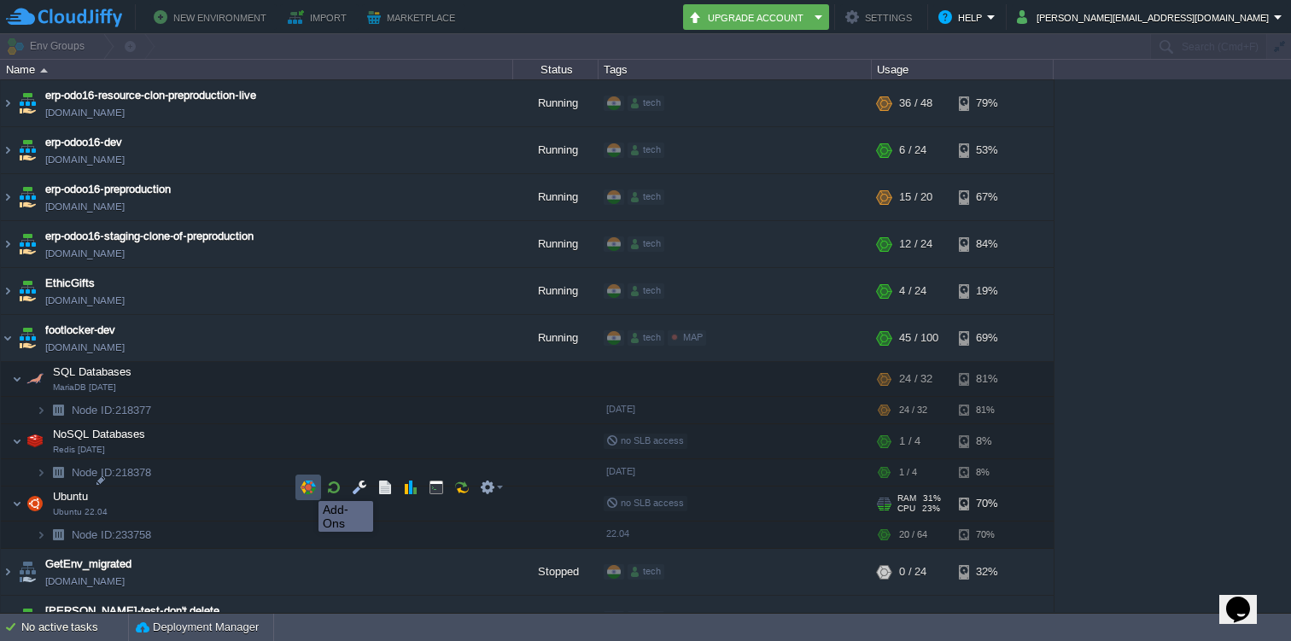
click at [306, 486] on button "button" at bounding box center [307, 487] width 15 height 15
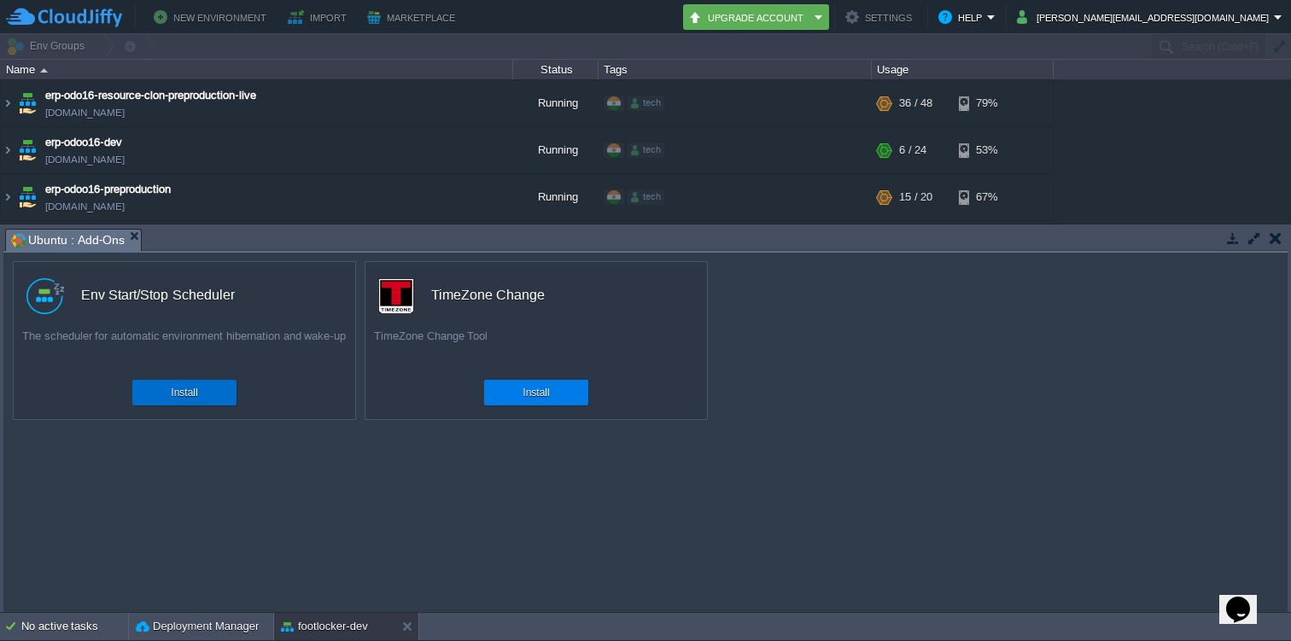
click at [206, 398] on div "Install" at bounding box center [184, 393] width 79 height 26
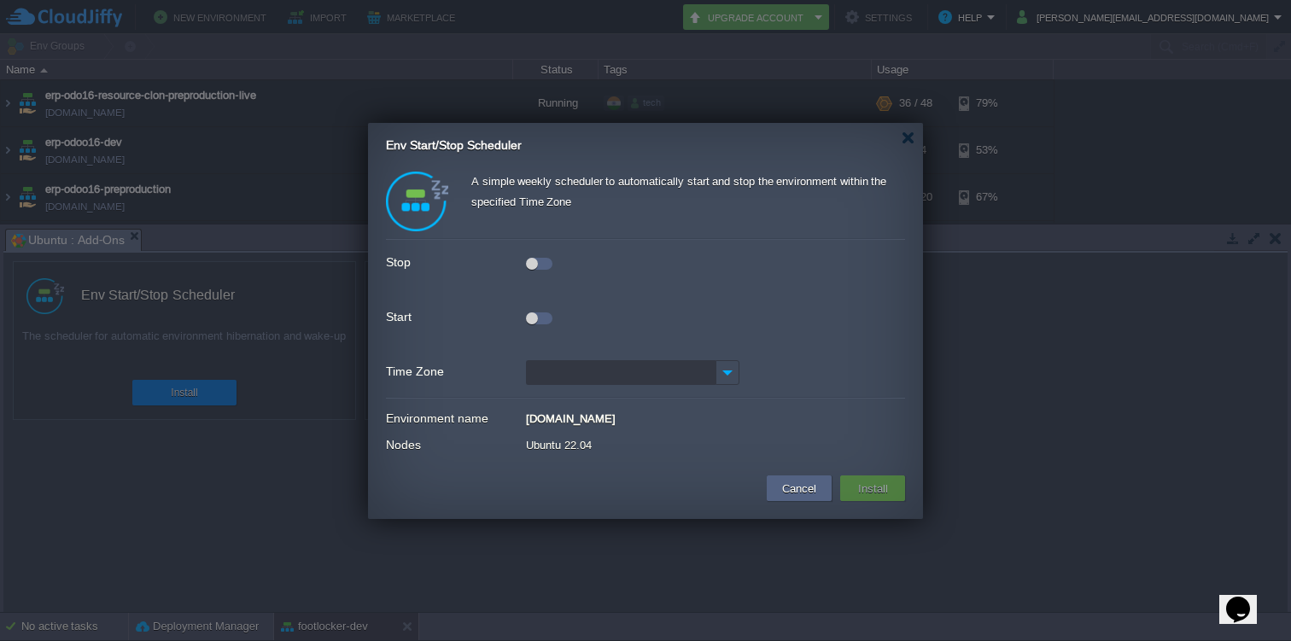
click at [543, 271] on div "Stop" at bounding box center [645, 262] width 519 height 23
click at [545, 264] on div at bounding box center [539, 264] width 26 height 12
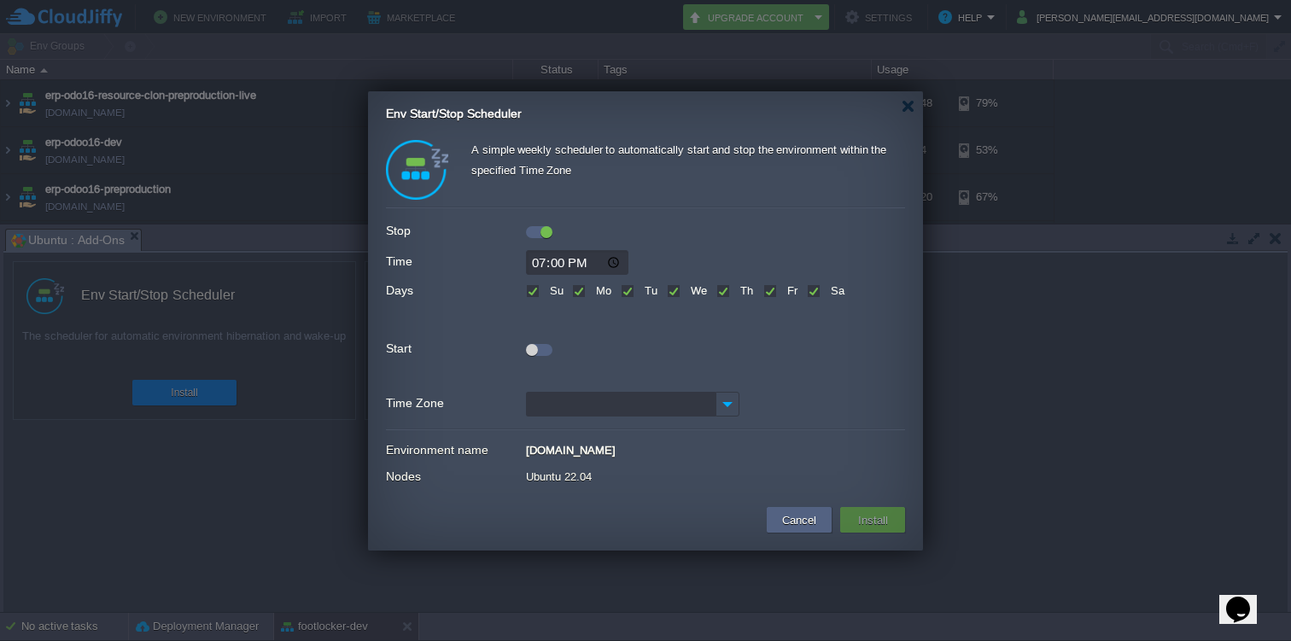
click at [542, 265] on input "19:00" at bounding box center [577, 262] width 102 height 25
type input "21:00"
click at [541, 352] on div at bounding box center [539, 350] width 26 height 12
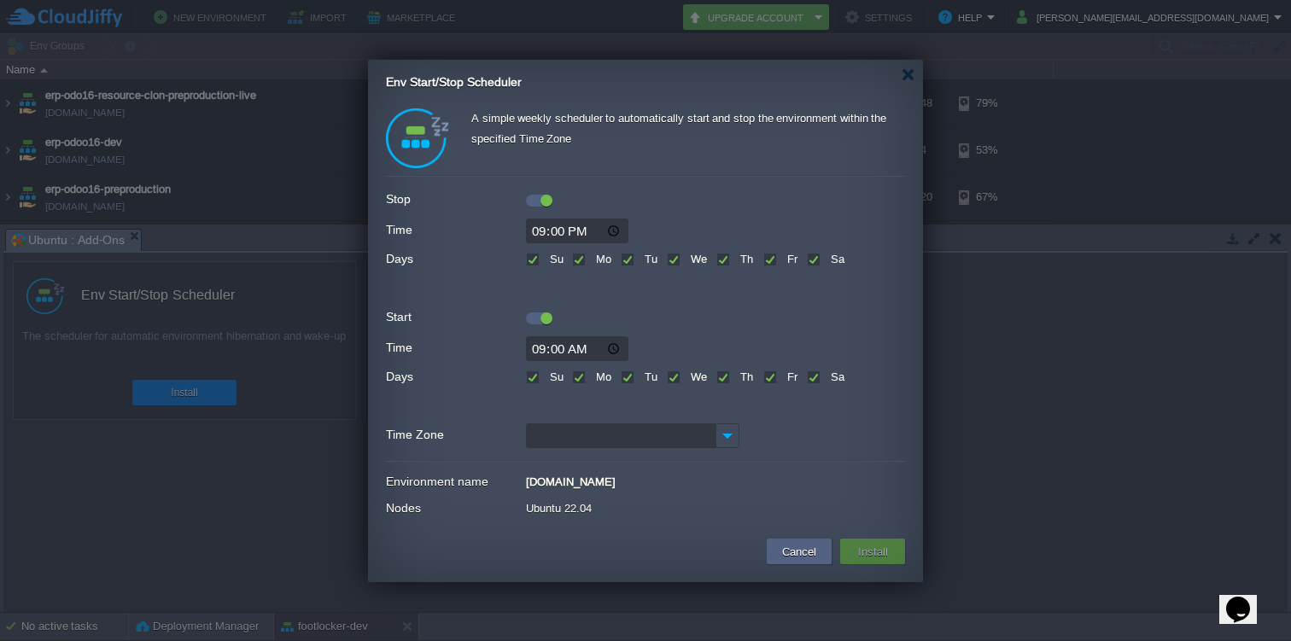
click at [541, 357] on input "09:00" at bounding box center [577, 348] width 102 height 25
type input "08:00"
click at [580, 441] on input "Time Zone" at bounding box center [621, 435] width 190 height 25
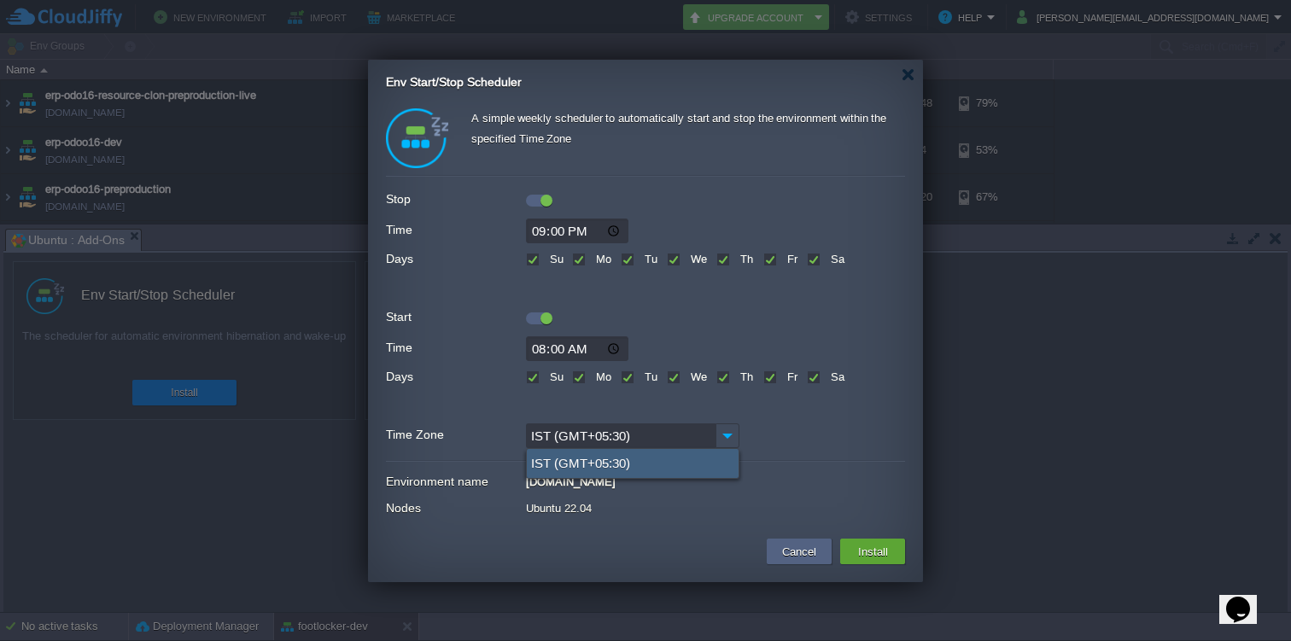
type input "IST (GMT+05:30)"
click at [609, 463] on div "IST (GMT+05:30)" at bounding box center [633, 463] width 212 height 29
click at [856, 554] on button "Install" at bounding box center [873, 551] width 40 height 20
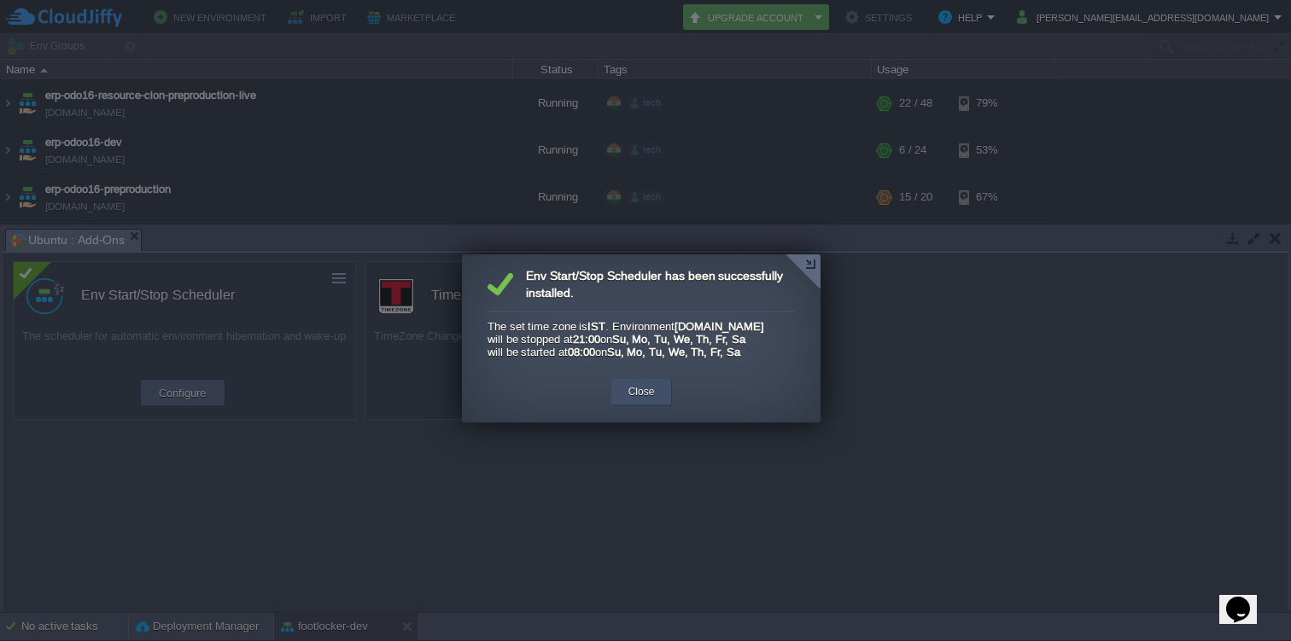
click at [641, 400] on button "Close" at bounding box center [641, 391] width 26 height 17
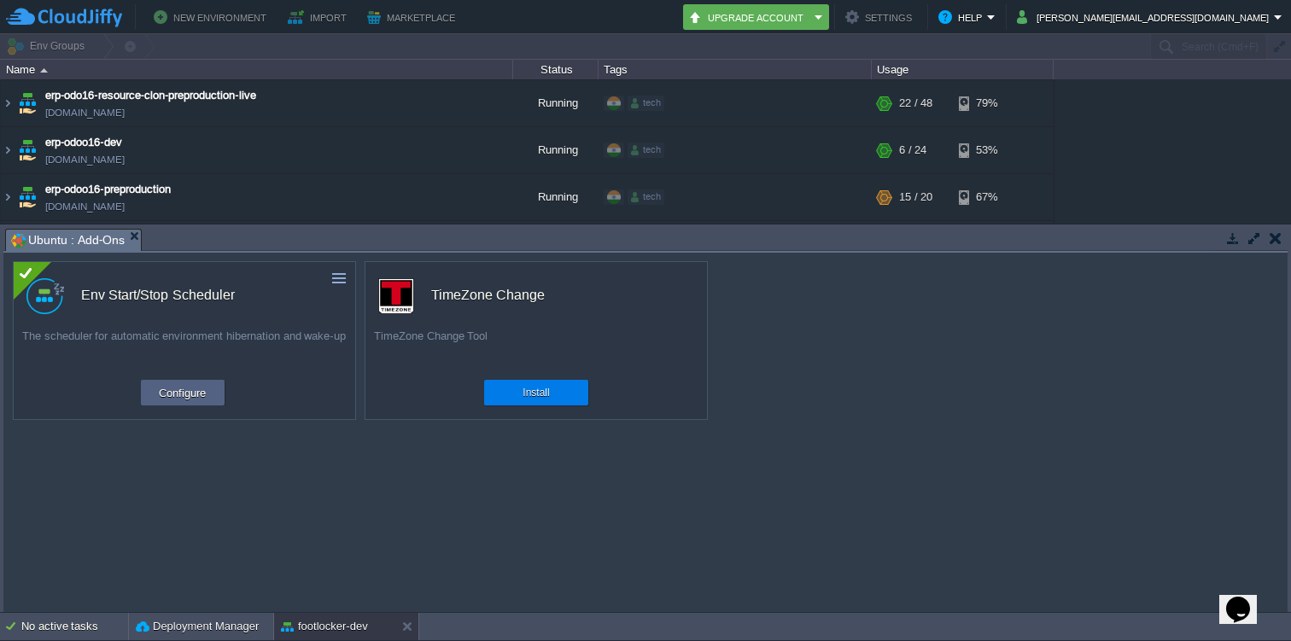
click at [1275, 241] on button "button" at bounding box center [1275, 237] width 12 height 15
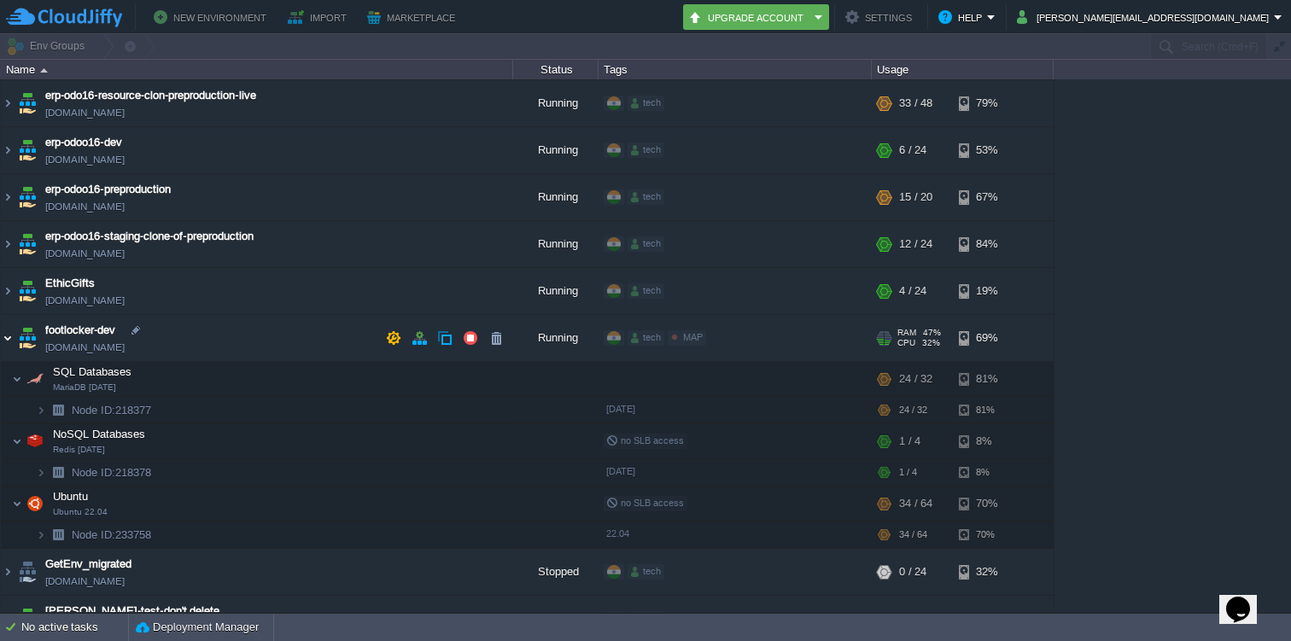
click at [8, 338] on img at bounding box center [8, 338] width 14 height 46
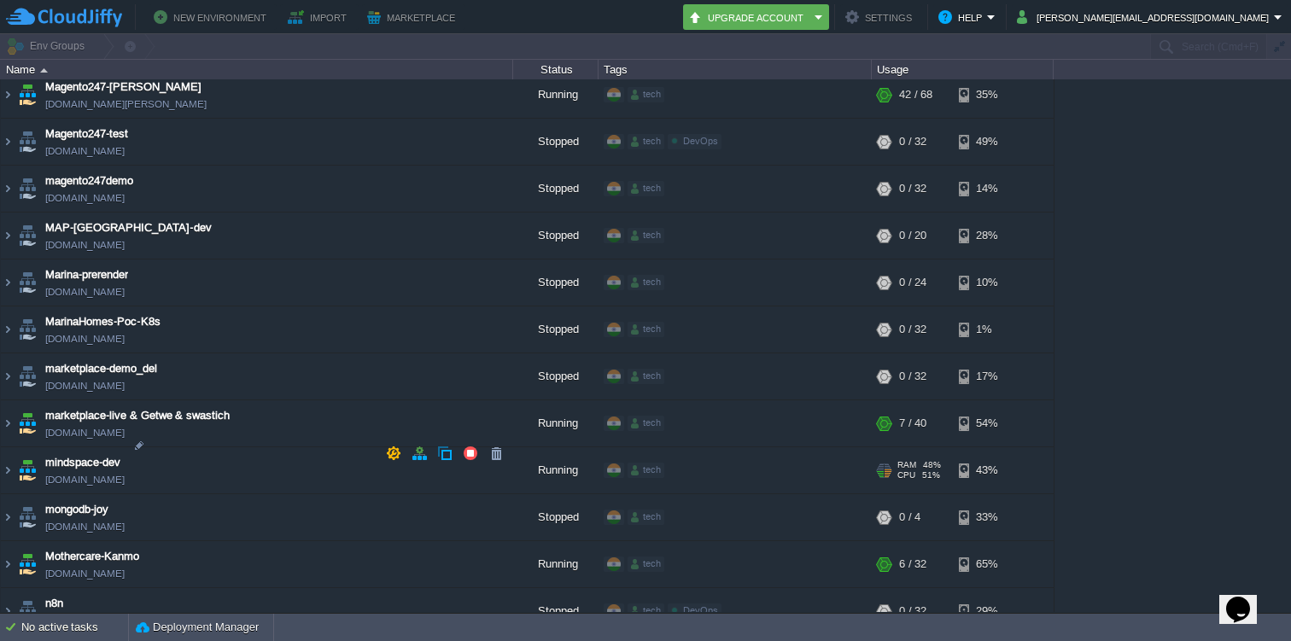
scroll to position [3287, 0]
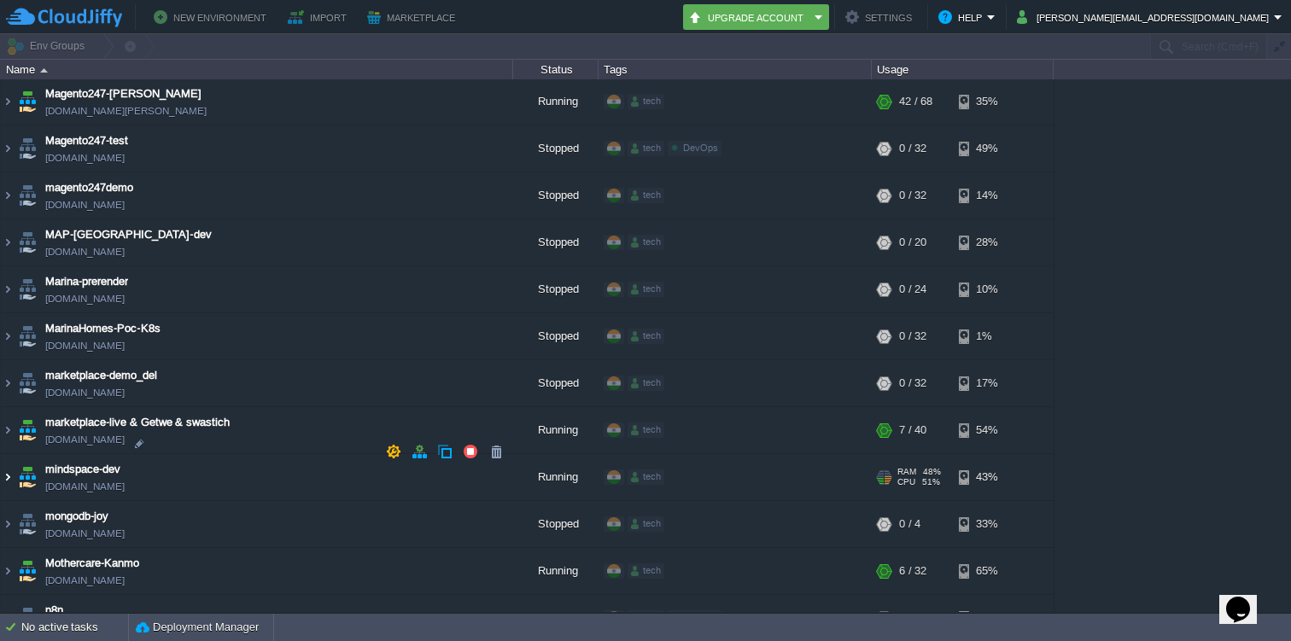
click at [12, 454] on img at bounding box center [8, 477] width 14 height 46
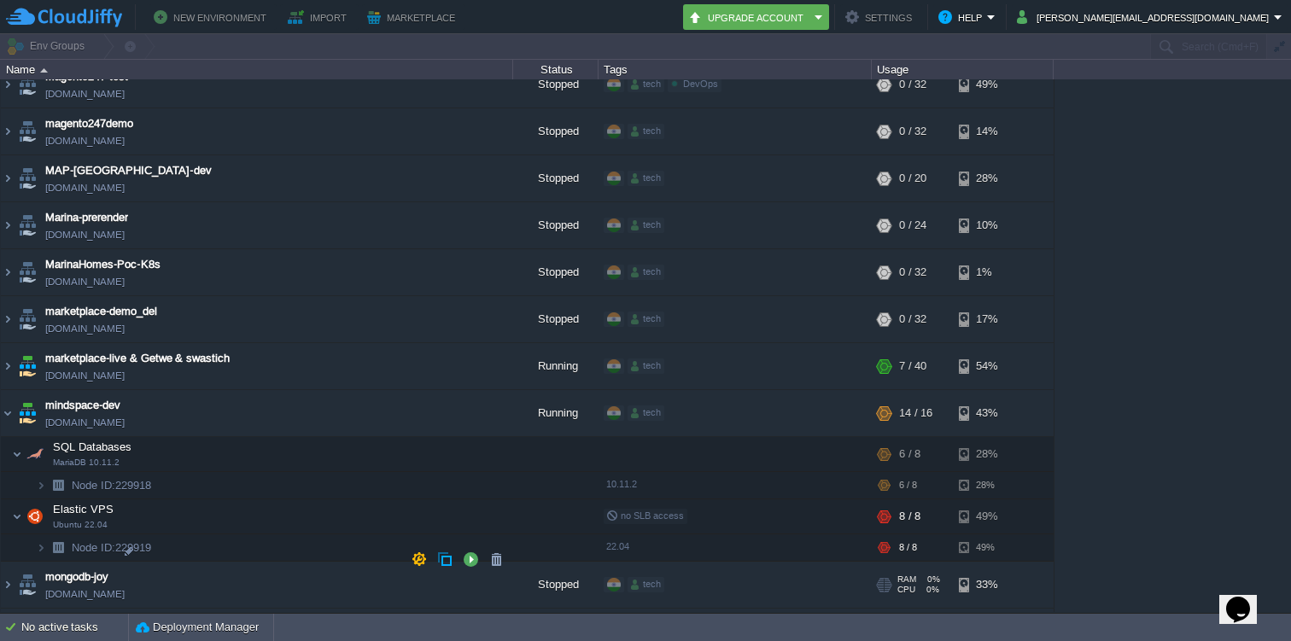
scroll to position [3353, 0]
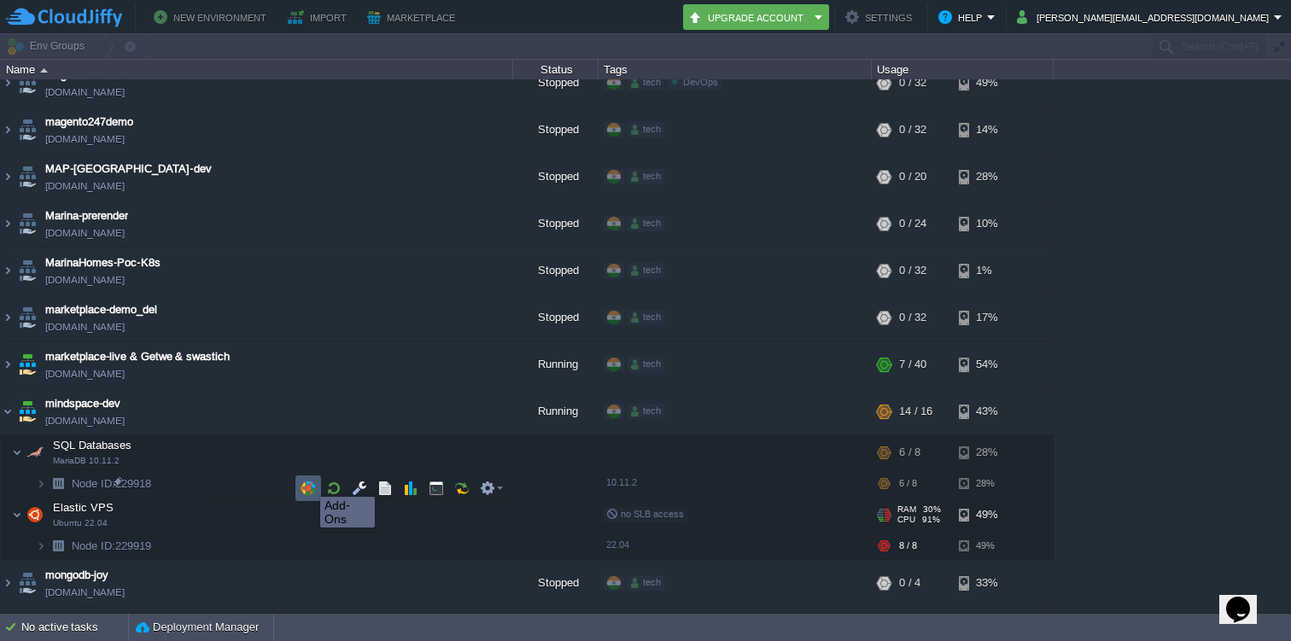
click at [306, 481] on button "button" at bounding box center [307, 488] width 15 height 15
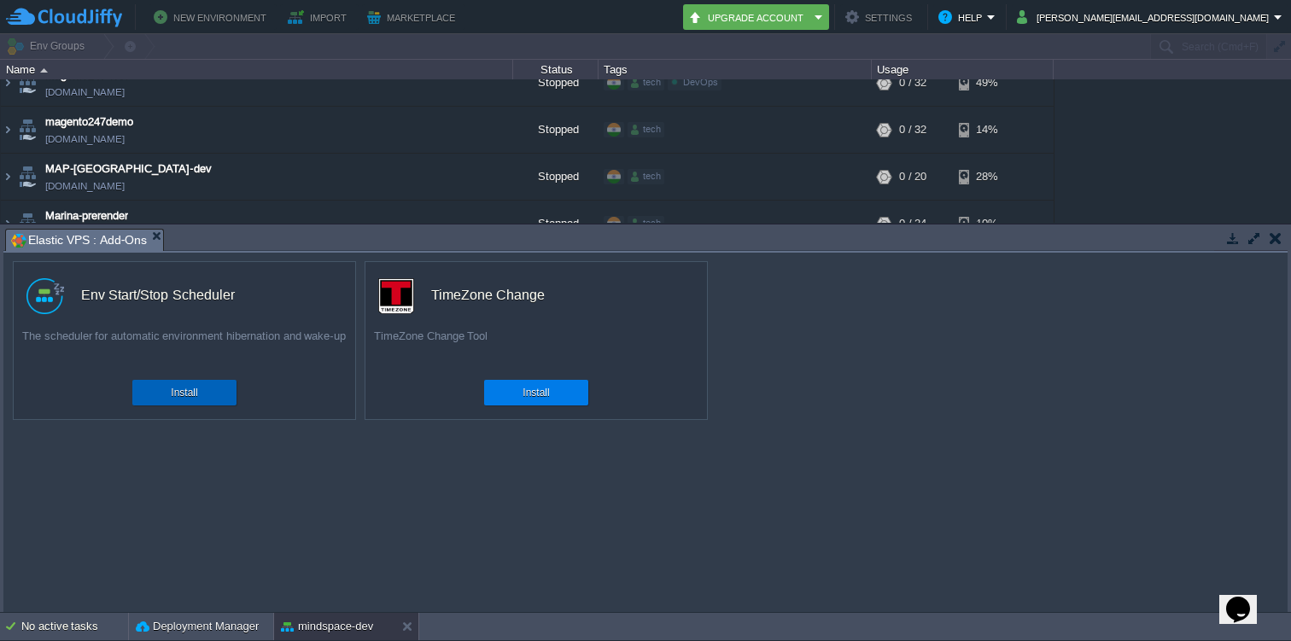
click at [190, 391] on button "Install" at bounding box center [184, 392] width 26 height 17
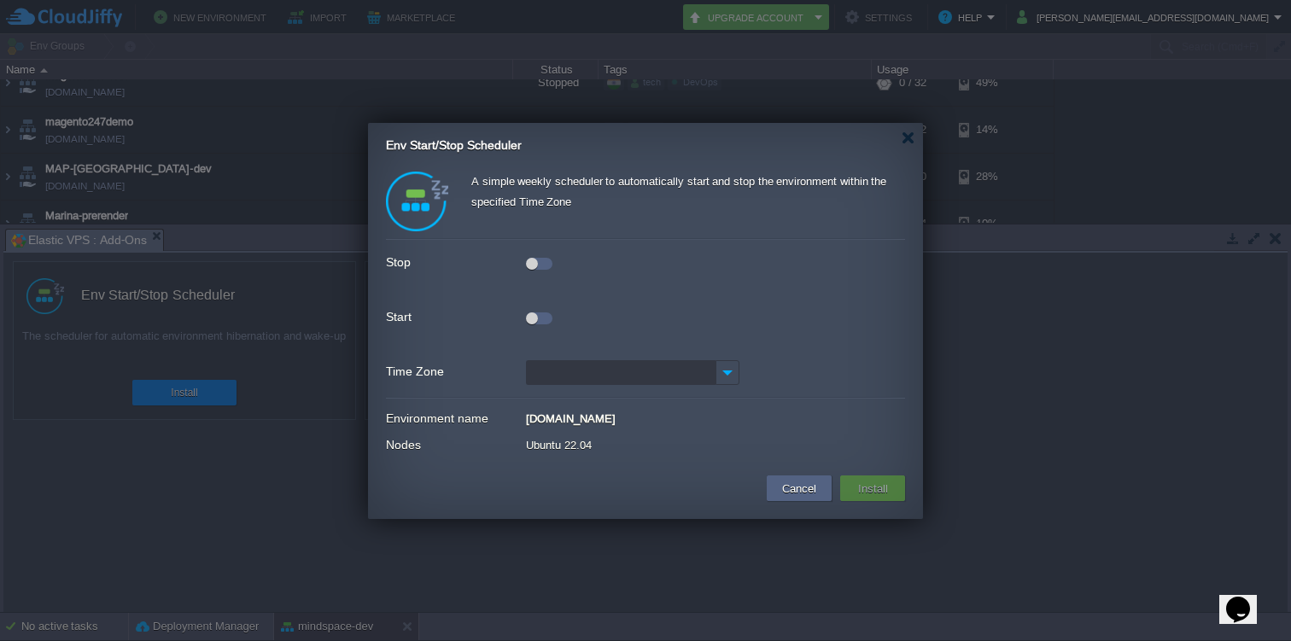
click at [543, 263] on div at bounding box center [539, 264] width 26 height 12
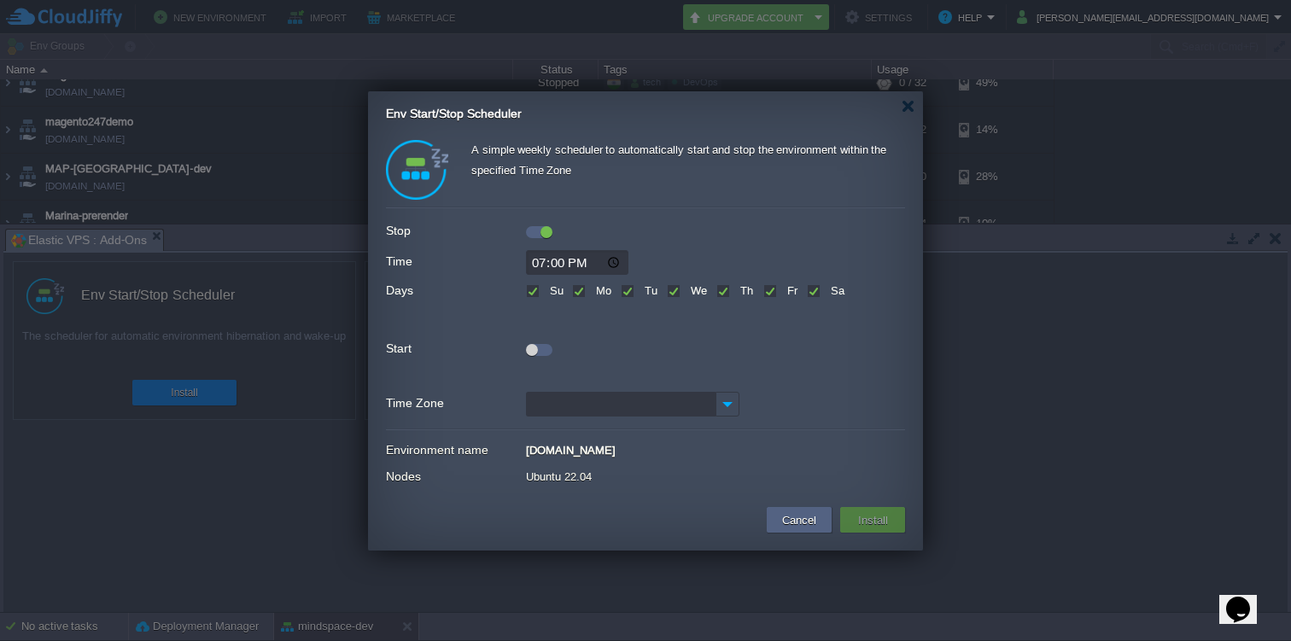
click at [540, 263] on input "19:00" at bounding box center [577, 262] width 102 height 25
type input "21:00"
click at [539, 354] on div at bounding box center [539, 350] width 26 height 12
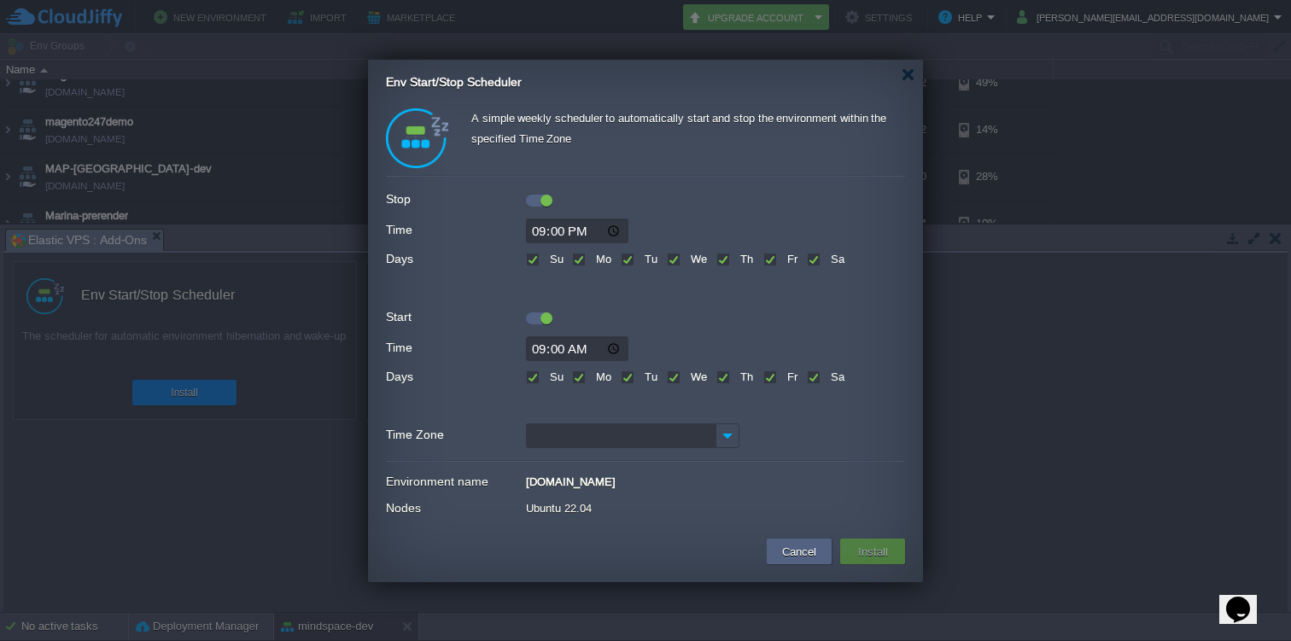
click at [540, 351] on input "09:00" at bounding box center [577, 348] width 102 height 25
type input "08:00"
click at [579, 444] on input "Time Zone" at bounding box center [621, 435] width 190 height 25
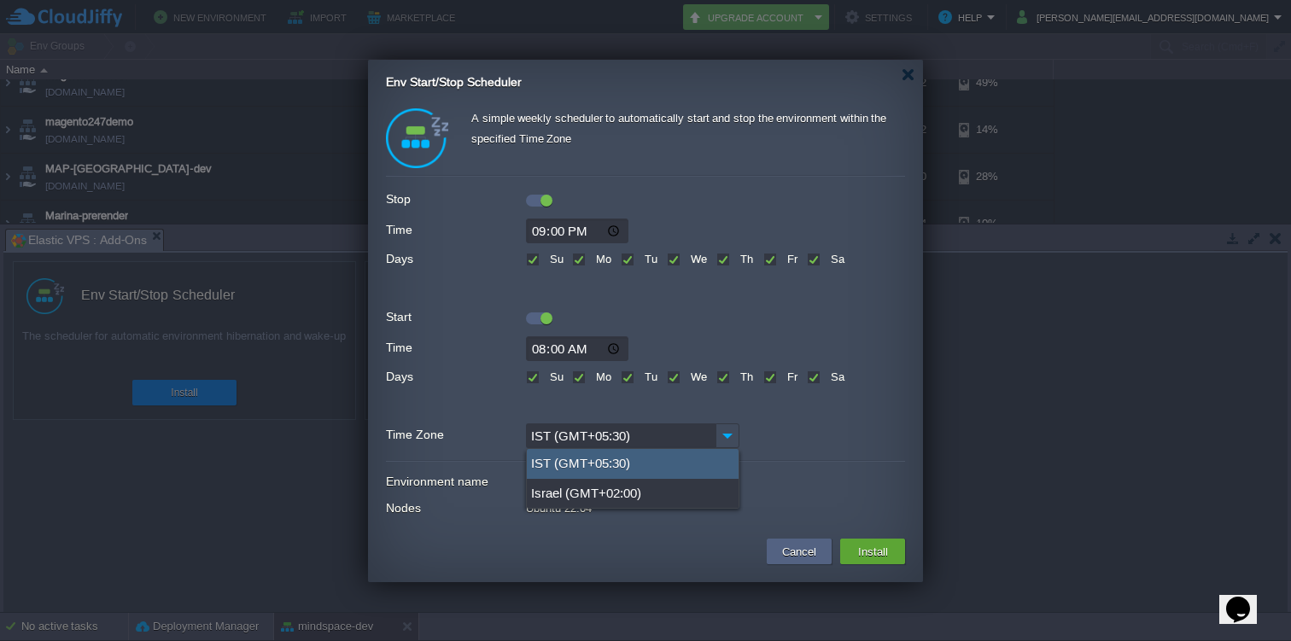
type input "IST (GMT+05:30)"
click at [621, 462] on div "IST (GMT+05:30)" at bounding box center [633, 464] width 212 height 30
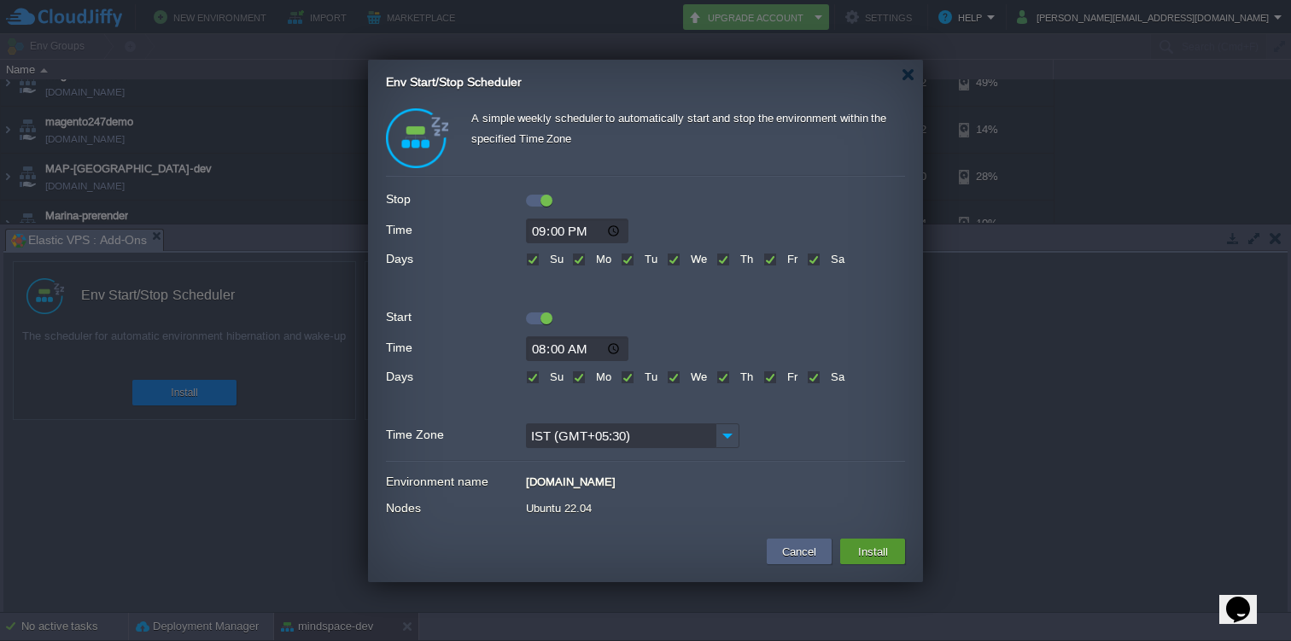
click at [876, 545] on button "Install" at bounding box center [873, 551] width 40 height 20
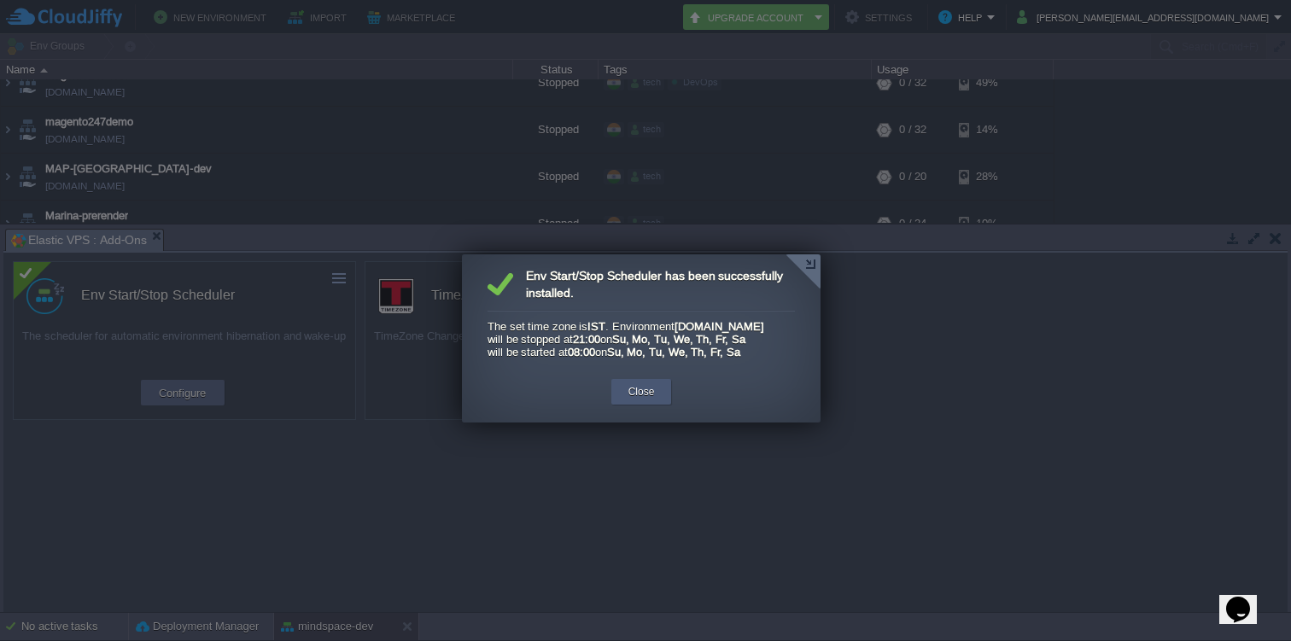
click at [665, 405] on div "Close" at bounding box center [641, 392] width 61 height 26
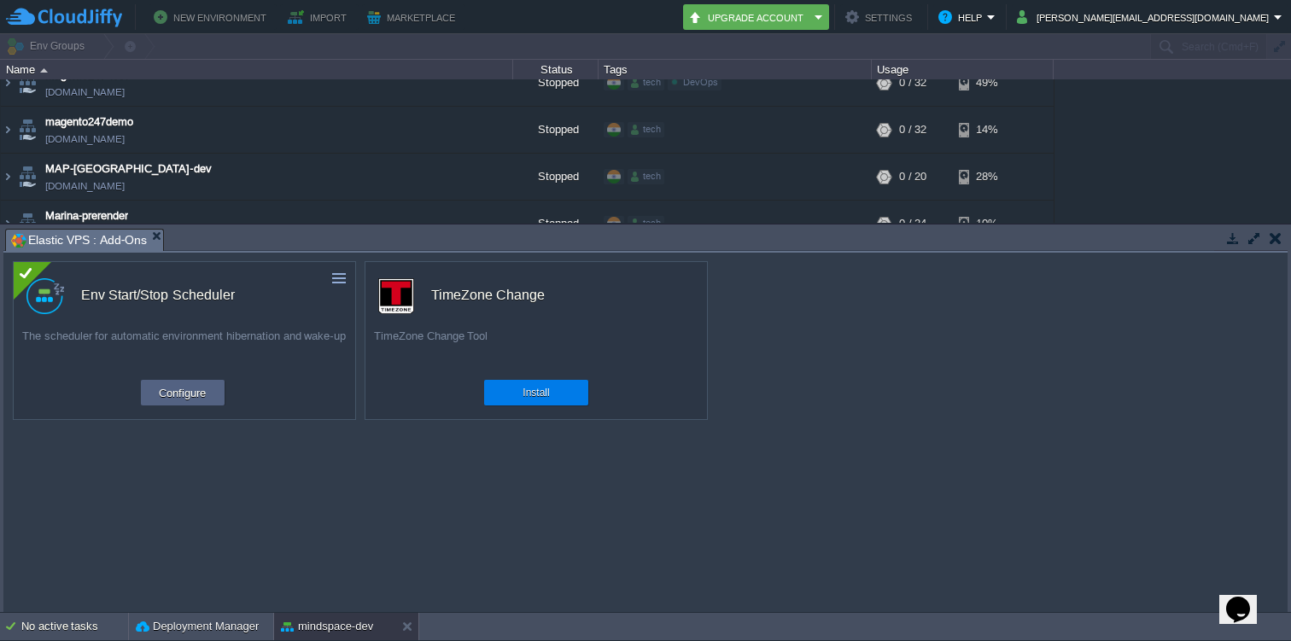
click at [1276, 240] on button "button" at bounding box center [1275, 237] width 12 height 15
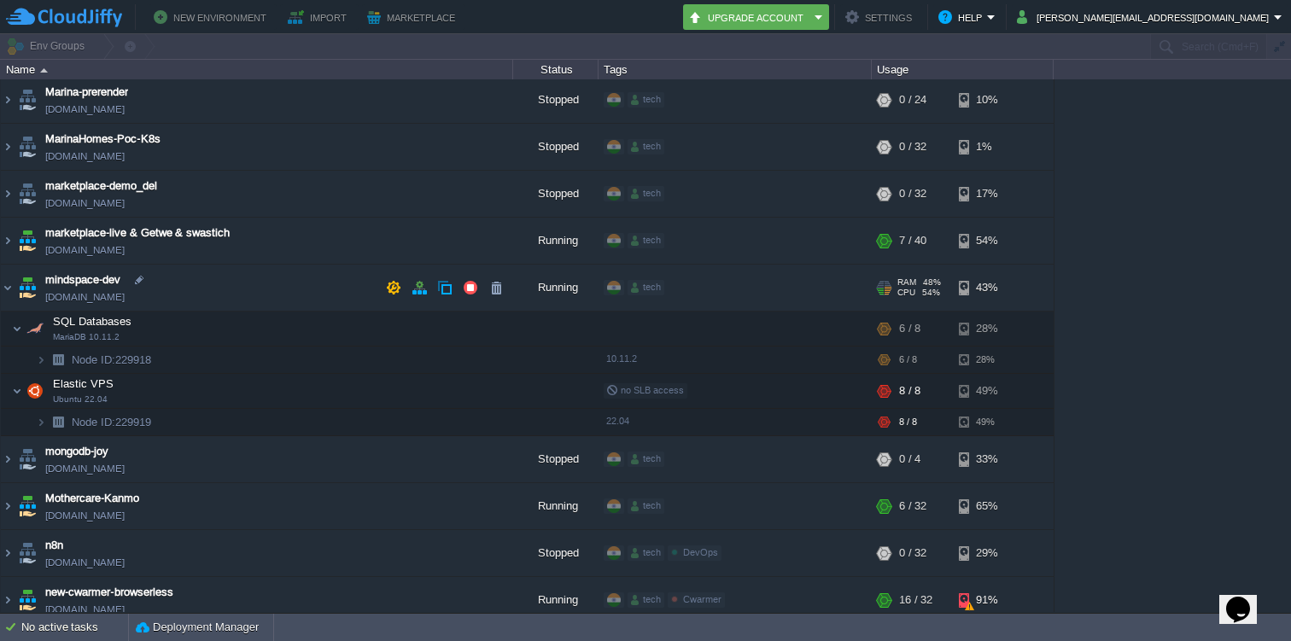
scroll to position [3483, 0]
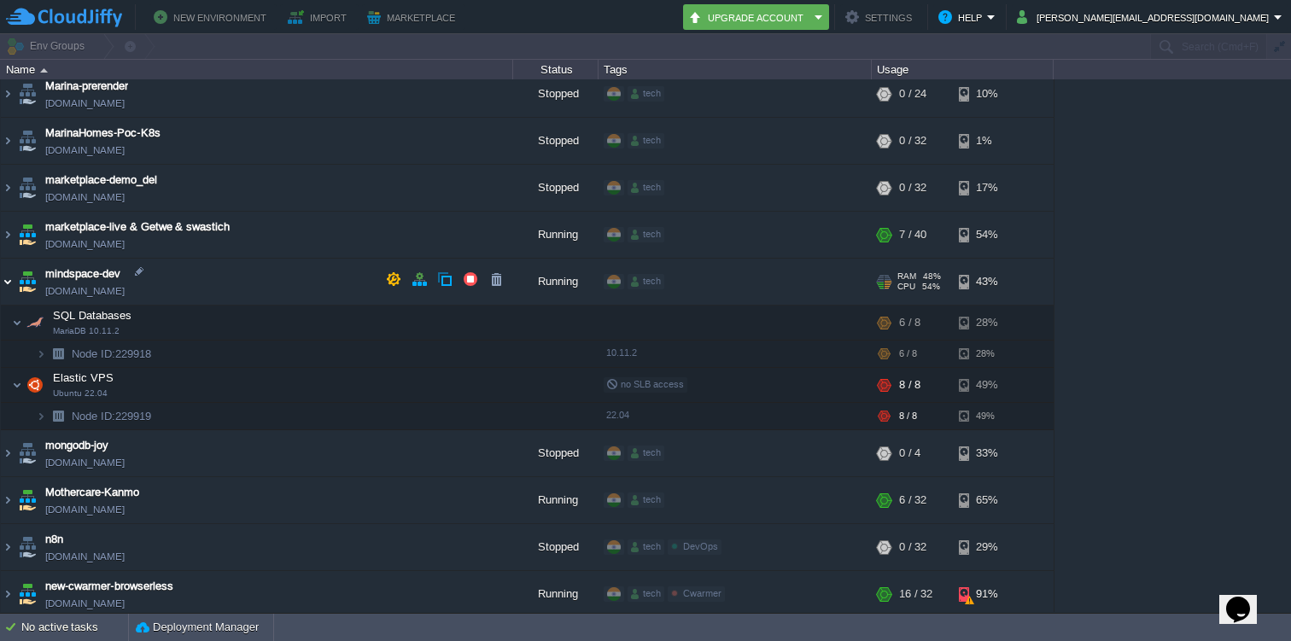
click at [9, 277] on img at bounding box center [8, 282] width 14 height 46
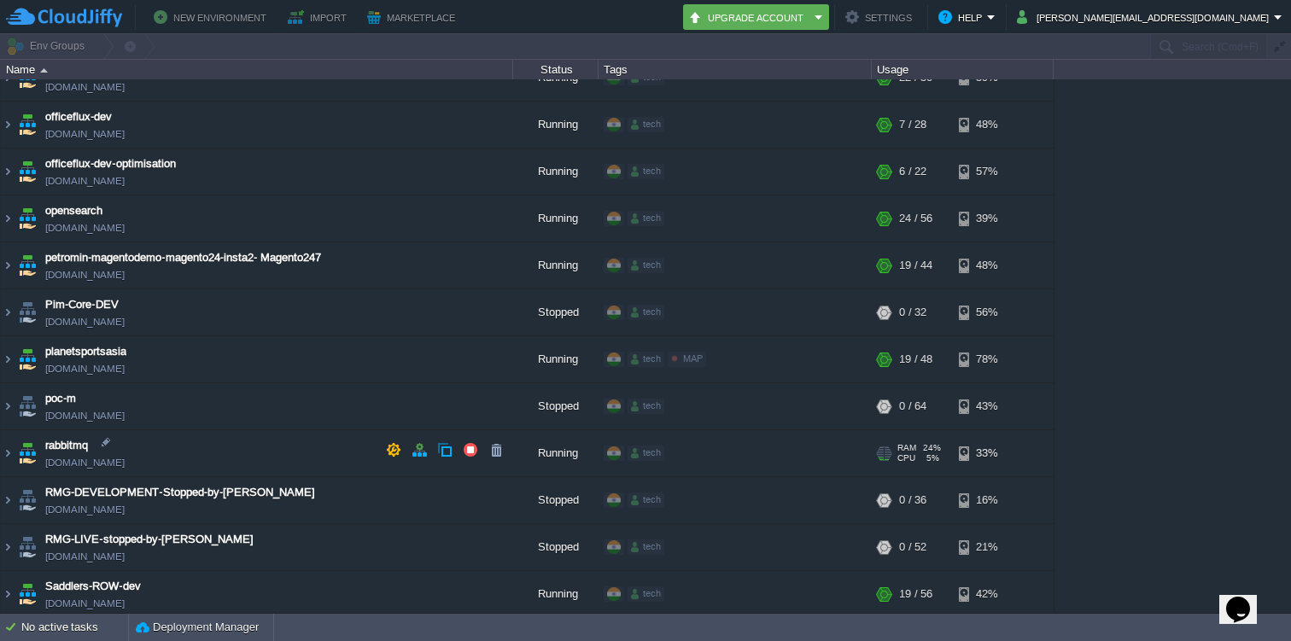
scroll to position [3924, 0]
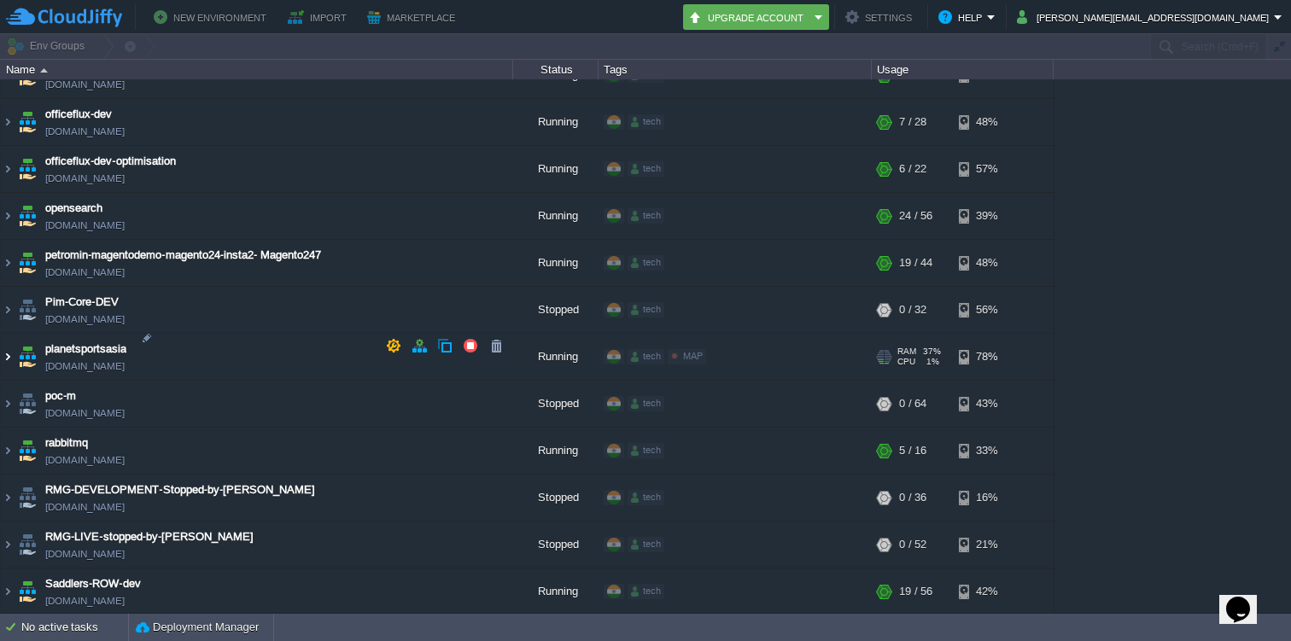
click at [8, 343] on img at bounding box center [8, 357] width 14 height 46
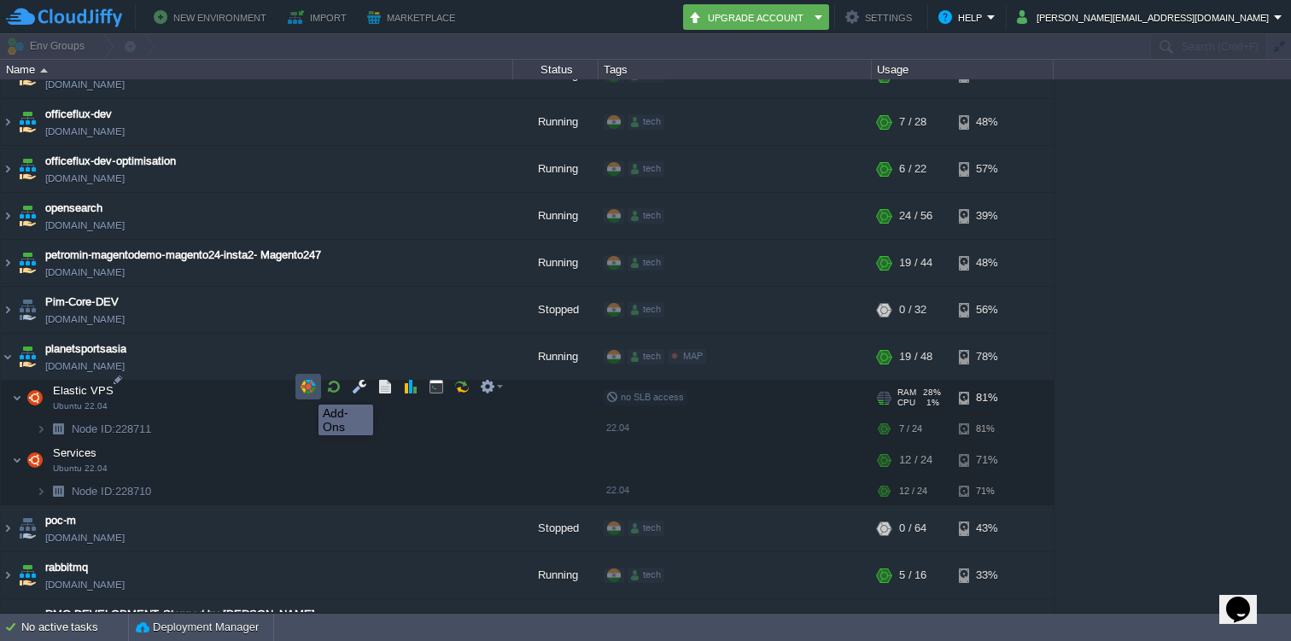
click at [306, 389] on button "button" at bounding box center [307, 386] width 15 height 15
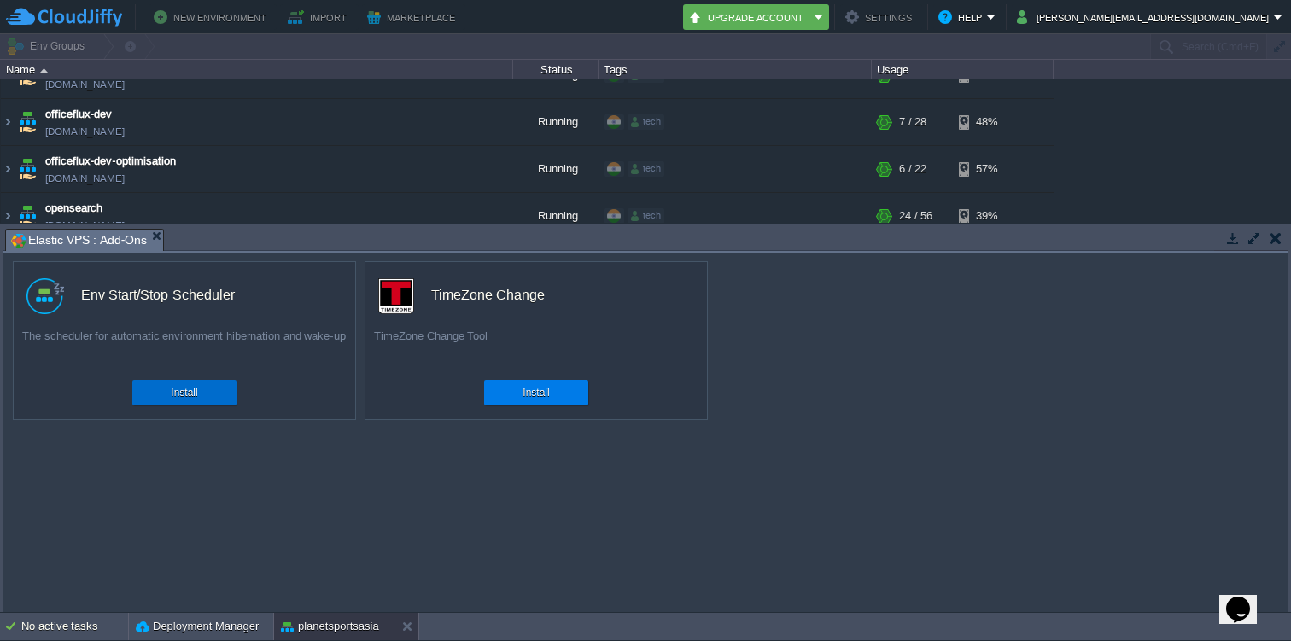
click at [212, 400] on div "Install" at bounding box center [184, 393] width 79 height 26
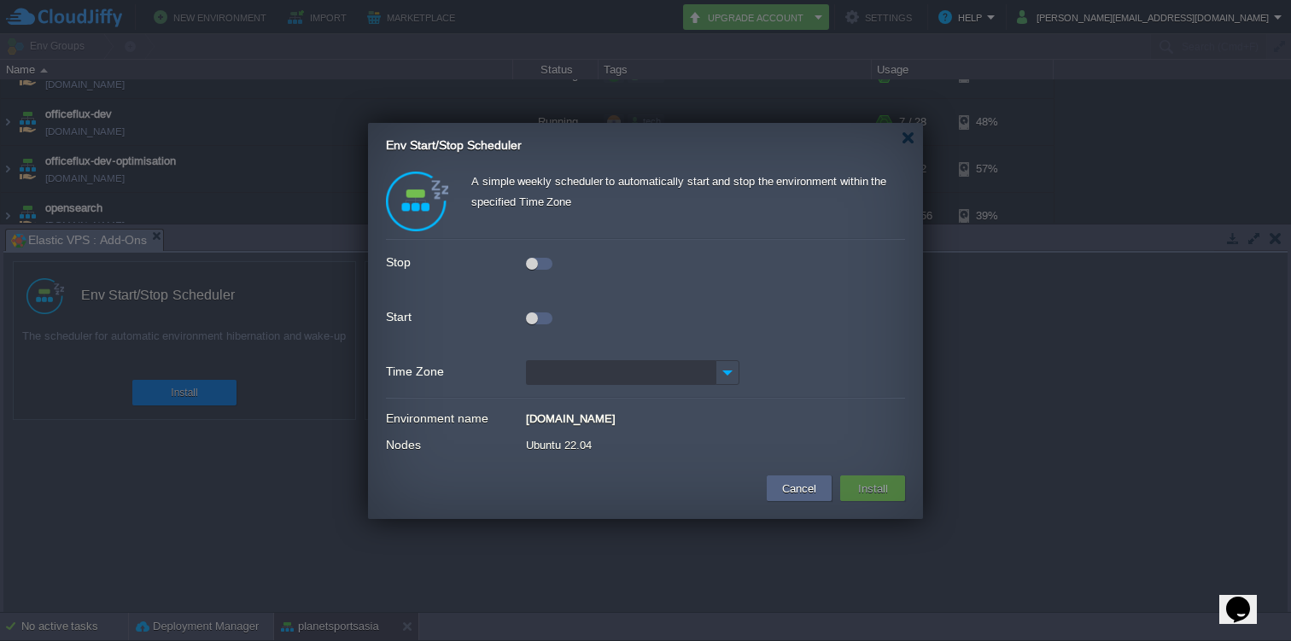
click at [542, 265] on div at bounding box center [539, 264] width 26 height 12
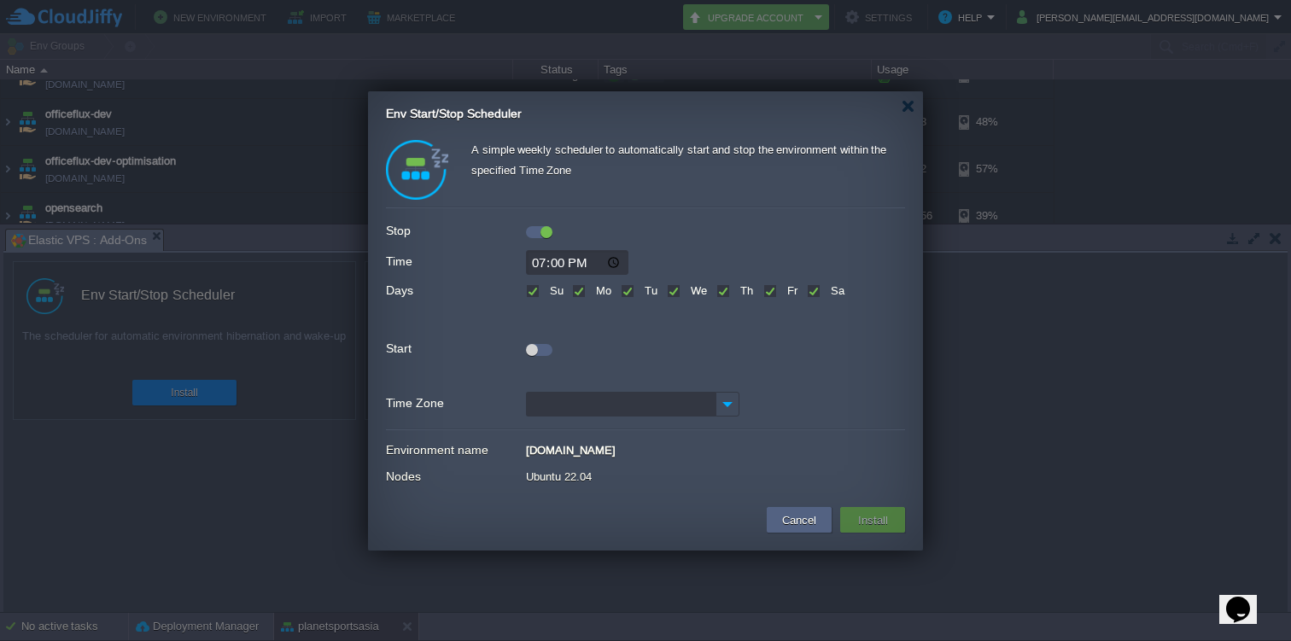
click at [547, 263] on input "19:00" at bounding box center [577, 262] width 102 height 25
type input "21:00"
click at [544, 353] on div at bounding box center [539, 350] width 26 height 12
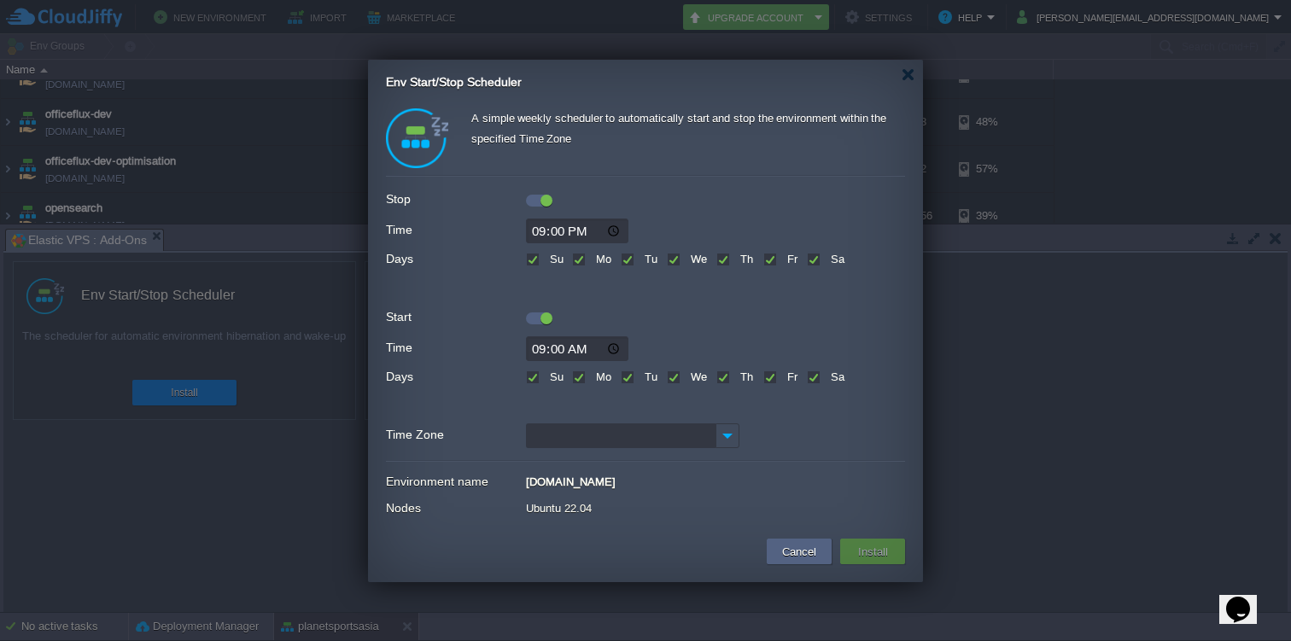
click at [537, 350] on input "09:00" at bounding box center [577, 348] width 102 height 25
type input "08:00"
click at [589, 430] on input "Time Zone" at bounding box center [621, 435] width 190 height 25
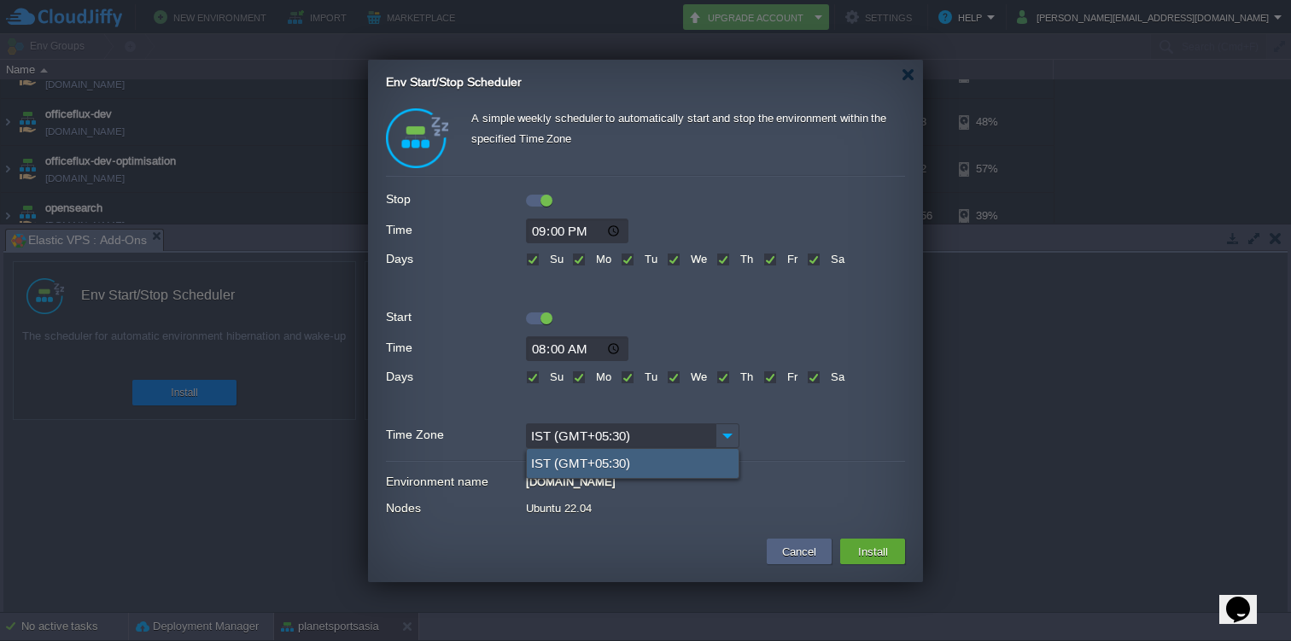
type input "IST (GMT+05:30)"
click at [626, 464] on div "IST (GMT+05:30)" at bounding box center [633, 463] width 212 height 29
click at [895, 546] on td "Install" at bounding box center [872, 552] width 65 height 26
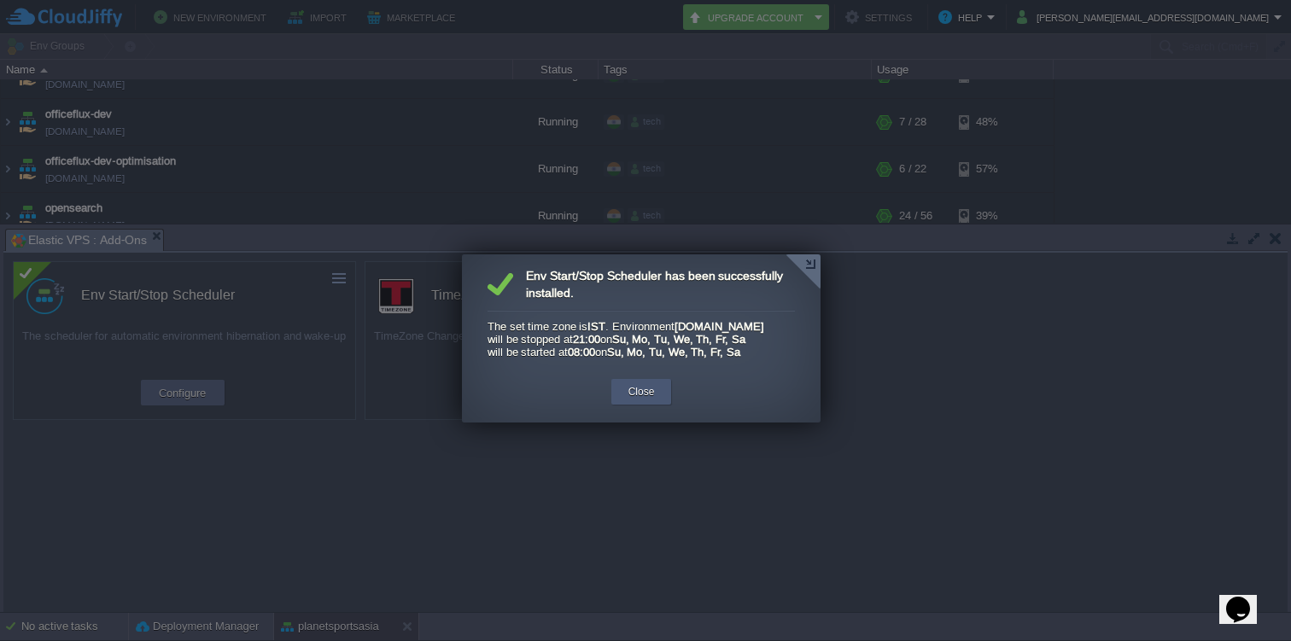
click at [650, 400] on button "Close" at bounding box center [641, 391] width 26 height 17
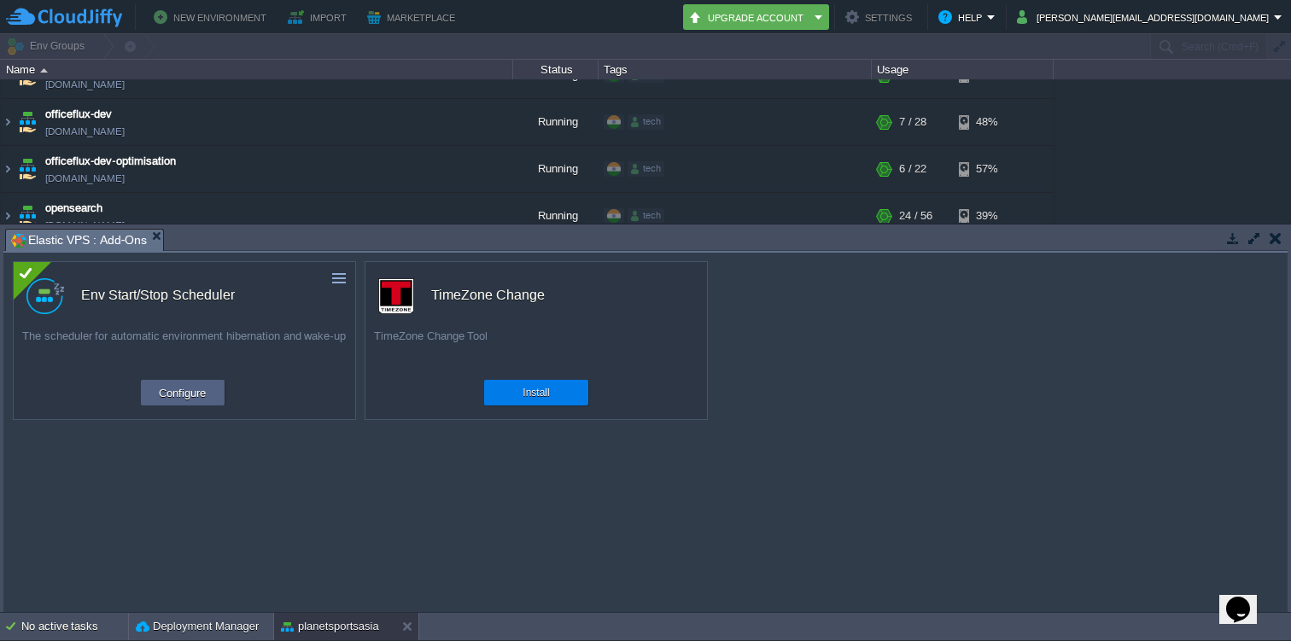
click at [1275, 241] on button "button" at bounding box center [1275, 237] width 12 height 15
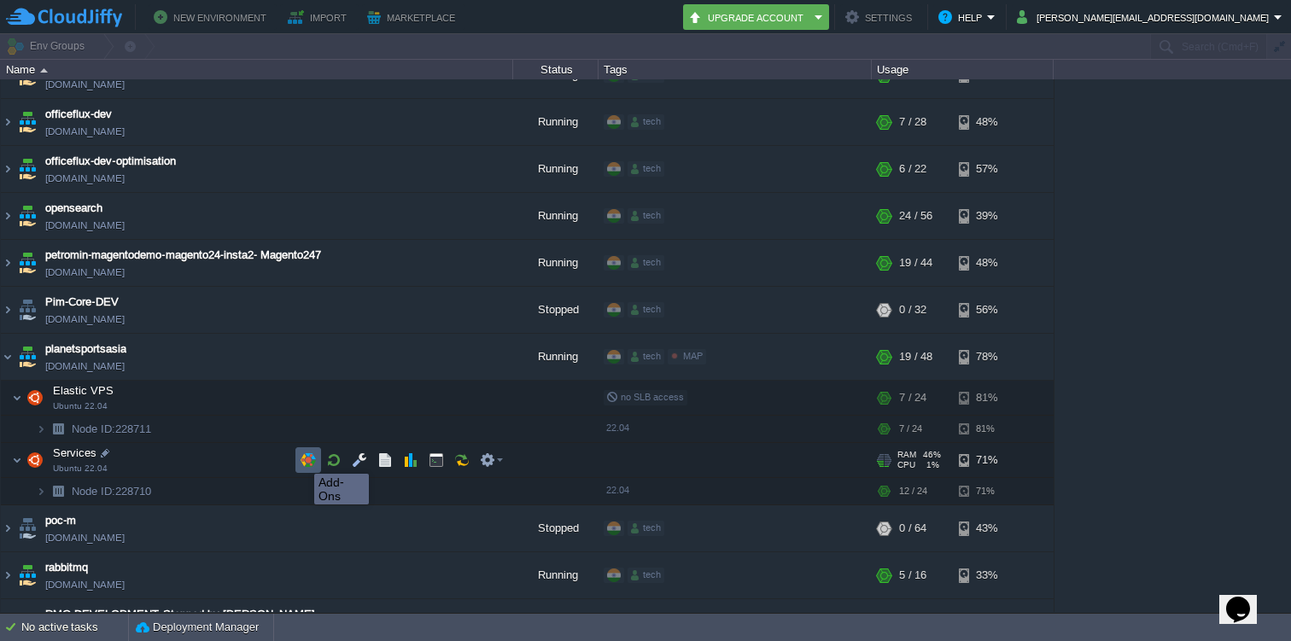
click at [301, 458] on button "button" at bounding box center [307, 459] width 15 height 15
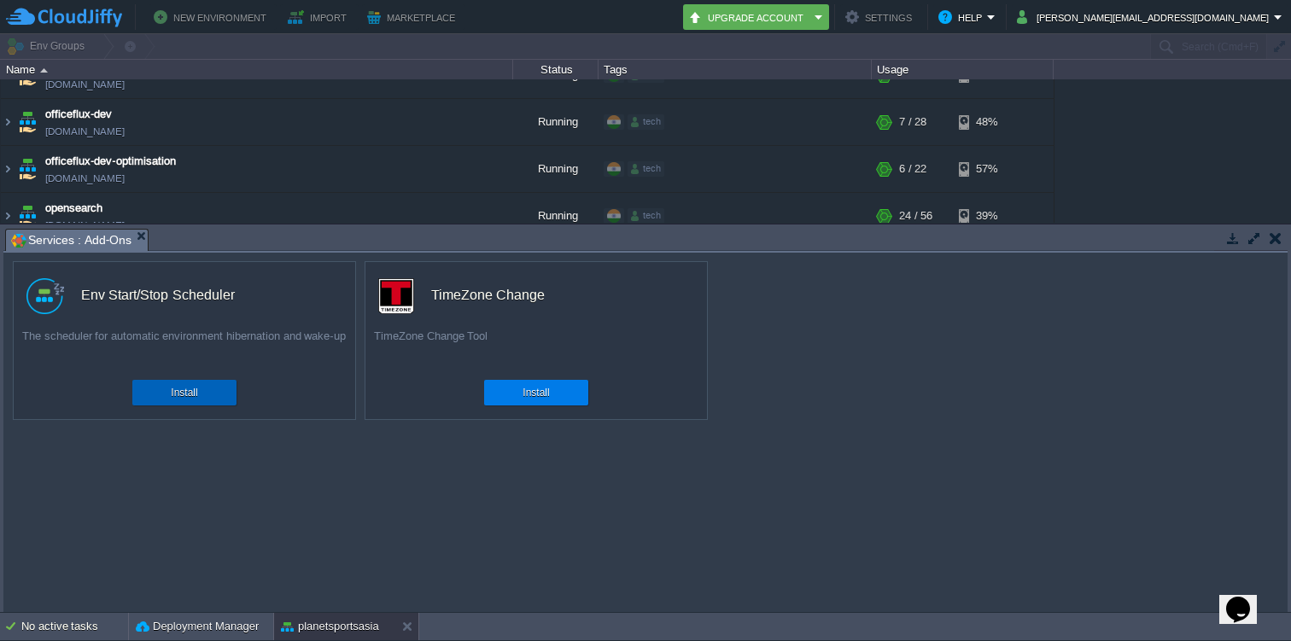
click at [195, 399] on button "Install" at bounding box center [184, 392] width 26 height 17
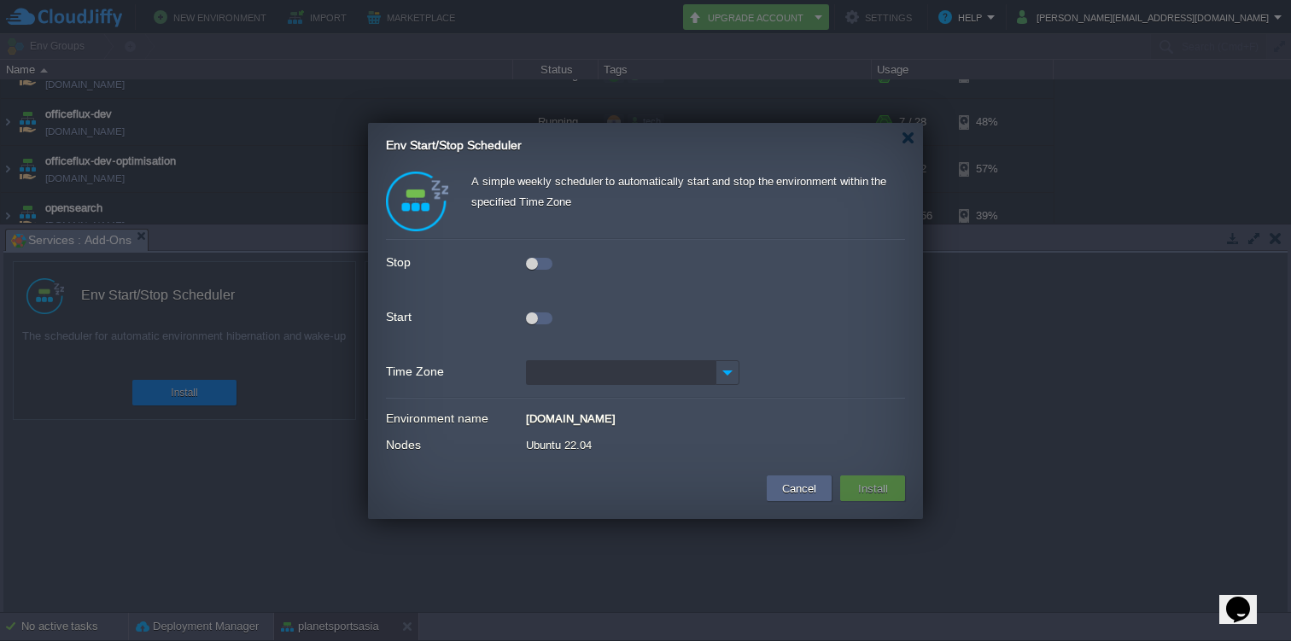
click at [540, 268] on div at bounding box center [539, 264] width 26 height 12
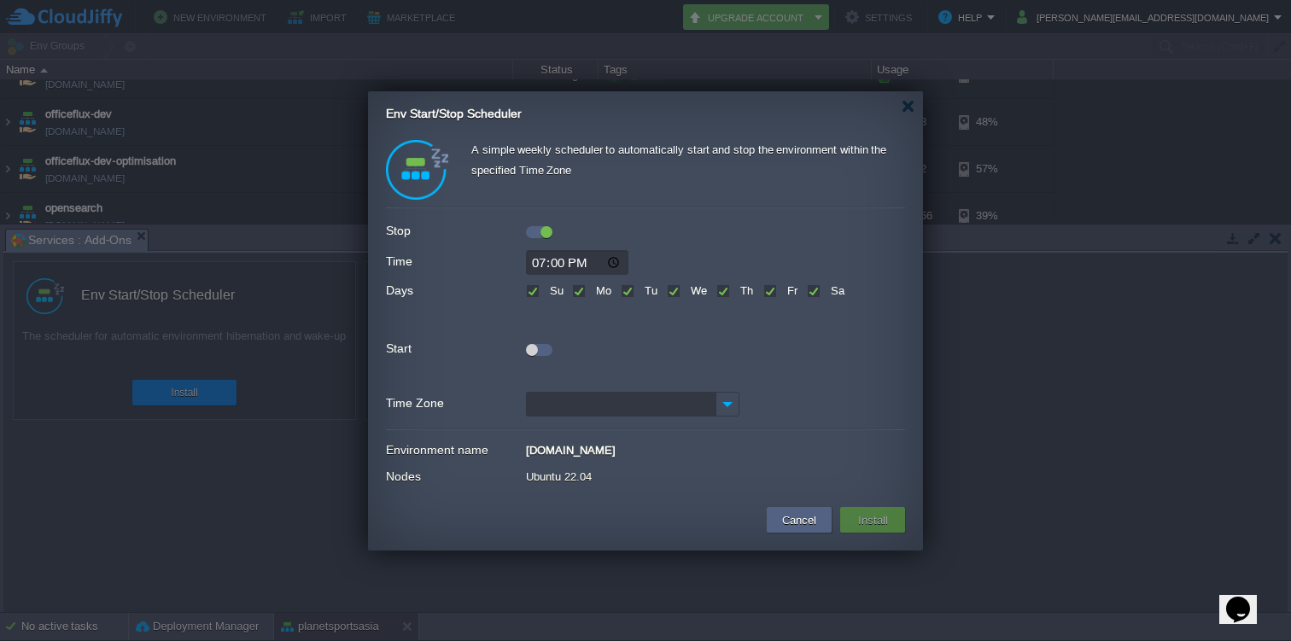
click at [541, 263] on input "19:00" at bounding box center [577, 262] width 102 height 25
type input "21:00"
click at [534, 355] on div at bounding box center [532, 350] width 12 height 12
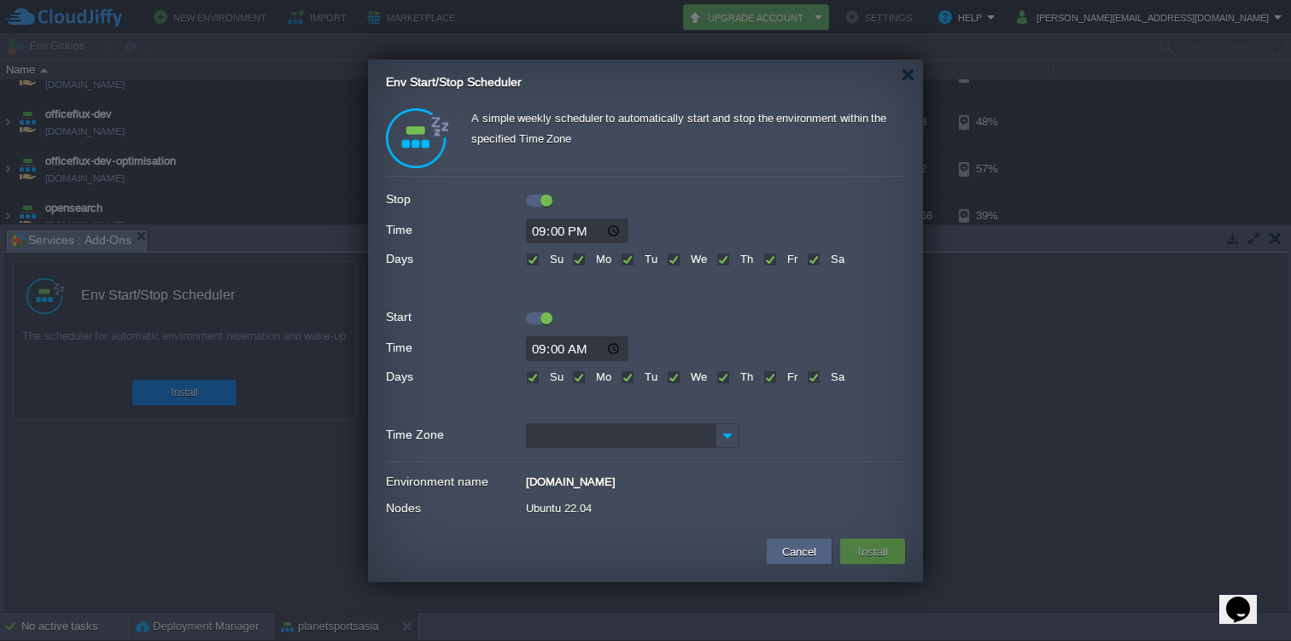
click at [541, 343] on input "09:00" at bounding box center [577, 348] width 102 height 25
type input "08:00"
click at [588, 446] on input "Time Zone" at bounding box center [621, 435] width 190 height 25
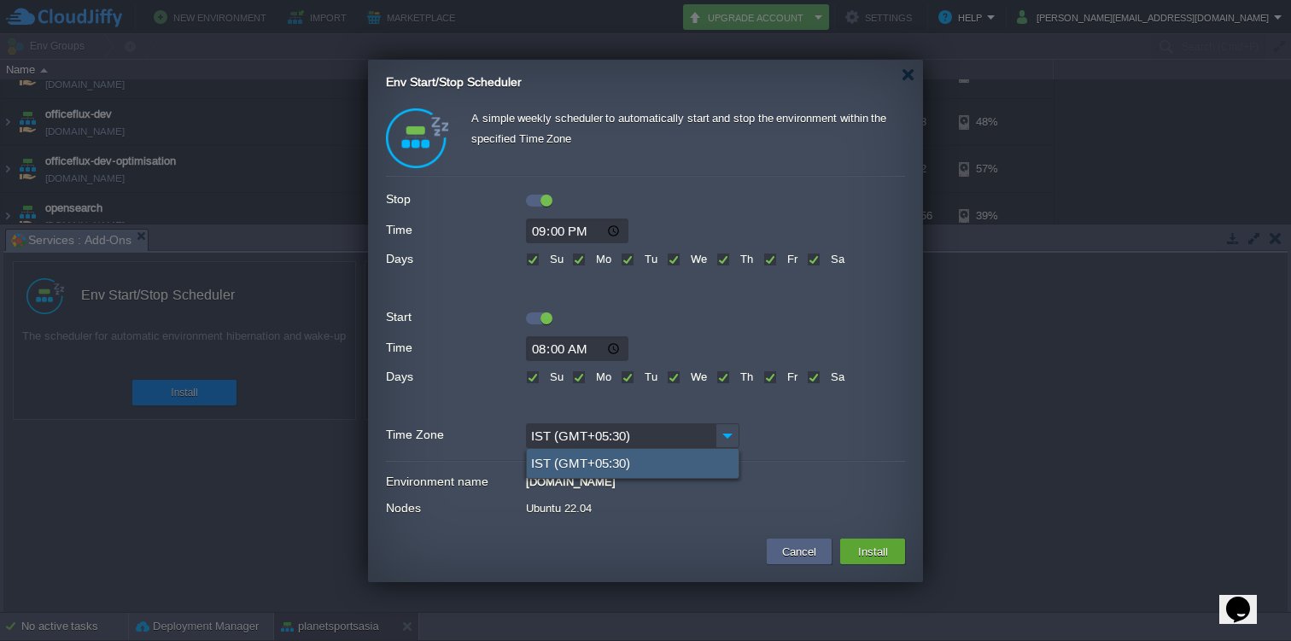
type input "IST (GMT+05:30)"
click at [639, 472] on div "IST (GMT+05:30)" at bounding box center [633, 463] width 212 height 29
click at [868, 549] on button "Install" at bounding box center [873, 551] width 40 height 20
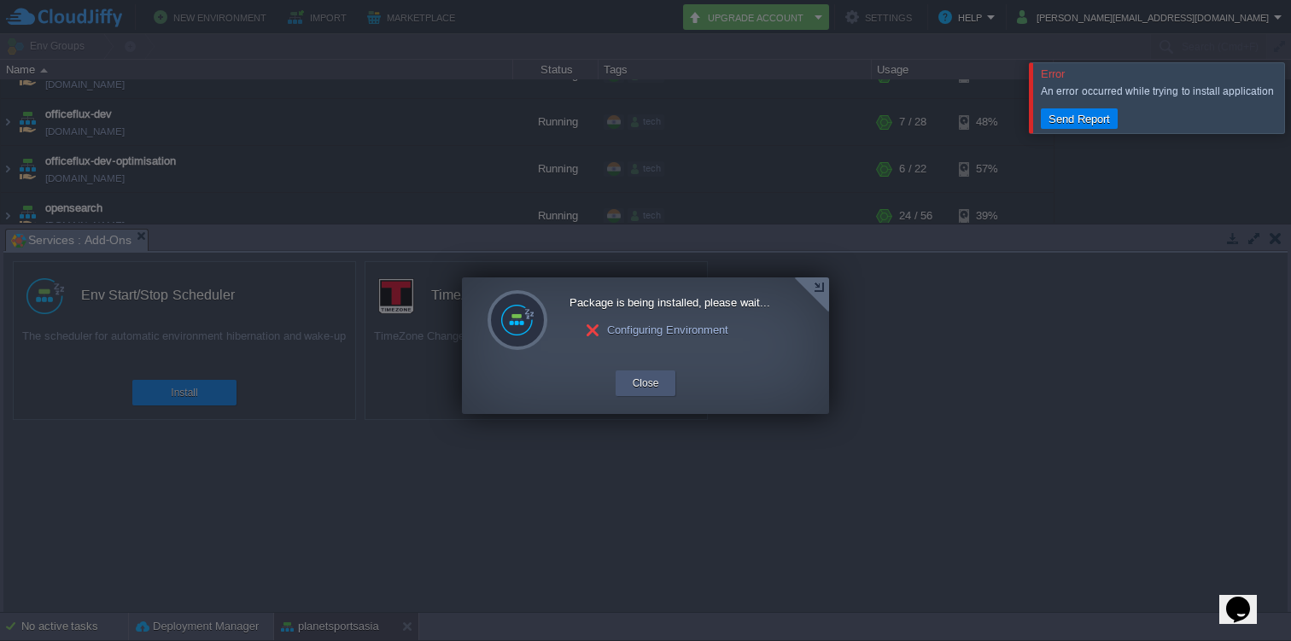
click at [662, 387] on div "Close" at bounding box center [645, 383] width 35 height 26
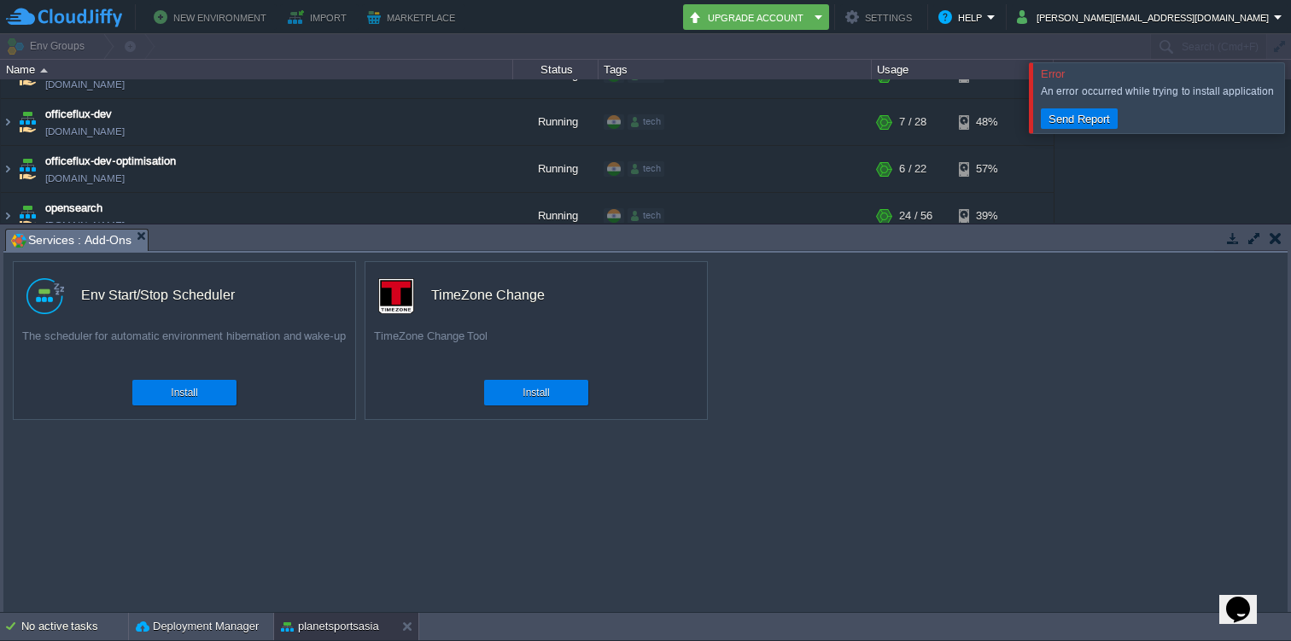
click at [1278, 244] on button "button" at bounding box center [1275, 237] width 12 height 15
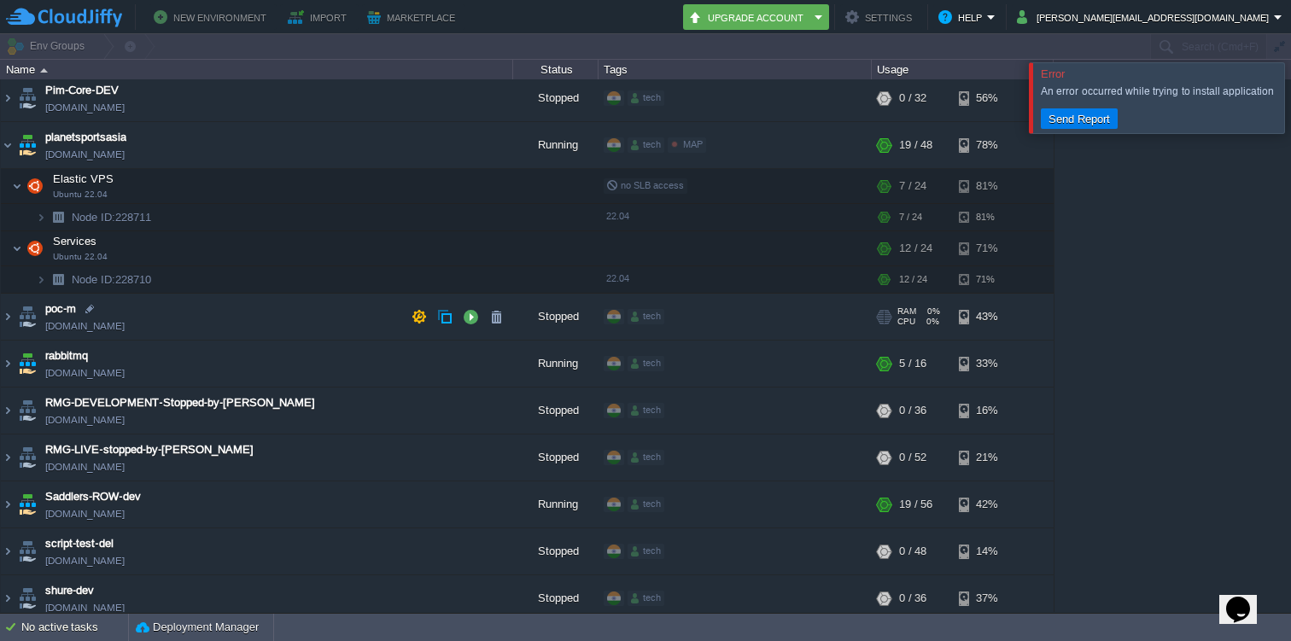
scroll to position [4134, 0]
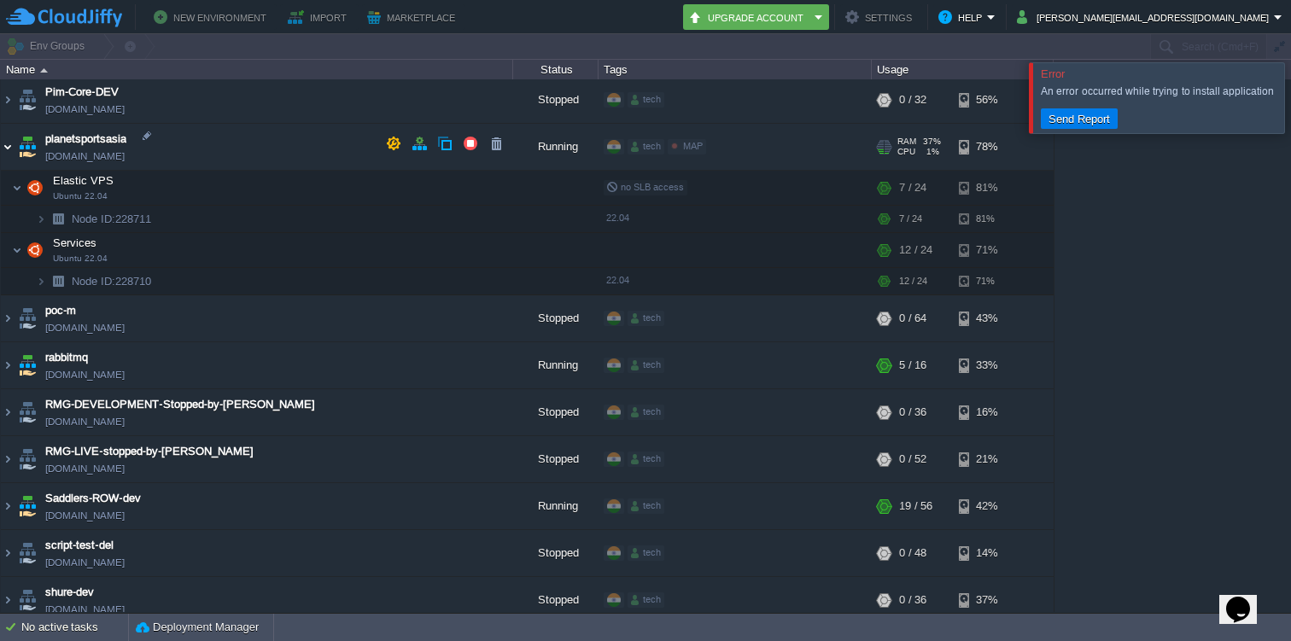
click at [4, 137] on img at bounding box center [8, 147] width 14 height 46
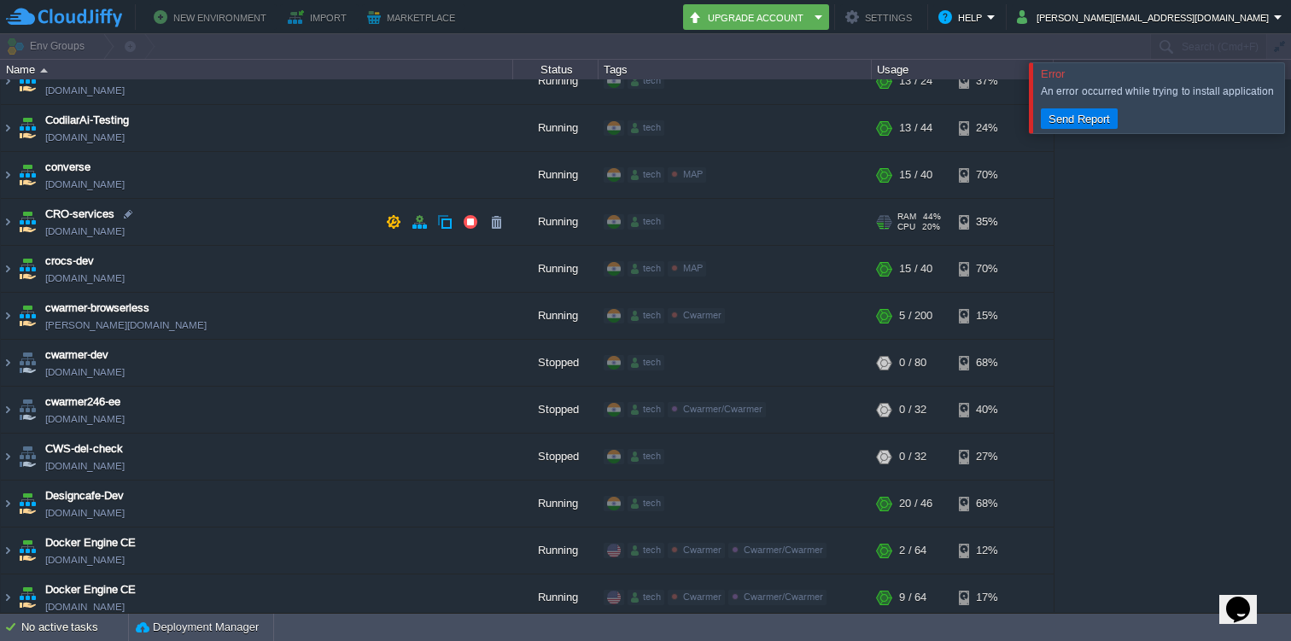
scroll to position [999, 0]
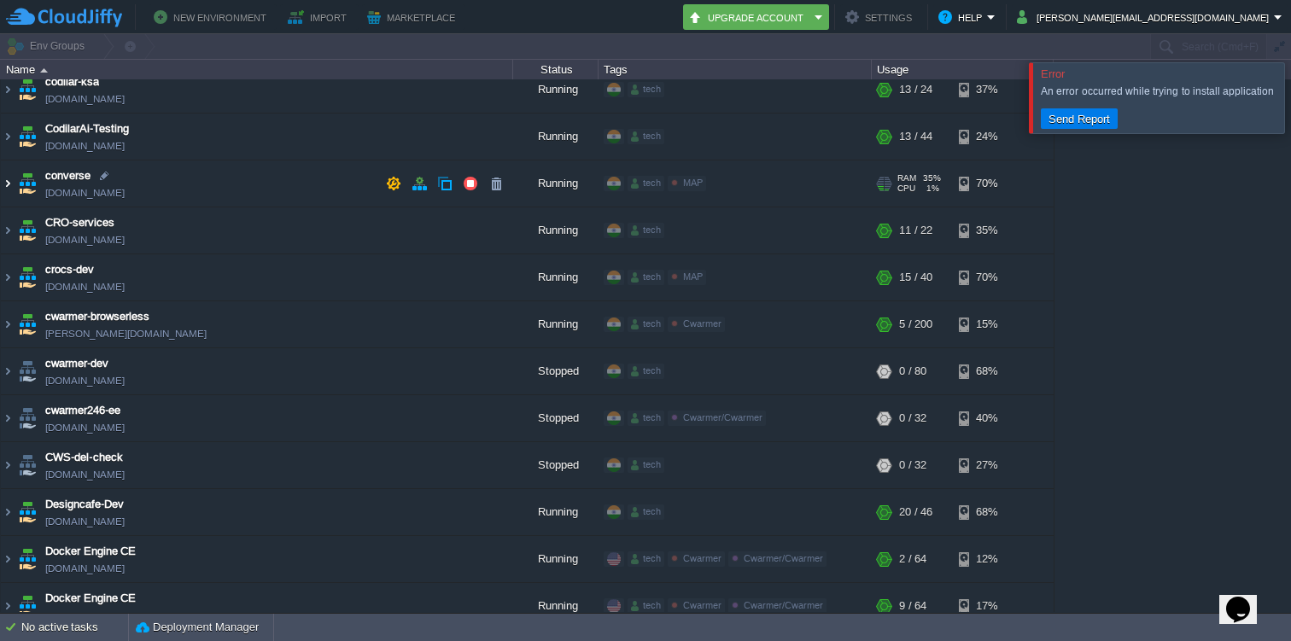
click at [9, 182] on img at bounding box center [8, 183] width 14 height 46
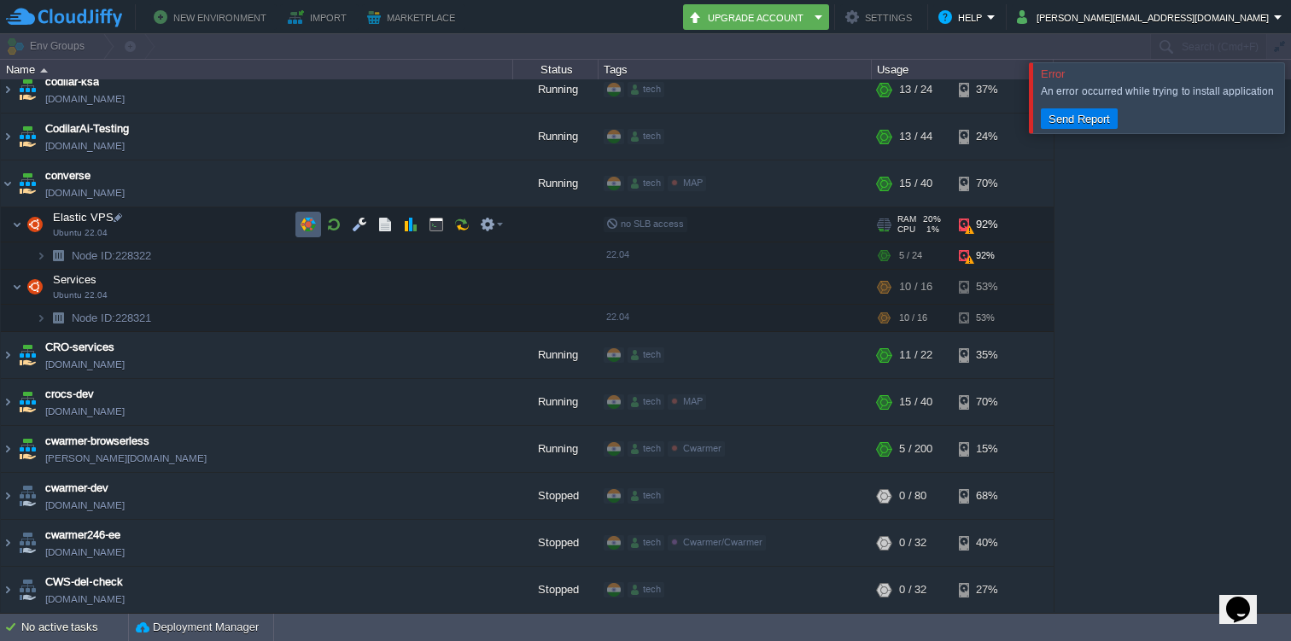
click at [307, 224] on button "button" at bounding box center [307, 224] width 15 height 15
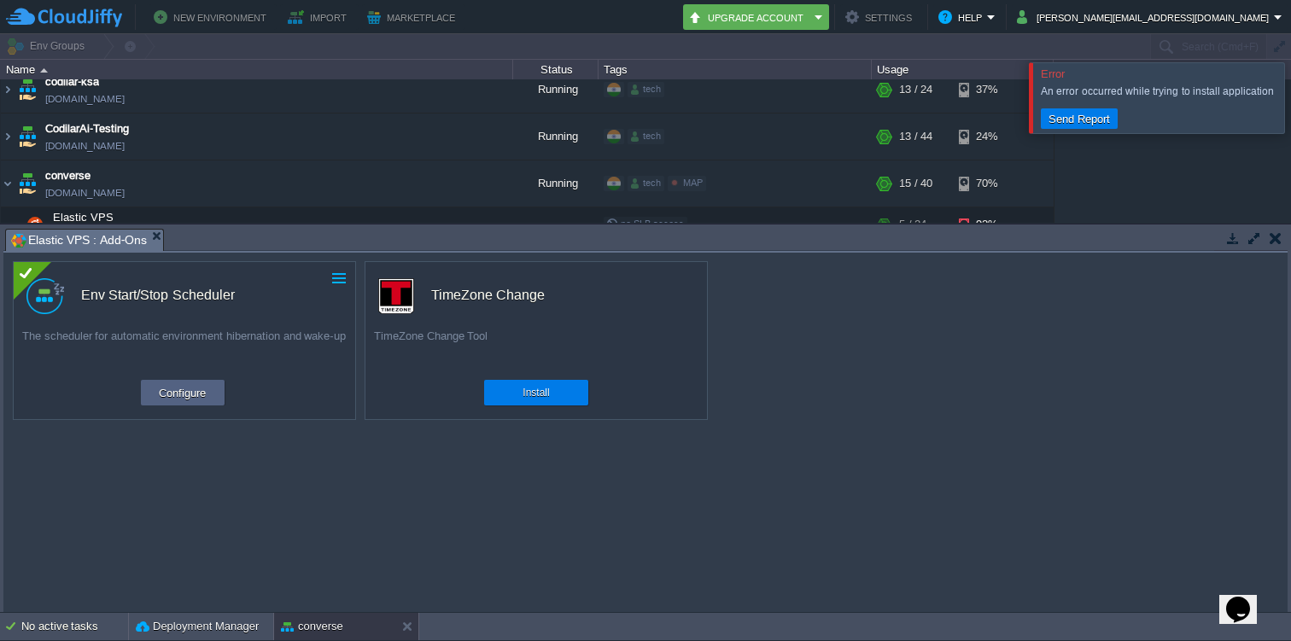
click at [341, 279] on button "button" at bounding box center [338, 278] width 15 height 15
click at [222, 392] on td "Configure" at bounding box center [183, 393] width 84 height 26
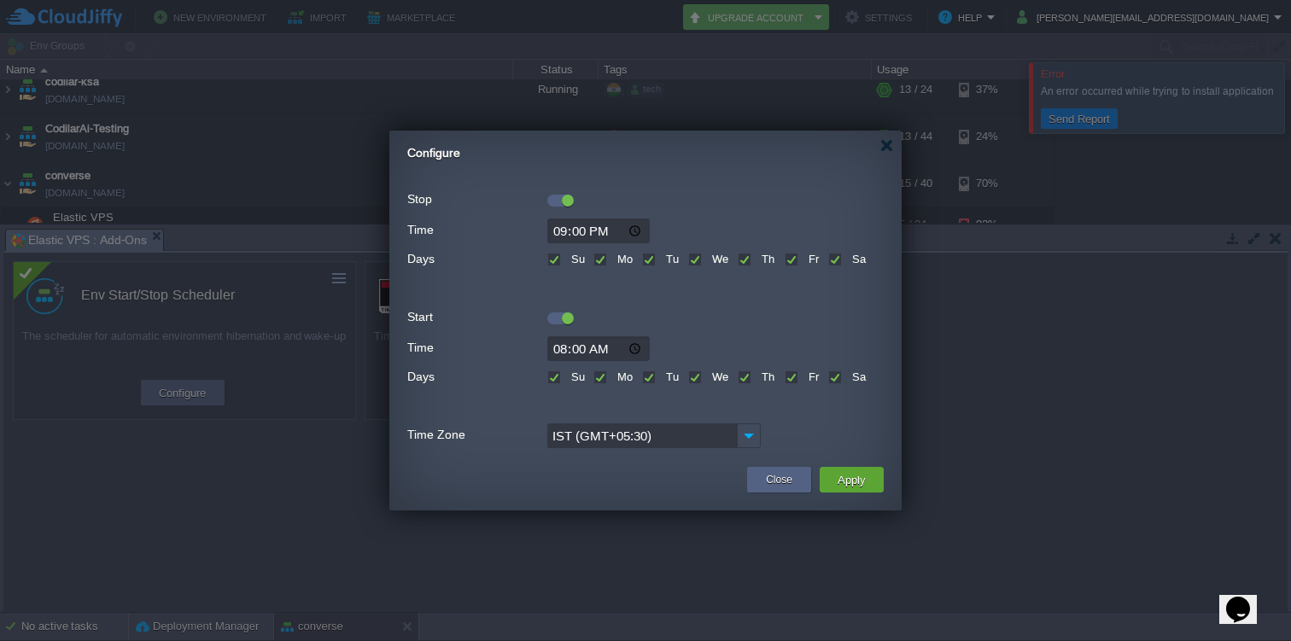
click at [154, 237] on div at bounding box center [645, 320] width 1291 height 641
click at [790, 485] on button "Close" at bounding box center [779, 479] width 26 height 17
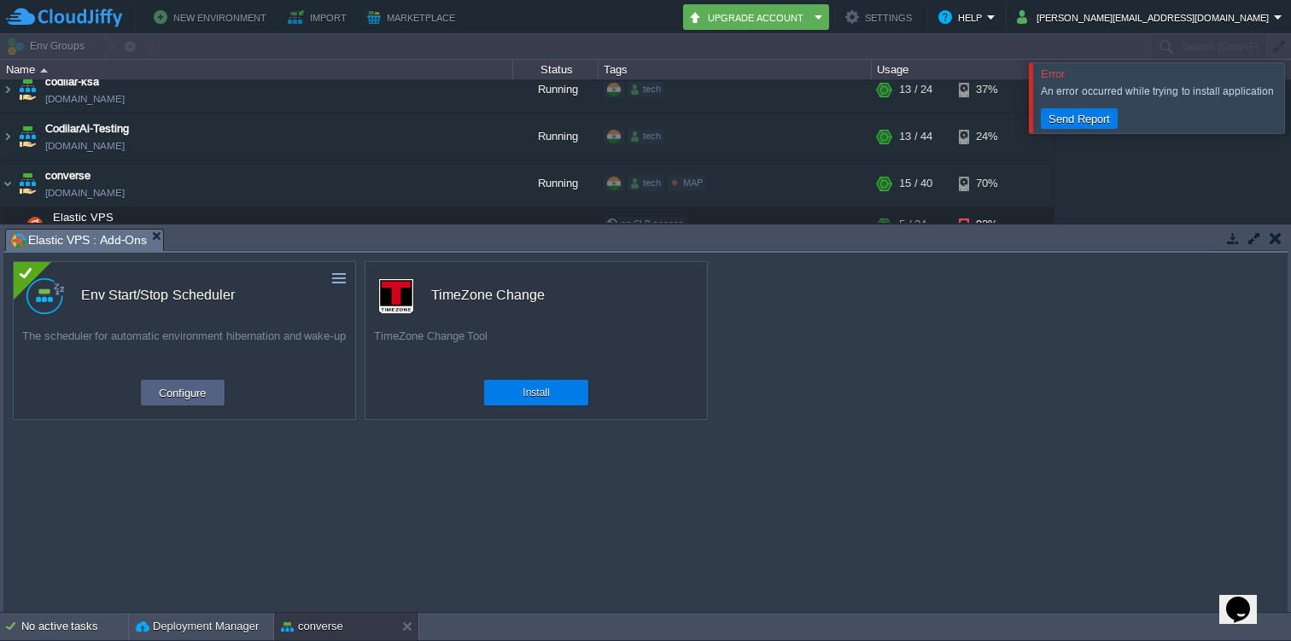
click at [1277, 240] on button "button" at bounding box center [1275, 237] width 12 height 15
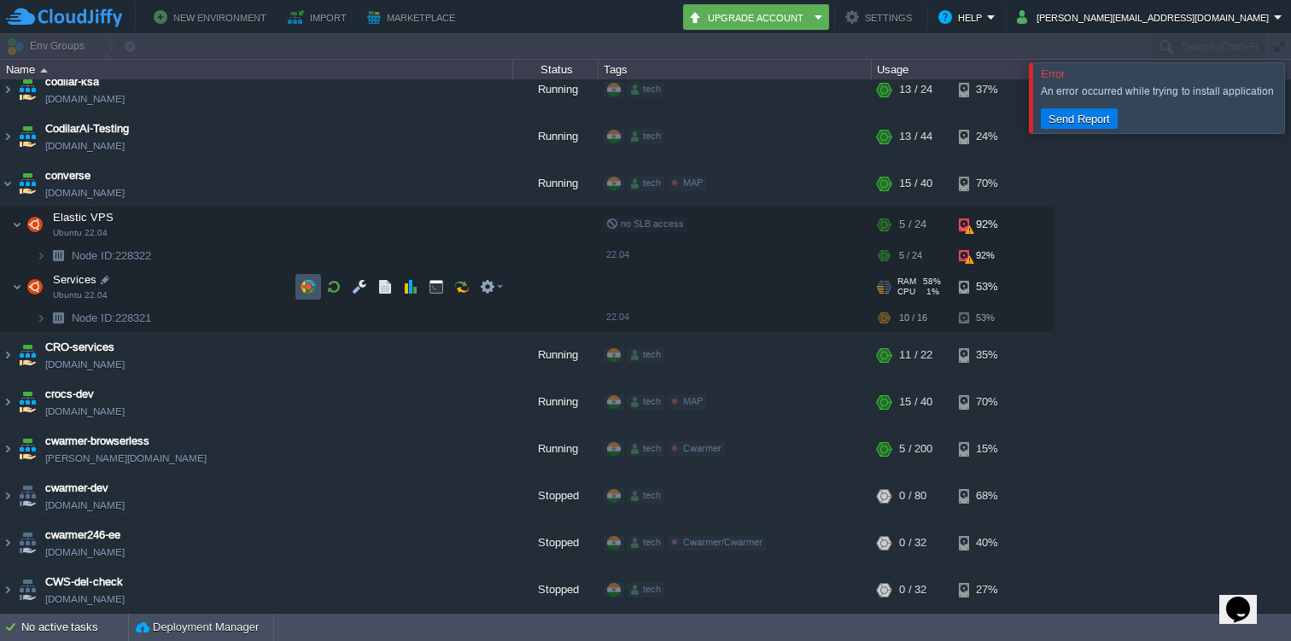
click at [311, 287] on button "button" at bounding box center [307, 286] width 15 height 15
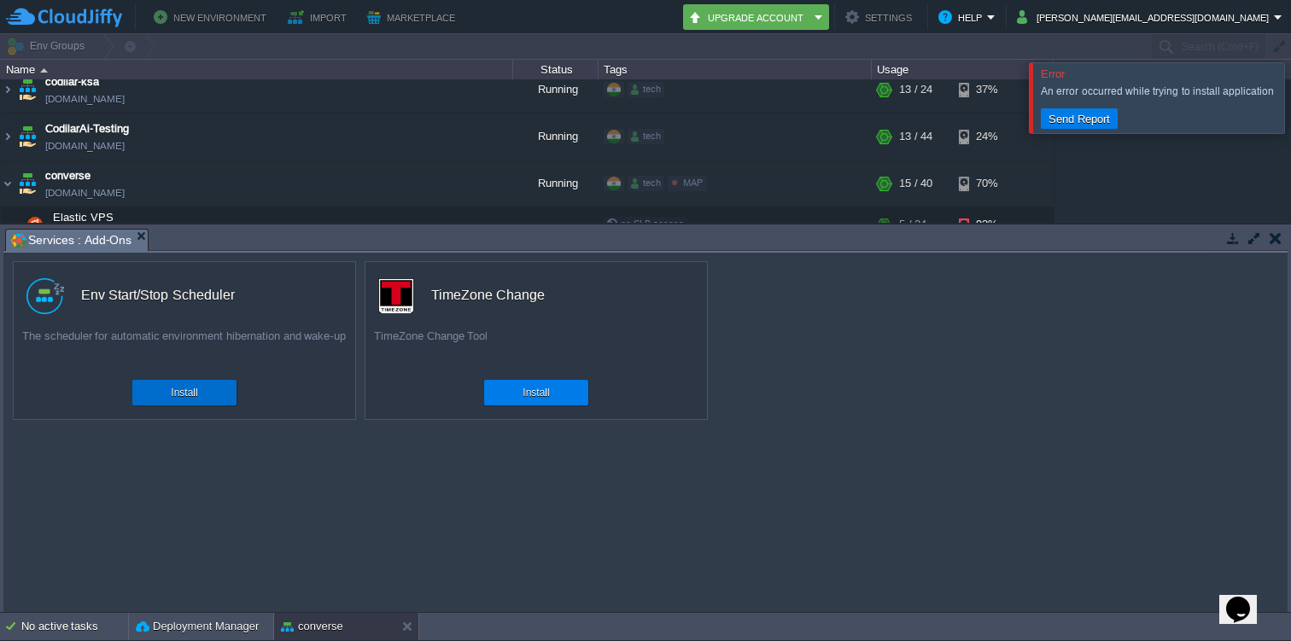
click at [161, 401] on div "Install" at bounding box center [184, 393] width 79 height 26
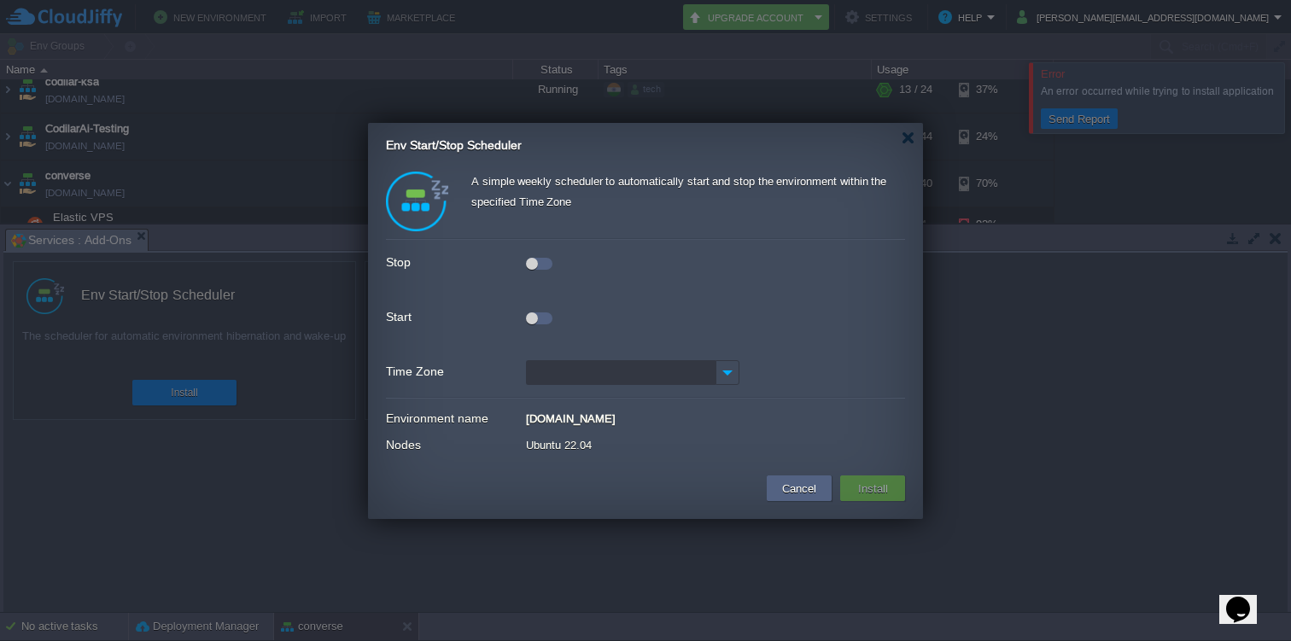
click at [548, 261] on div at bounding box center [539, 264] width 26 height 12
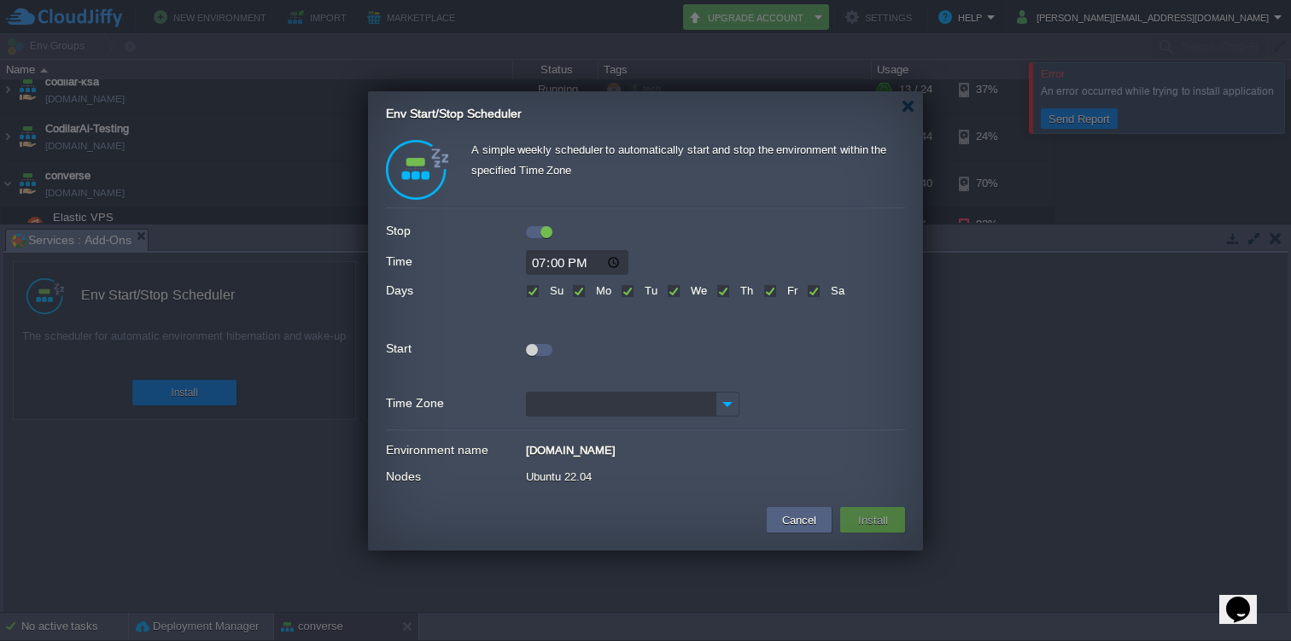
click at [535, 259] on input "19:00" at bounding box center [577, 262] width 102 height 25
type input "21:00"
click at [540, 351] on div at bounding box center [539, 350] width 26 height 12
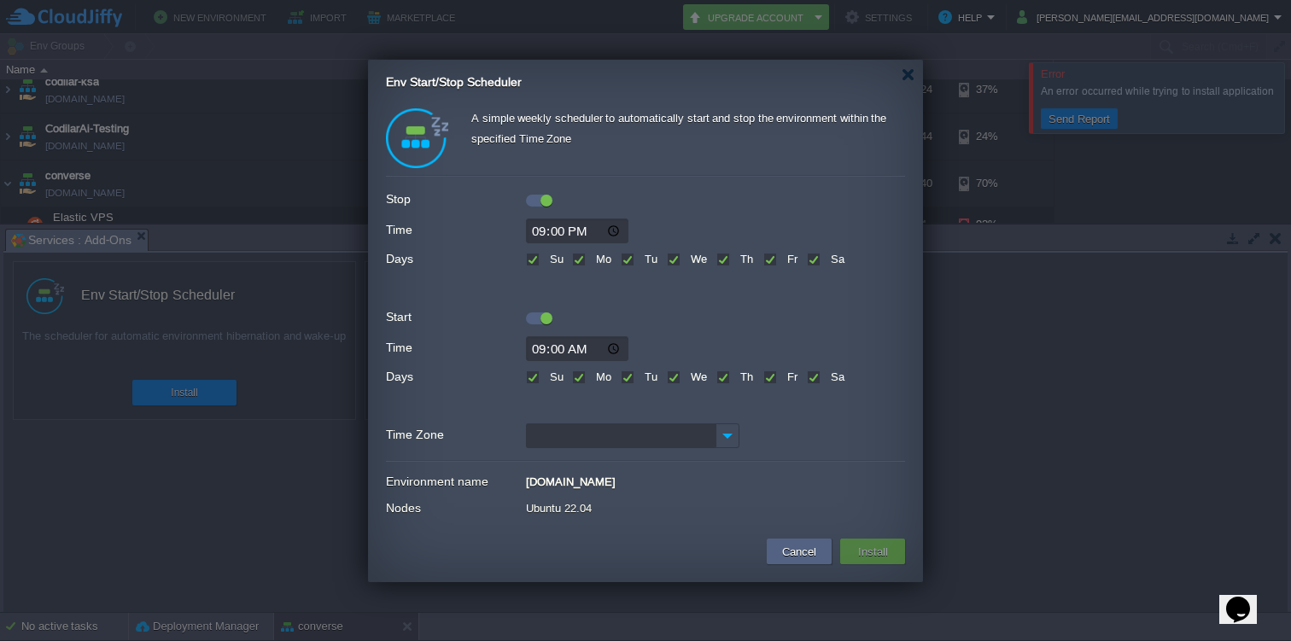
click at [540, 353] on input "09:00" at bounding box center [577, 348] width 102 height 25
type input "08:00"
click at [575, 430] on input "Time Zone" at bounding box center [621, 435] width 190 height 25
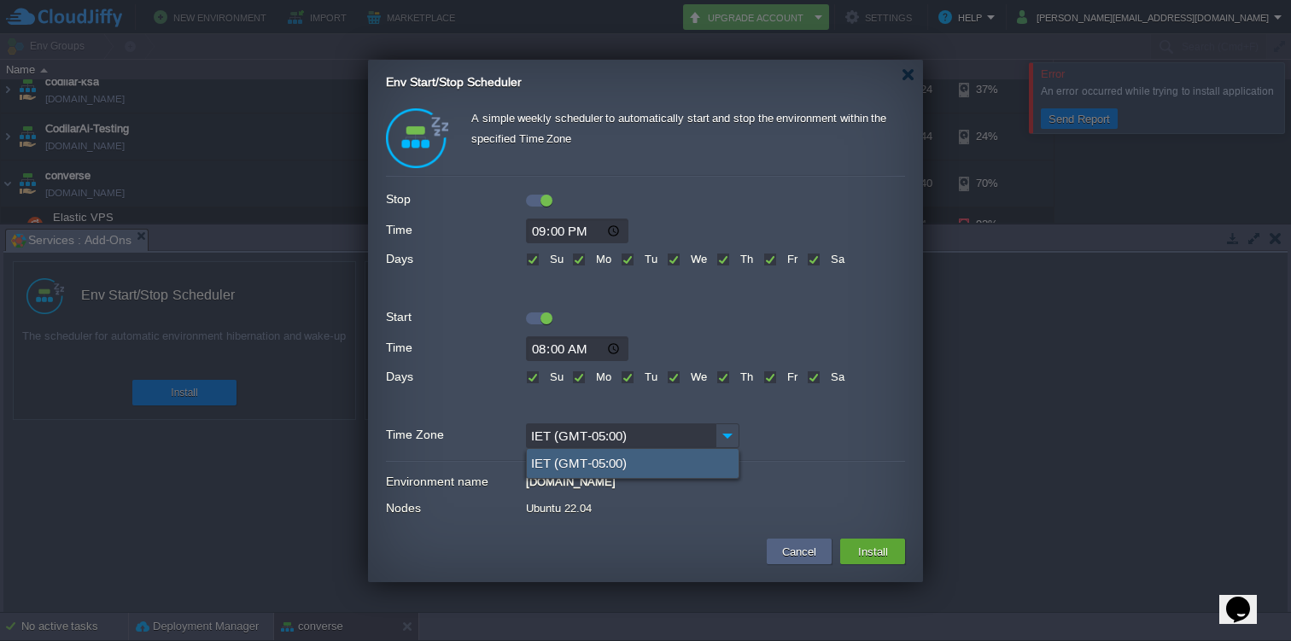
click at [639, 468] on div "IET (GMT-05:00)" at bounding box center [633, 463] width 212 height 29
type input "IST (GMT+05:30)"
click at [626, 464] on div "IST (GMT+05:30)" at bounding box center [633, 463] width 212 height 29
click at [860, 547] on button "Install" at bounding box center [873, 551] width 40 height 20
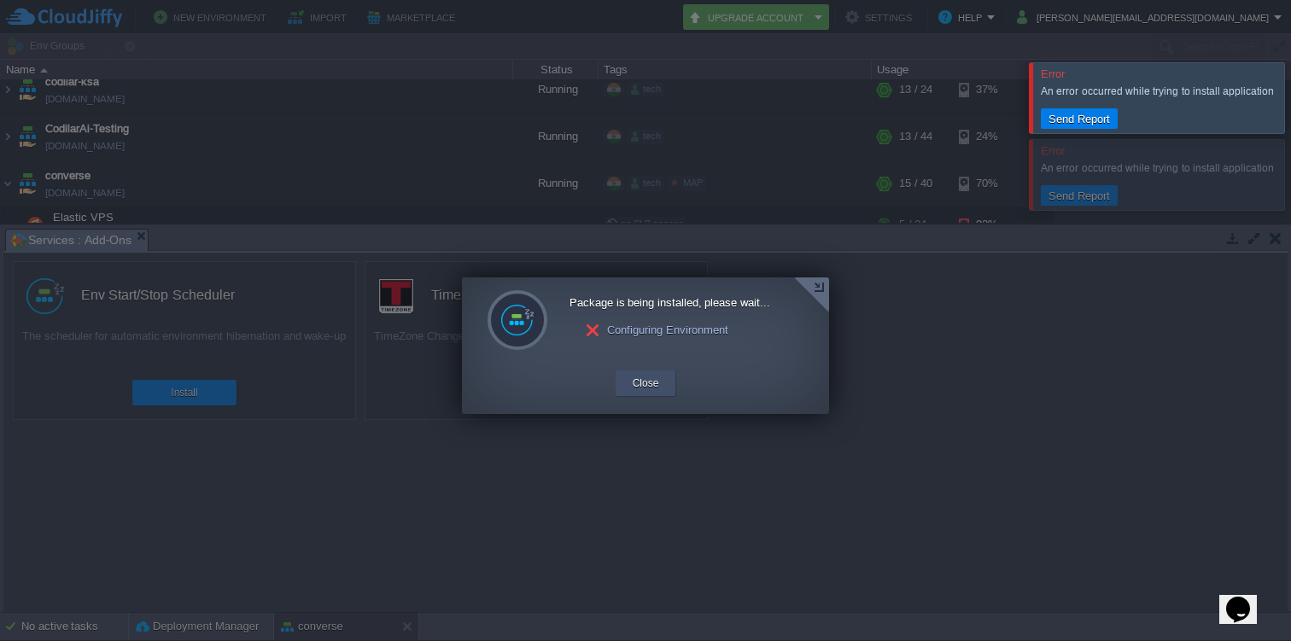
click at [653, 376] on button "Close" at bounding box center [646, 383] width 26 height 17
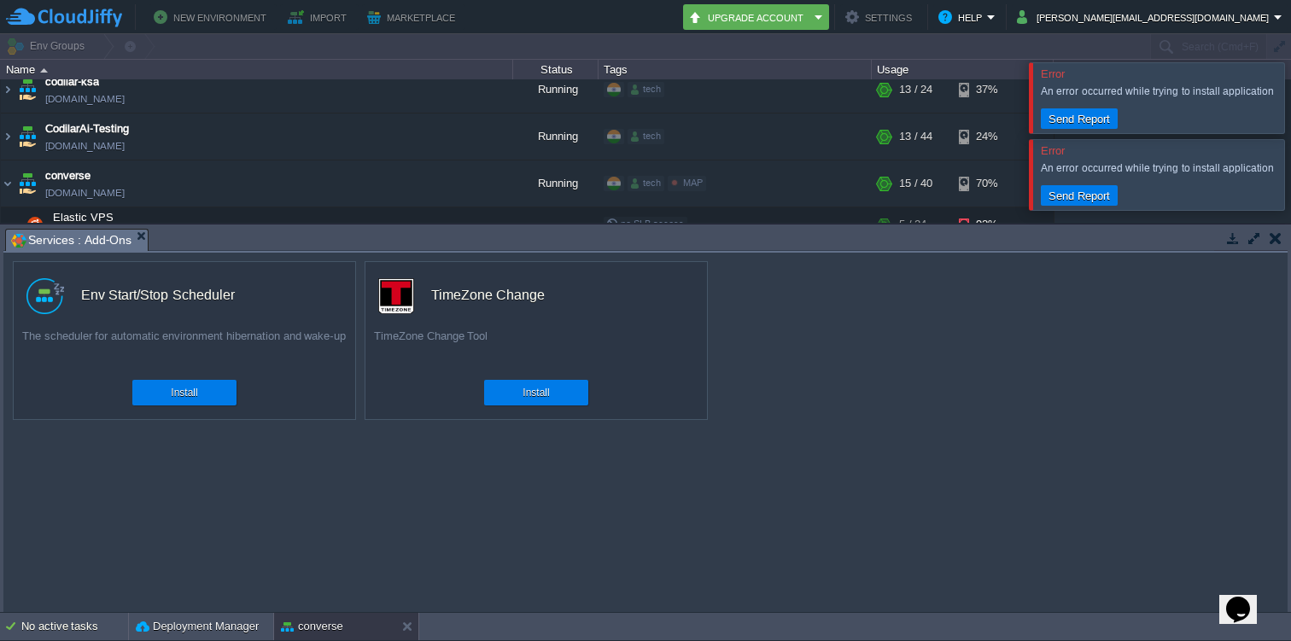
click at [1273, 235] on button "button" at bounding box center [1275, 237] width 12 height 15
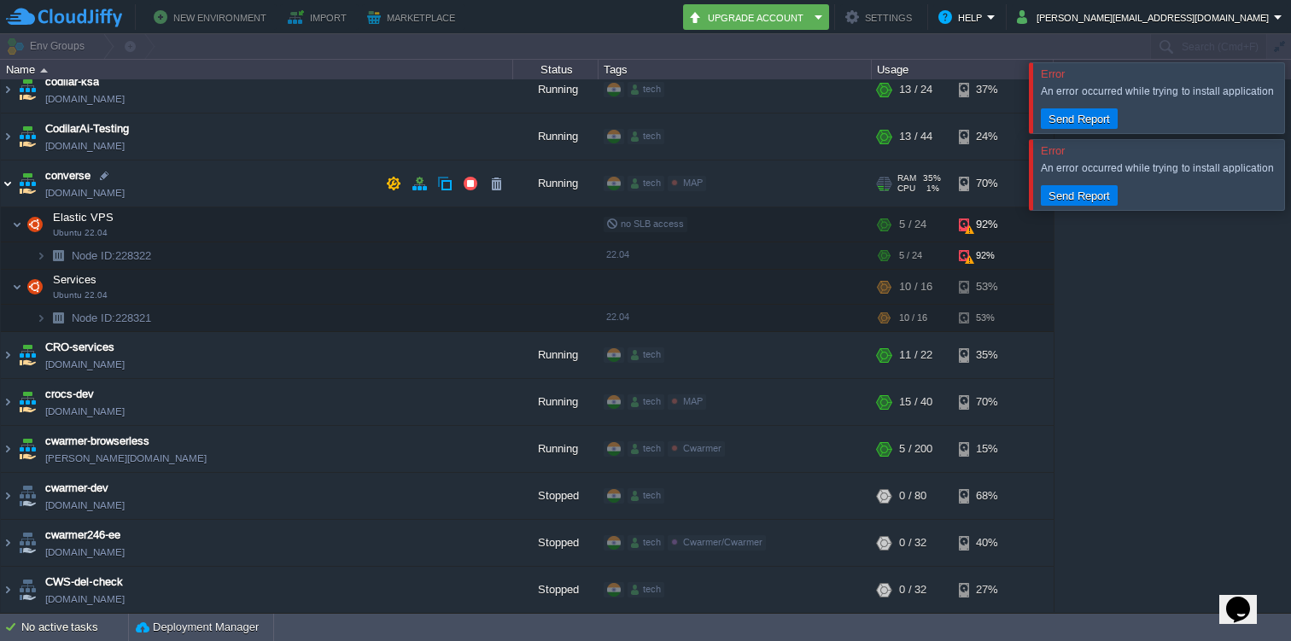
click at [5, 178] on img at bounding box center [8, 183] width 14 height 46
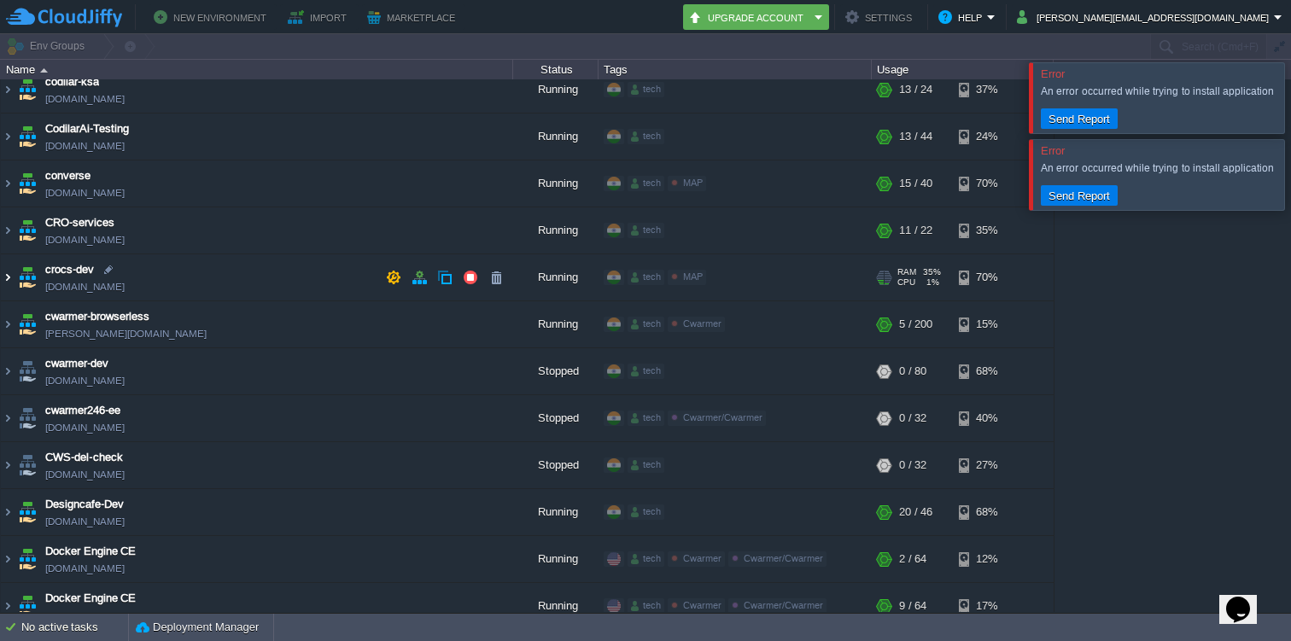
click at [3, 275] on img at bounding box center [8, 277] width 14 height 46
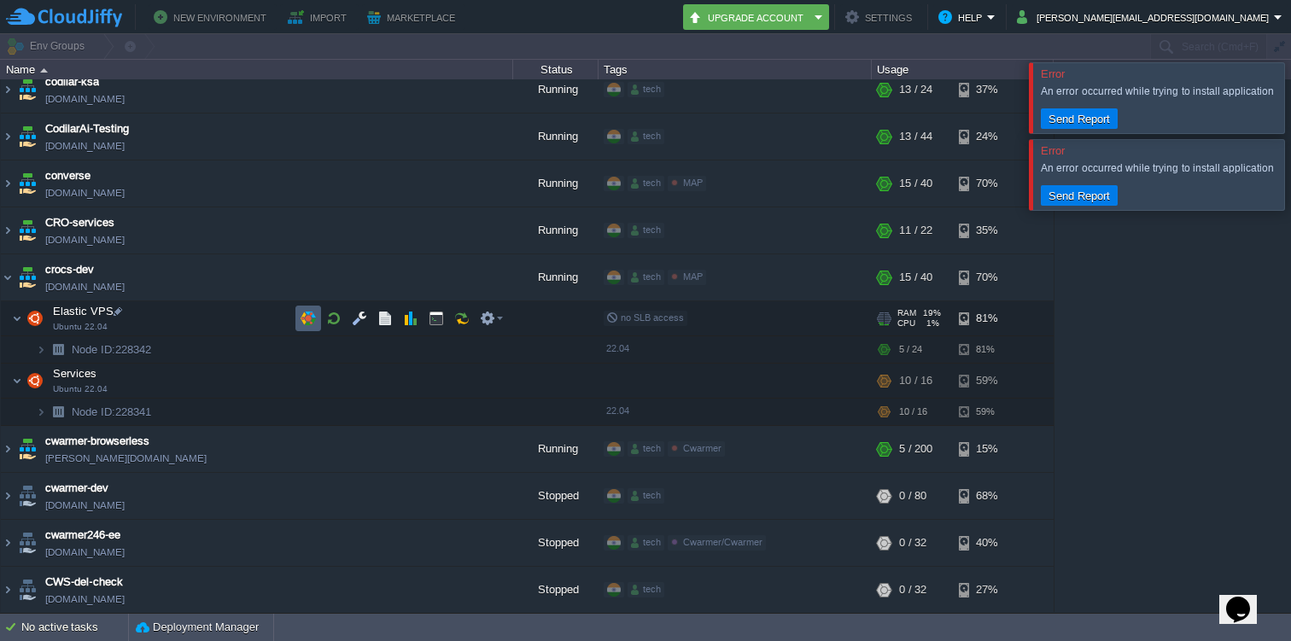
click at [309, 321] on button "button" at bounding box center [307, 318] width 15 height 15
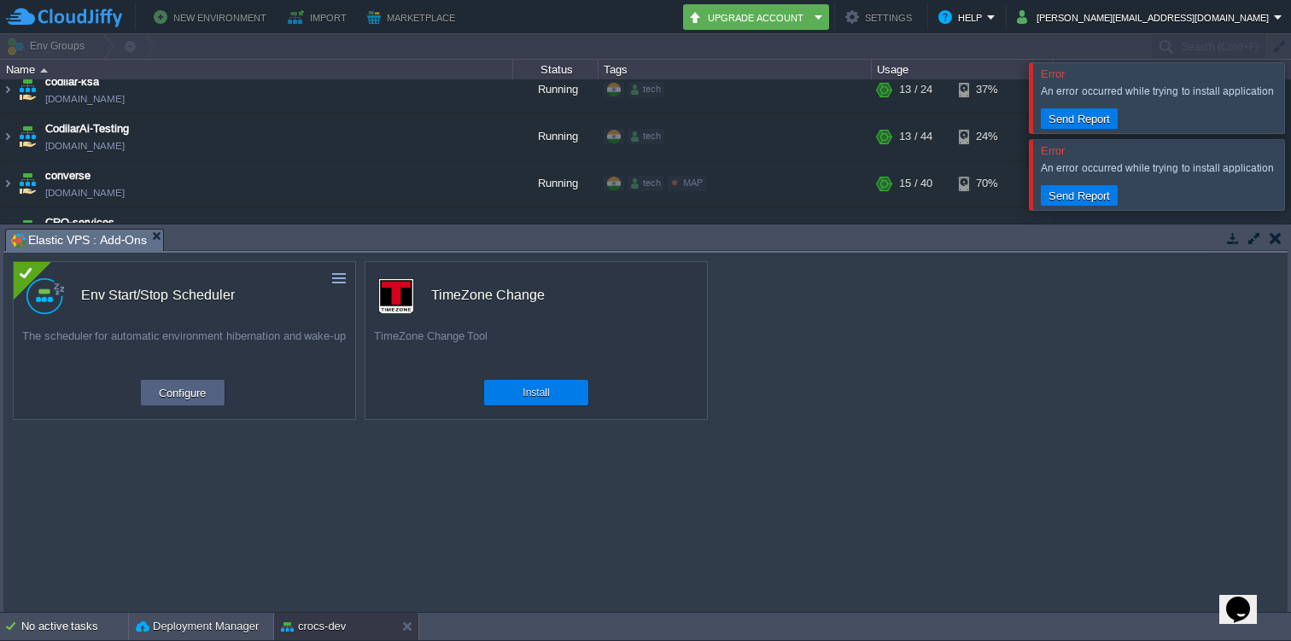
click at [1279, 238] on button "button" at bounding box center [1275, 237] width 12 height 15
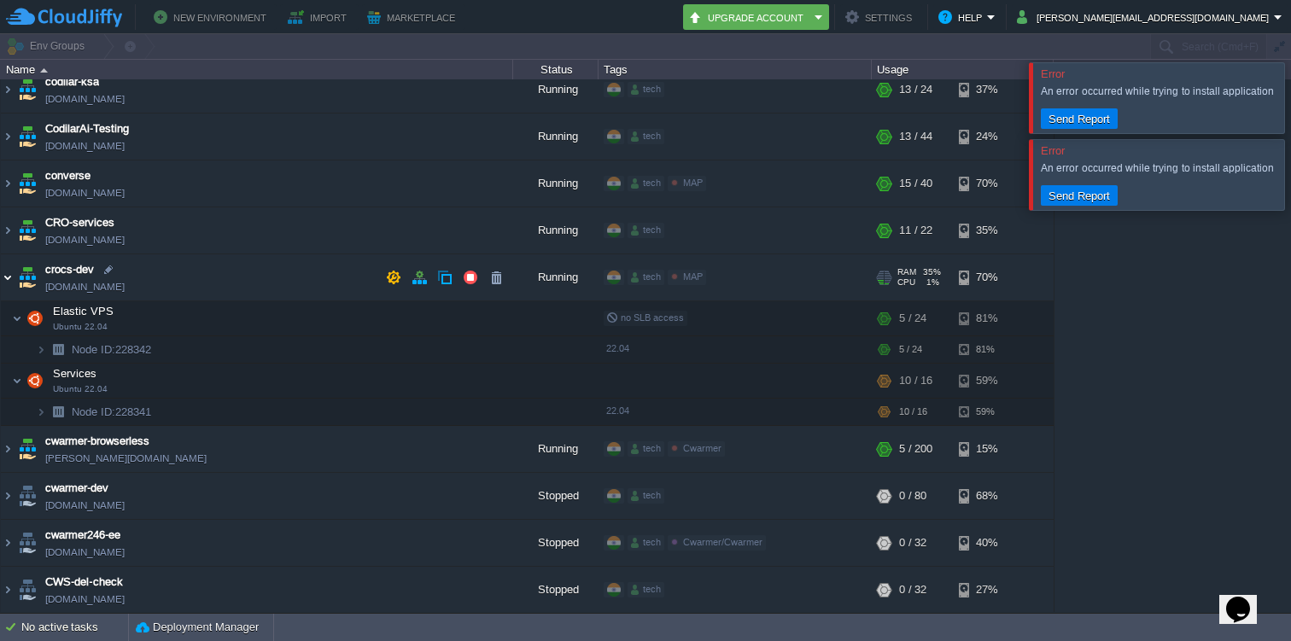
click at [9, 277] on img at bounding box center [8, 277] width 14 height 46
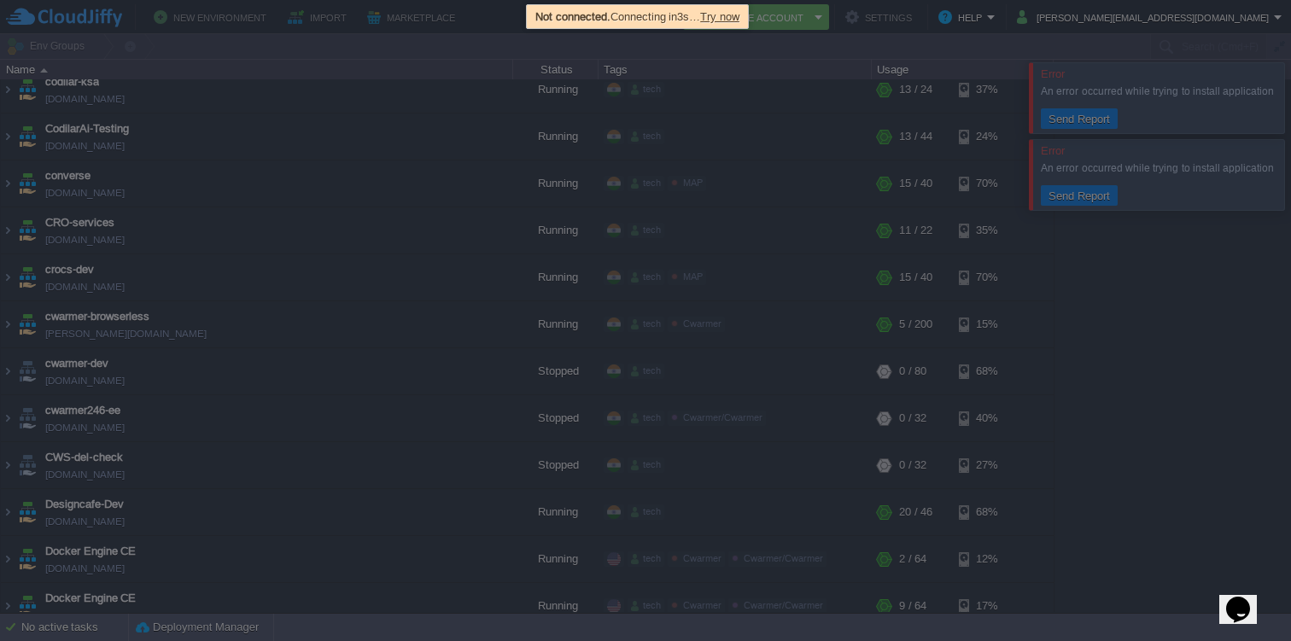
click at [1240, 184] on div at bounding box center [645, 320] width 1291 height 641
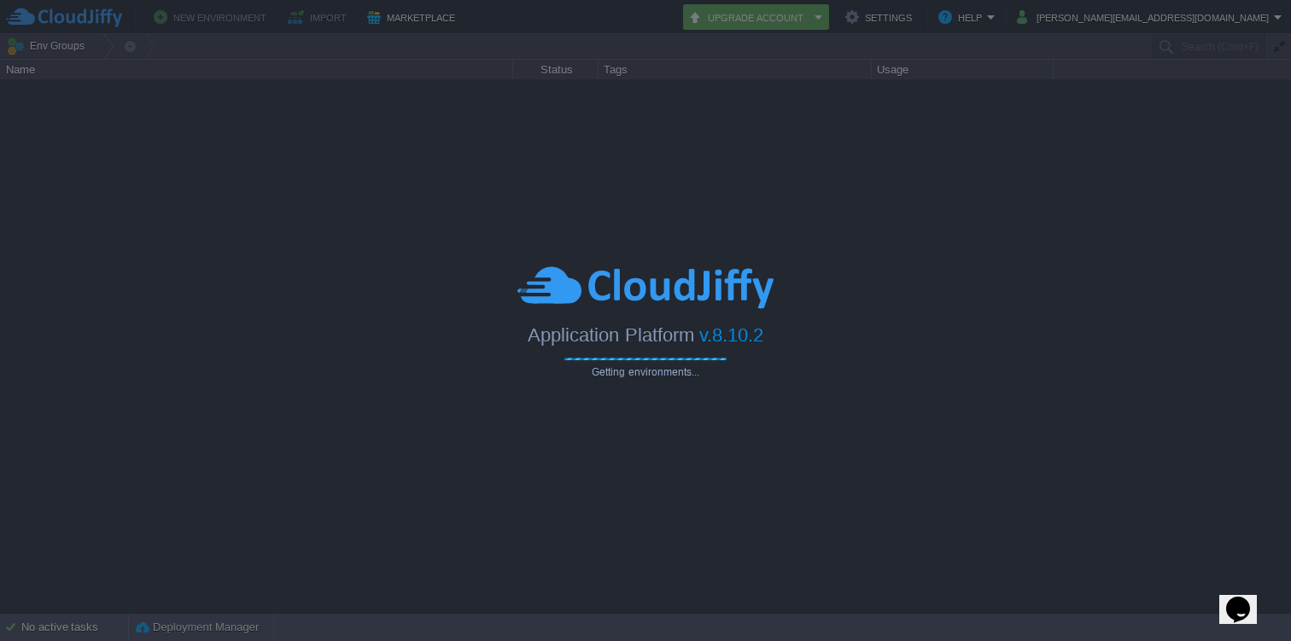
click at [792, 341] on div "Application Platform v.8.10.2" at bounding box center [645, 328] width 1291 height 35
type input "Search (Cmd+F)"
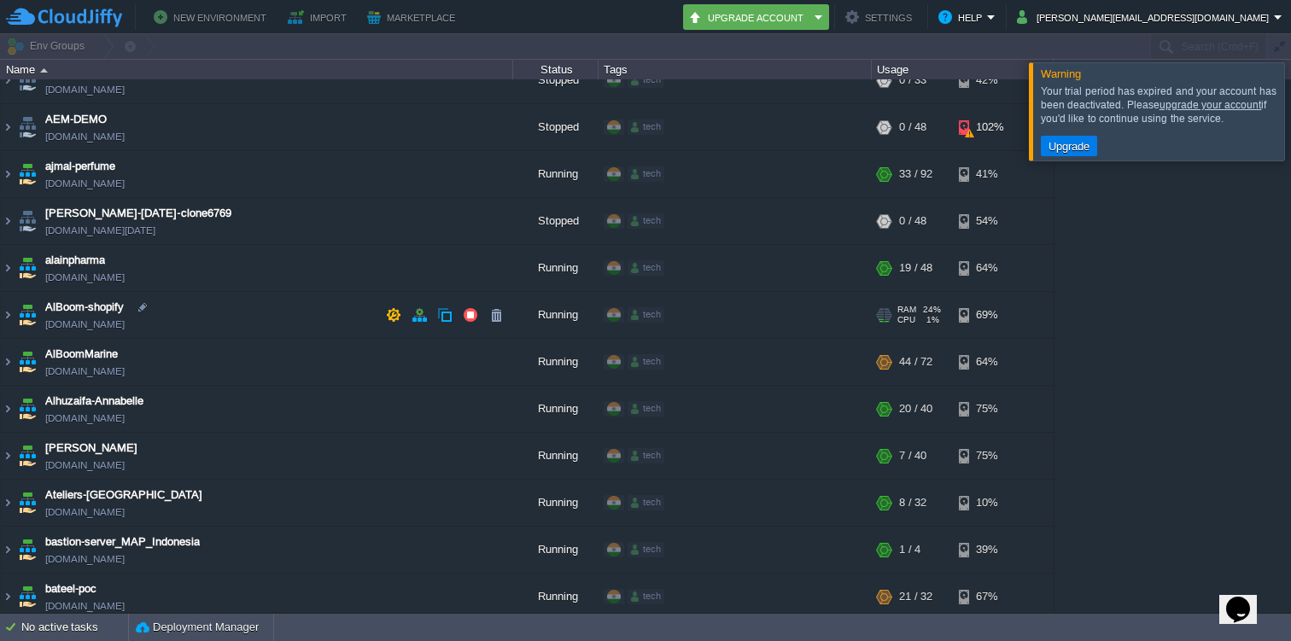
scroll to position [26, 0]
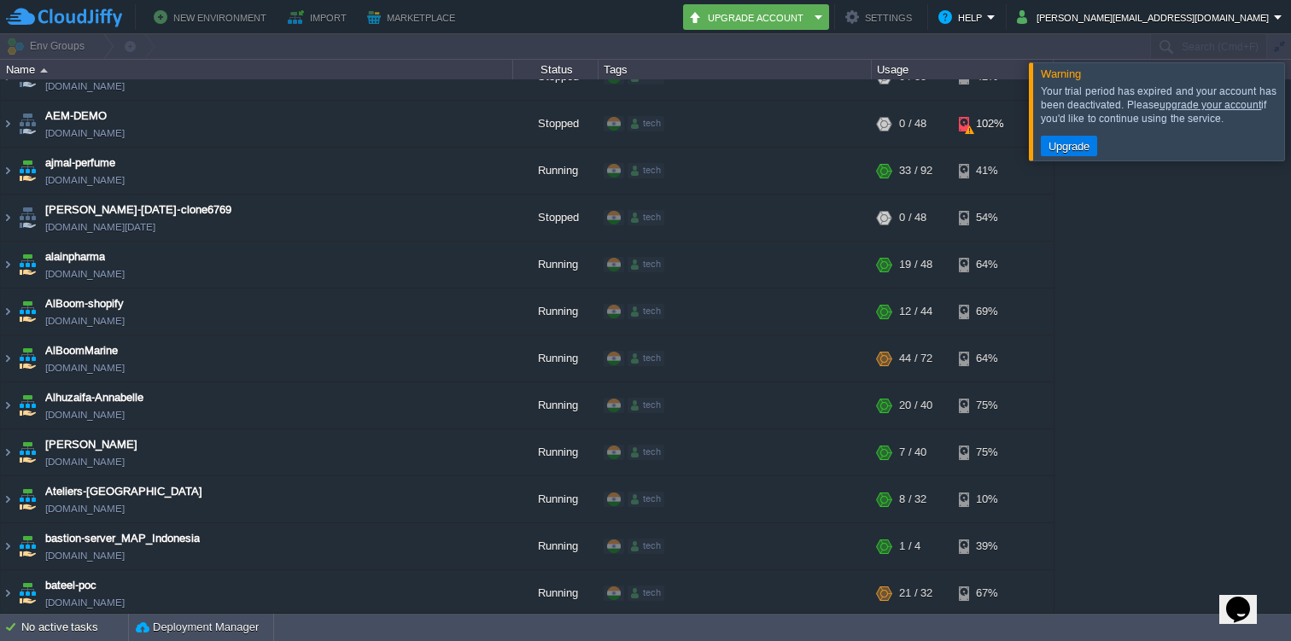
click at [1290, 112] on div at bounding box center [1311, 110] width 0 height 97
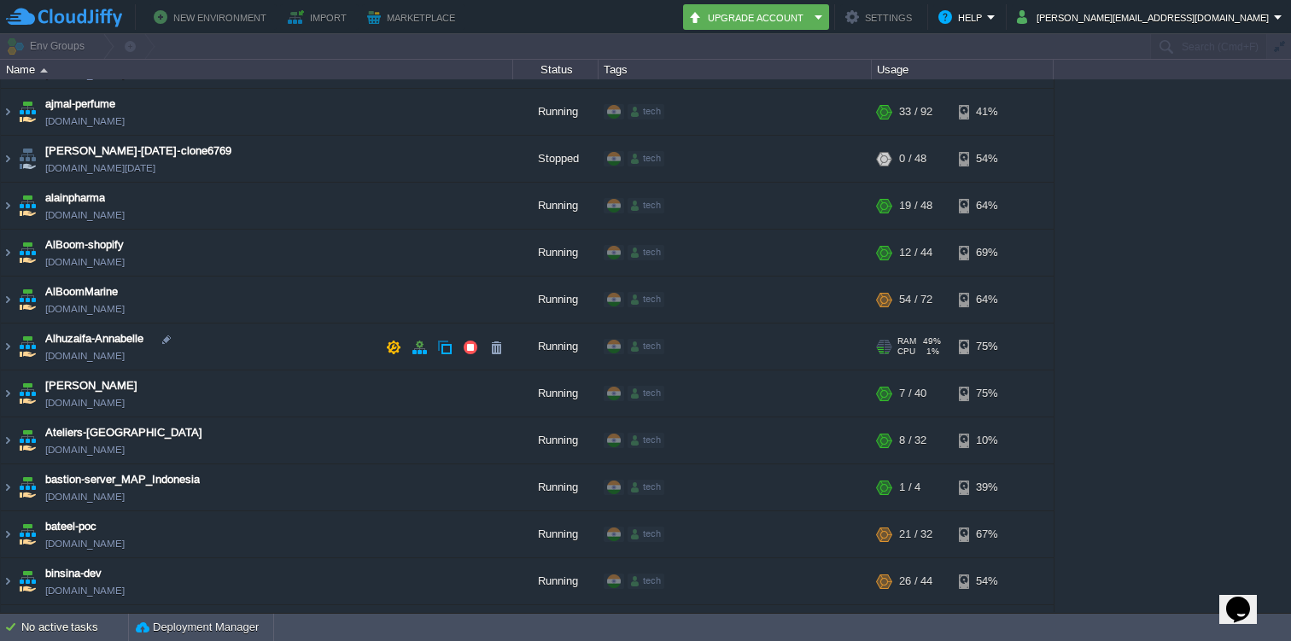
scroll to position [0, 0]
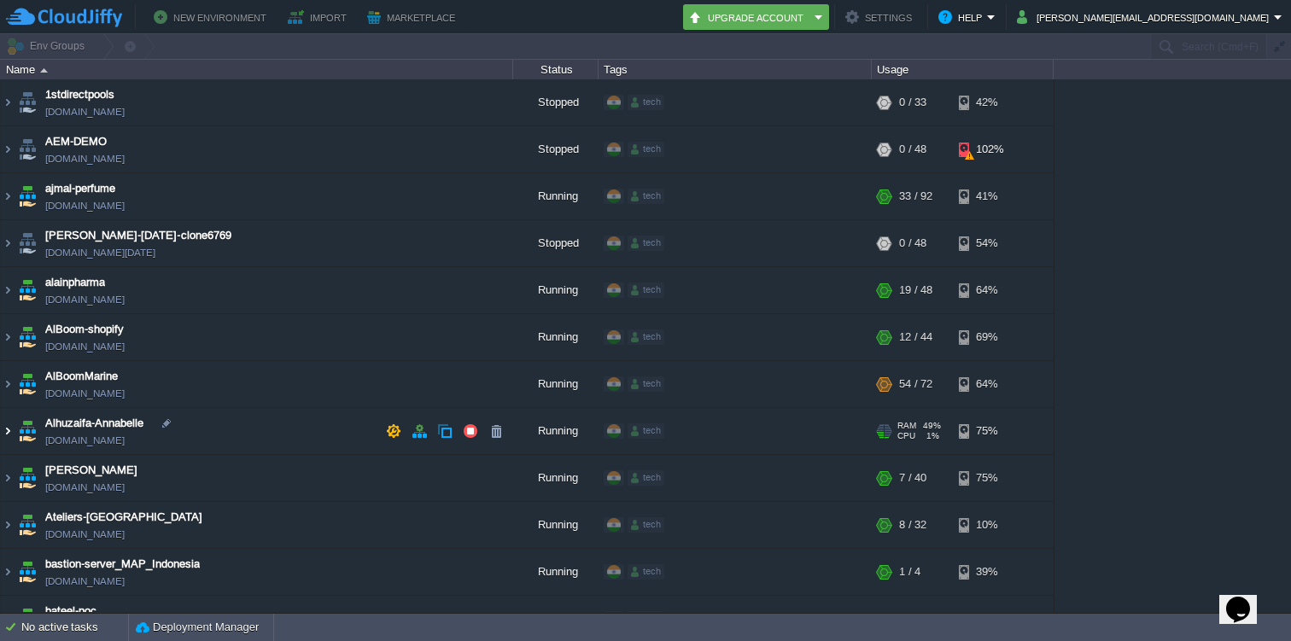
click at [9, 429] on img at bounding box center [8, 431] width 14 height 46
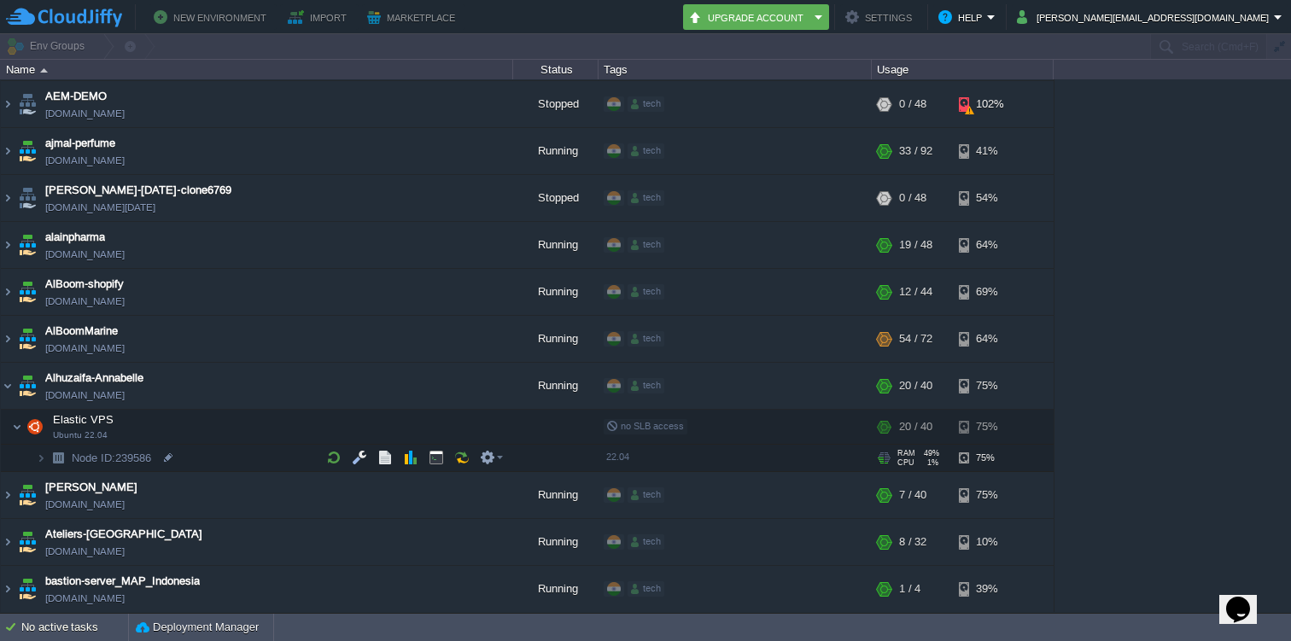
scroll to position [49, 0]
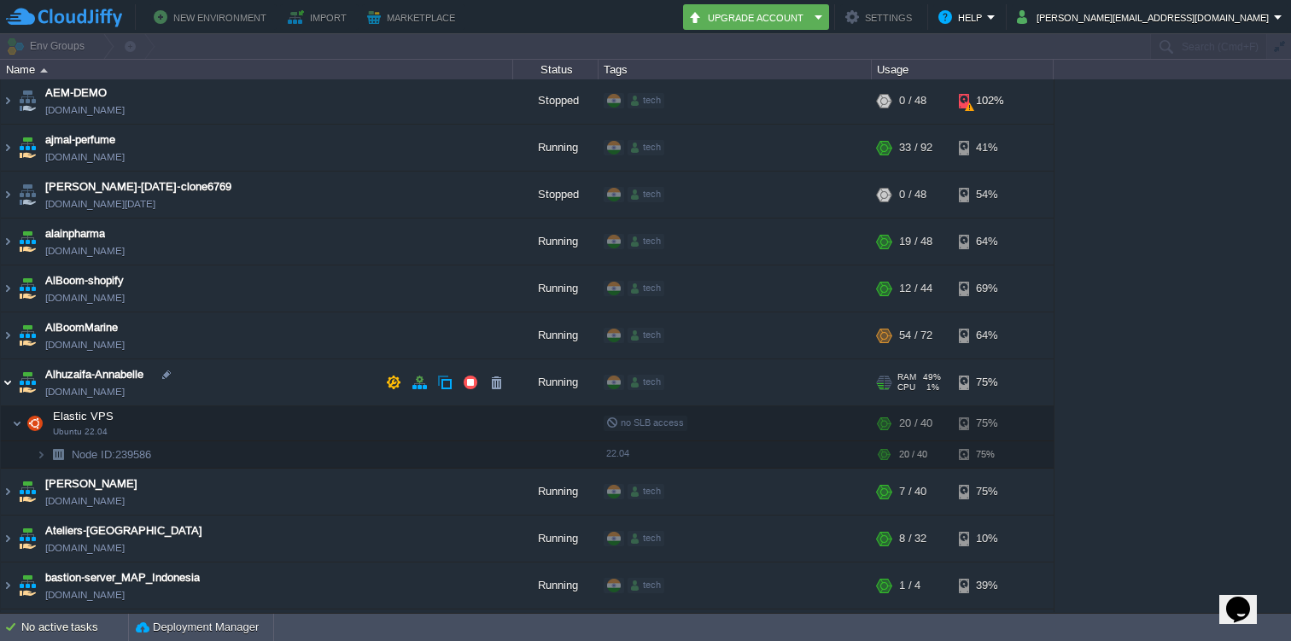
click at [14, 385] on img at bounding box center [8, 382] width 14 height 46
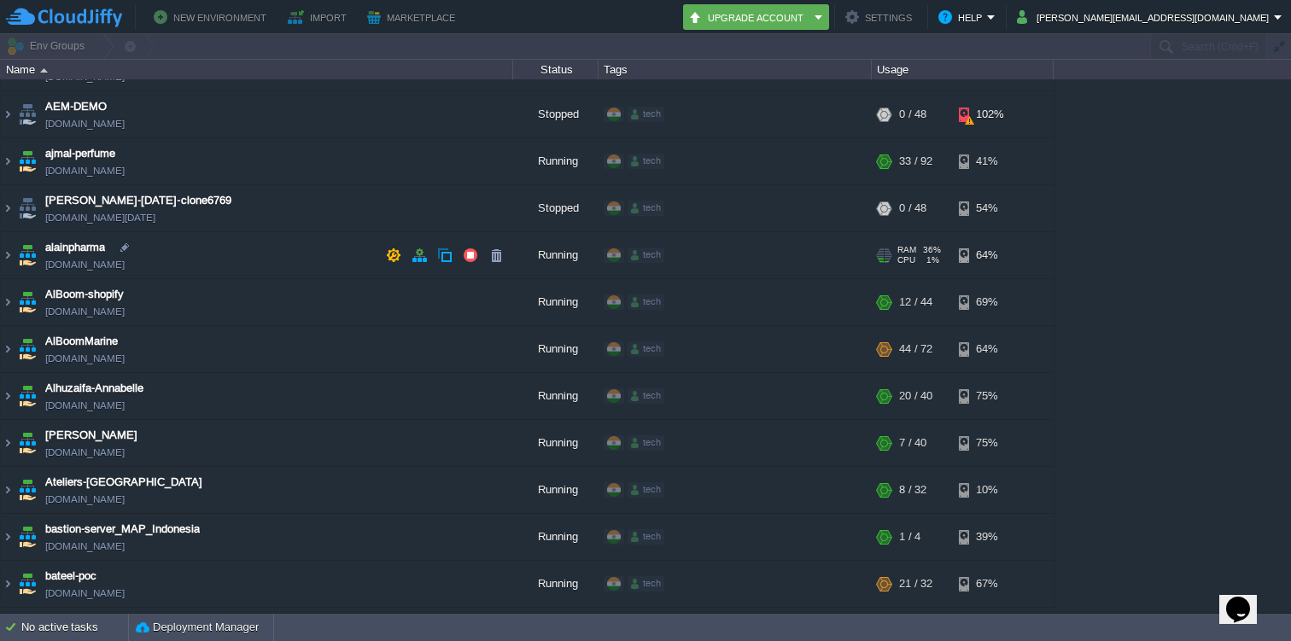
scroll to position [36, 0]
drag, startPoint x: 44, startPoint y: 388, endPoint x: 155, endPoint y: 390, distance: 111.8
click at [155, 390] on td "Alhuzaifa-Annabelle annabelle.cloudjiffy.net" at bounding box center [257, 395] width 512 height 47
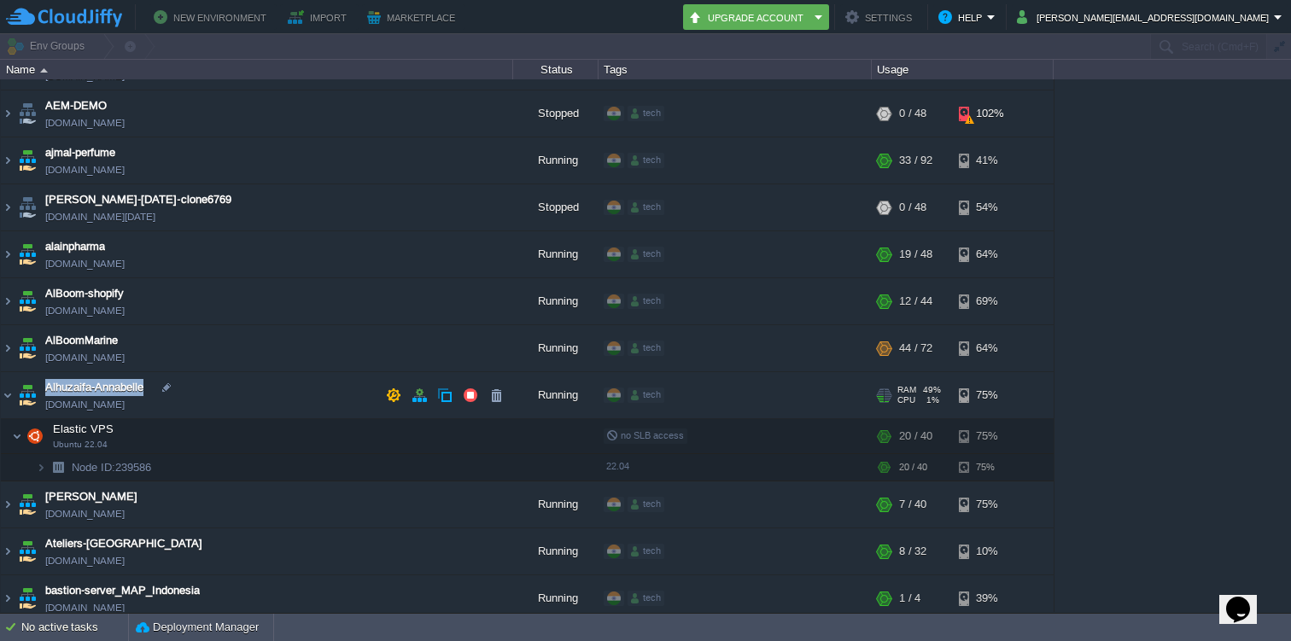
copy span "Alhuzaifa-Annabelle"
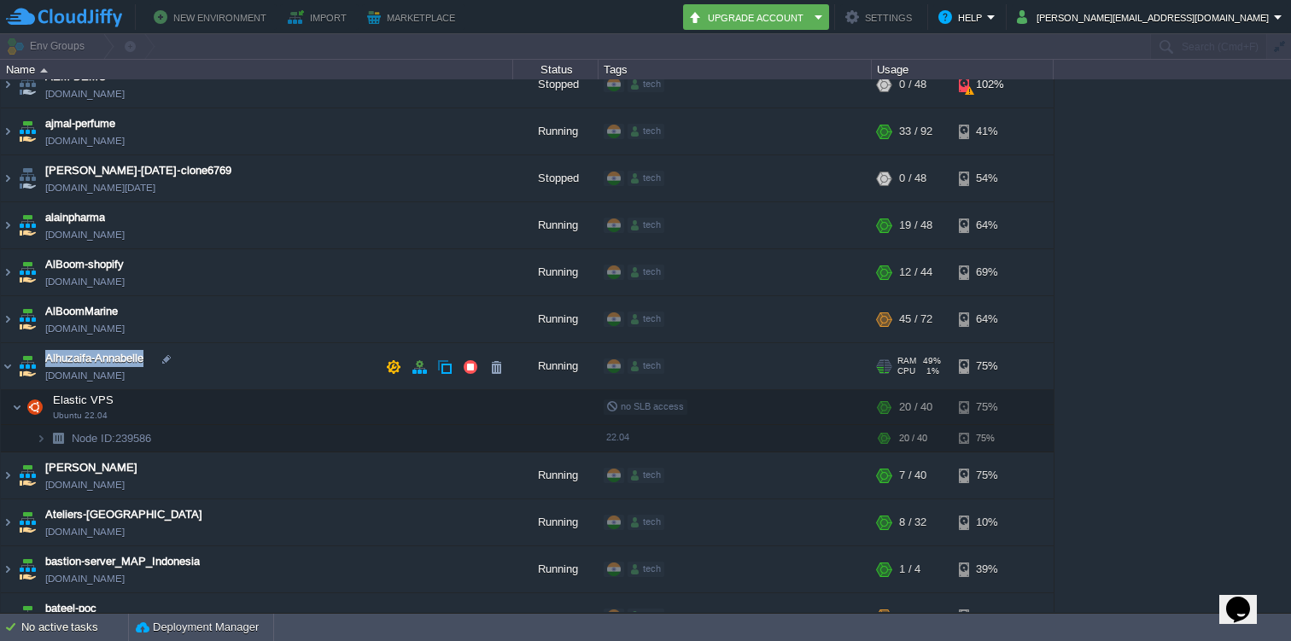
scroll to position [70, 0]
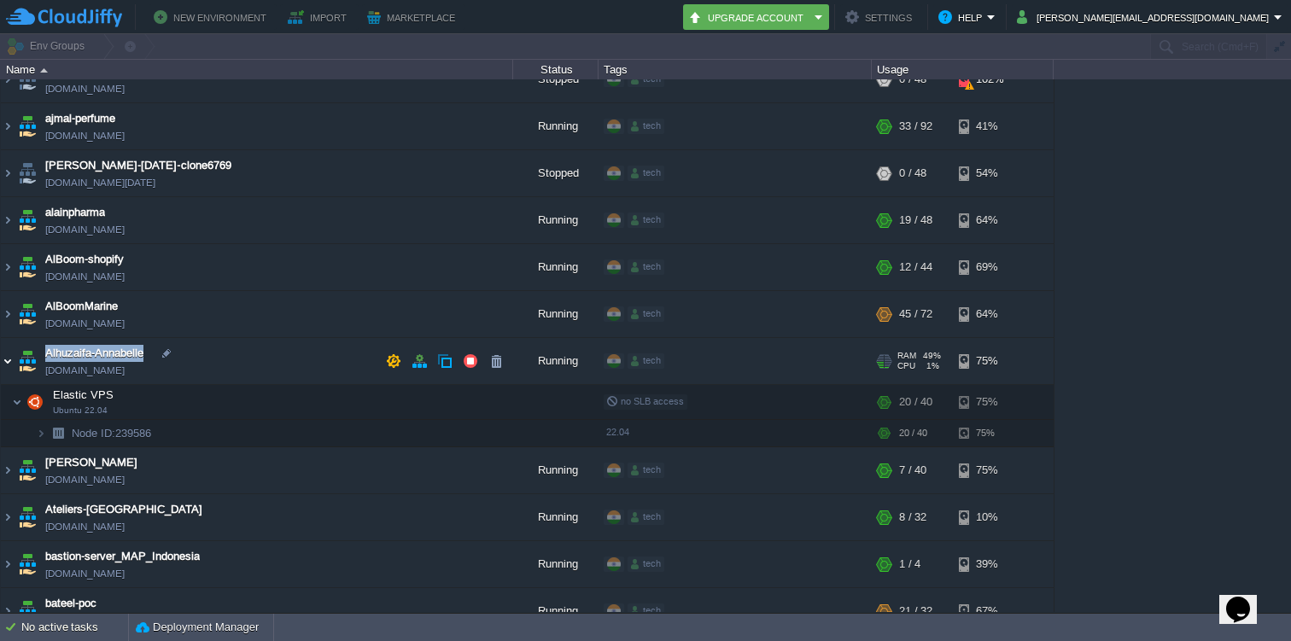
click at [3, 361] on img at bounding box center [8, 361] width 14 height 46
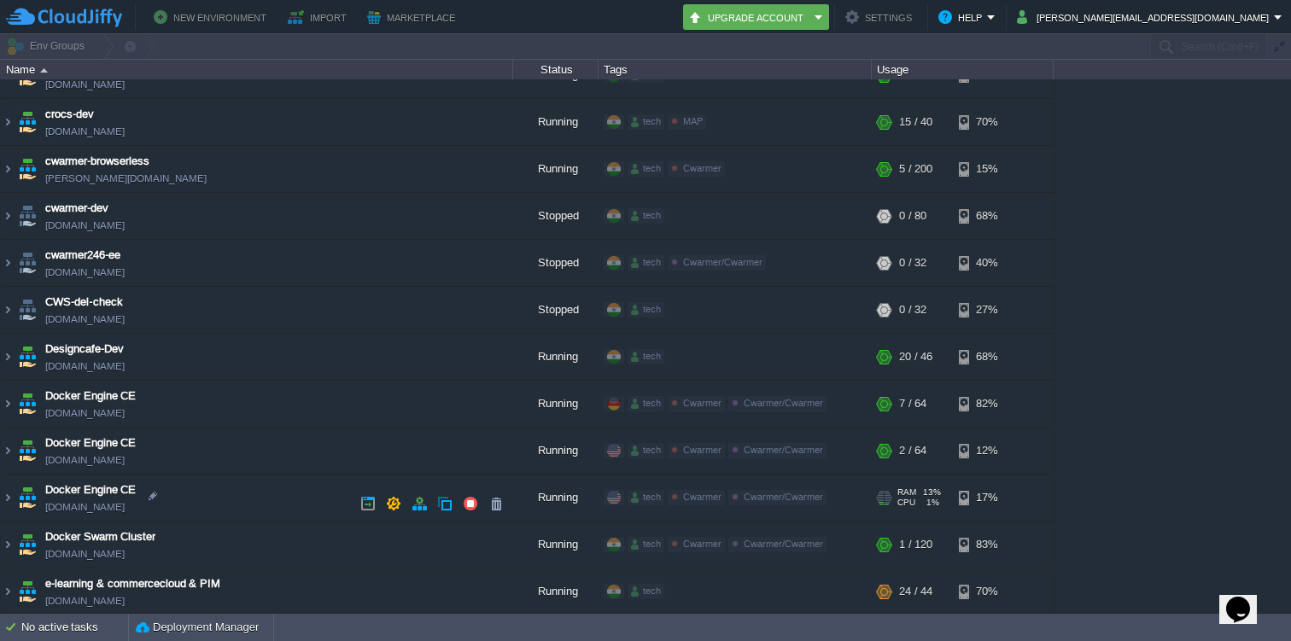
scroll to position [1145, 0]
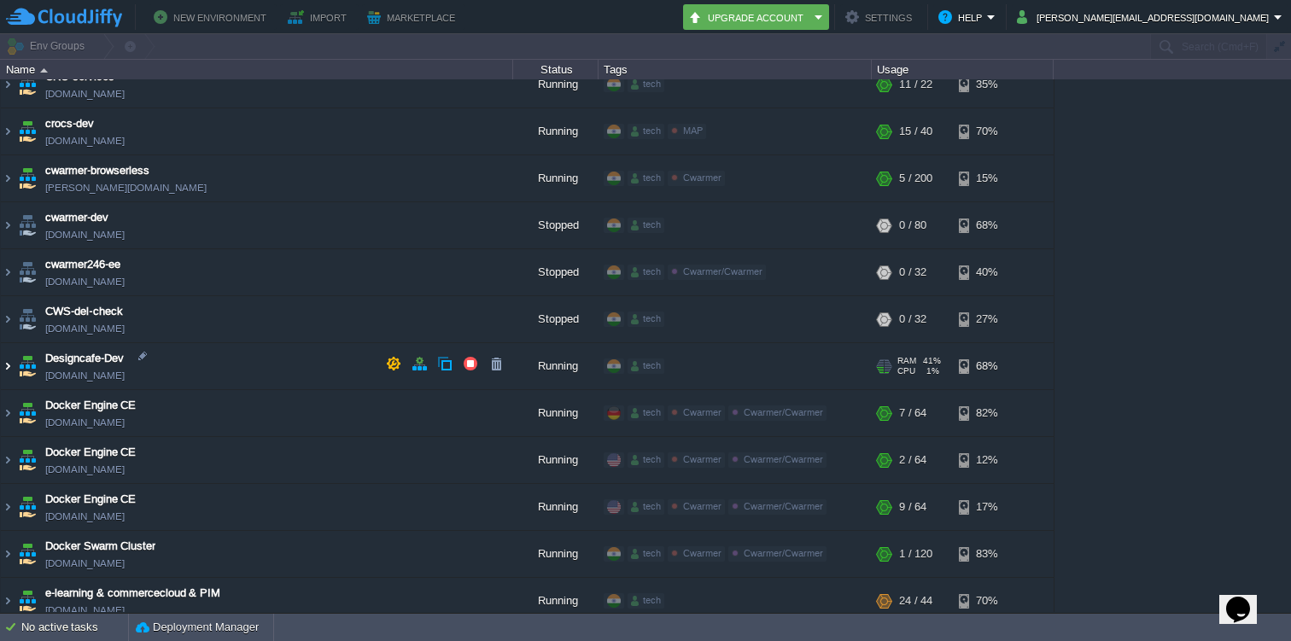
click at [9, 361] on img at bounding box center [8, 366] width 14 height 46
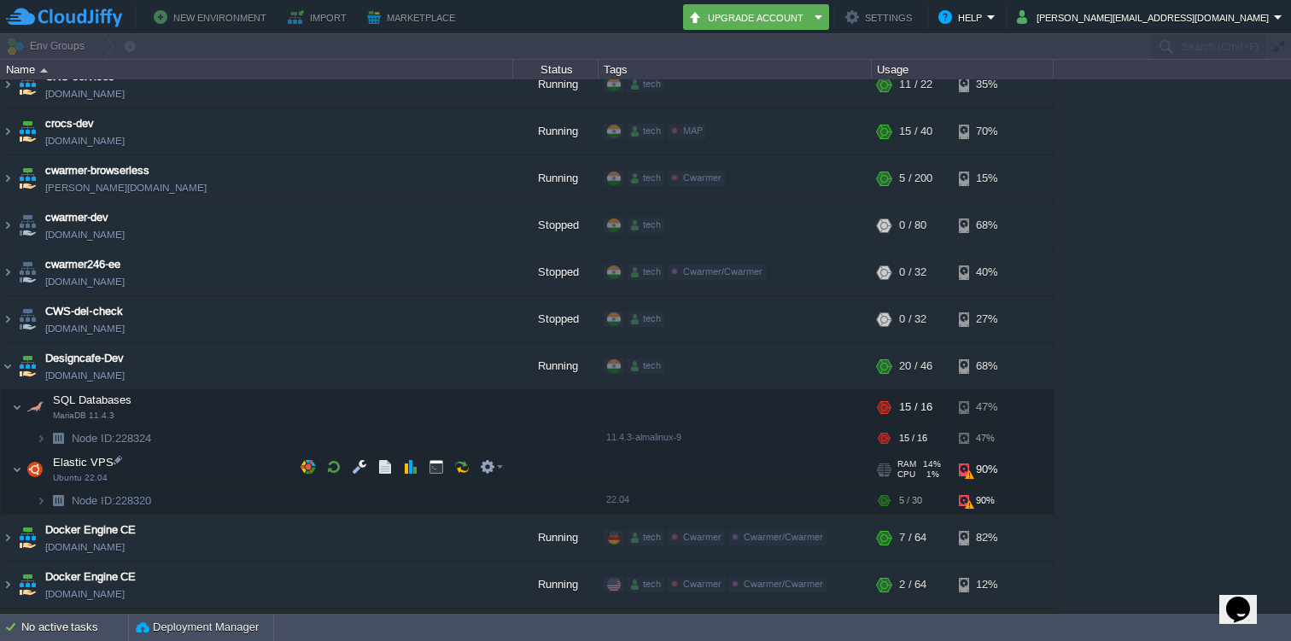
scroll to position [1164, 0]
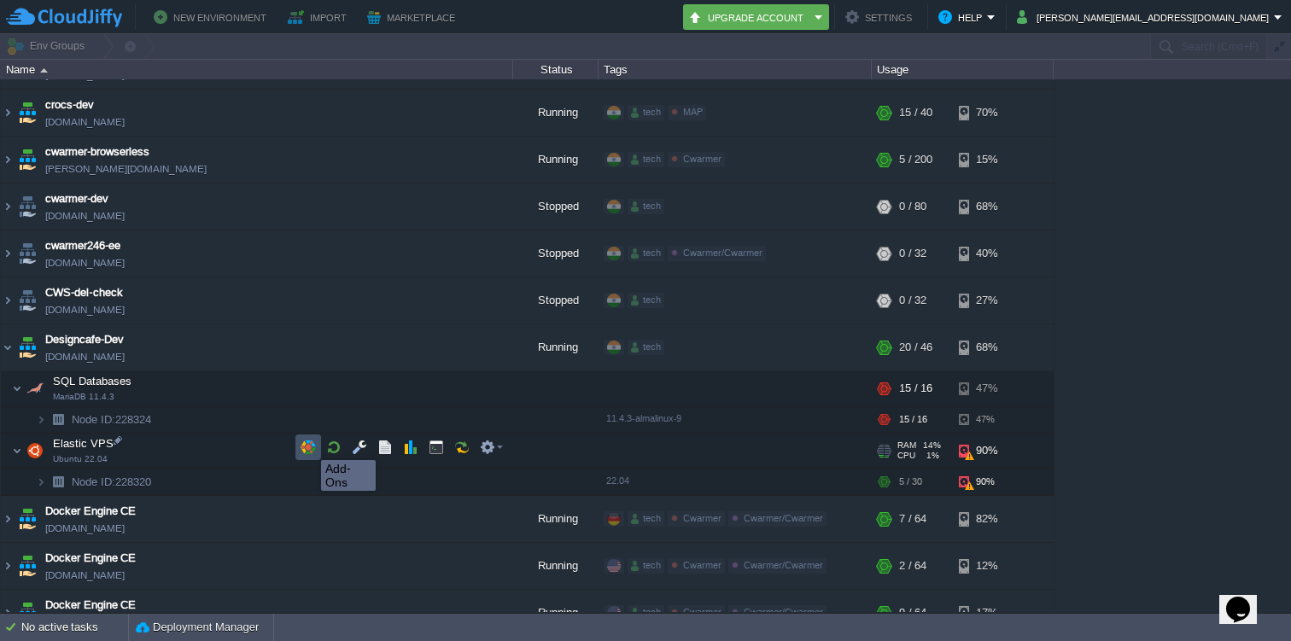
click at [308, 445] on button "button" at bounding box center [307, 447] width 15 height 15
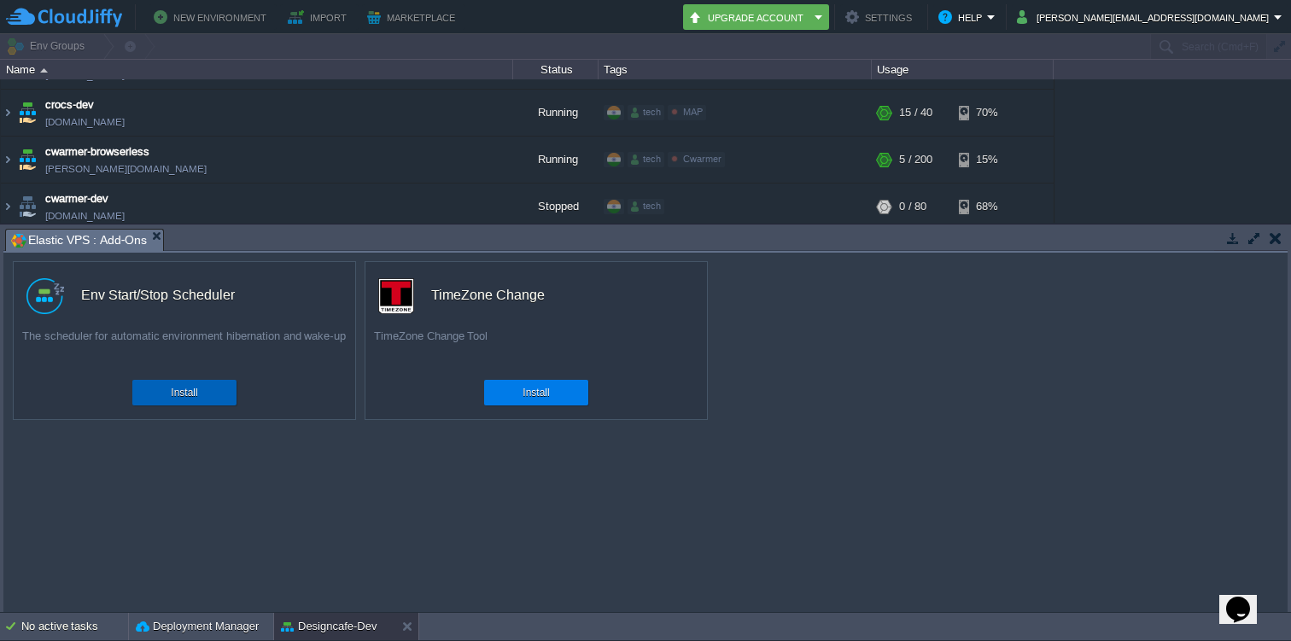
click at [183, 394] on button "Install" at bounding box center [184, 392] width 26 height 17
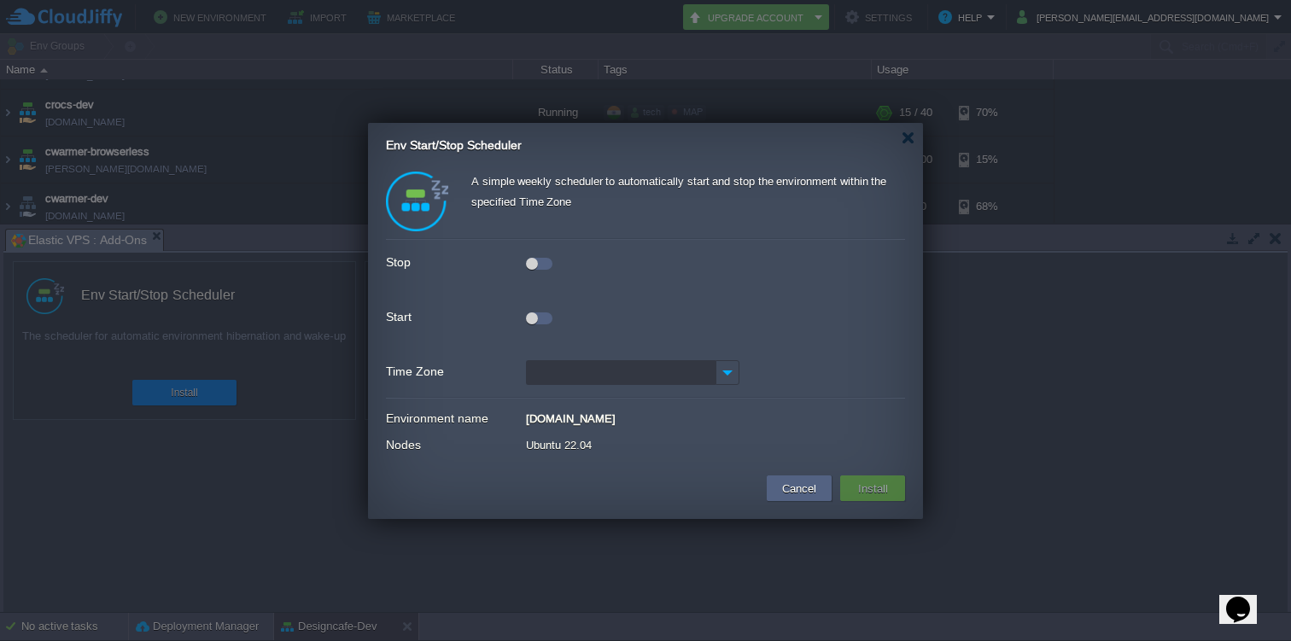
click at [543, 266] on div at bounding box center [539, 264] width 26 height 12
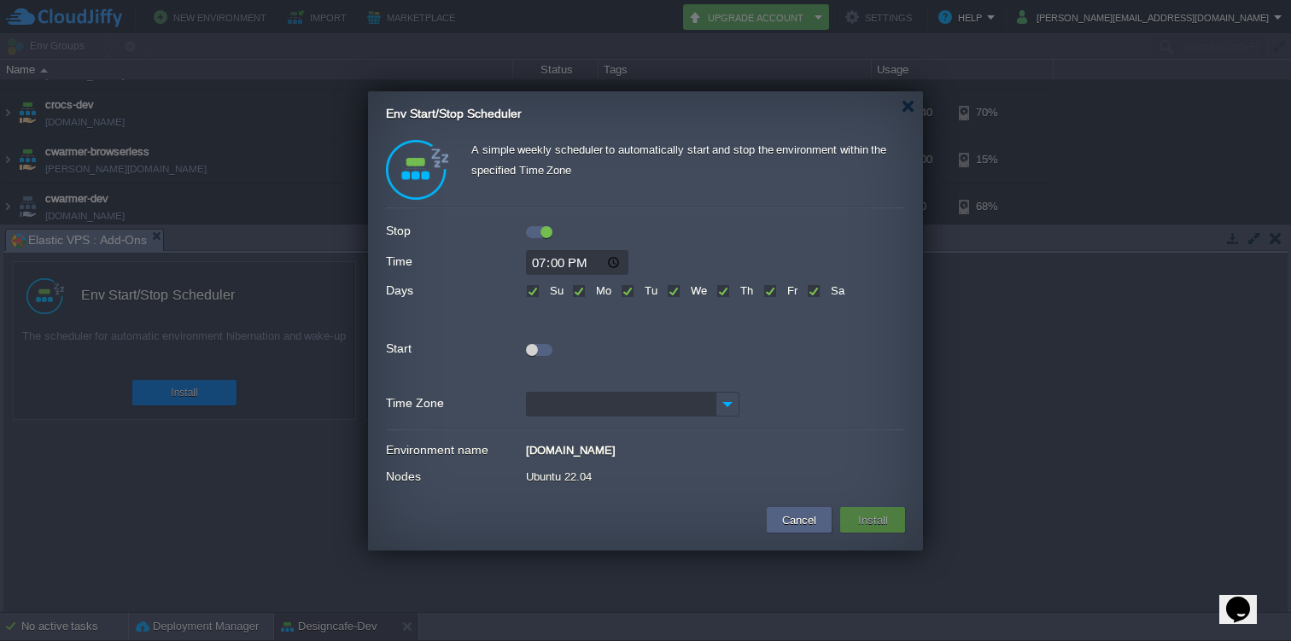
click at [538, 262] on input "19:00" at bounding box center [577, 262] width 102 height 25
type input "21:00"
click at [542, 352] on div at bounding box center [539, 350] width 26 height 12
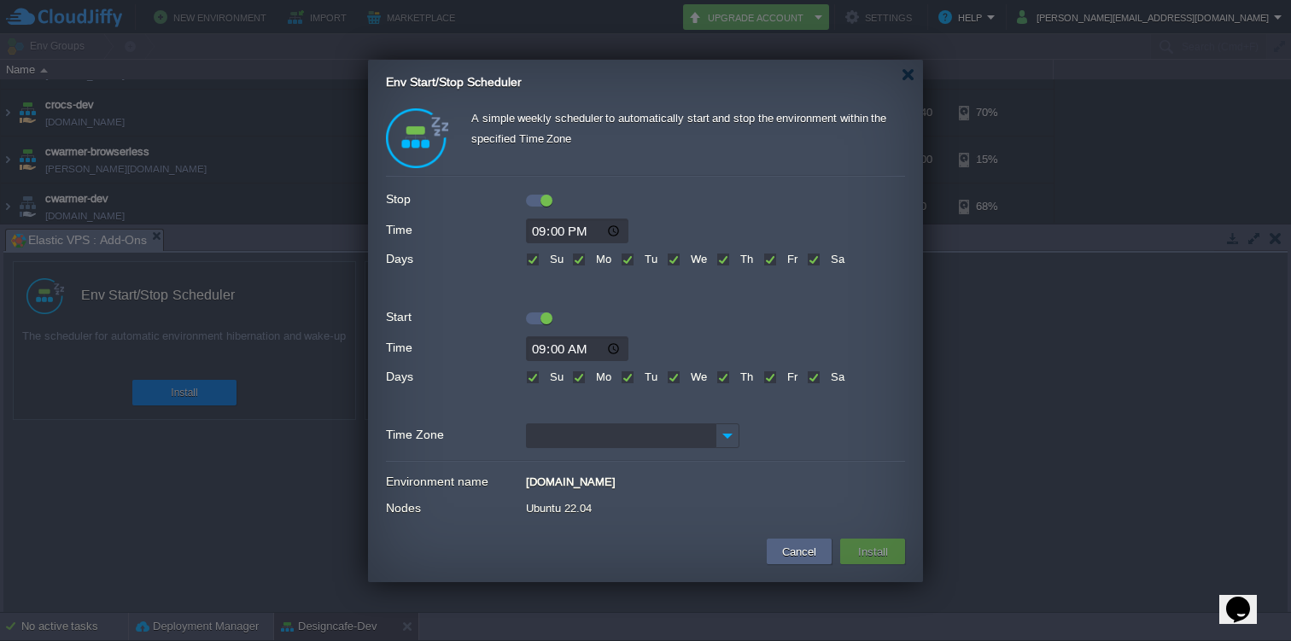
click at [540, 352] on input "09:00" at bounding box center [577, 348] width 102 height 25
type input "08:00"
click at [679, 438] on input "Time Zone" at bounding box center [621, 435] width 190 height 25
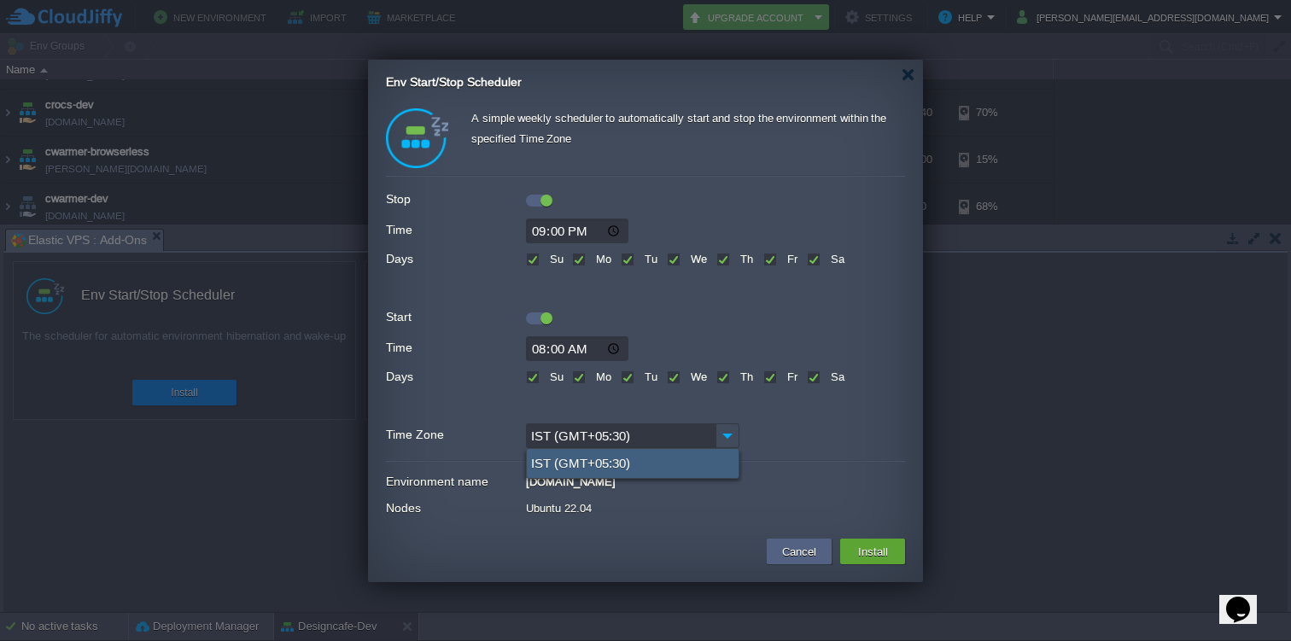
type input "IST (GMT+05:30)"
click at [667, 468] on div "IST (GMT+05:30)" at bounding box center [633, 463] width 212 height 29
click at [882, 556] on button "Install" at bounding box center [873, 551] width 40 height 20
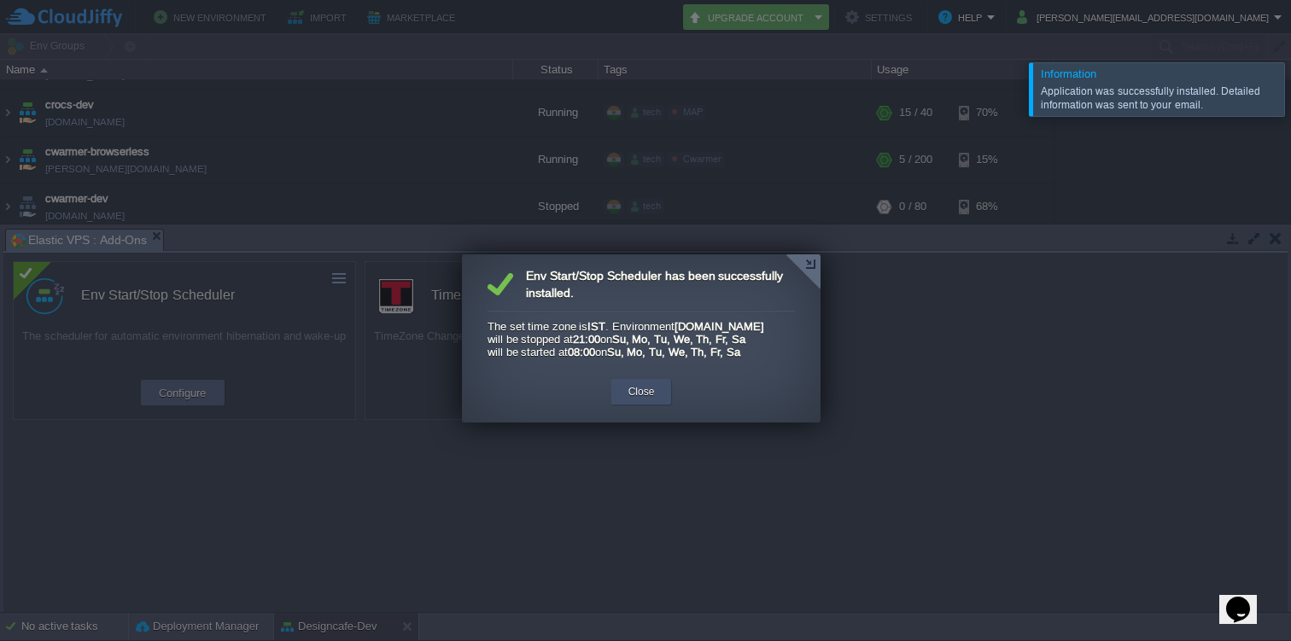
click at [654, 400] on button "Close" at bounding box center [641, 391] width 26 height 17
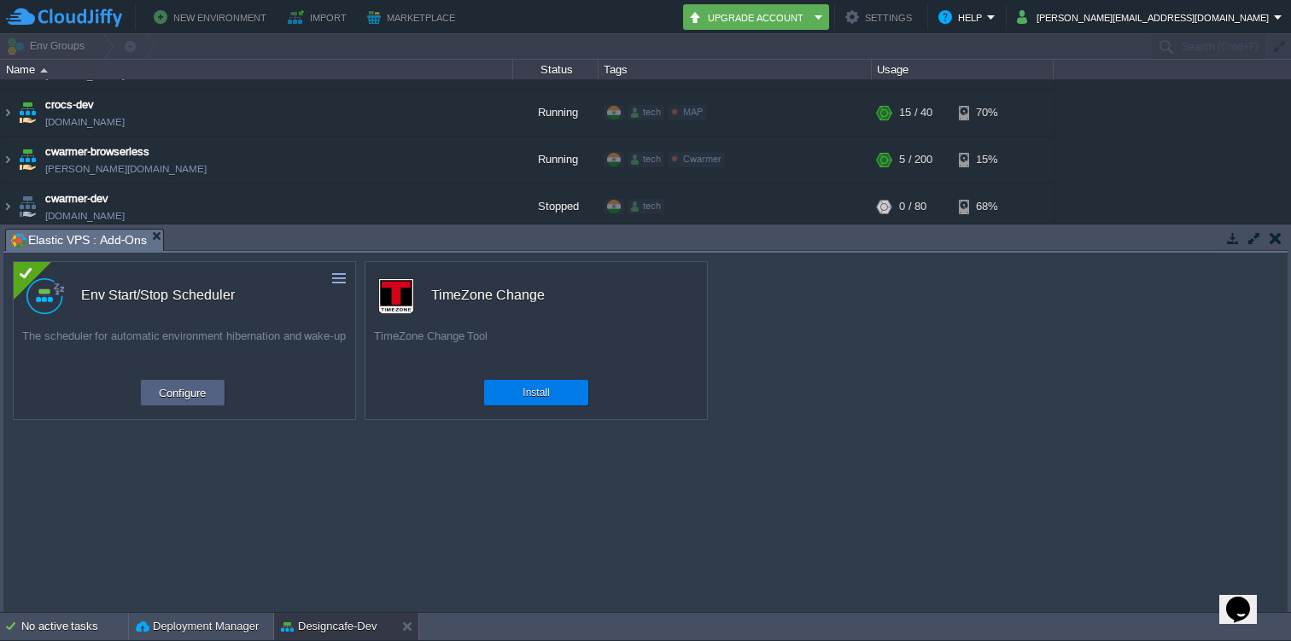
click at [1280, 242] on button "button" at bounding box center [1275, 237] width 12 height 15
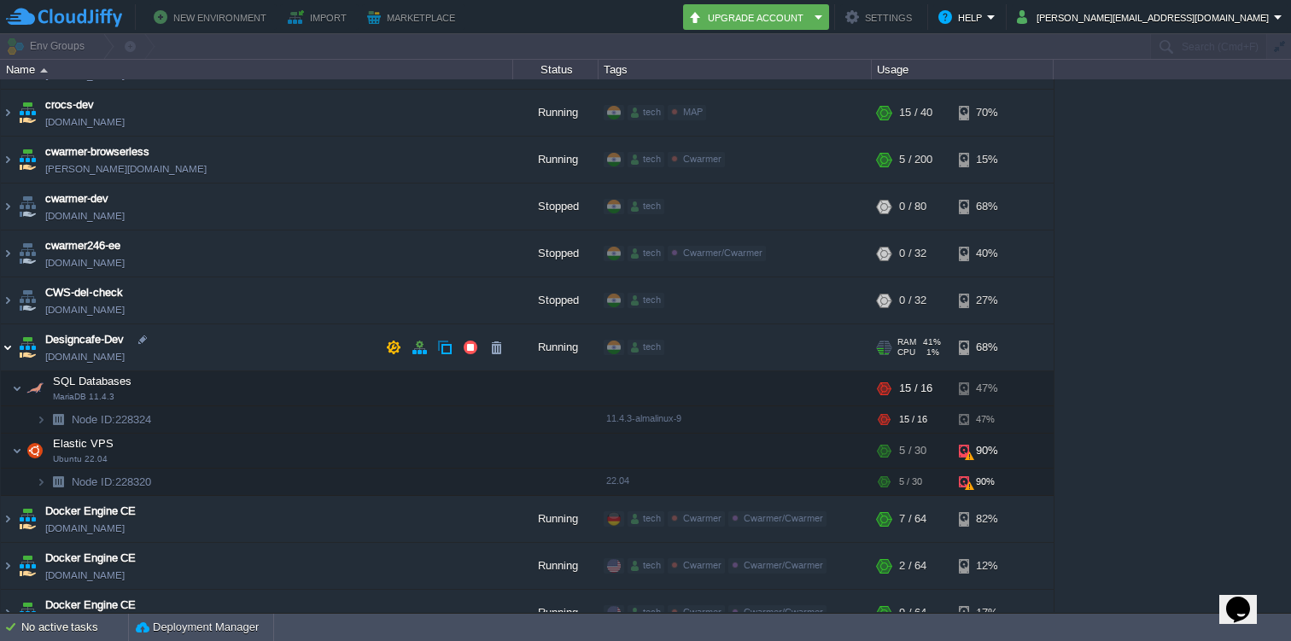
click at [5, 345] on img at bounding box center [8, 347] width 14 height 46
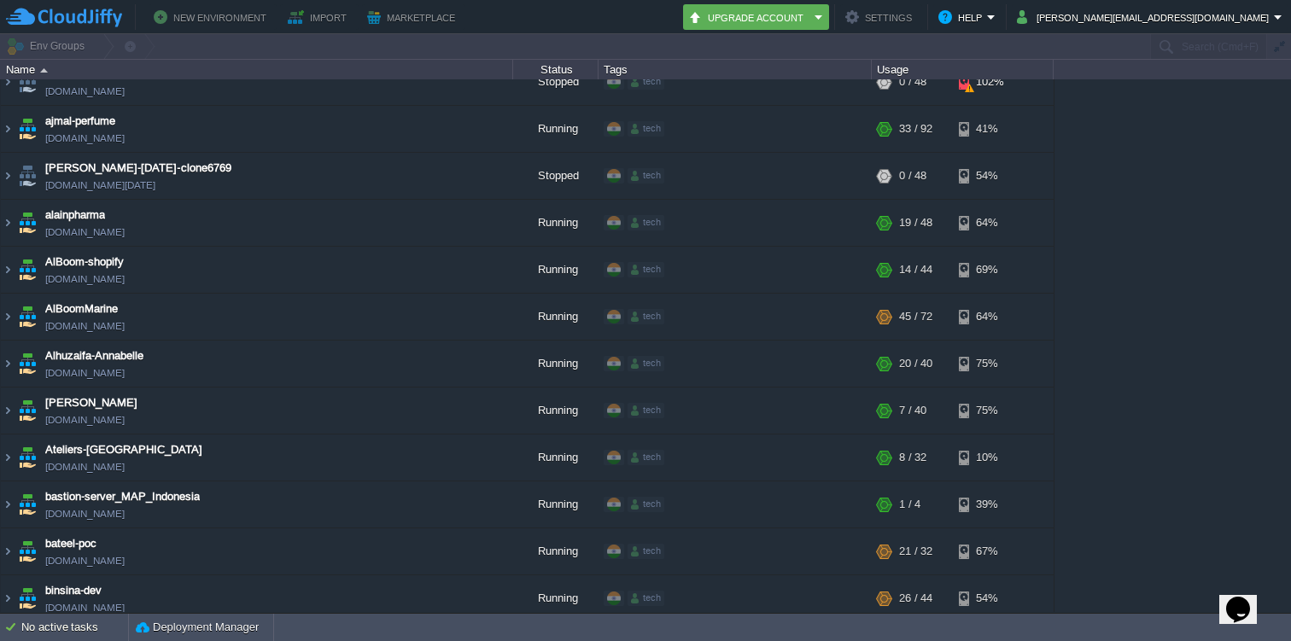
scroll to position [0, 0]
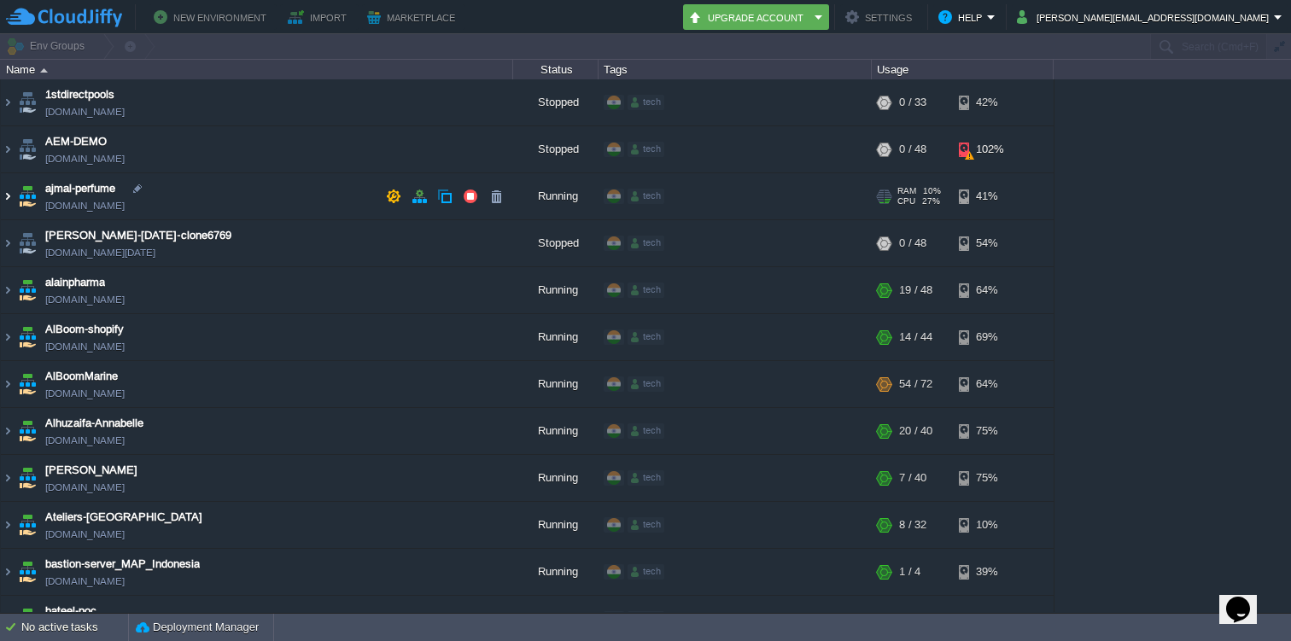
click at [6, 194] on img at bounding box center [8, 196] width 14 height 46
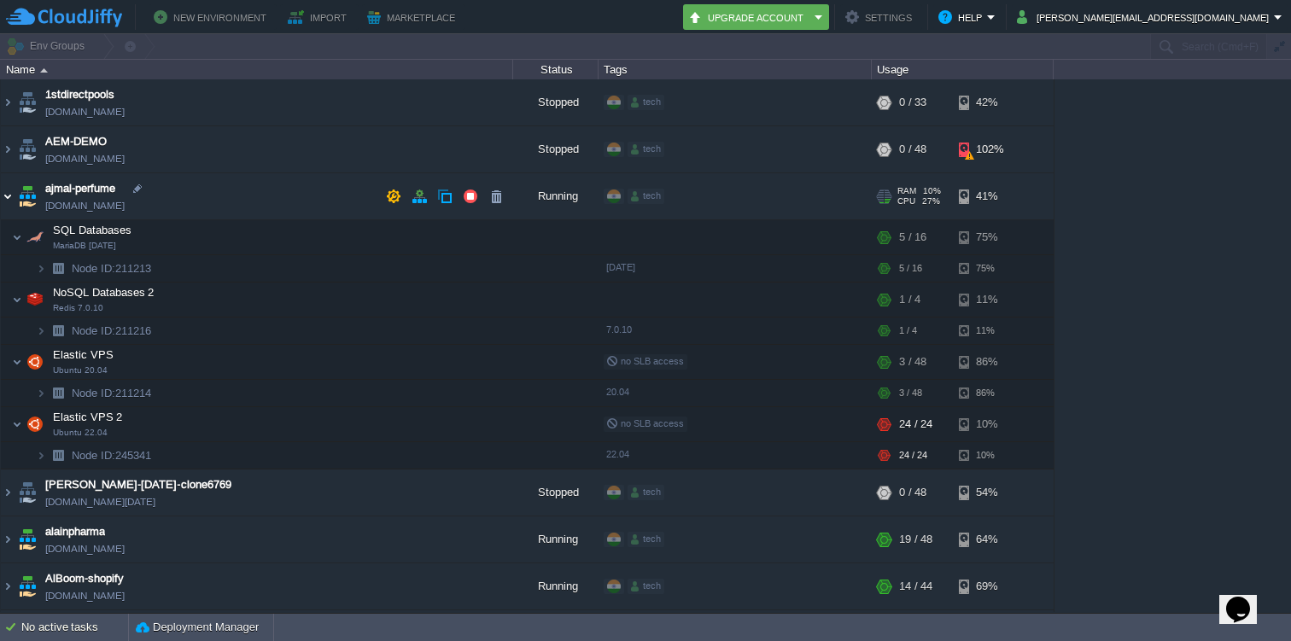
click at [3, 193] on img at bounding box center [8, 196] width 14 height 46
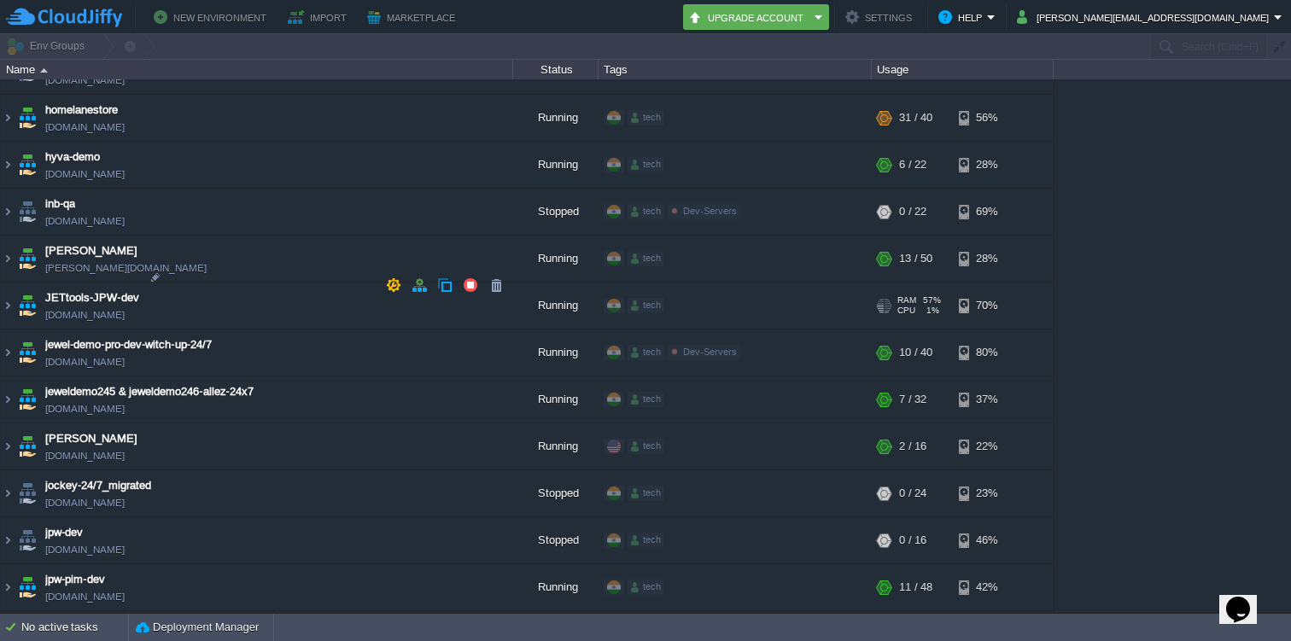
scroll to position [2422, 0]
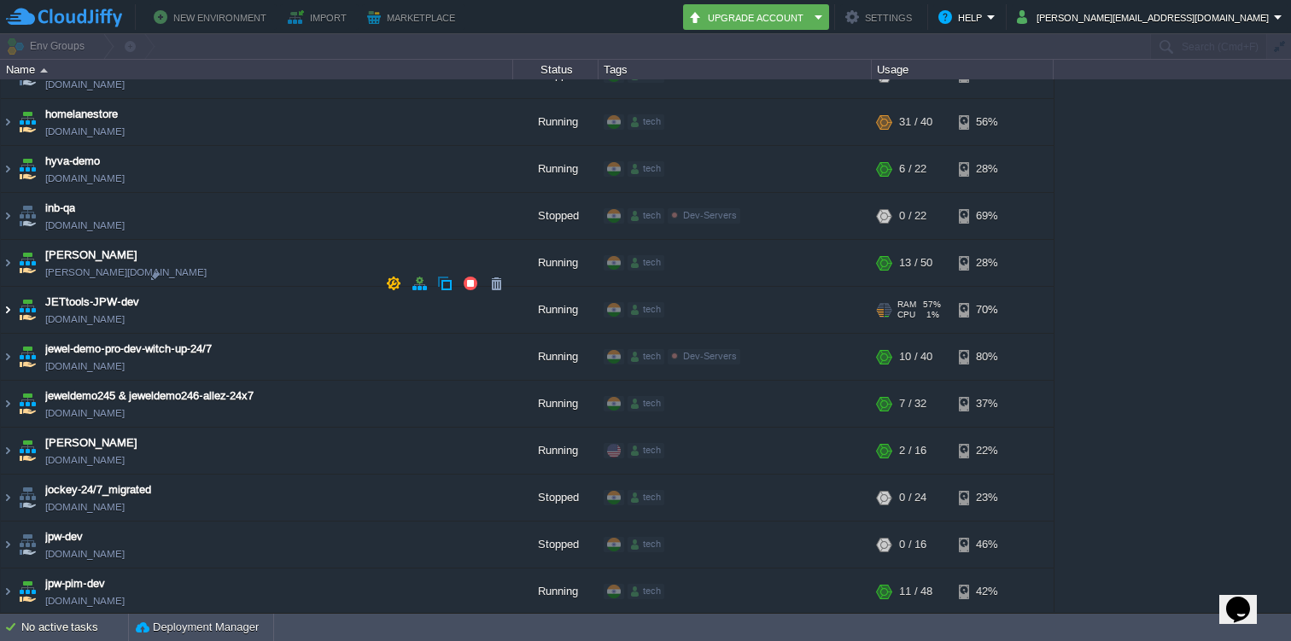
click at [9, 287] on img at bounding box center [8, 310] width 14 height 46
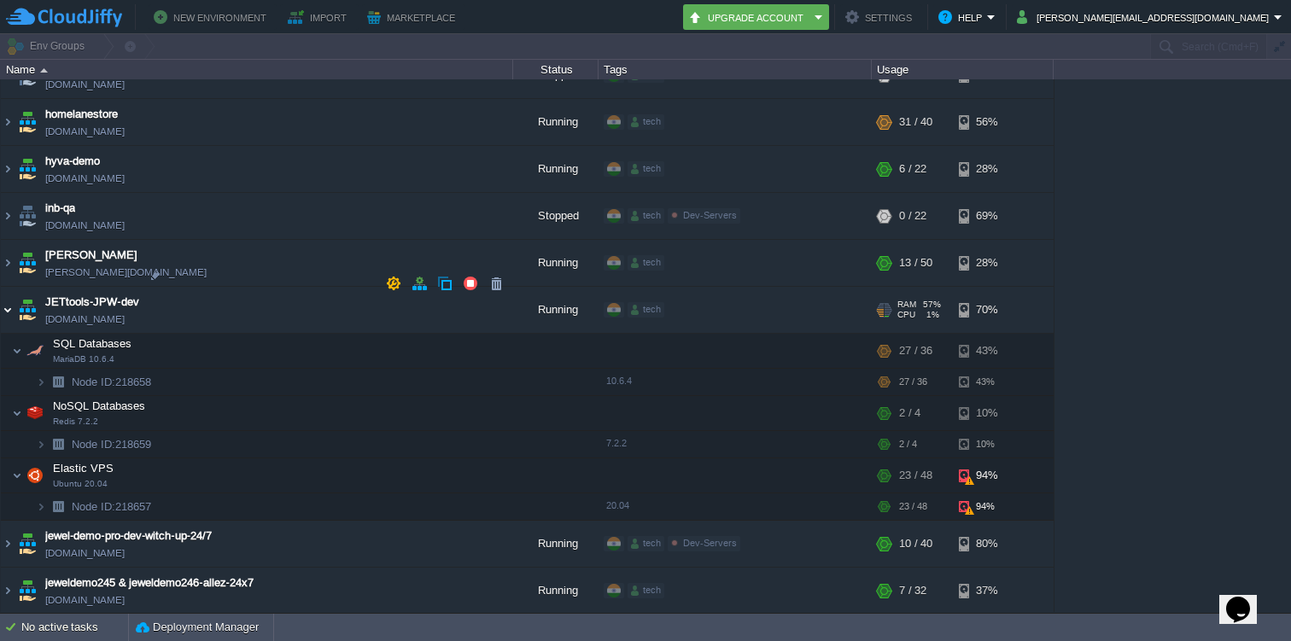
click at [11, 287] on img at bounding box center [8, 310] width 14 height 46
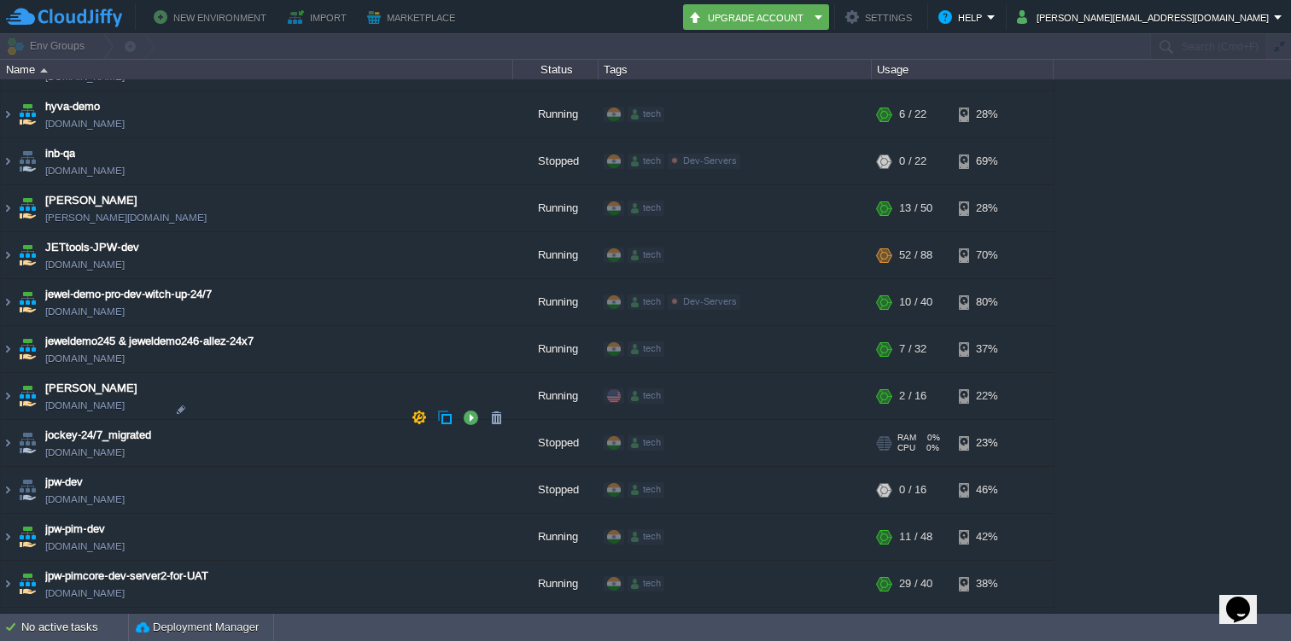
scroll to position [2488, 0]
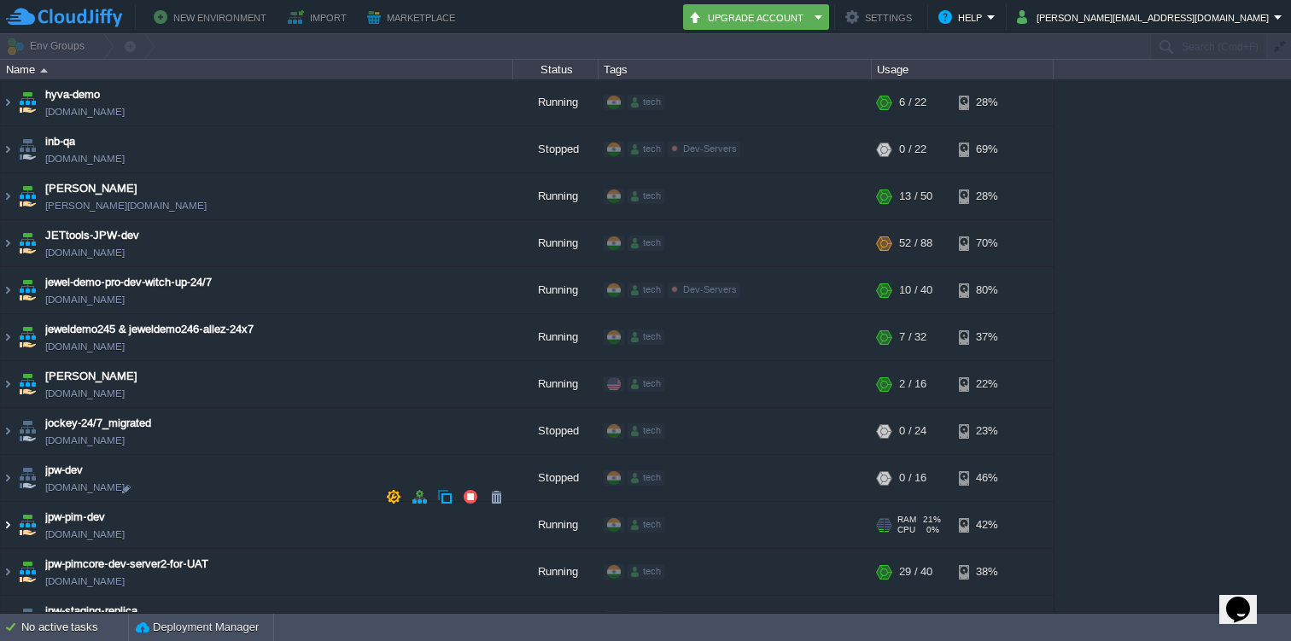
click at [9, 502] on img at bounding box center [8, 525] width 14 height 46
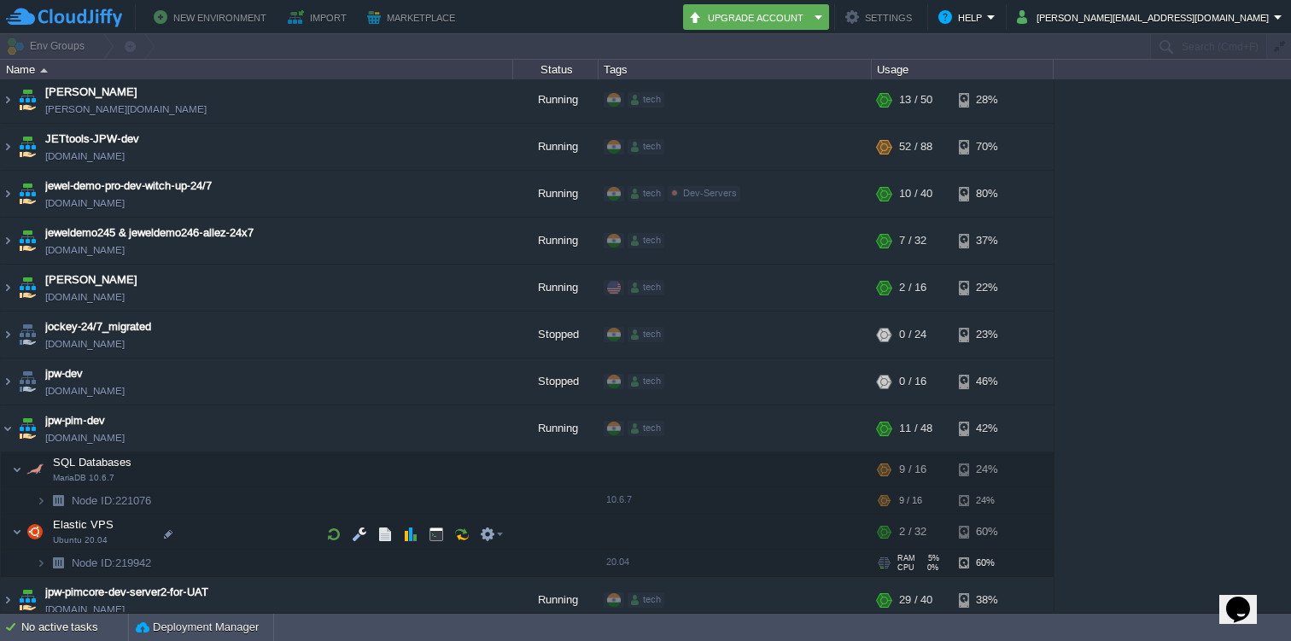
scroll to position [2557, 0]
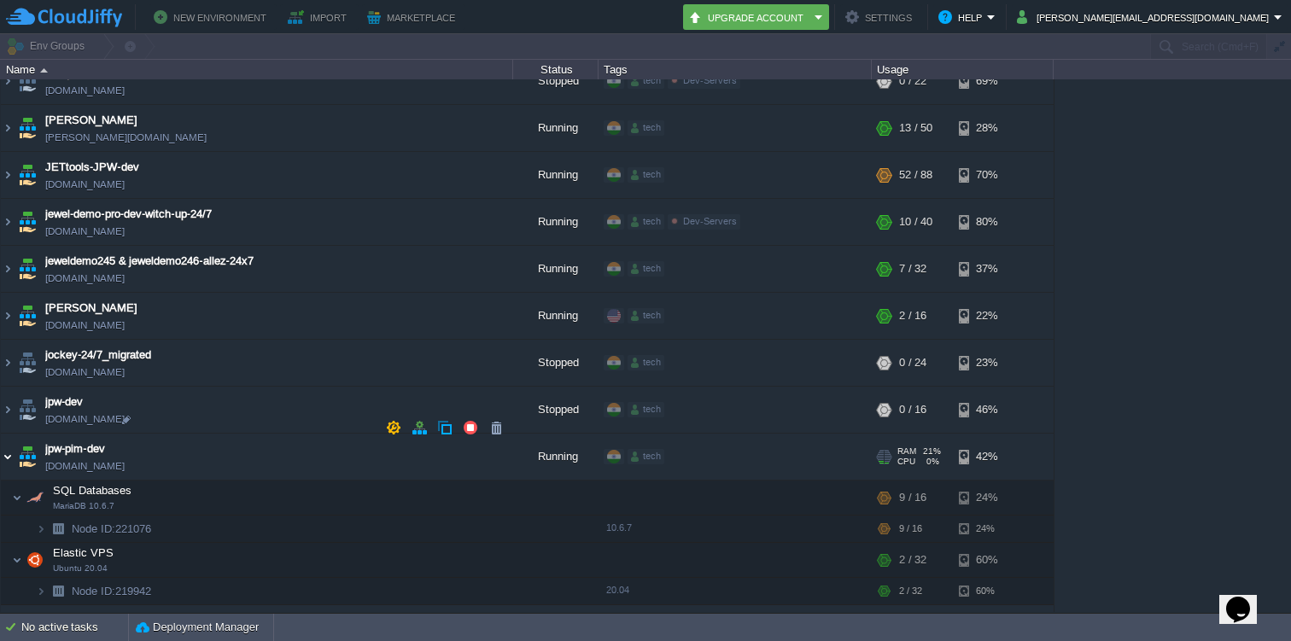
click at [9, 434] on img at bounding box center [8, 457] width 14 height 46
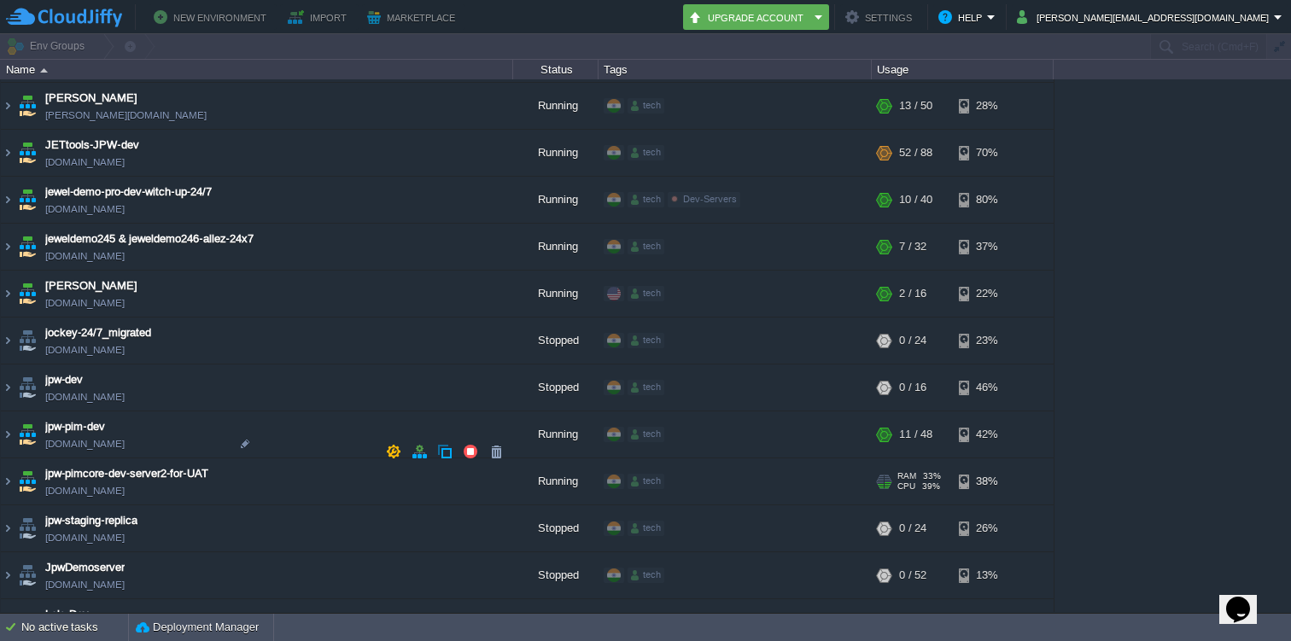
scroll to position [2582, 0]
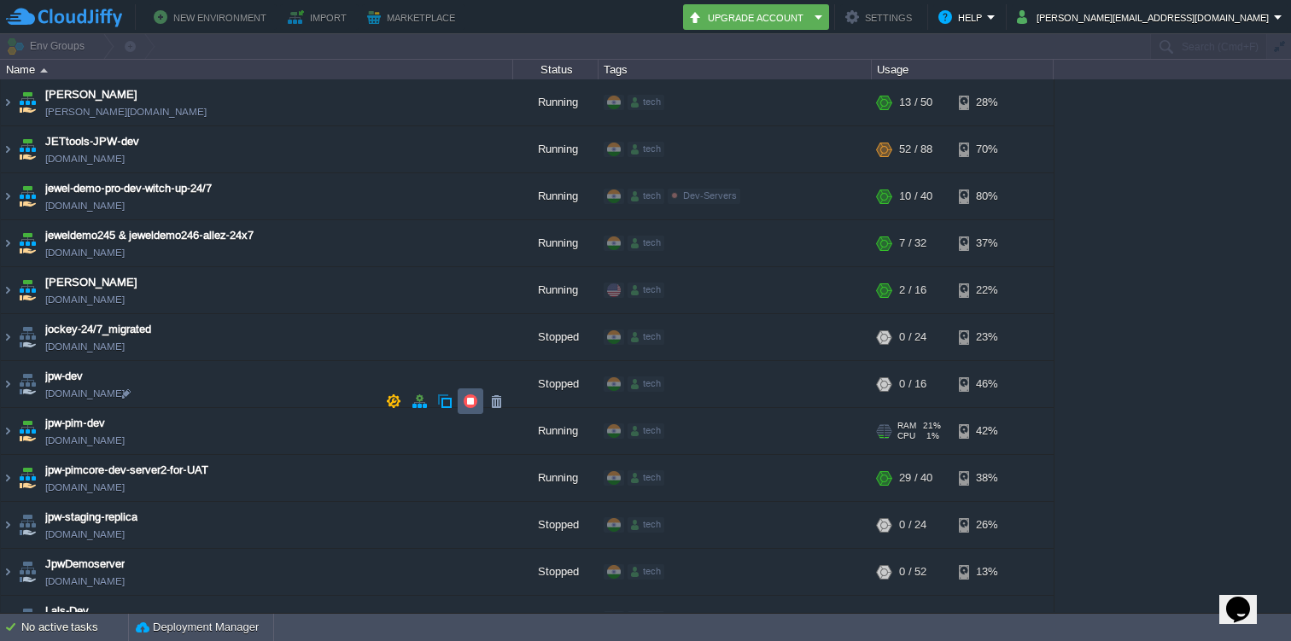
click at [470, 394] on button "button" at bounding box center [470, 401] width 15 height 15
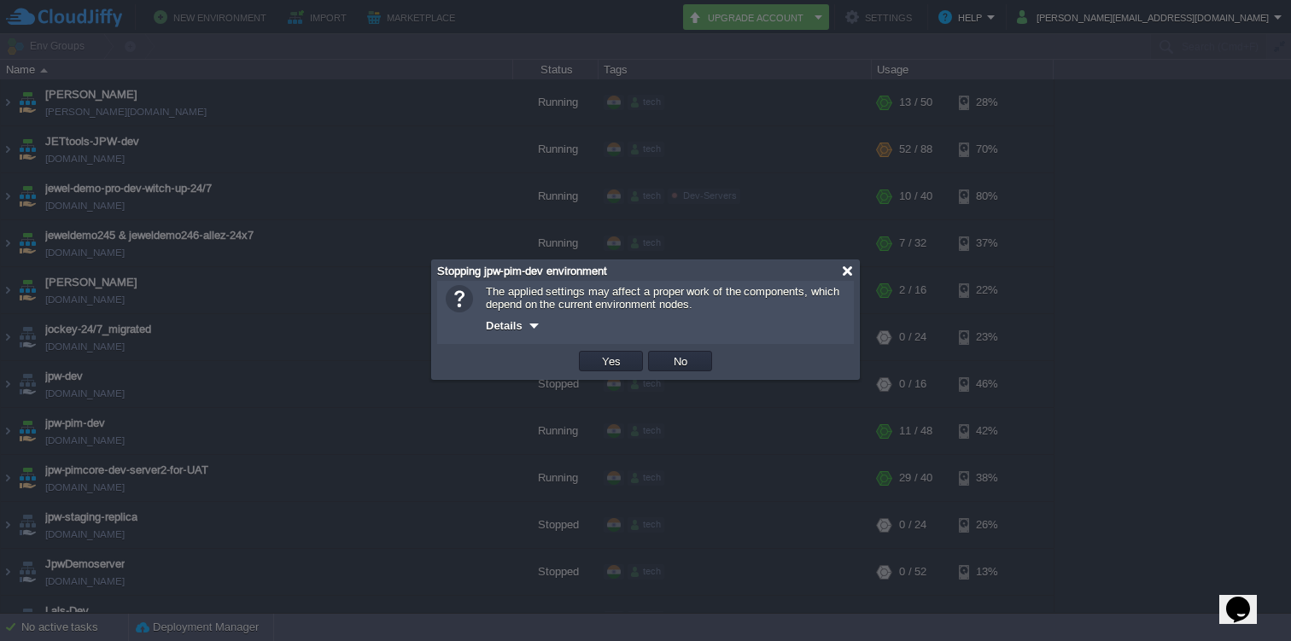
click at [842, 267] on div at bounding box center [847, 271] width 13 height 13
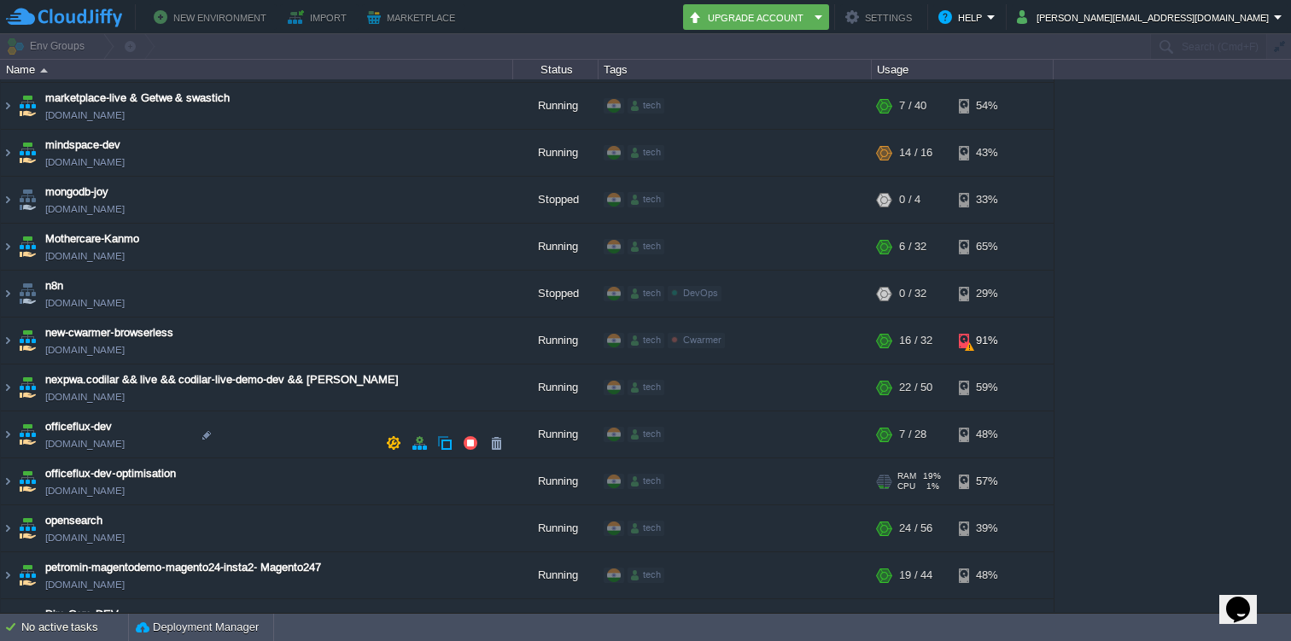
scroll to position [3636, 0]
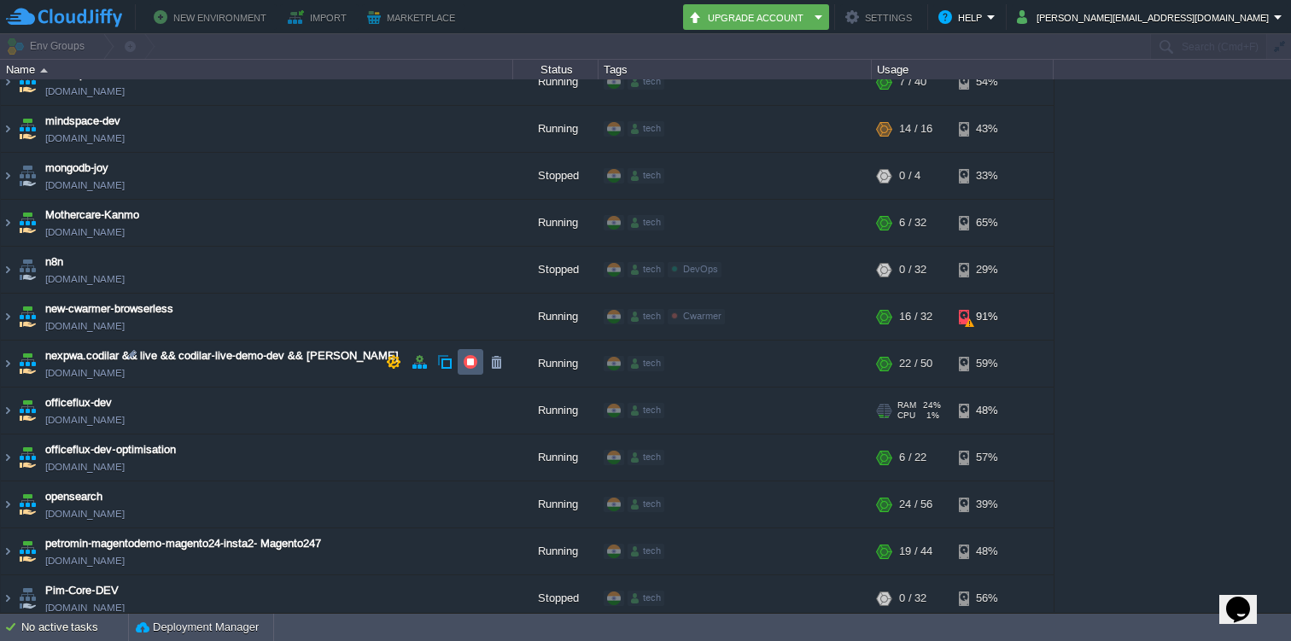
click at [467, 356] on button "button" at bounding box center [470, 361] width 15 height 15
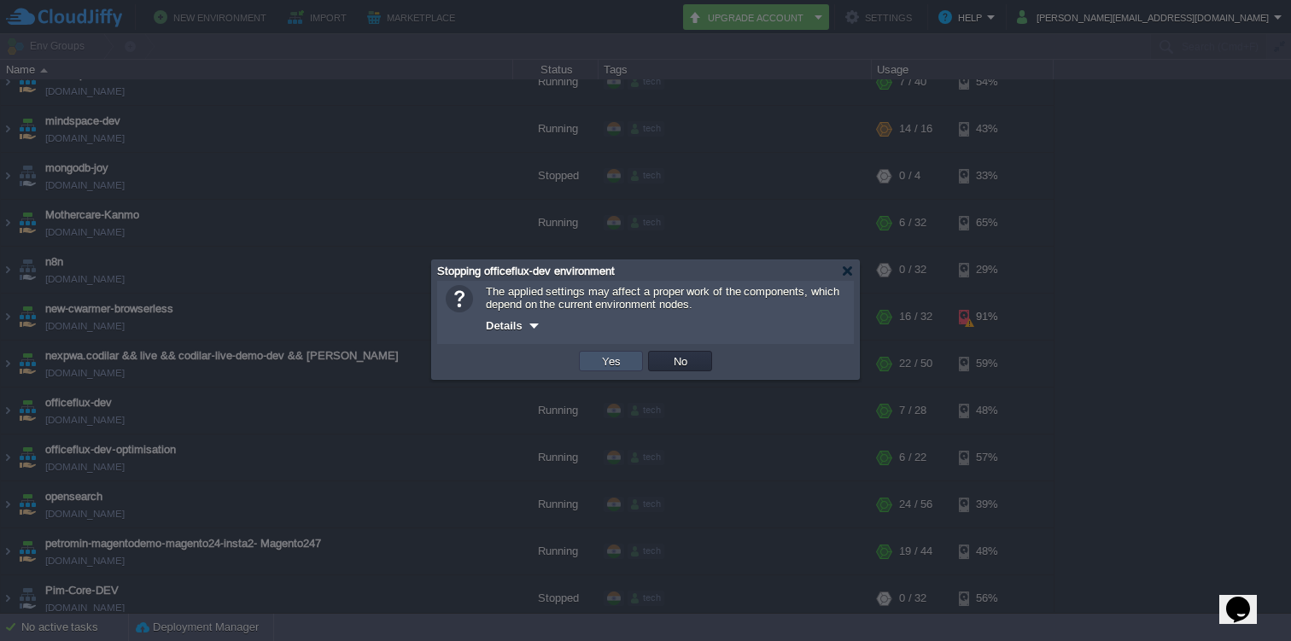
click at [610, 364] on button "Yes" at bounding box center [611, 360] width 29 height 15
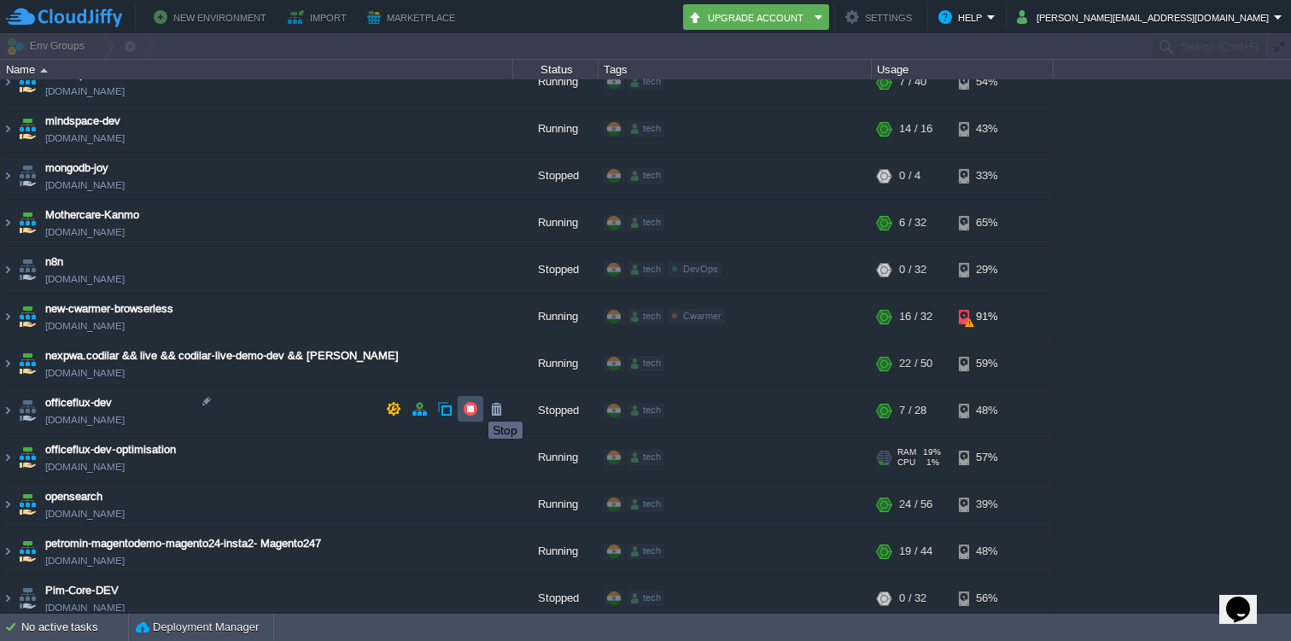
click at [472, 406] on button "button" at bounding box center [470, 408] width 15 height 15
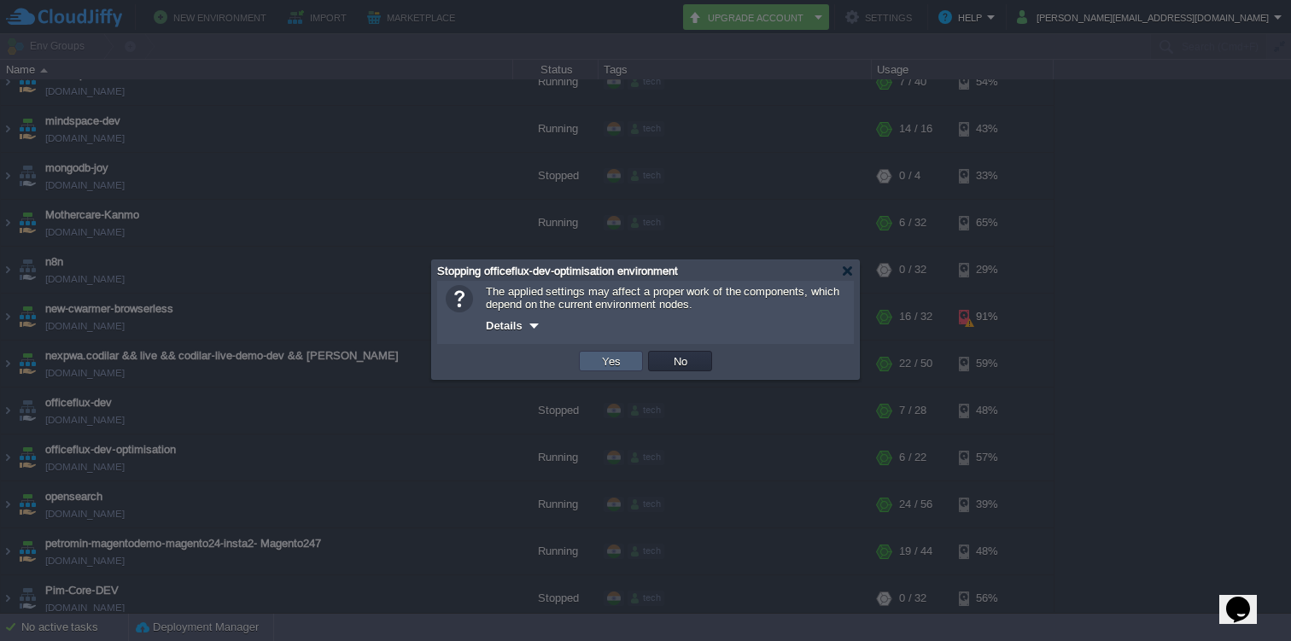
click at [602, 365] on button "Yes" at bounding box center [611, 360] width 29 height 15
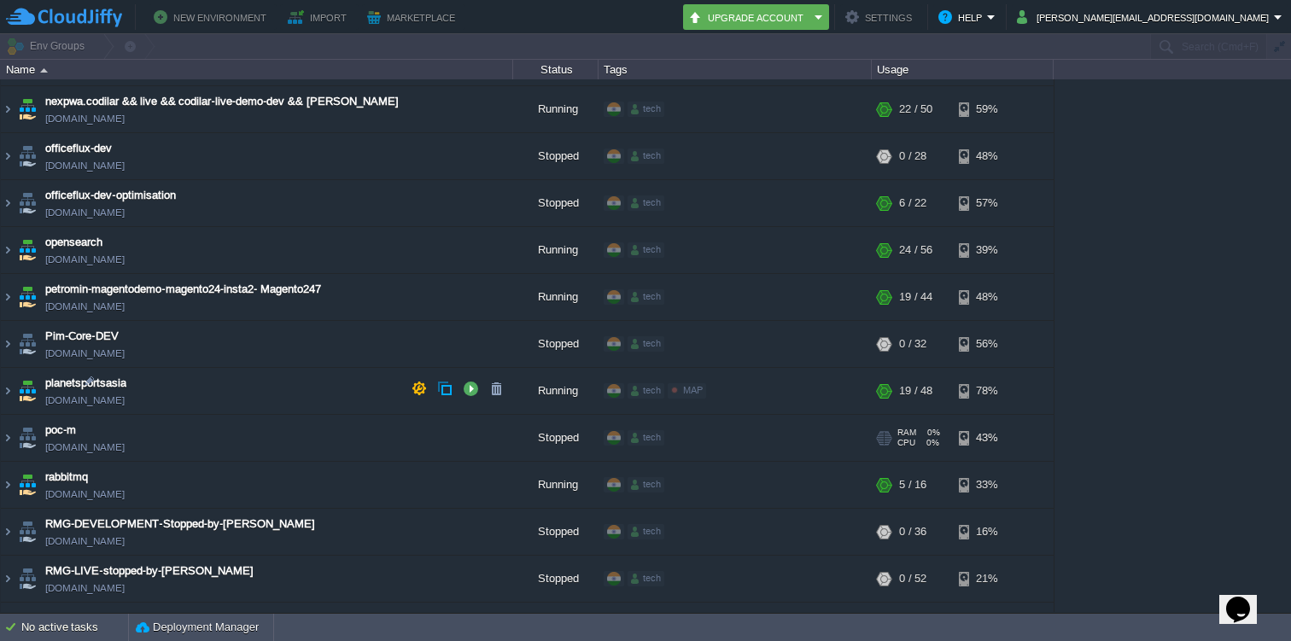
scroll to position [3880, 0]
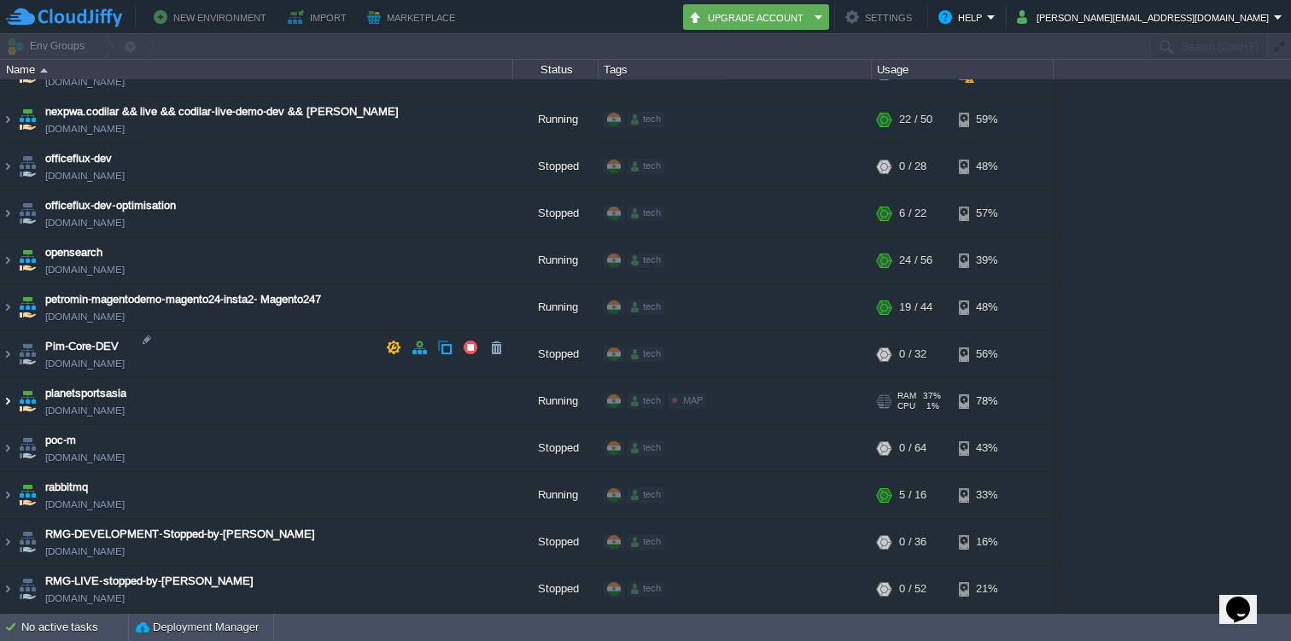
click at [8, 378] on img at bounding box center [8, 401] width 14 height 46
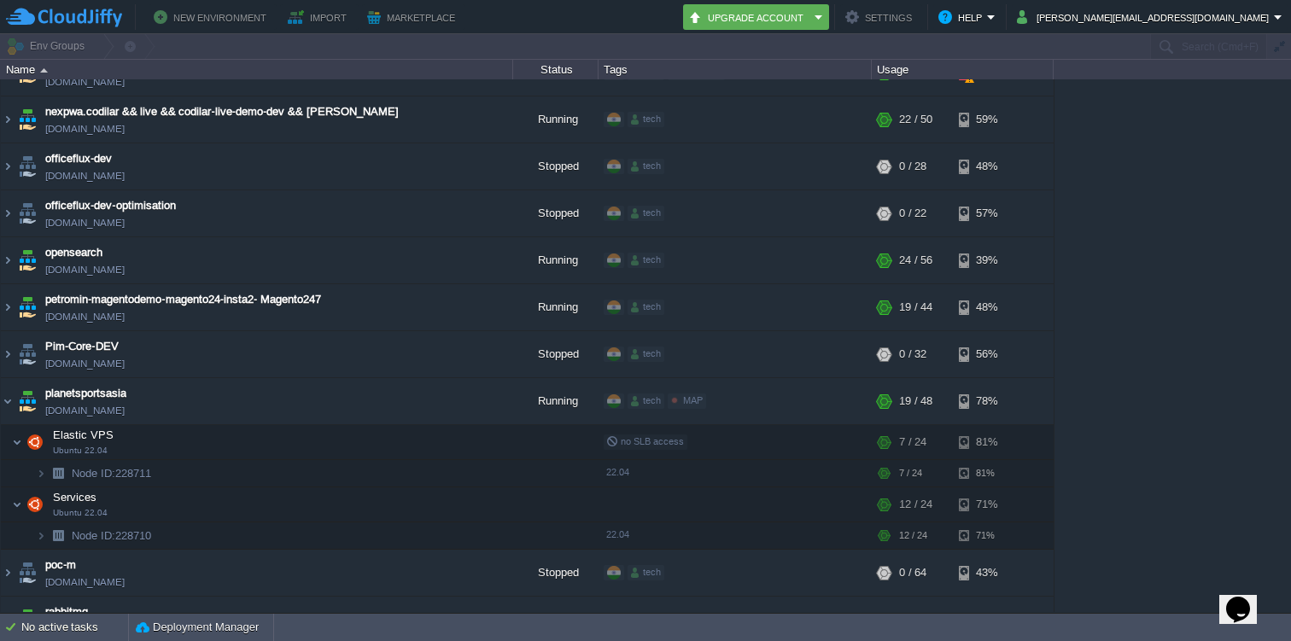
scroll to position [3850, 0]
